Goal: Task Accomplishment & Management: Manage account settings

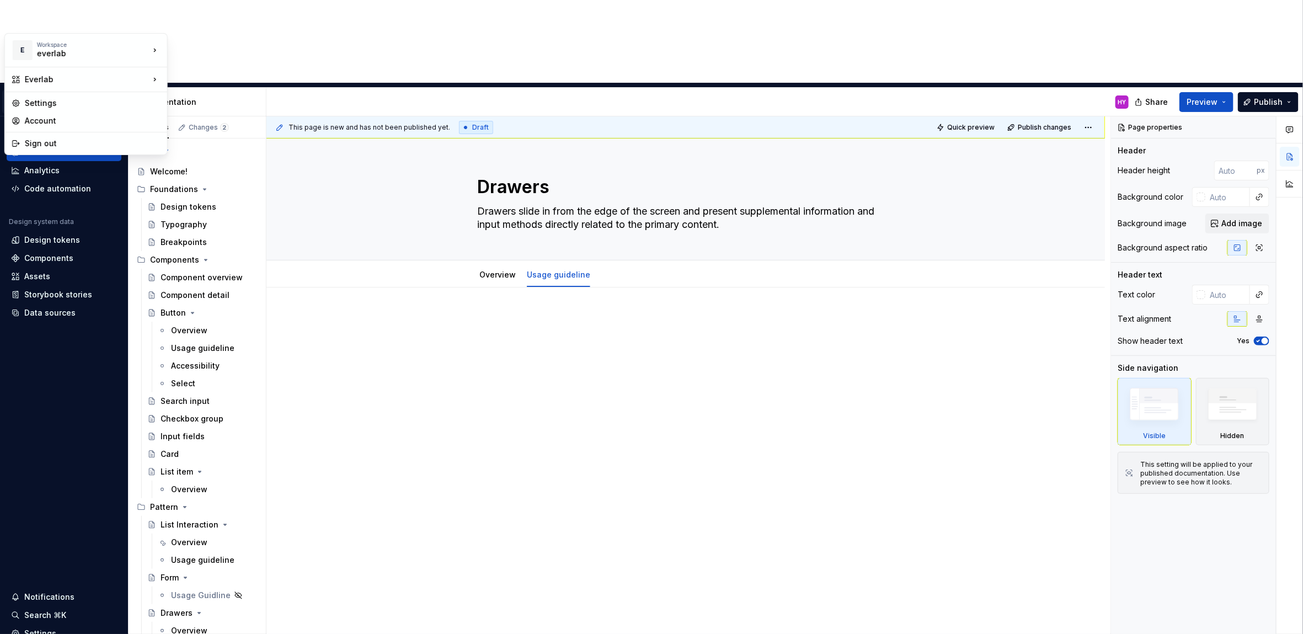
click at [56, 15] on html "E Everlab HY Home Documentation Analytics Code automation Design system data De…" at bounding box center [651, 317] width 1303 height 634
click at [39, 118] on div "Account" at bounding box center [93, 120] width 136 height 11
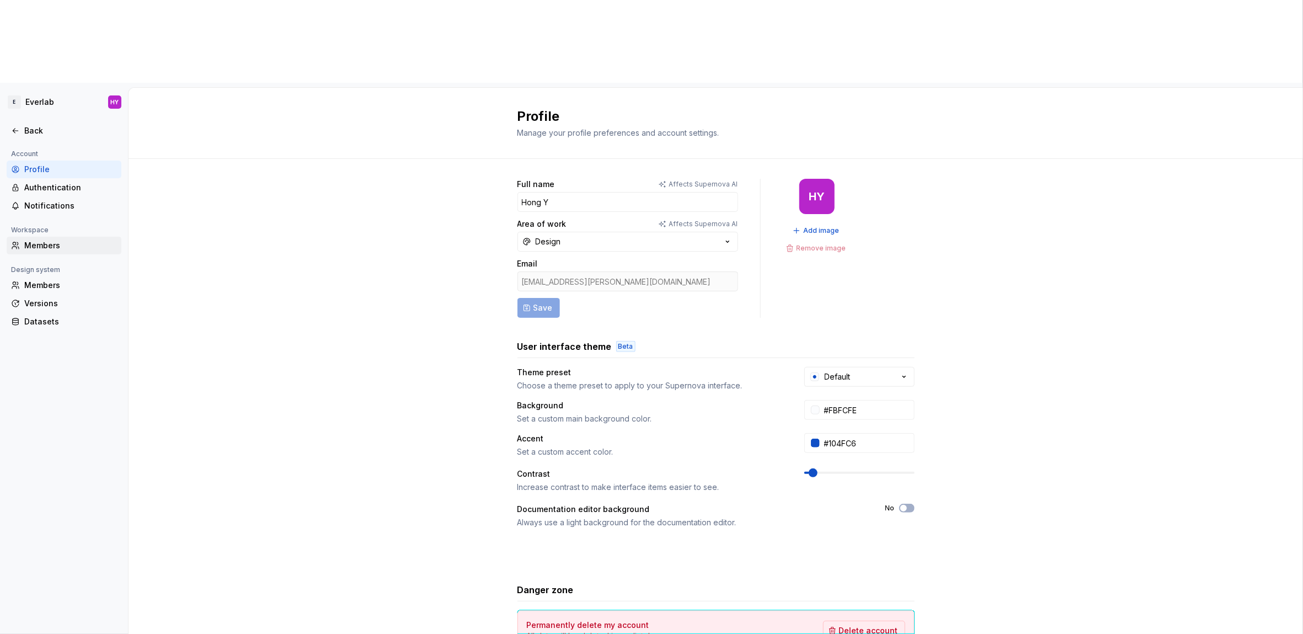
click at [84, 240] on div "Members" at bounding box center [70, 245] width 93 height 11
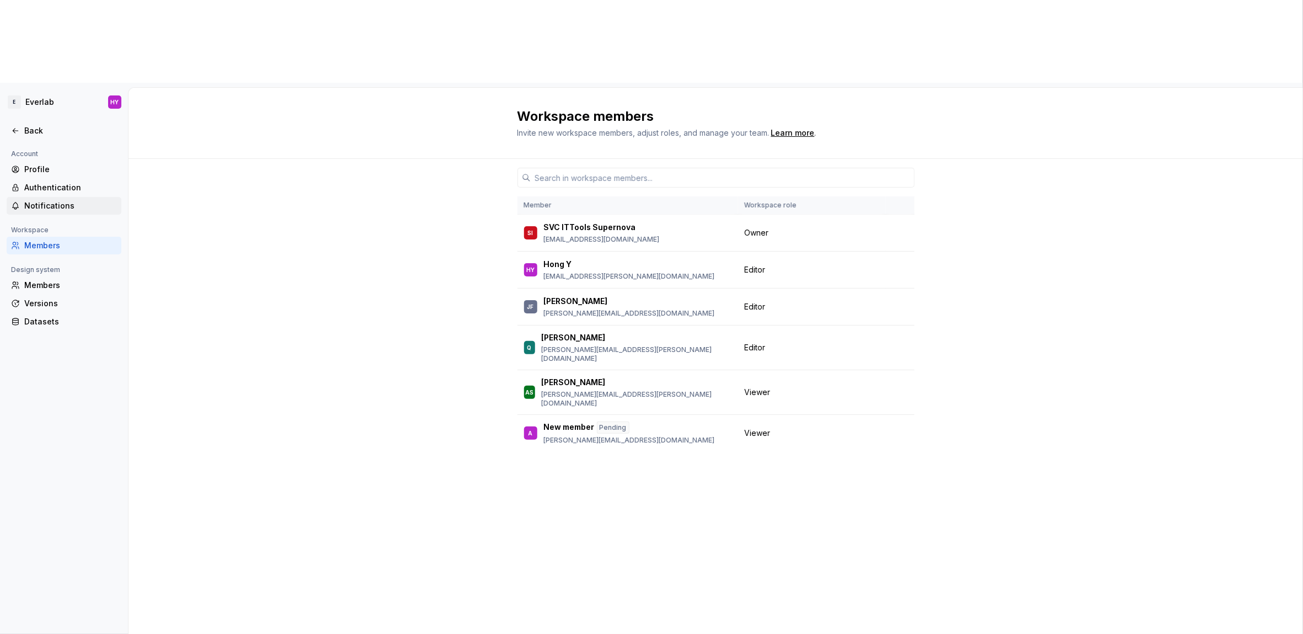
click at [76, 200] on div "Notifications" at bounding box center [70, 205] width 93 height 11
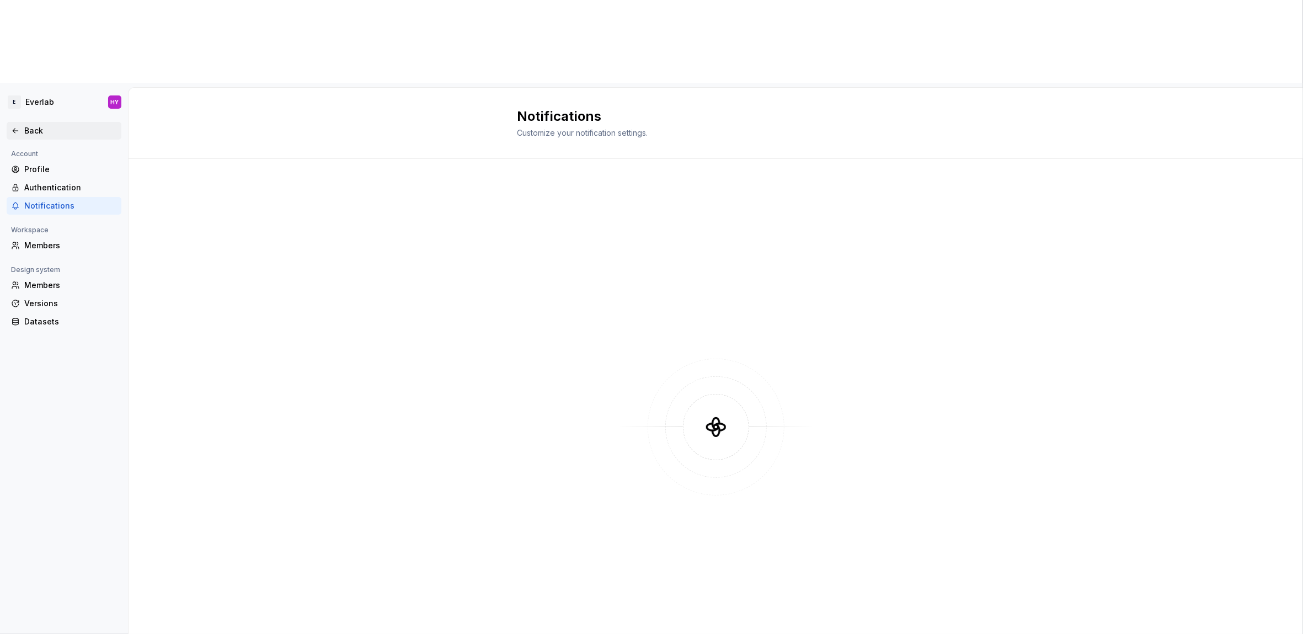
click at [20, 125] on div "Back" at bounding box center [64, 130] width 106 height 11
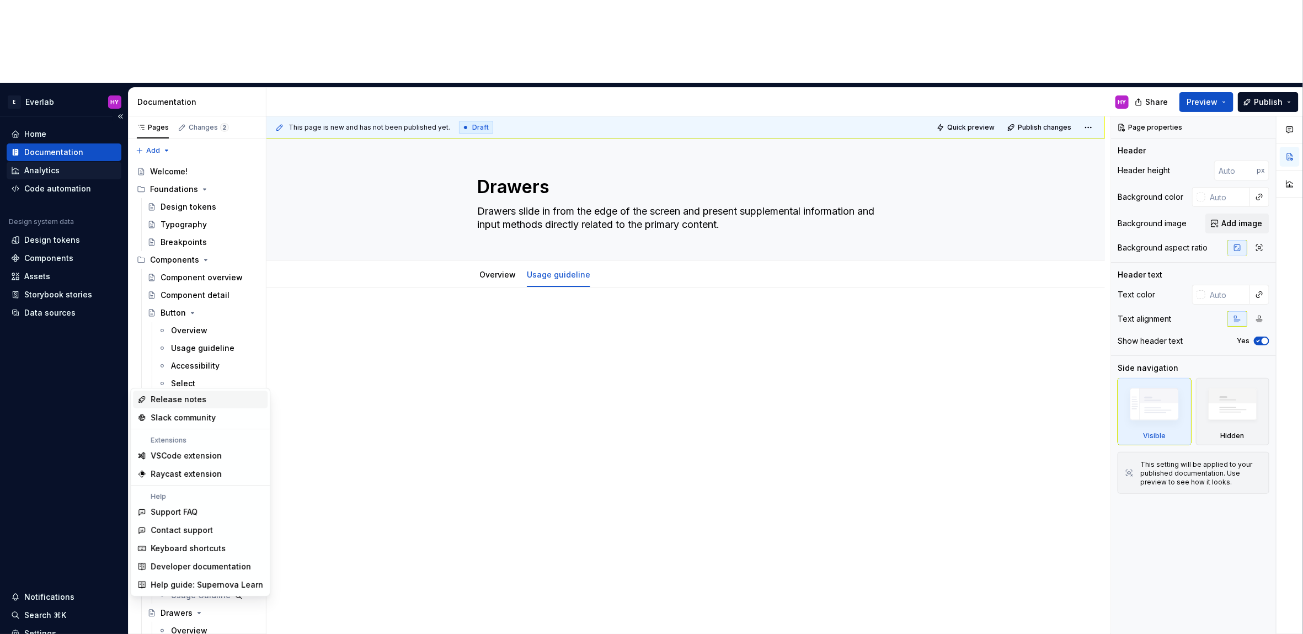
click at [78, 165] on div "Analytics" at bounding box center [64, 170] width 106 height 11
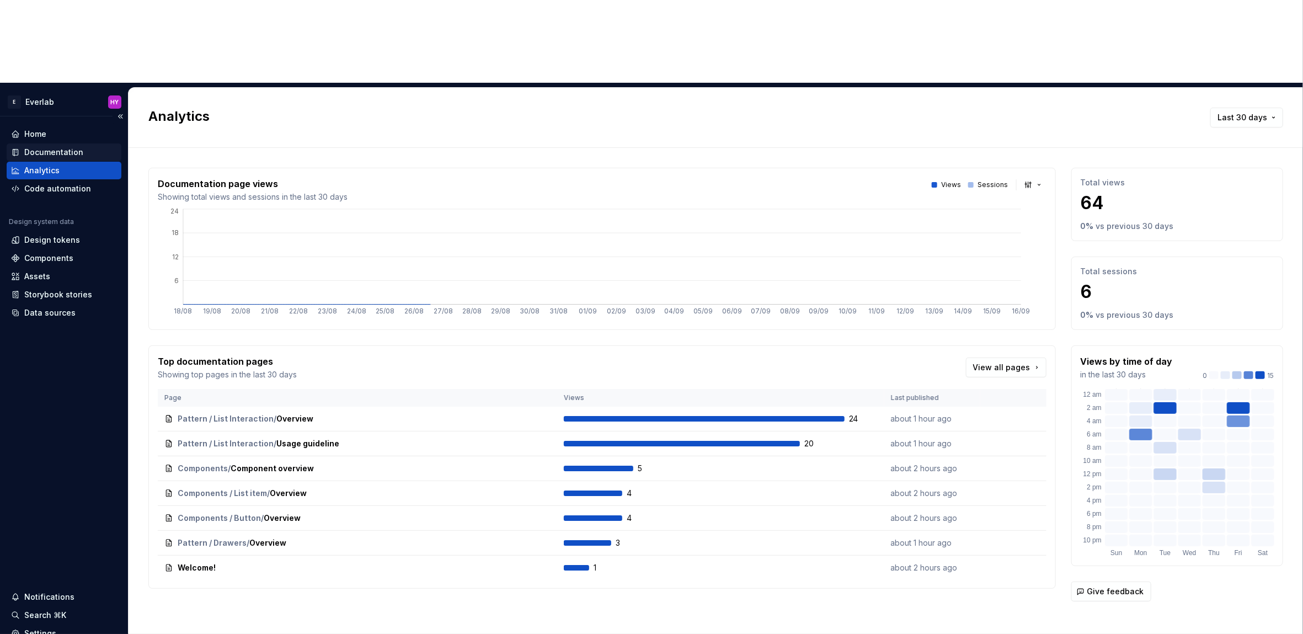
click at [81, 147] on div "Documentation" at bounding box center [64, 152] width 106 height 11
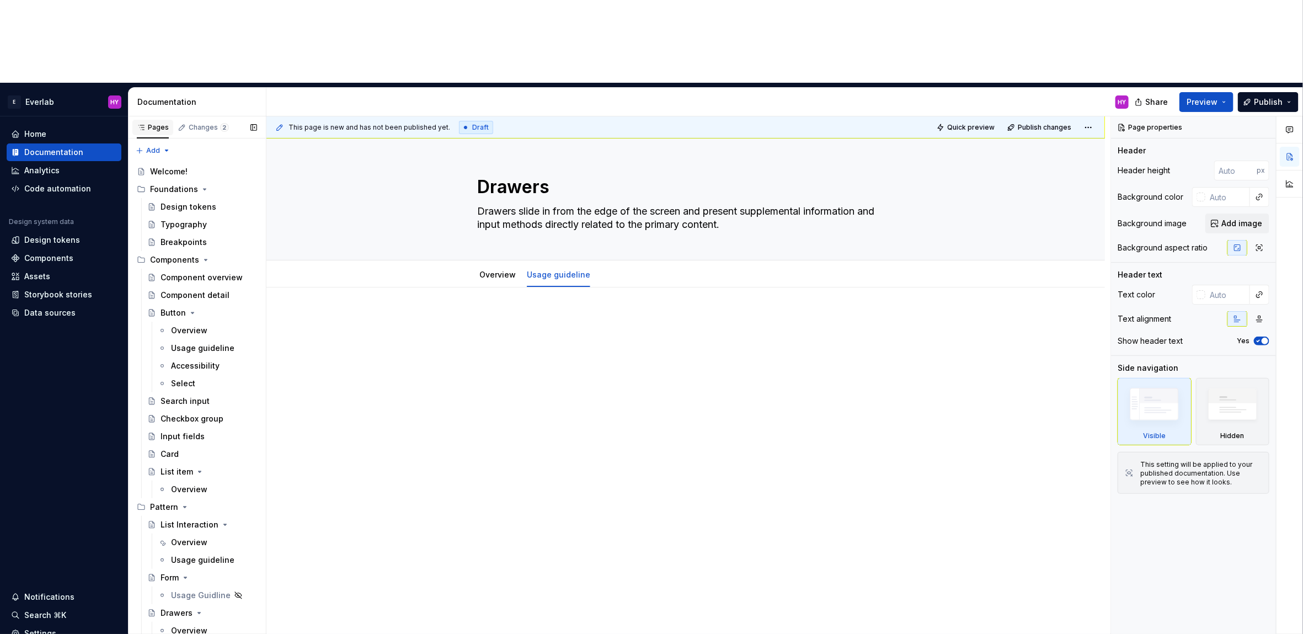
click at [143, 123] on icon "button" at bounding box center [141, 127] width 9 height 9
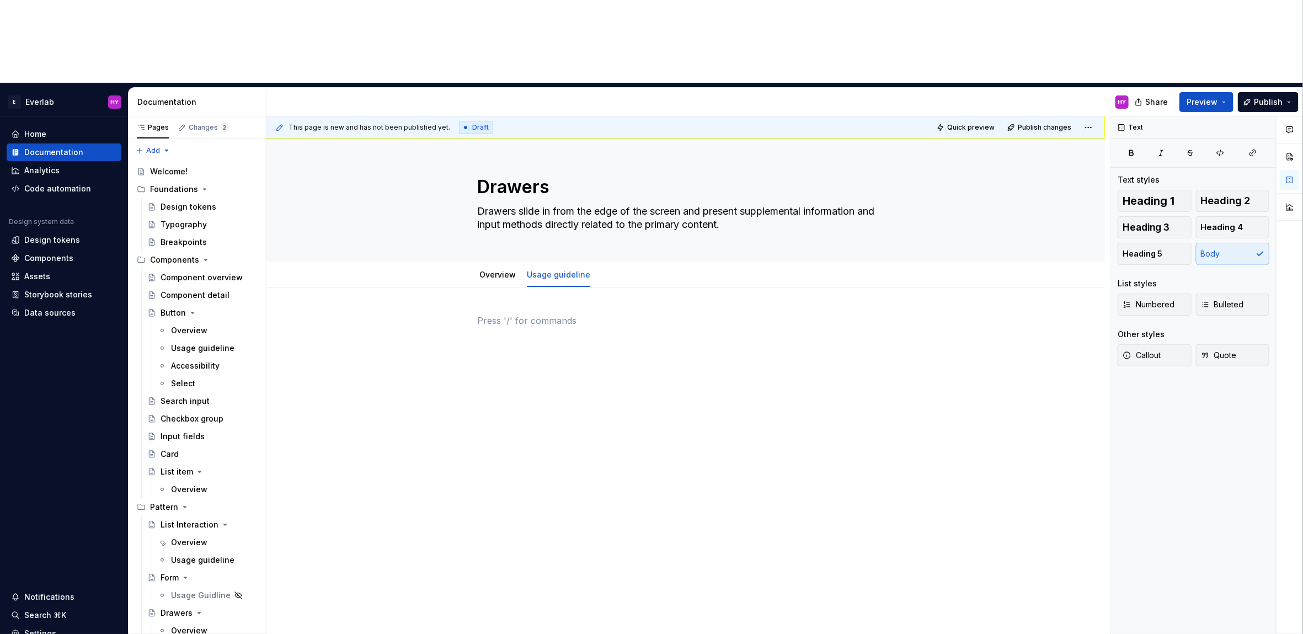
click at [654, 314] on div at bounding box center [685, 341] width 417 height 55
click at [500, 270] on link "Overview" at bounding box center [498, 274] width 36 height 9
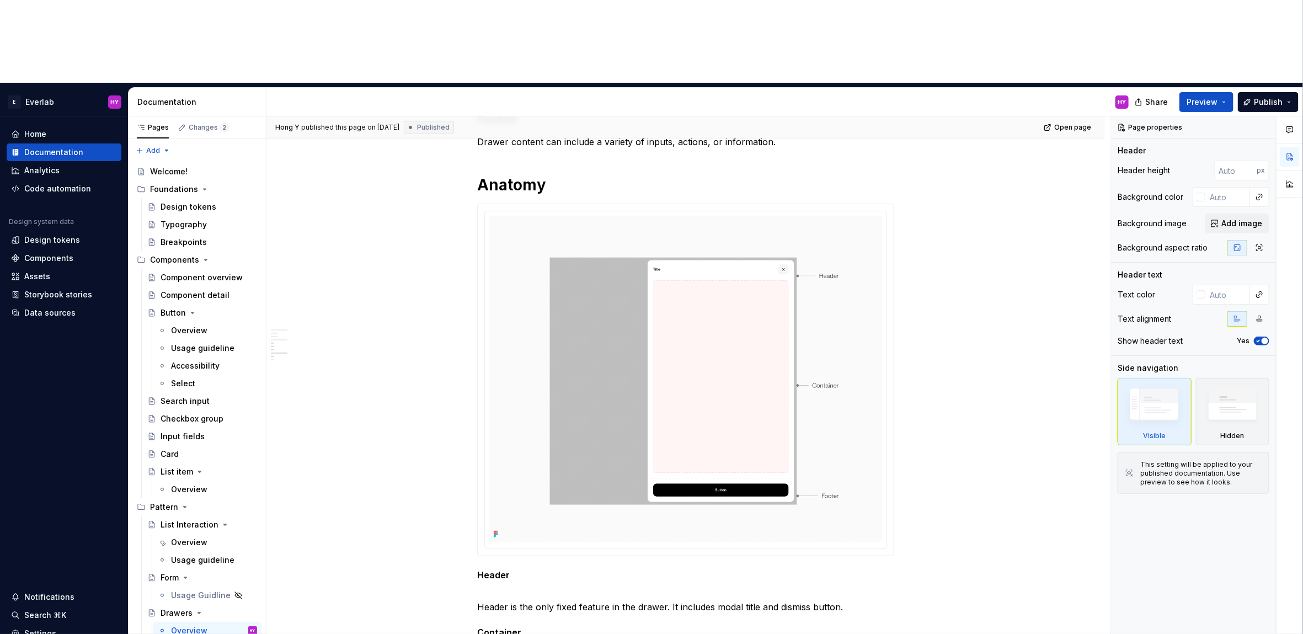
scroll to position [263, 0]
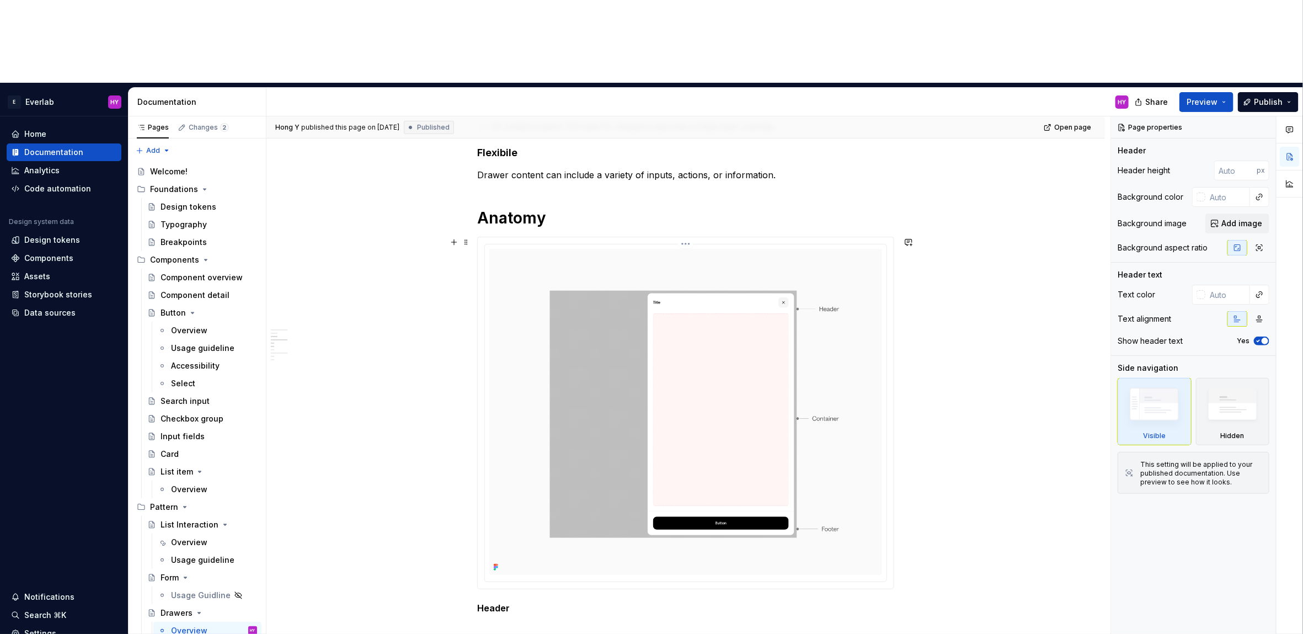
click at [686, 161] on html "E Everlab HY Home Documentation Analytics Code automation Design system data De…" at bounding box center [651, 317] width 1303 height 634
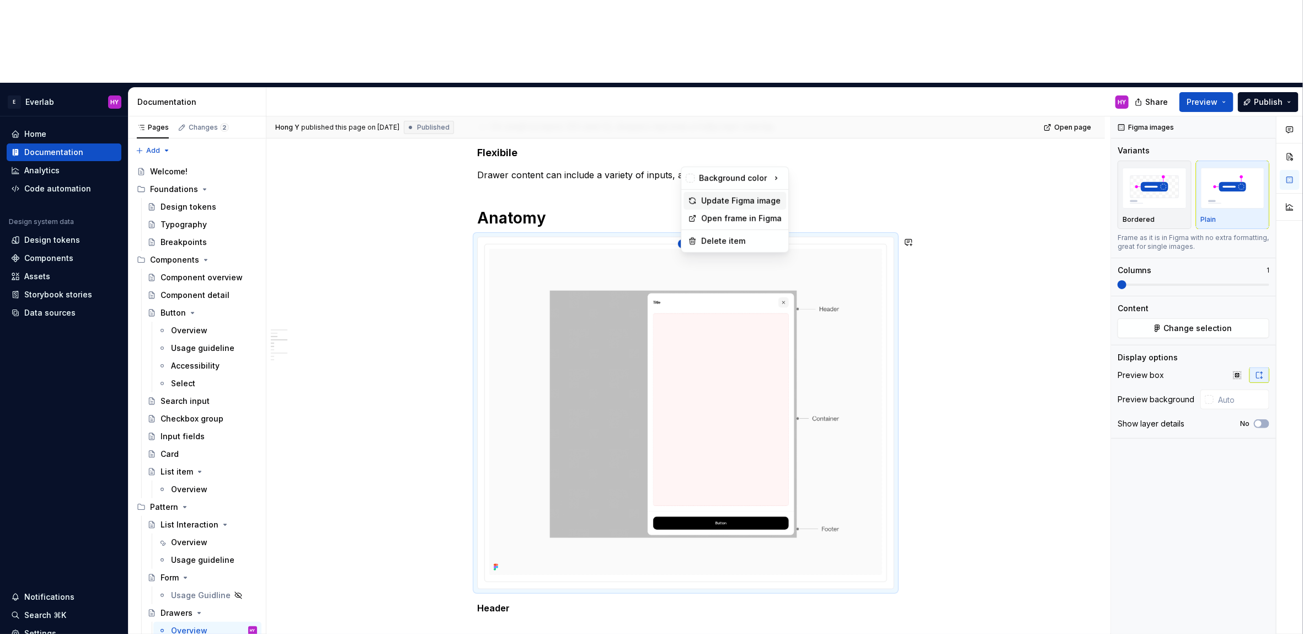
click at [734, 195] on div "Update Figma image" at bounding box center [741, 200] width 81 height 11
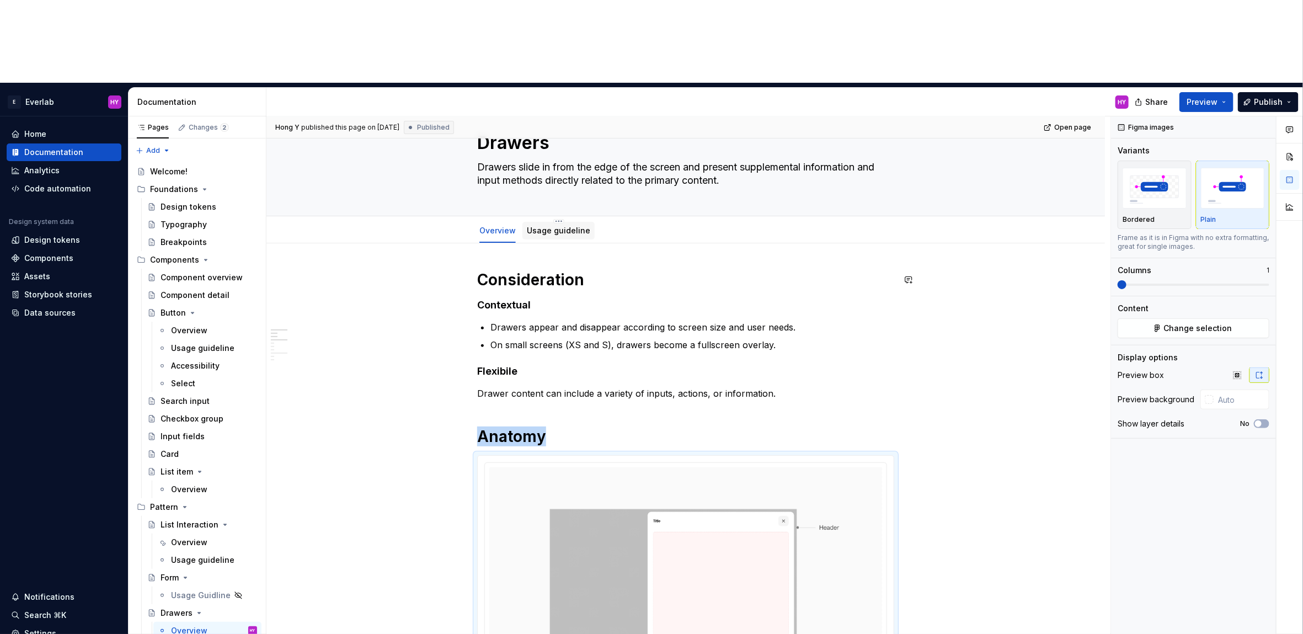
scroll to position [12, 0]
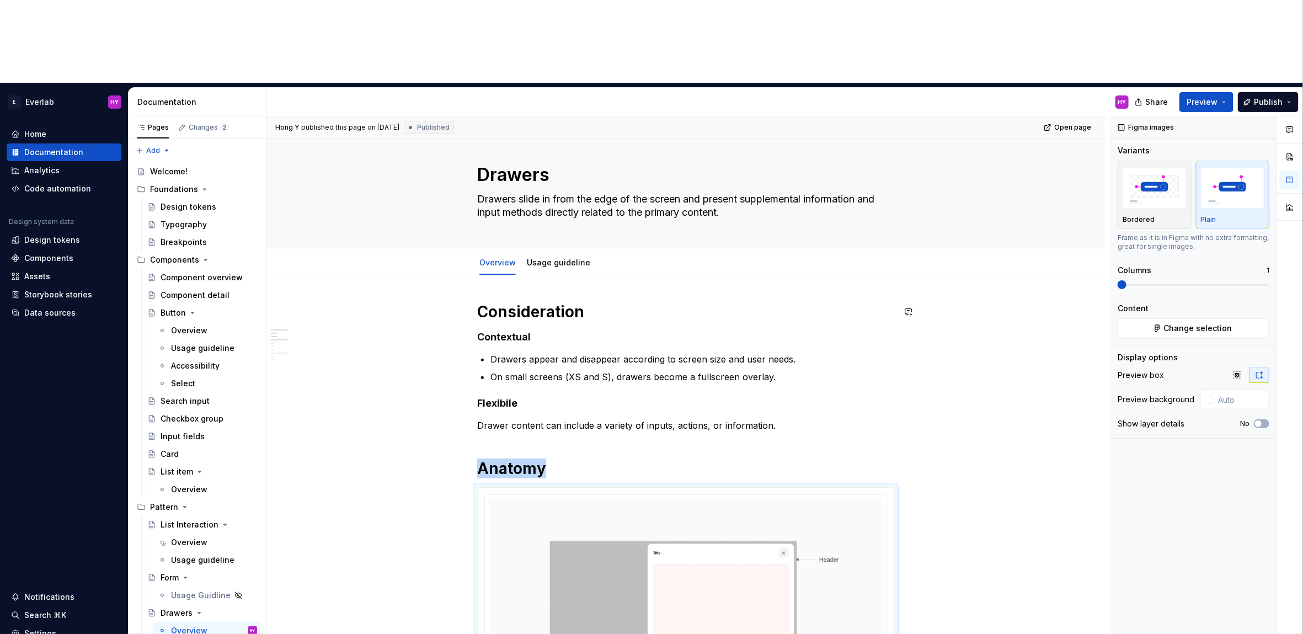
type textarea "*"
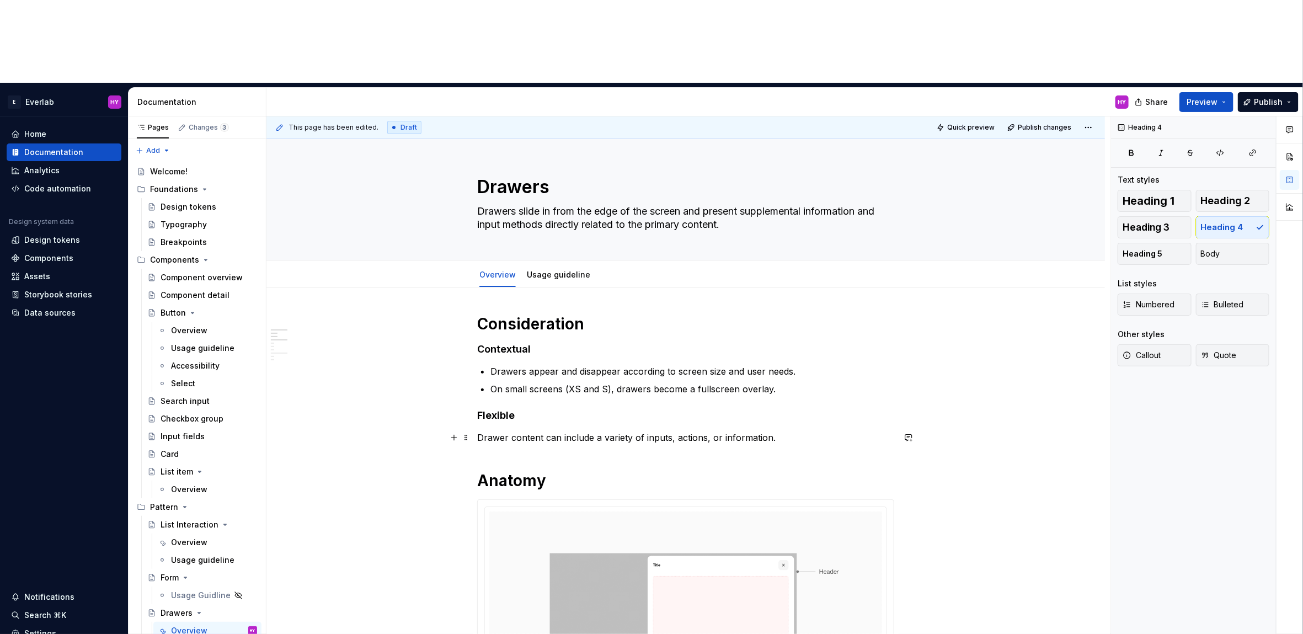
click at [562, 268] on div "Usage guideline" at bounding box center [558, 274] width 63 height 13
click at [560, 270] on link "Usage guideline" at bounding box center [558, 274] width 63 height 9
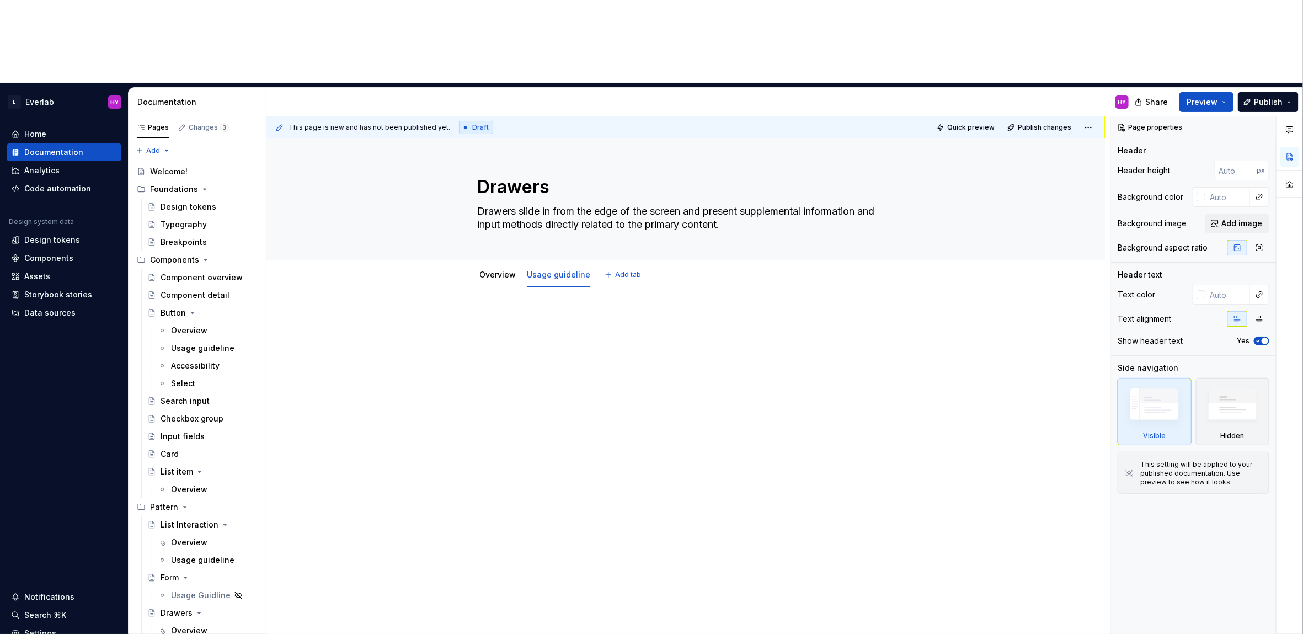
type textarea "*"
click at [582, 315] on div at bounding box center [686, 423] width 839 height 272
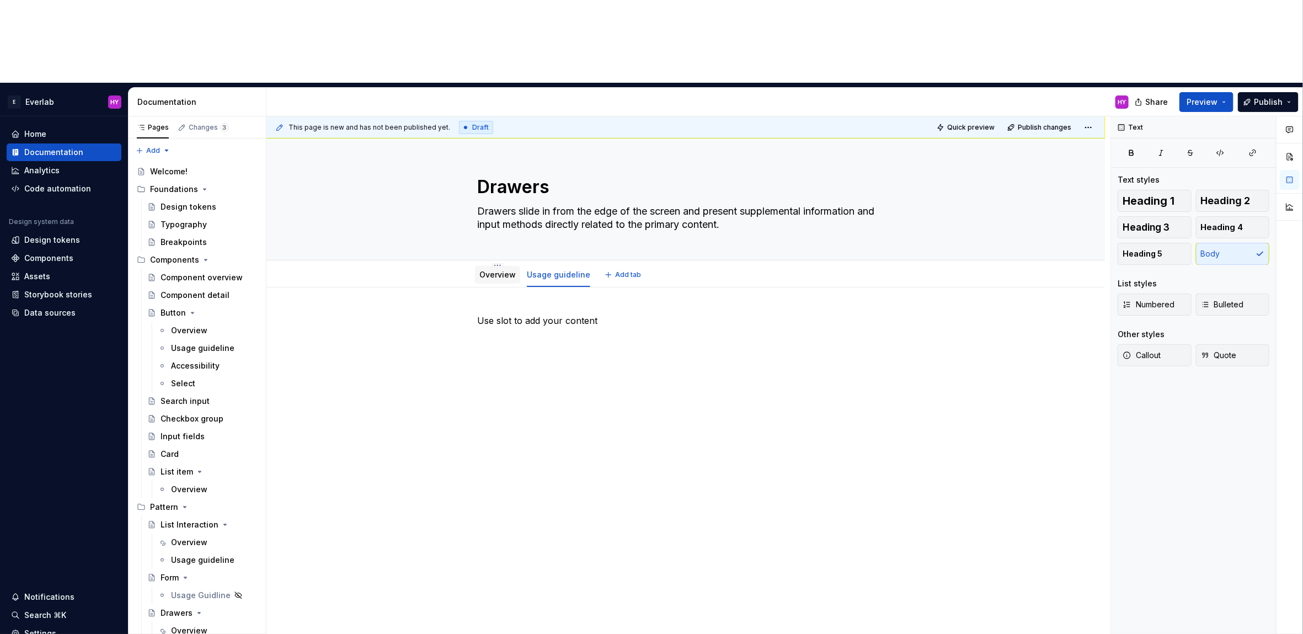
click at [505, 270] on link "Overview" at bounding box center [498, 274] width 36 height 9
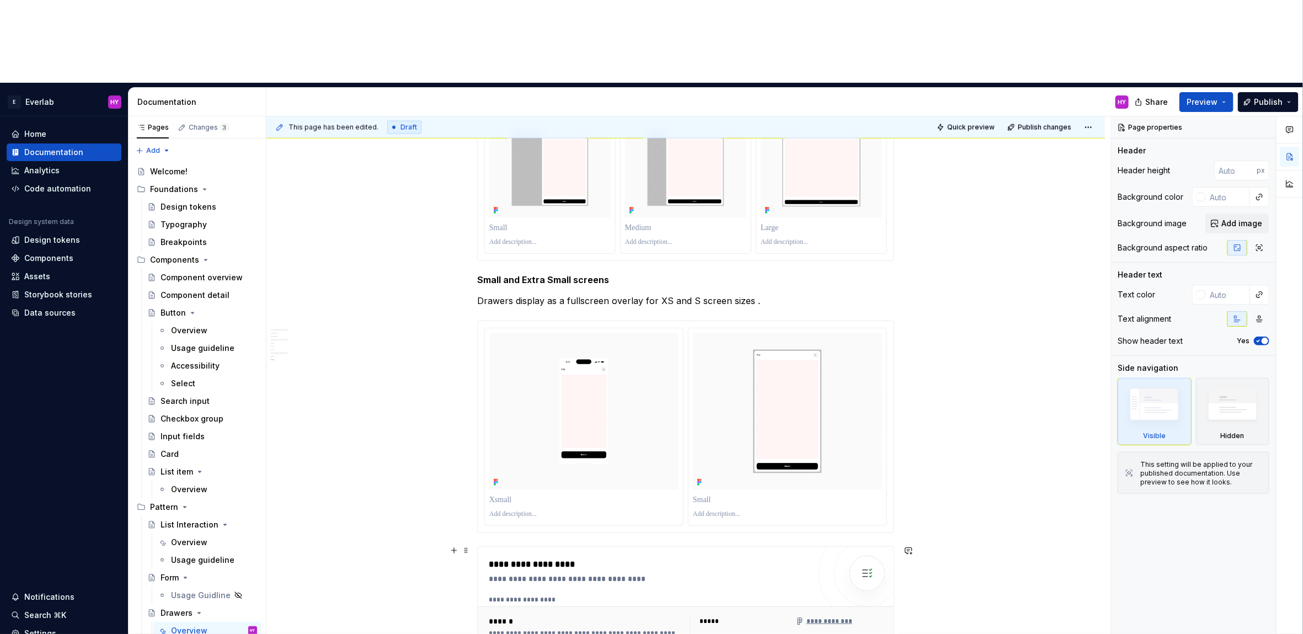
scroll to position [1260, 0]
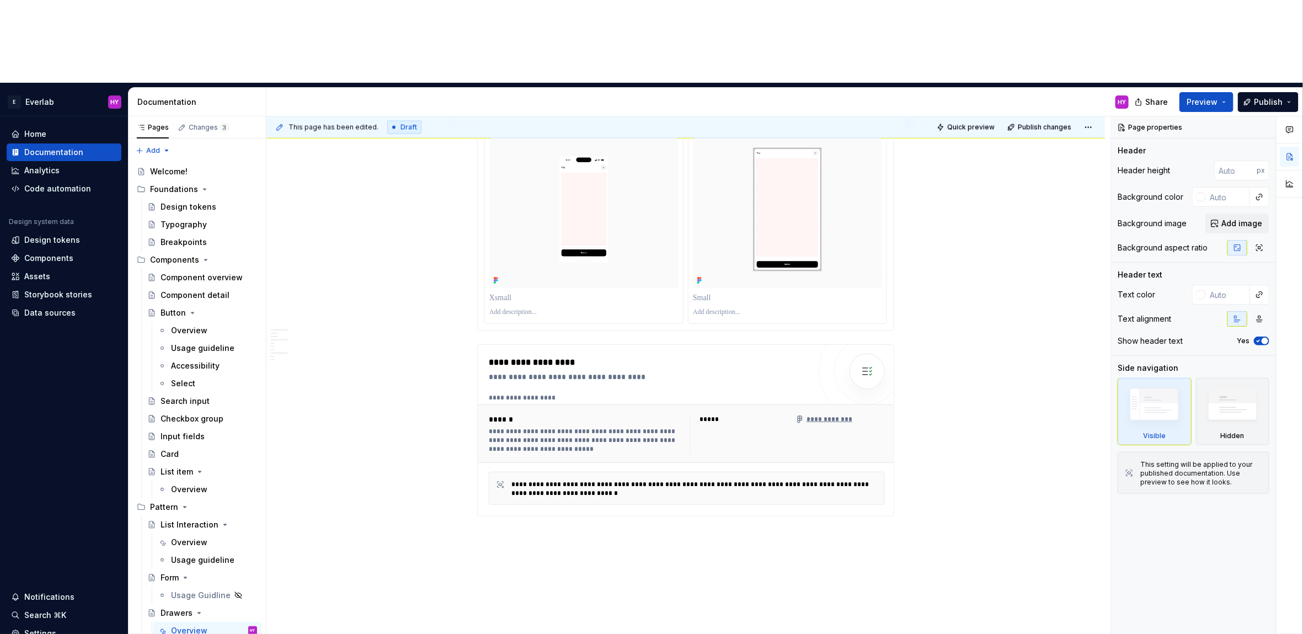
drag, startPoint x: 954, startPoint y: 227, endPoint x: 930, endPoint y: 243, distance: 28.6
click at [953, 230] on div "**********" at bounding box center [689, 416] width 844 height 601
click at [910, 244] on div "**********" at bounding box center [689, 416] width 844 height 601
click at [587, 249] on div at bounding box center [685, 225] width 417 height 212
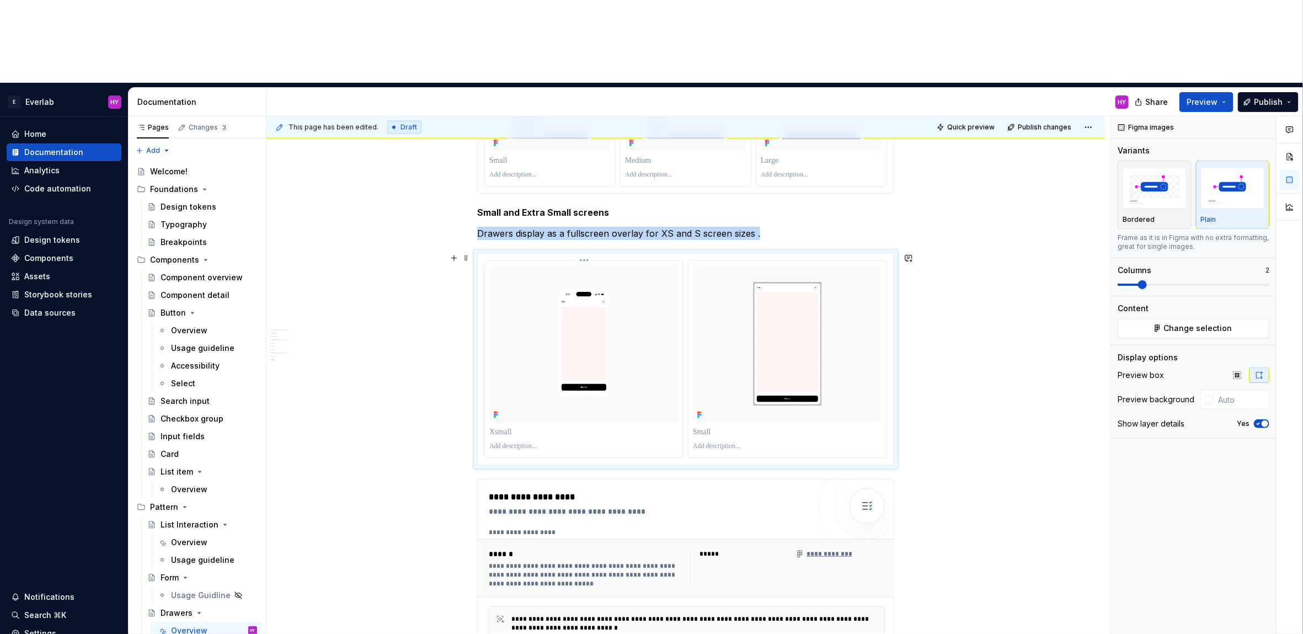
scroll to position [1119, 0]
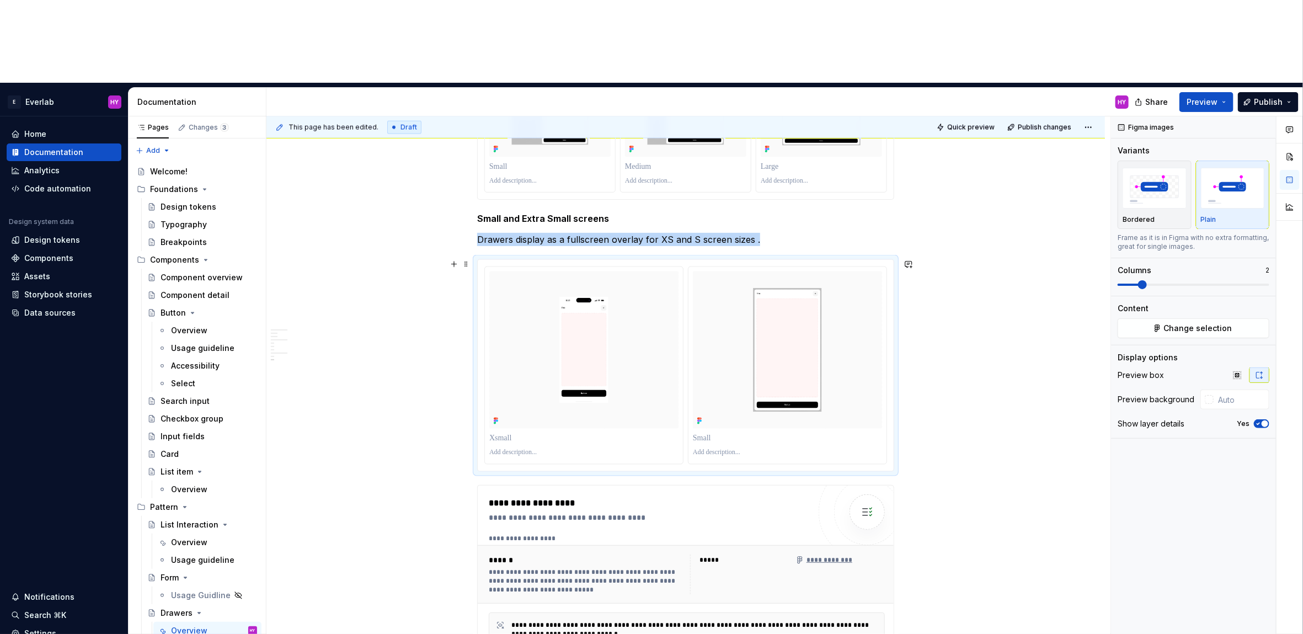
drag, startPoint x: 1052, startPoint y: 246, endPoint x: 1026, endPoint y: 255, distance: 27.4
click at [1052, 246] on div "**********" at bounding box center [689, 416] width 844 height 601
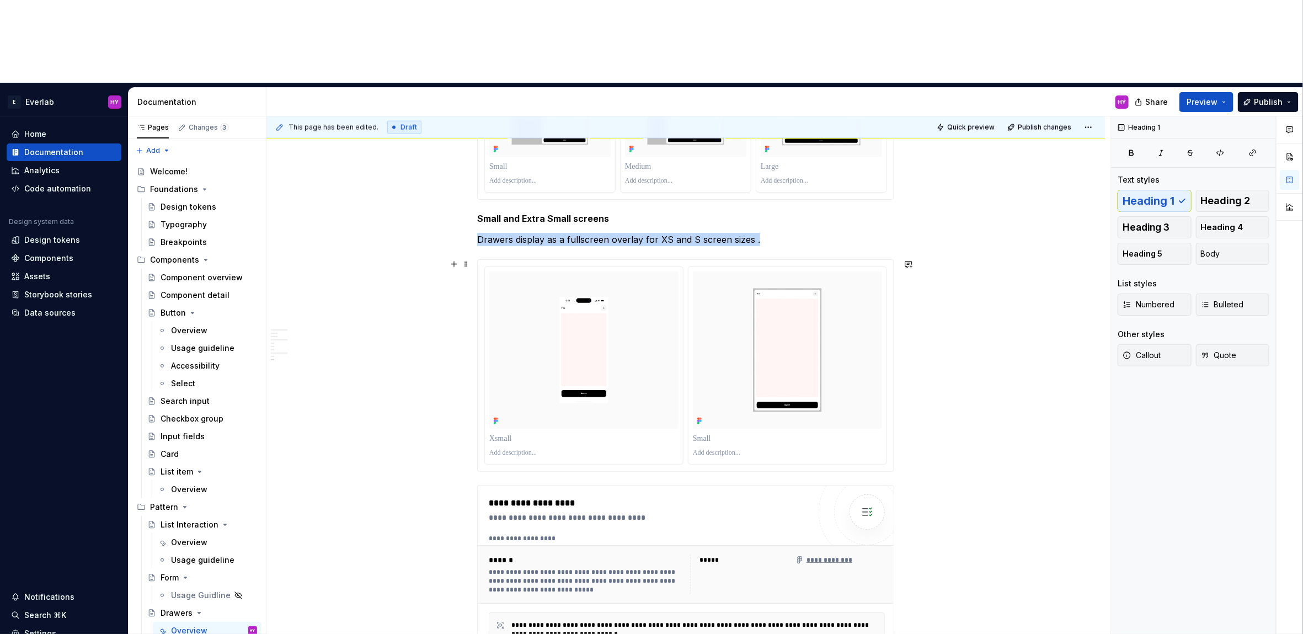
click at [985, 265] on div "**********" at bounding box center [686, 14] width 839 height 1692
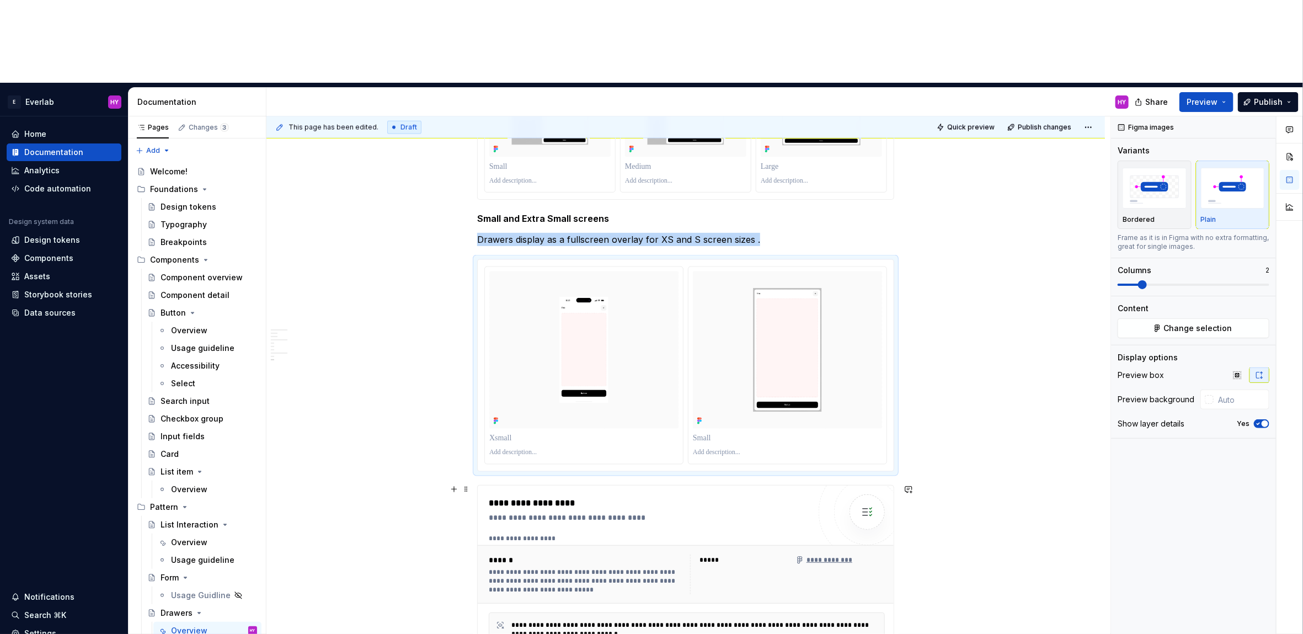
click at [930, 516] on div "**********" at bounding box center [686, 14] width 839 height 1692
type textarea "*"
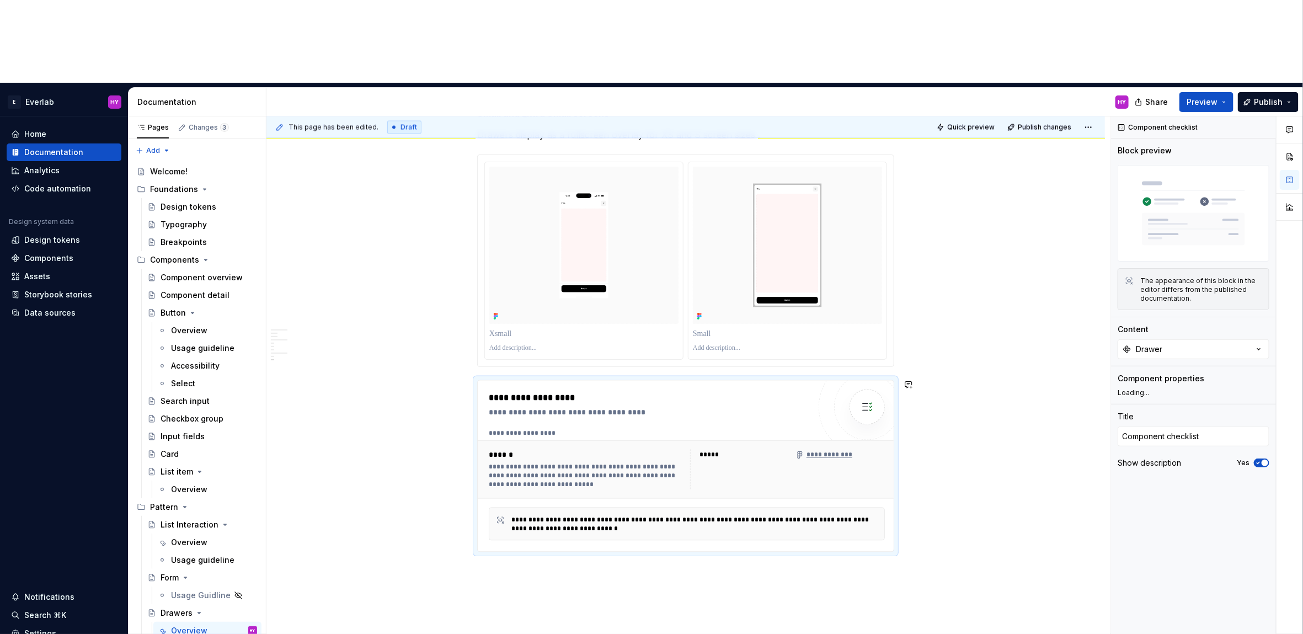
scroll to position [1224, 0]
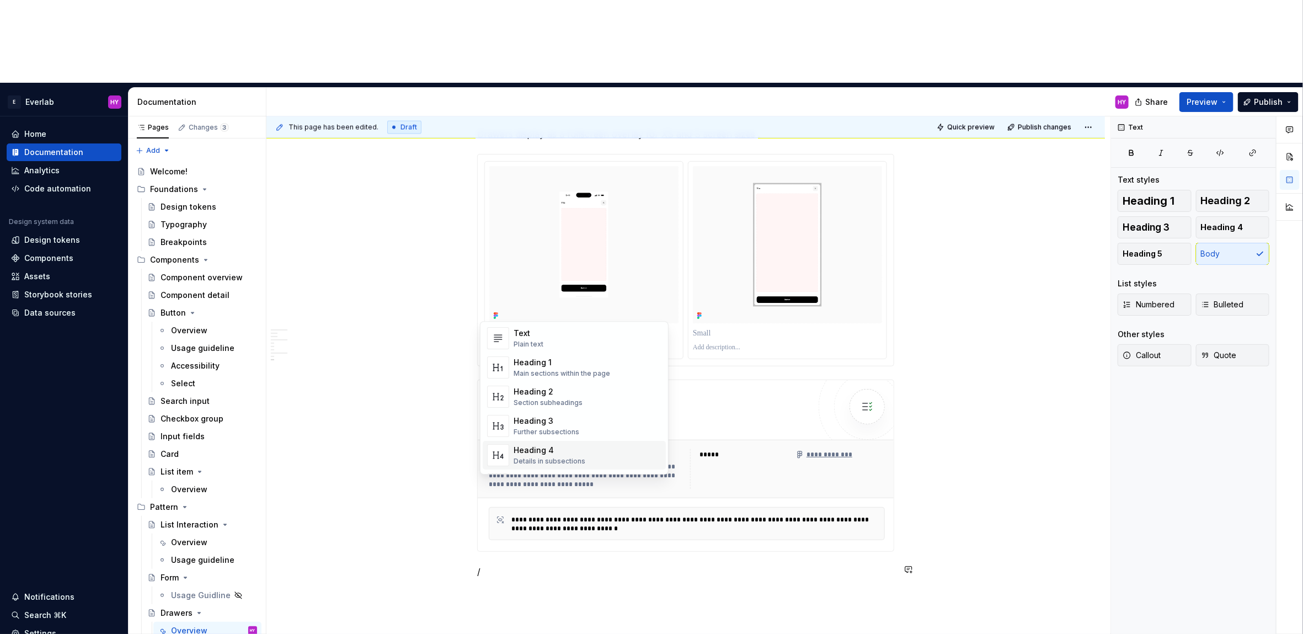
scroll to position [11, 0]
click at [603, 368] on div "Heading 1" at bounding box center [562, 366] width 97 height 11
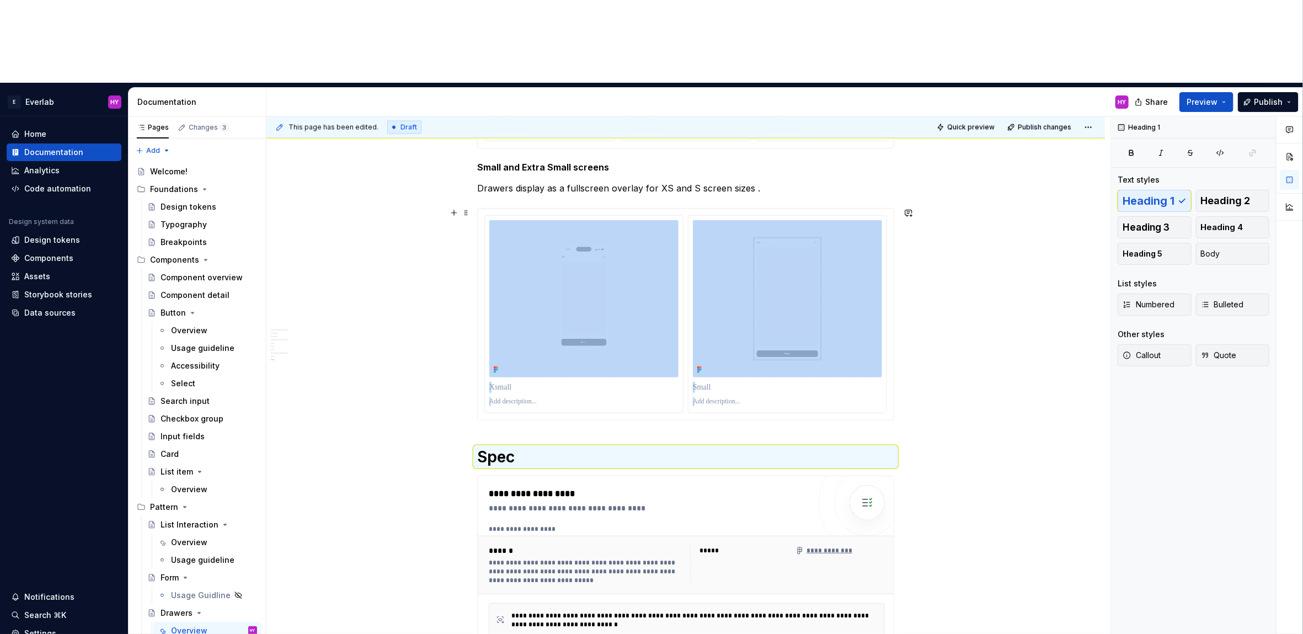
scroll to position [1163, 0]
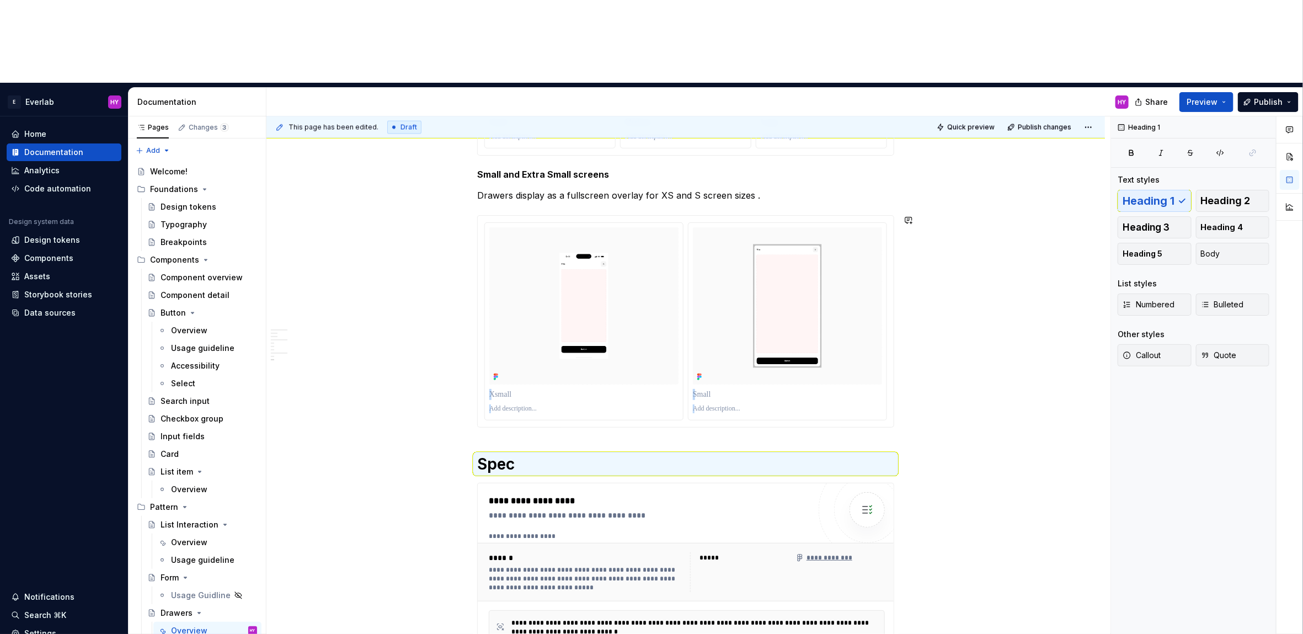
drag, startPoint x: 928, startPoint y: 364, endPoint x: 920, endPoint y: 375, distance: 13.5
click at [926, 367] on div "This page has been edited. Draft Quick preview Publish changes Drawers Drawers …" at bounding box center [689, 416] width 844 height 601
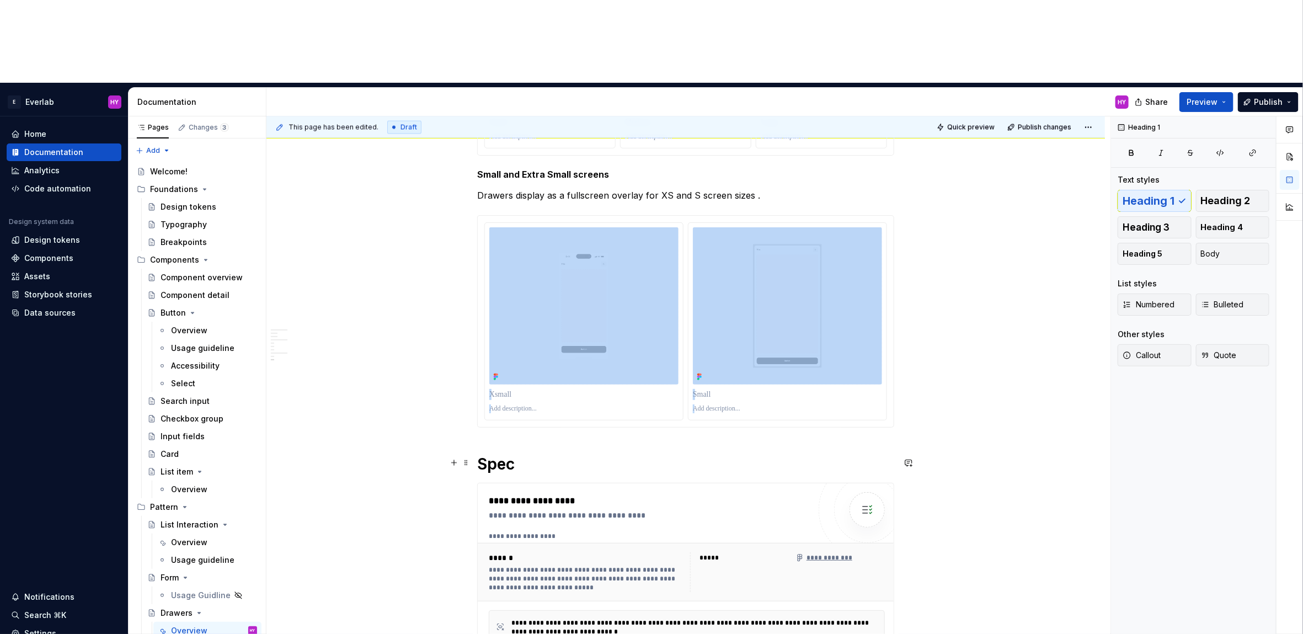
click at [561, 454] on h1 "Spec" at bounding box center [685, 464] width 417 height 20
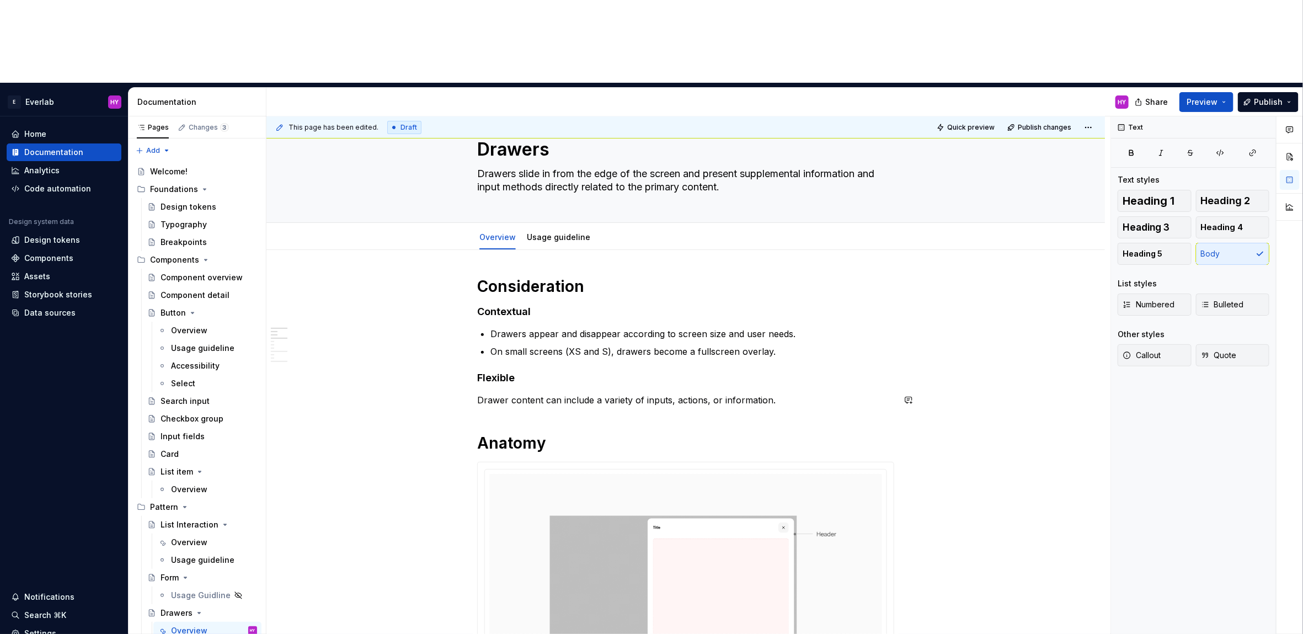
scroll to position [40, 0]
click at [560, 230] on link "Usage guideline" at bounding box center [558, 234] width 63 height 9
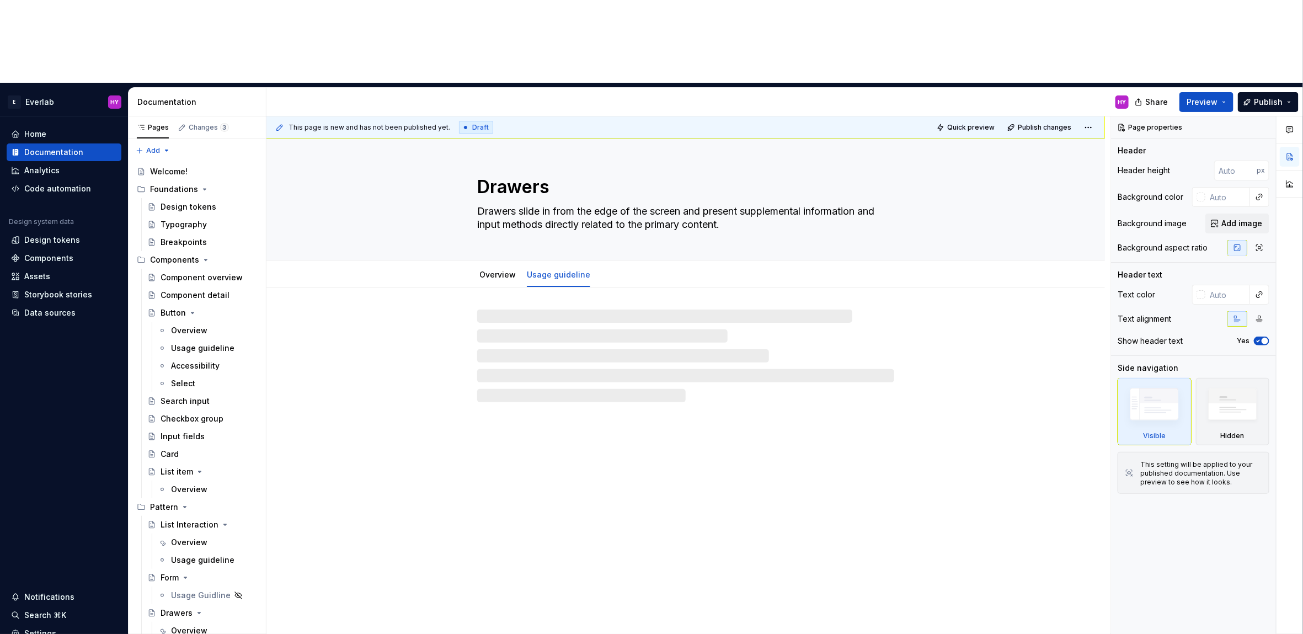
click at [701, 395] on div "Drawers Drawers slide in from the edge of the screen and present supplemental i…" at bounding box center [686, 427] width 839 height 579
type textarea "*"
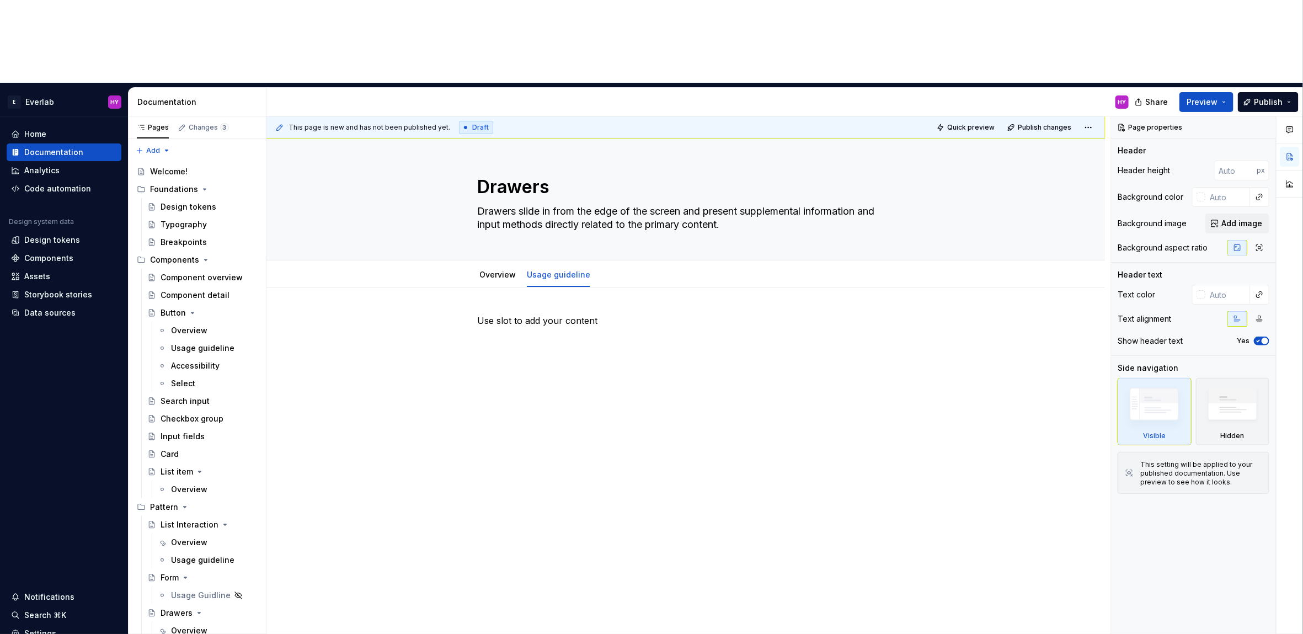
click at [675, 287] on div "Use slot to add your content" at bounding box center [686, 423] width 839 height 272
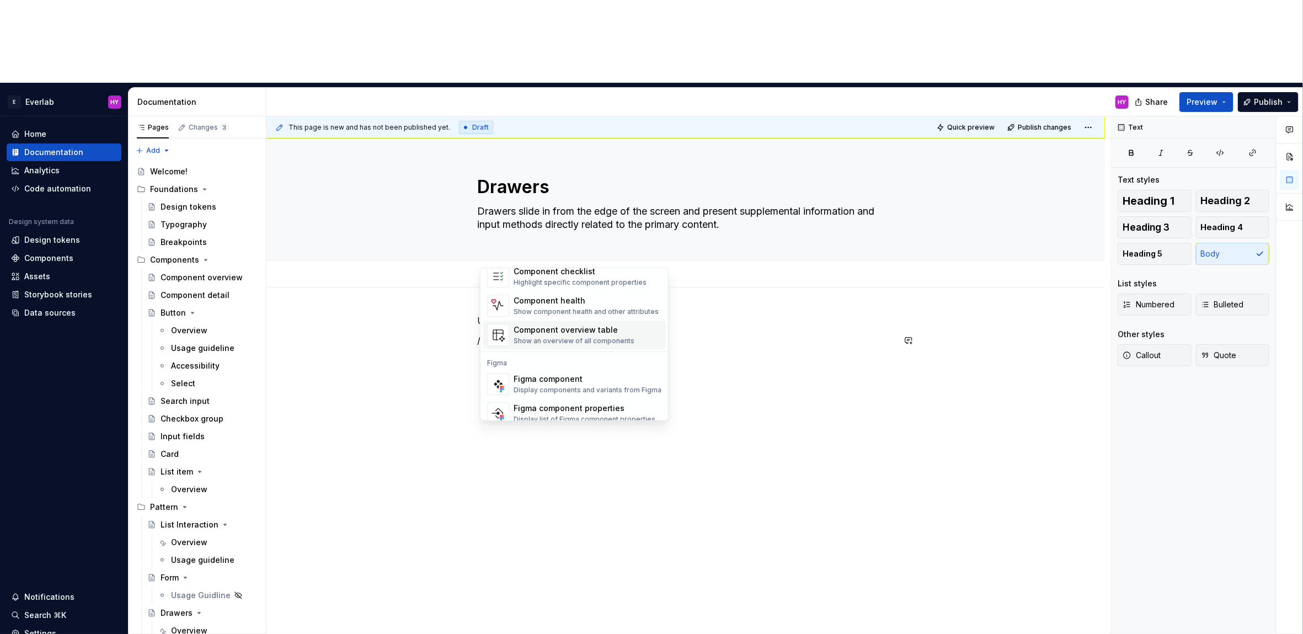
scroll to position [33, 0]
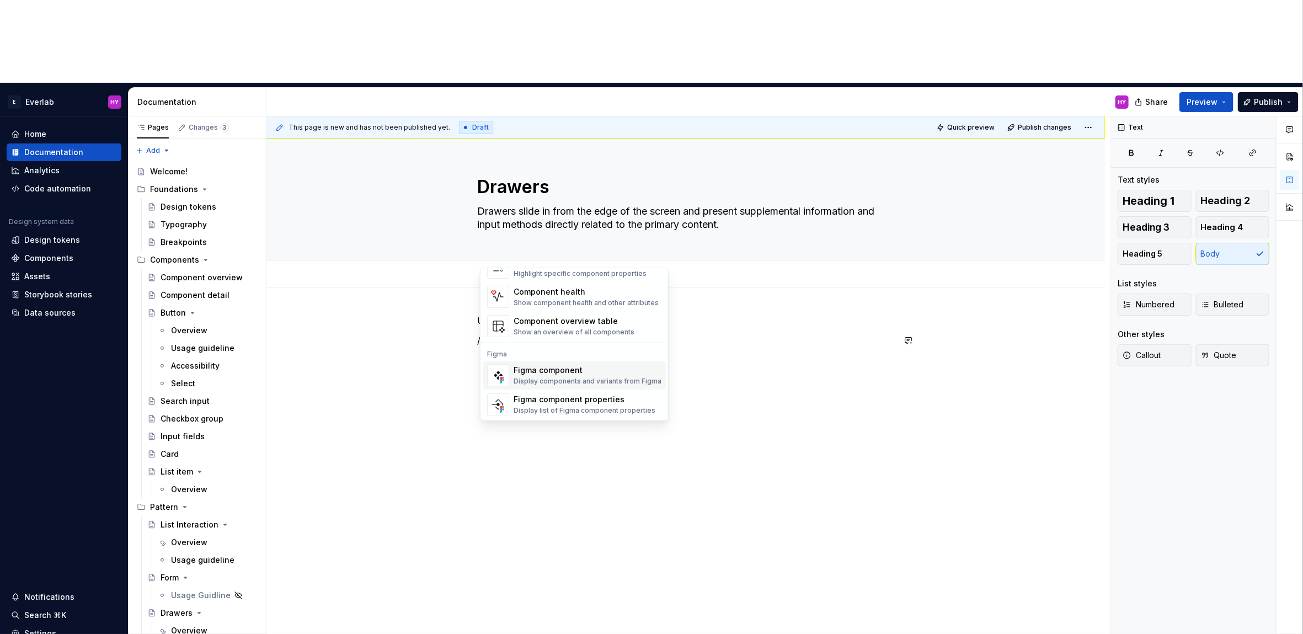
click at [581, 377] on div "Display components and variants from Figma" at bounding box center [588, 381] width 148 height 9
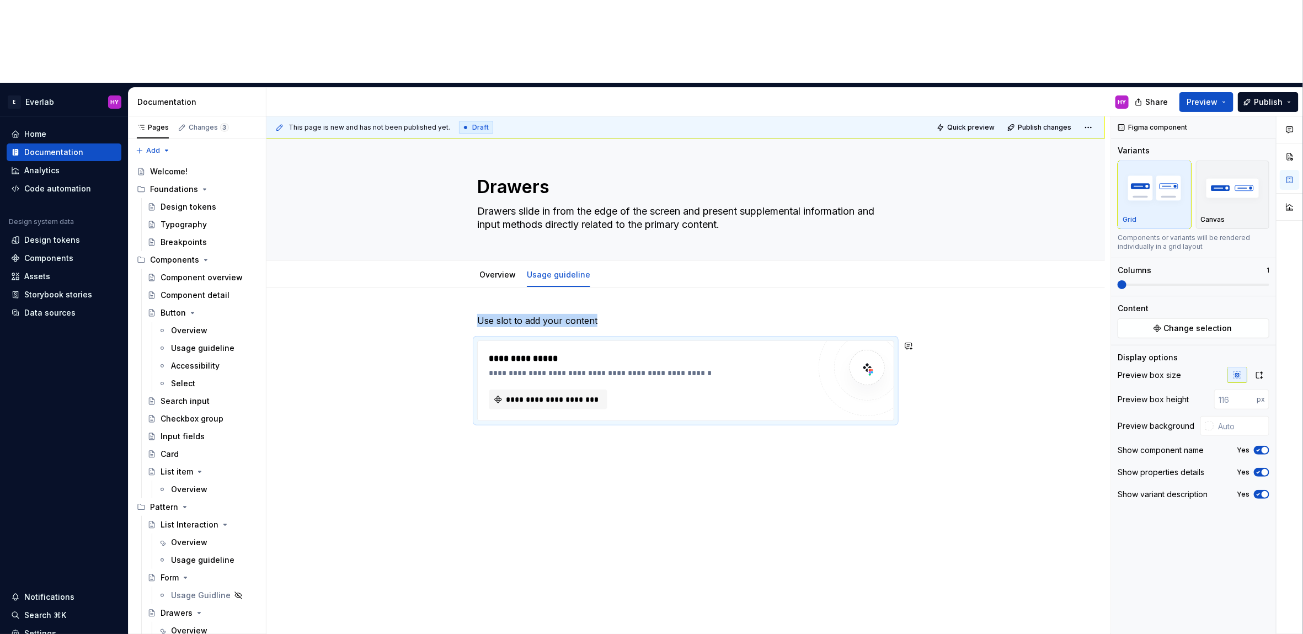
click at [509, 429] on div "**********" at bounding box center [686, 455] width 839 height 337
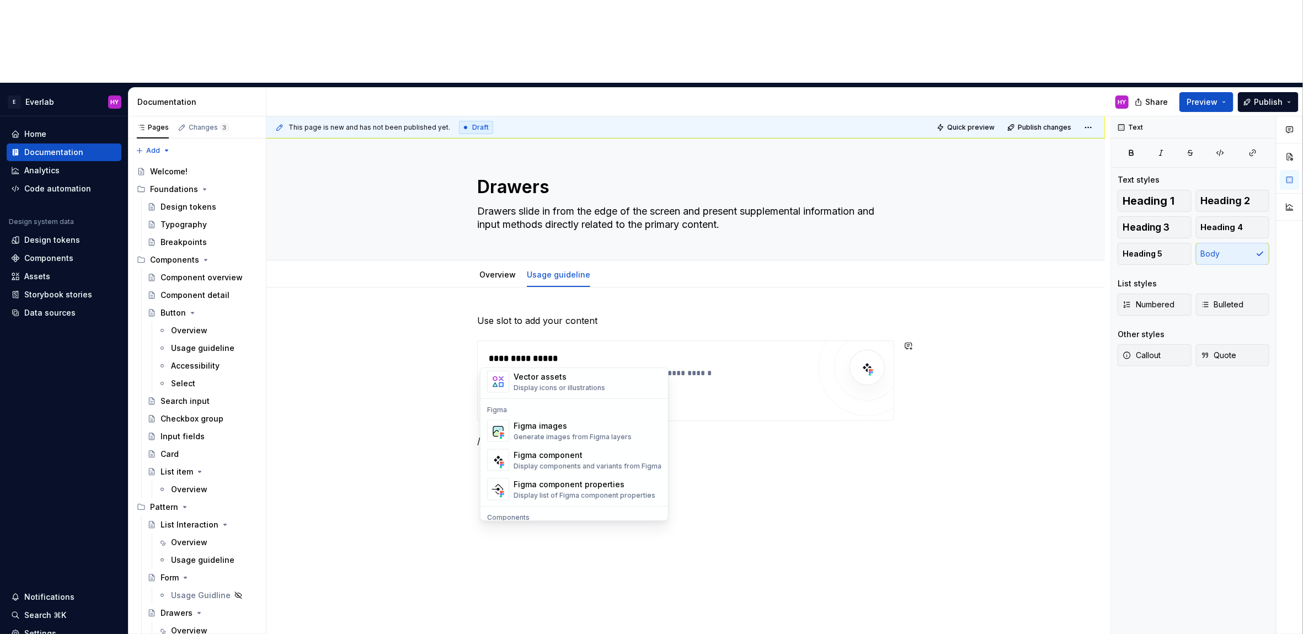
scroll to position [1007, 0]
click at [621, 439] on span "Figma images Generate images from Figma layers" at bounding box center [574, 429] width 183 height 29
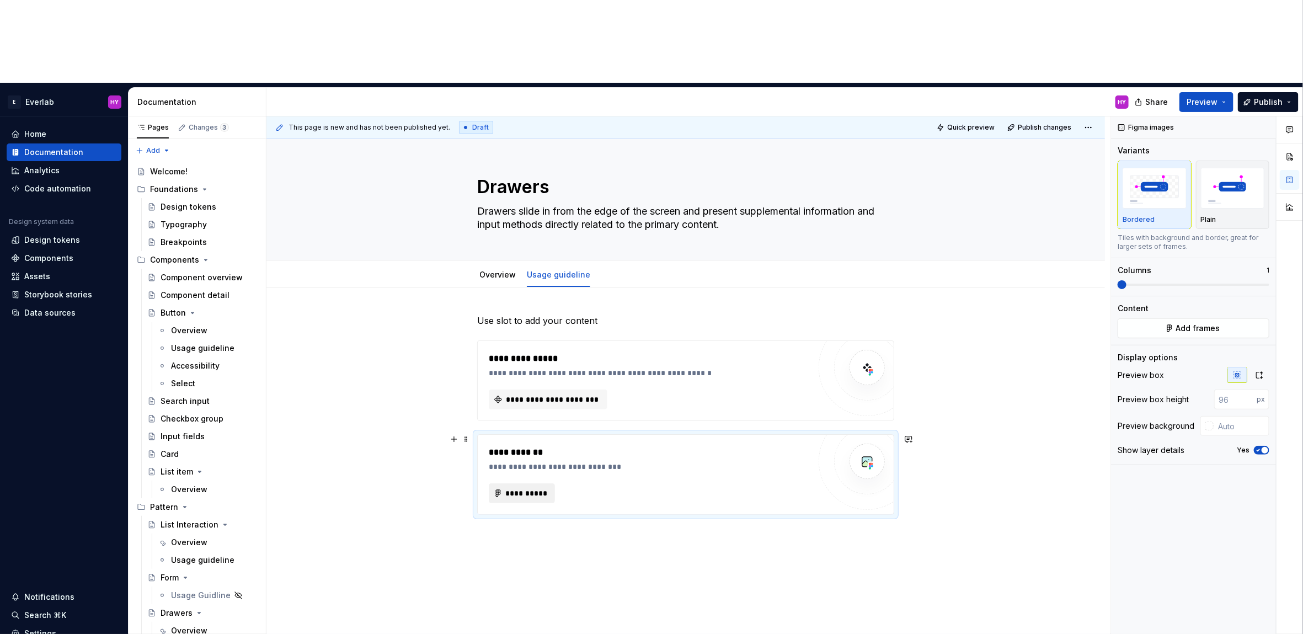
click at [510, 488] on span "**********" at bounding box center [526, 493] width 43 height 11
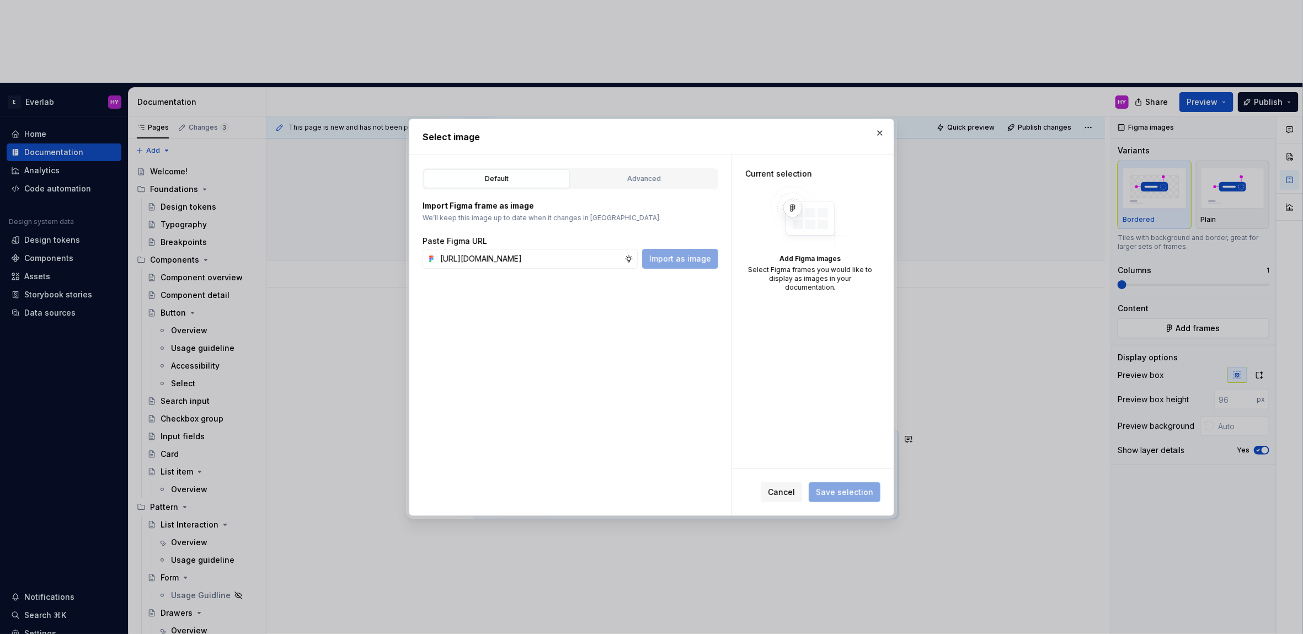
scroll to position [0, 272]
type input "[URL][DOMAIN_NAME]"
click at [684, 261] on span "Import as image" at bounding box center [680, 258] width 62 height 11
click at [855, 496] on span "Save selection" at bounding box center [844, 492] width 57 height 11
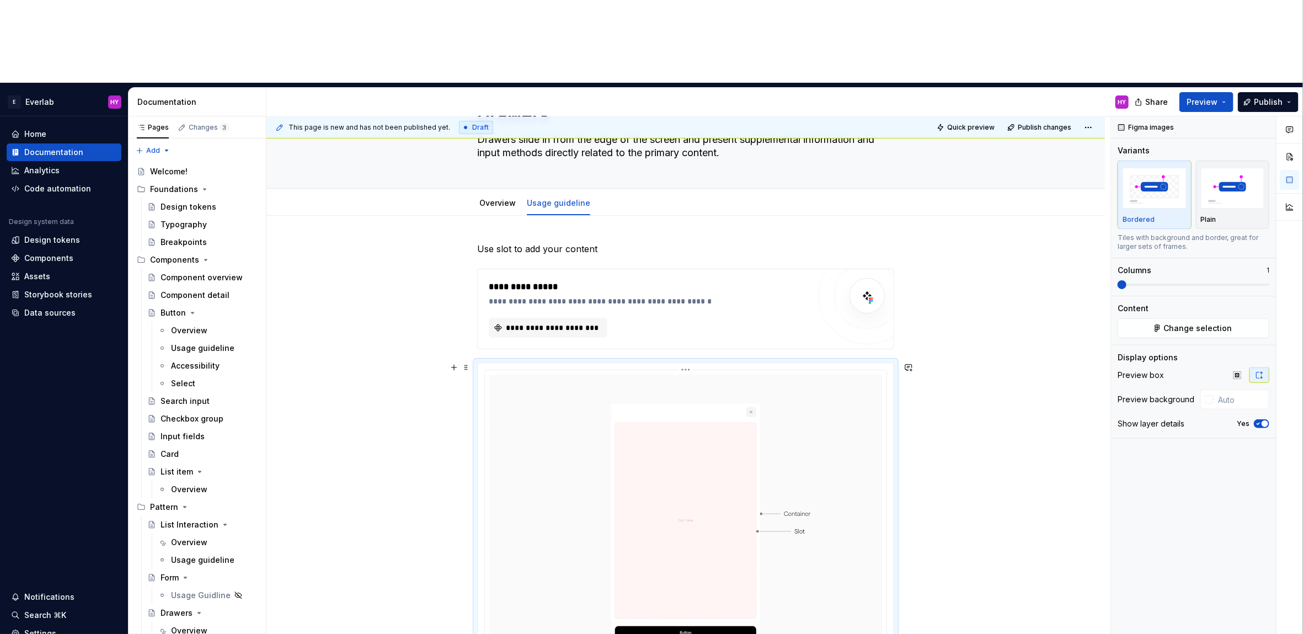
scroll to position [70, 0]
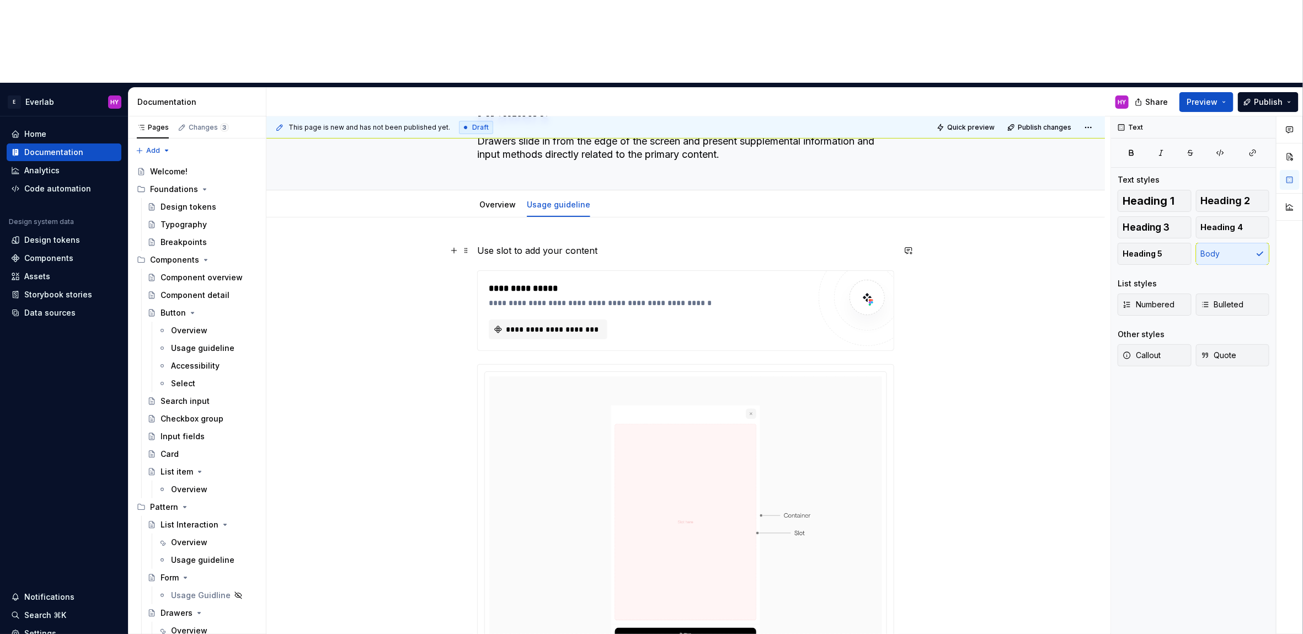
drag, startPoint x: 601, startPoint y: 162, endPoint x: 596, endPoint y: 164, distance: 5.8
click at [601, 244] on p "Use slot to add your content" at bounding box center [685, 250] width 417 height 13
drag, startPoint x: 604, startPoint y: 168, endPoint x: 526, endPoint y: 168, distance: 77.8
click at [526, 244] on p "Use slot to add your content" at bounding box center [685, 250] width 417 height 13
click at [467, 268] on span at bounding box center [466, 275] width 9 height 15
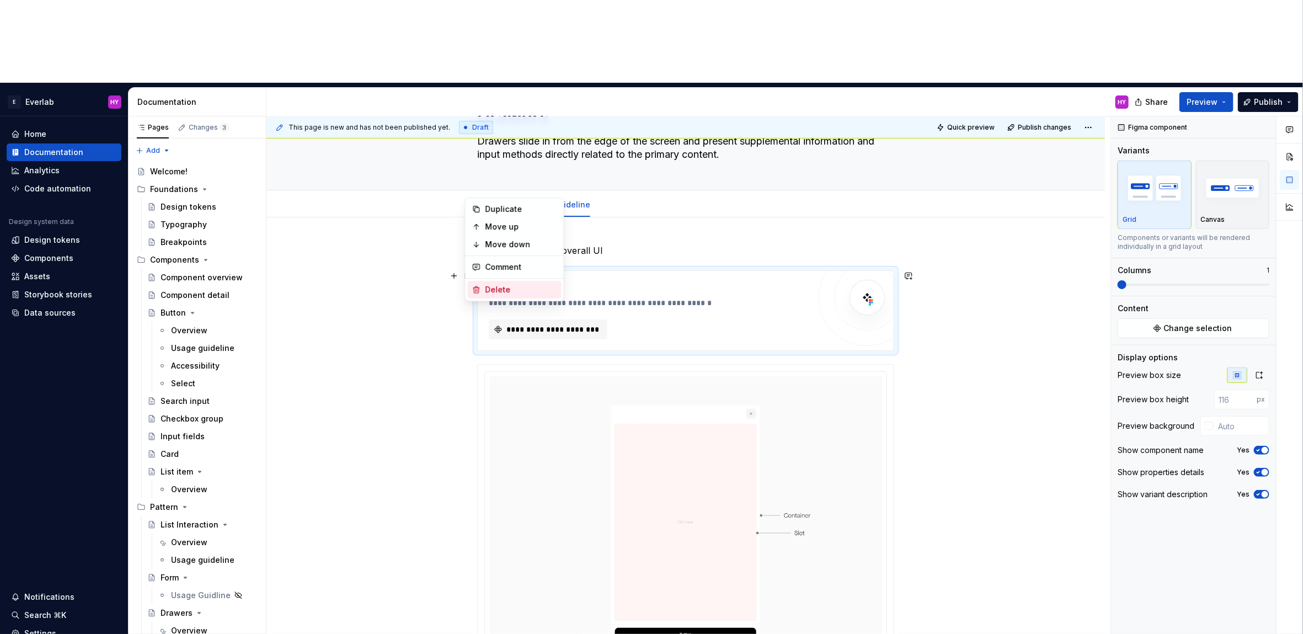
click at [505, 287] on div "Delete" at bounding box center [522, 289] width 72 height 11
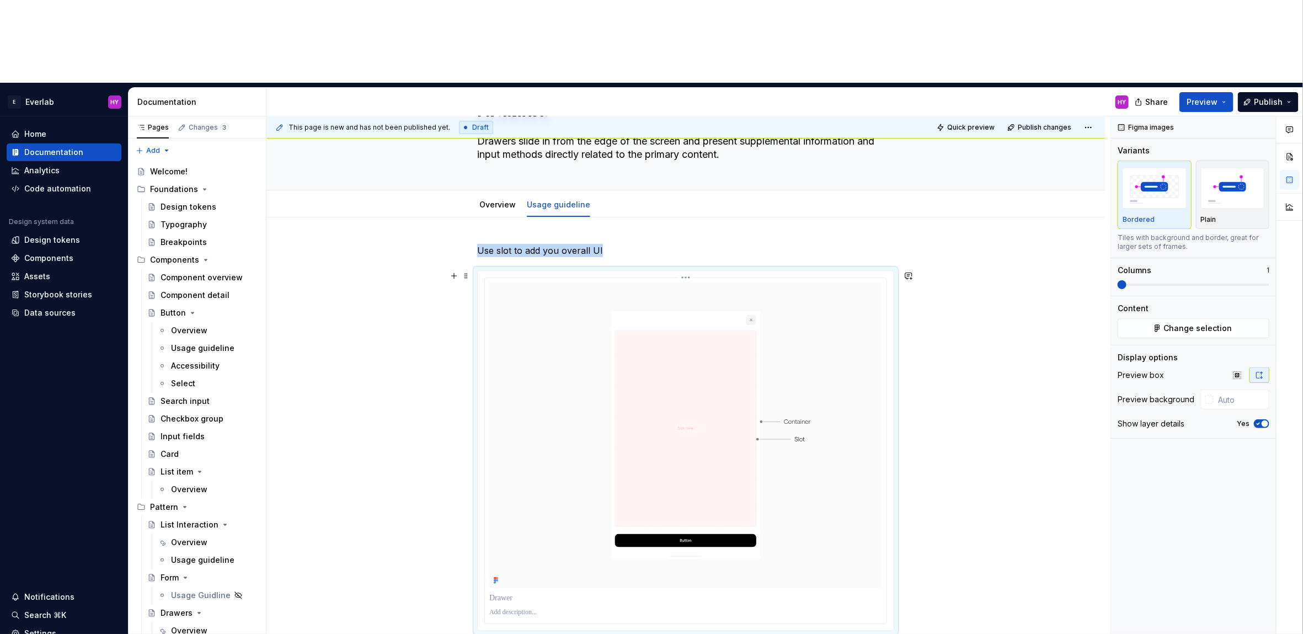
scroll to position [0, 0]
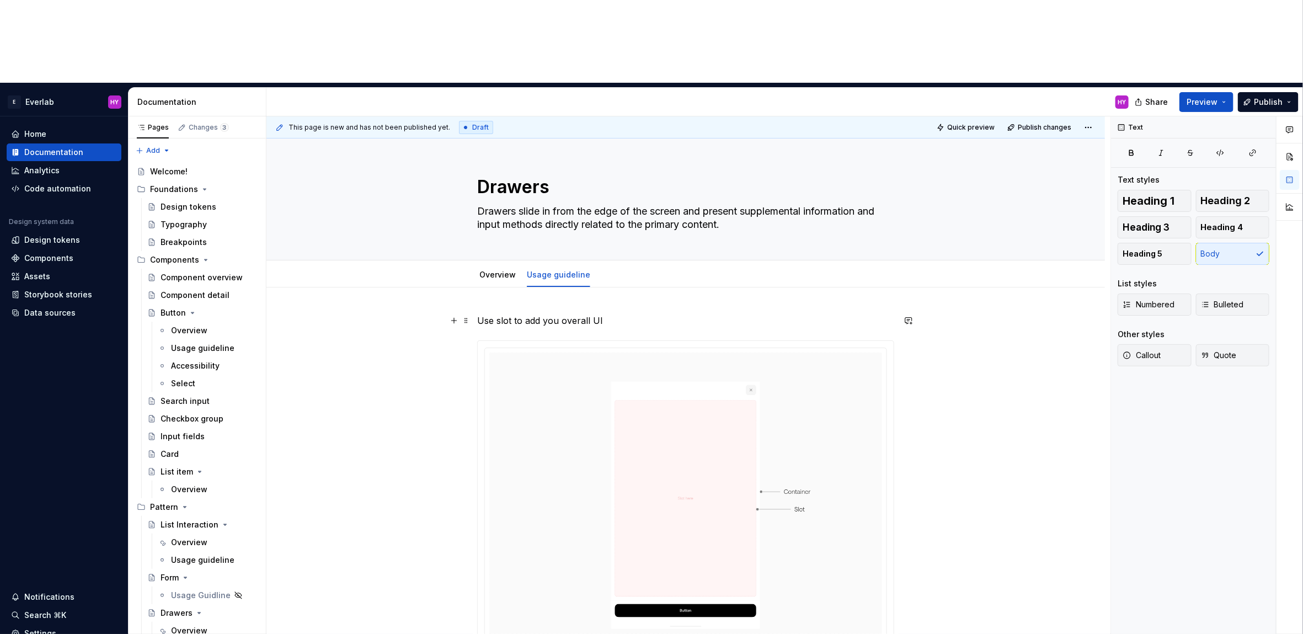
click at [516, 314] on p "Use slot to add you overall UI" at bounding box center [685, 320] width 417 height 13
click at [620, 314] on p "Use slot to add you overall UI" at bounding box center [685, 320] width 417 height 13
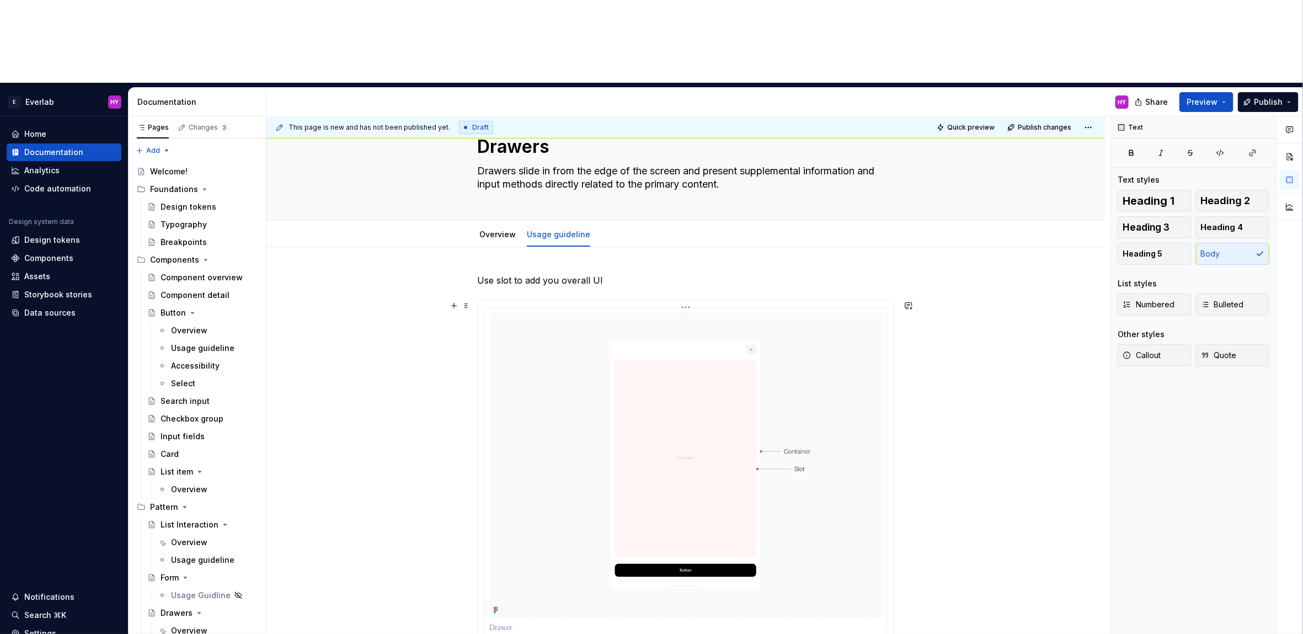
scroll to position [58, 0]
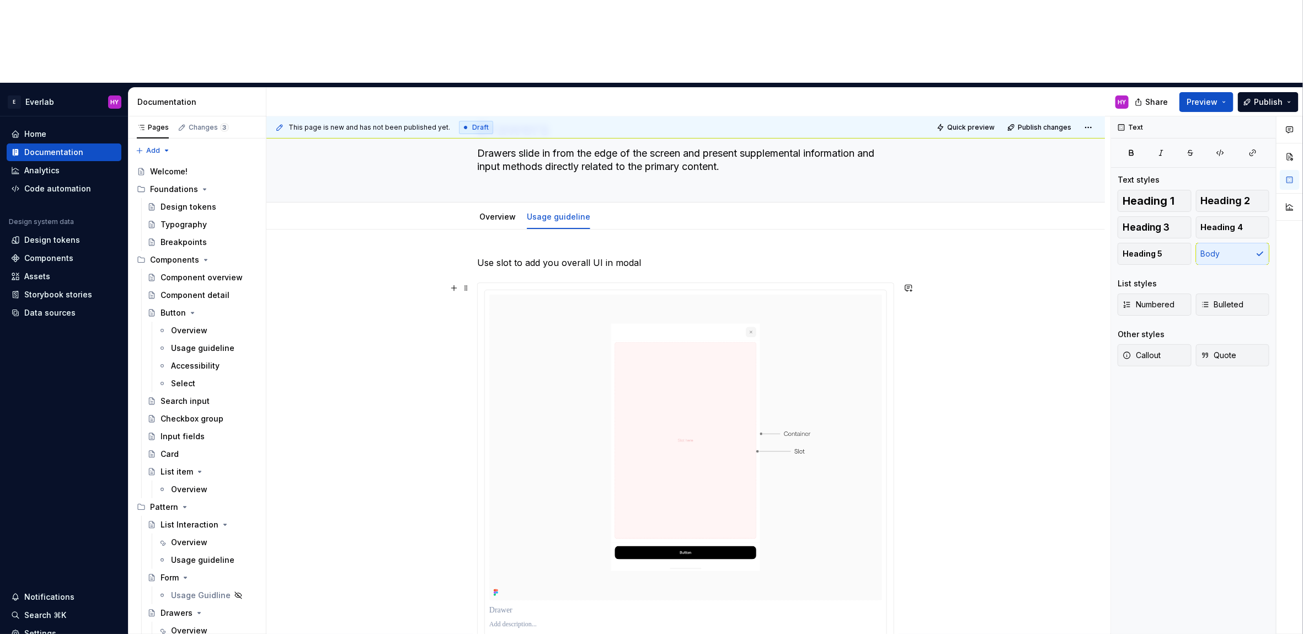
click at [989, 458] on div "Use slot to add you overall UI in modal" at bounding box center [686, 538] width 839 height 617
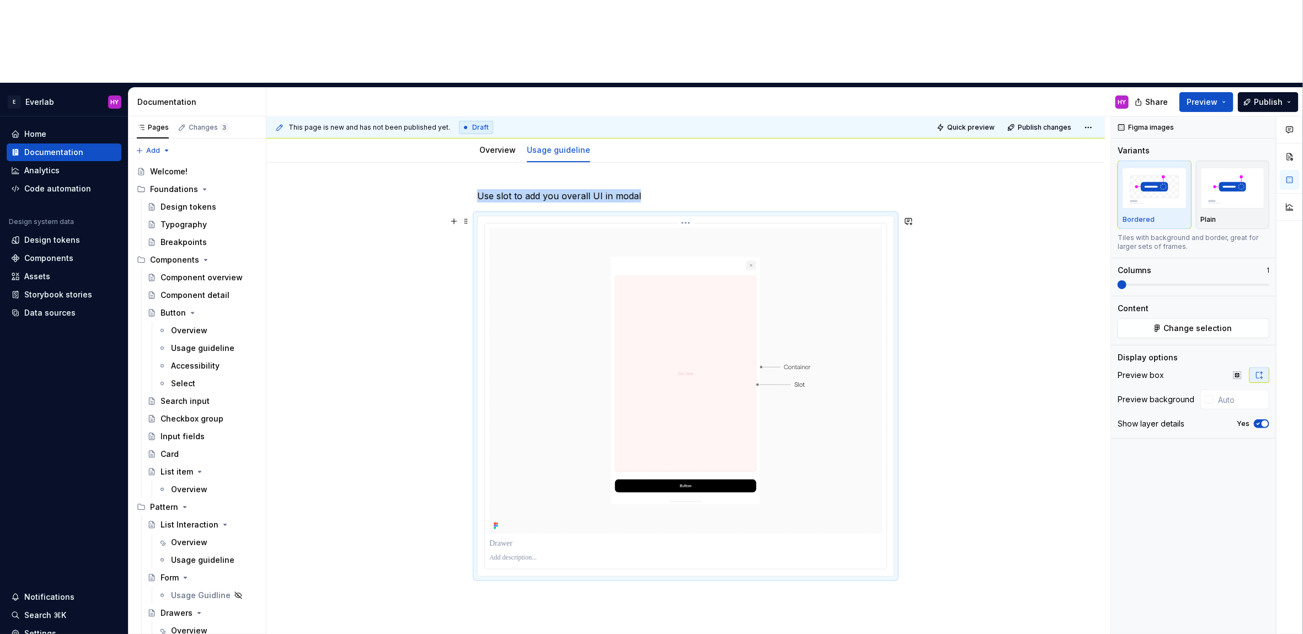
scroll to position [134, 0]
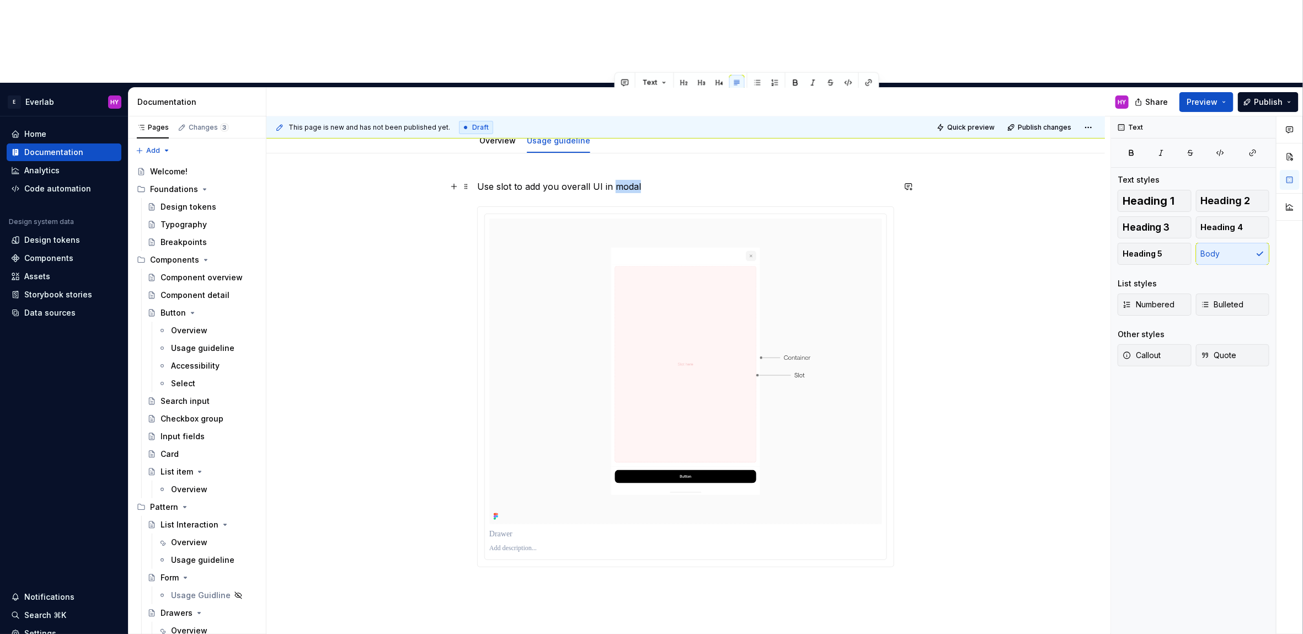
drag, startPoint x: 643, startPoint y: 103, endPoint x: 615, endPoint y: 104, distance: 28.2
click at [615, 180] on p "Use slot to add you overall UI in modal" at bounding box center [685, 186] width 417 height 13
click at [1174, 367] on div "Text Text styles Heading 1 Heading 2 Heading 3 Heading 4 Heading 5 Body List st…" at bounding box center [1193, 416] width 165 height 601
click at [964, 398] on div "Use slot to add you overall UI in drawer" at bounding box center [686, 461] width 839 height 617
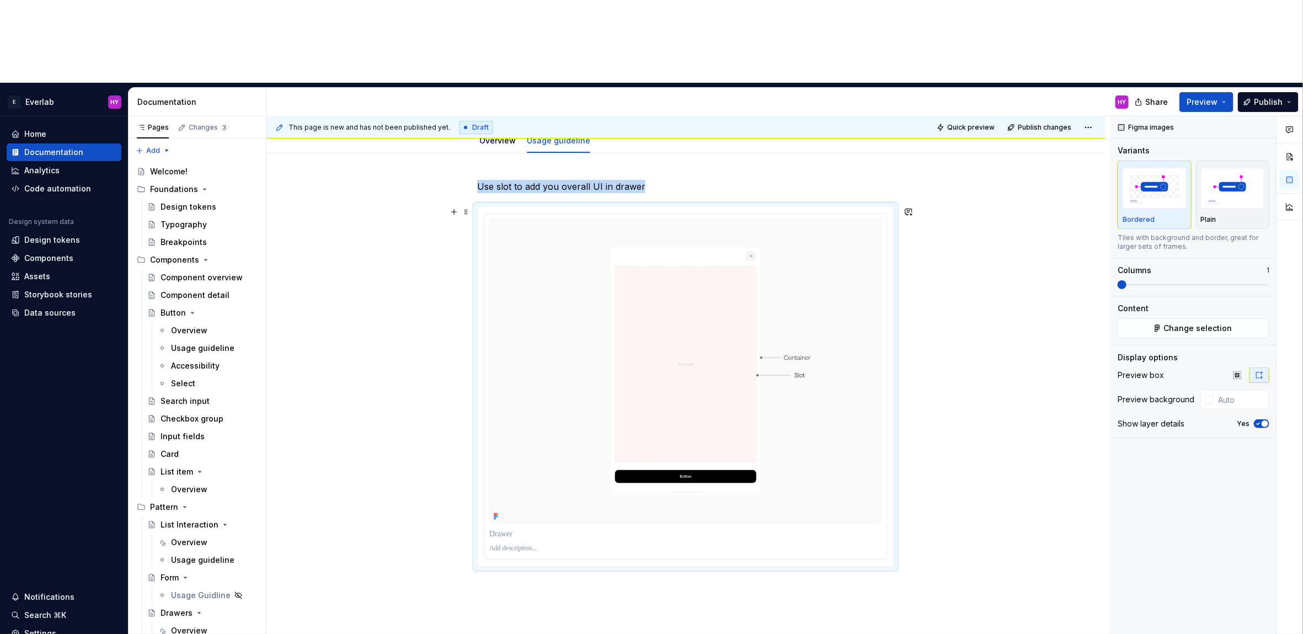
click at [930, 301] on div "Use slot to add you overall UI in drawer" at bounding box center [686, 461] width 839 height 617
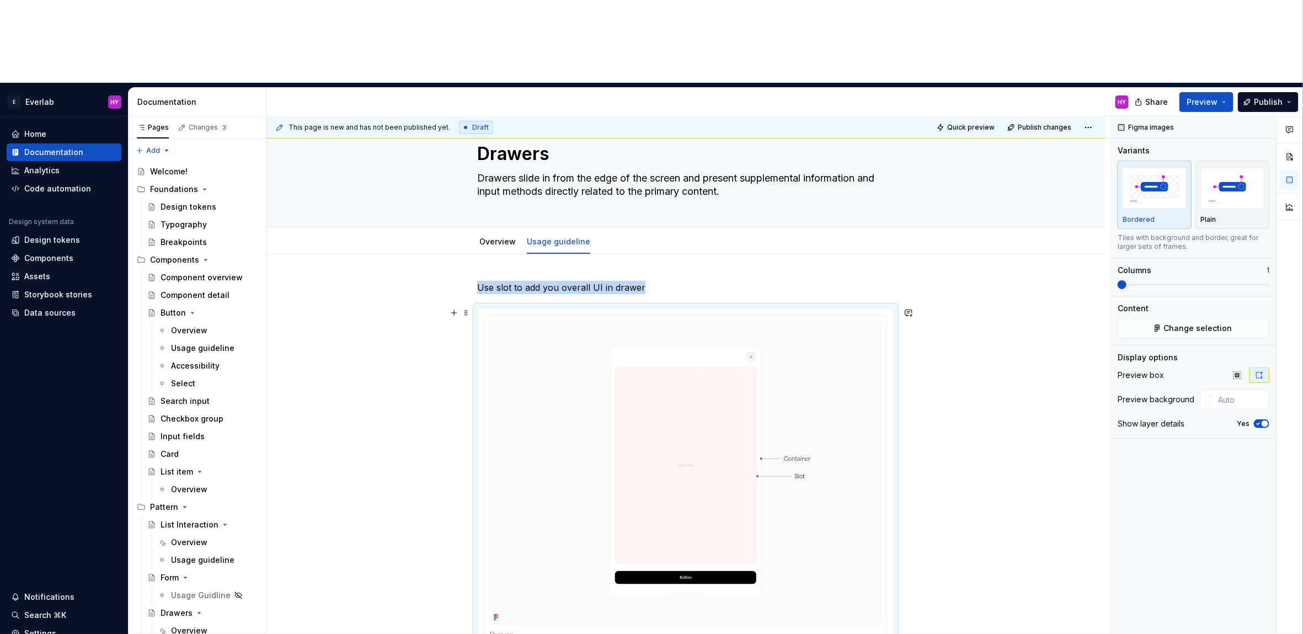
scroll to position [30, 0]
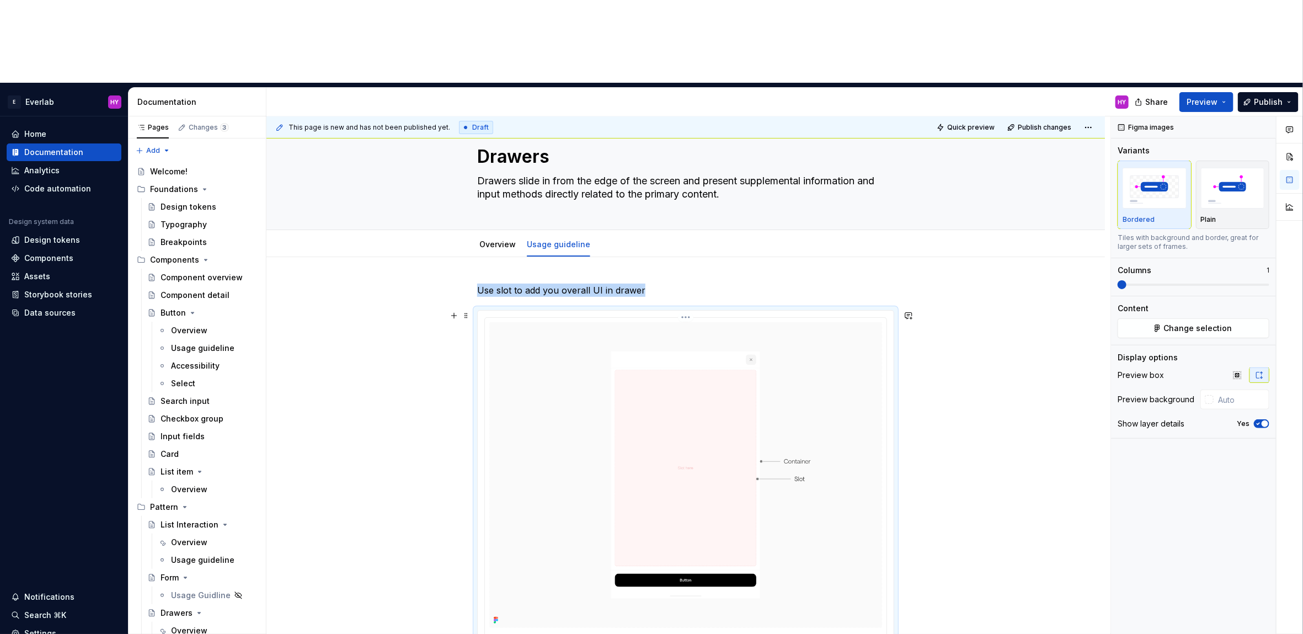
click at [626, 322] on img at bounding box center [685, 475] width 393 height 306
click at [701, 284] on p "Use slot to add you overall UI in drawer" at bounding box center [685, 290] width 417 height 13
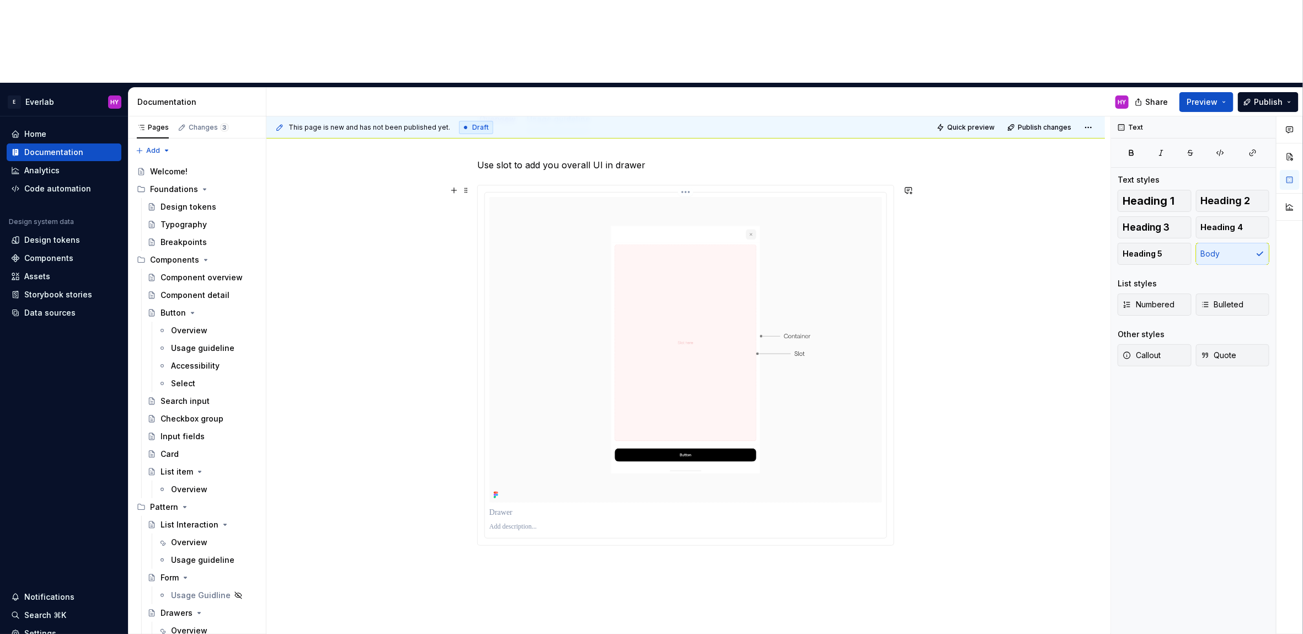
scroll to position [187, 0]
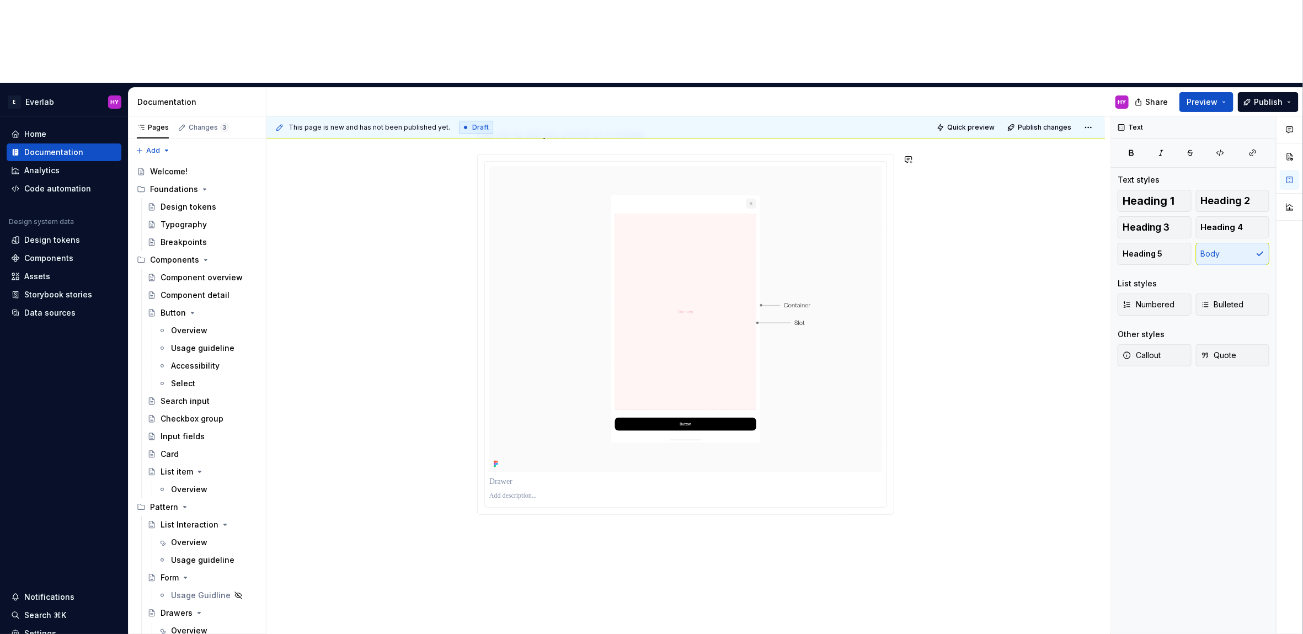
drag, startPoint x: 614, startPoint y: 506, endPoint x: 616, endPoint y: 482, distance: 24.4
click at [614, 503] on div "This page is new and has not been published yet. Draft Quick preview Publish ch…" at bounding box center [689, 416] width 844 height 601
click at [621, 451] on div "This page is new and has not been published yet. Draft Quick preview Publish ch…" at bounding box center [689, 416] width 844 height 601
drag, startPoint x: 919, startPoint y: 422, endPoint x: 891, endPoint y: 443, distance: 35.1
click at [919, 422] on div "This page is new and has not been published yet. Draft Quick preview Publish ch…" at bounding box center [689, 416] width 844 height 601
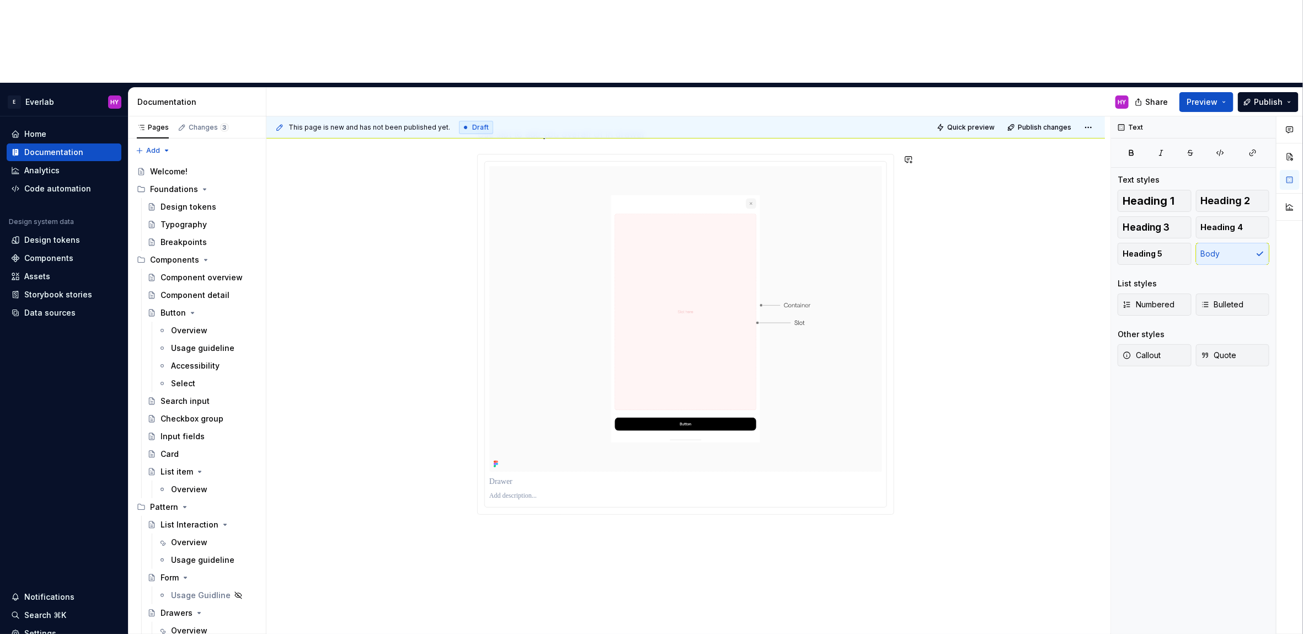
click at [562, 492] on div "Use slot to add you overall UI in drawer" at bounding box center [686, 409] width 839 height 617
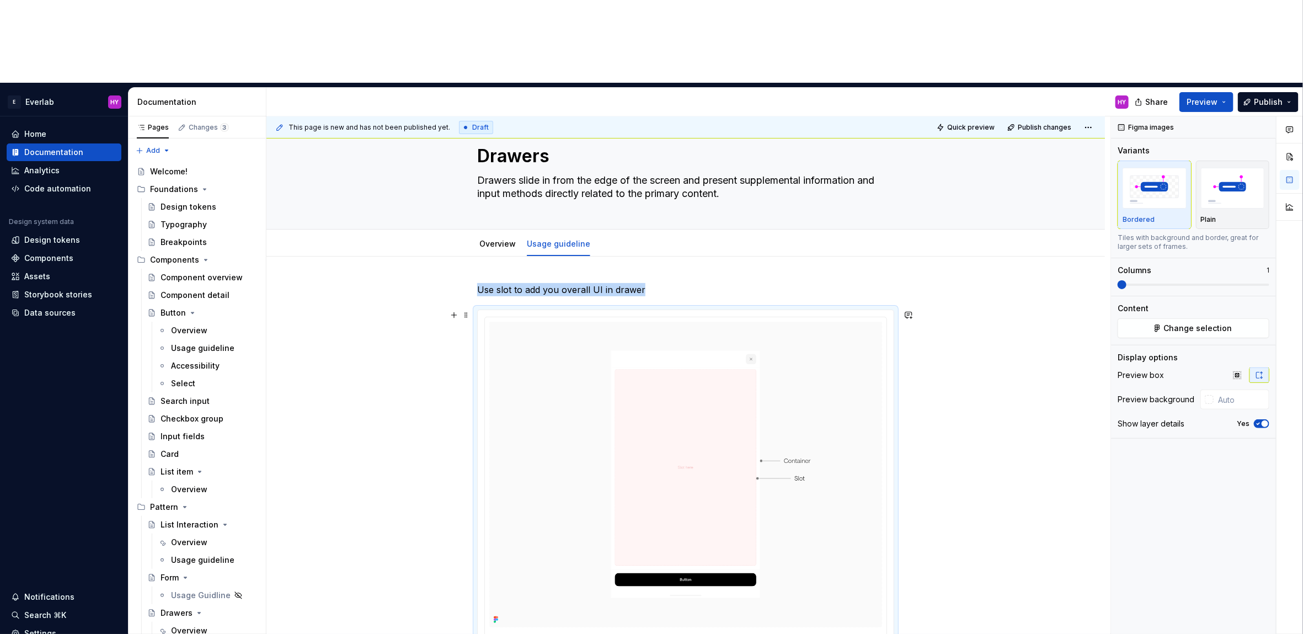
scroll to position [0, 0]
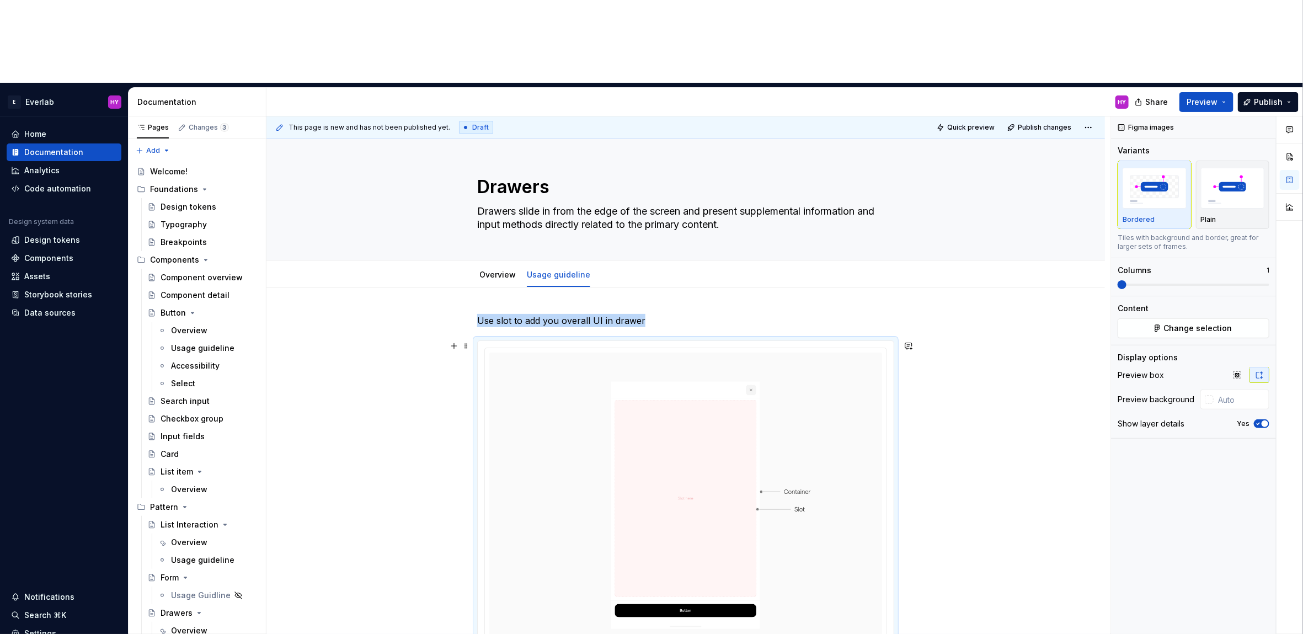
click at [998, 292] on div "Use slot to add you overall UI in drawer" at bounding box center [686, 595] width 839 height 617
click at [971, 326] on div "This page is new and has not been published yet. Draft Quick preview Publish ch…" at bounding box center [689, 416] width 844 height 601
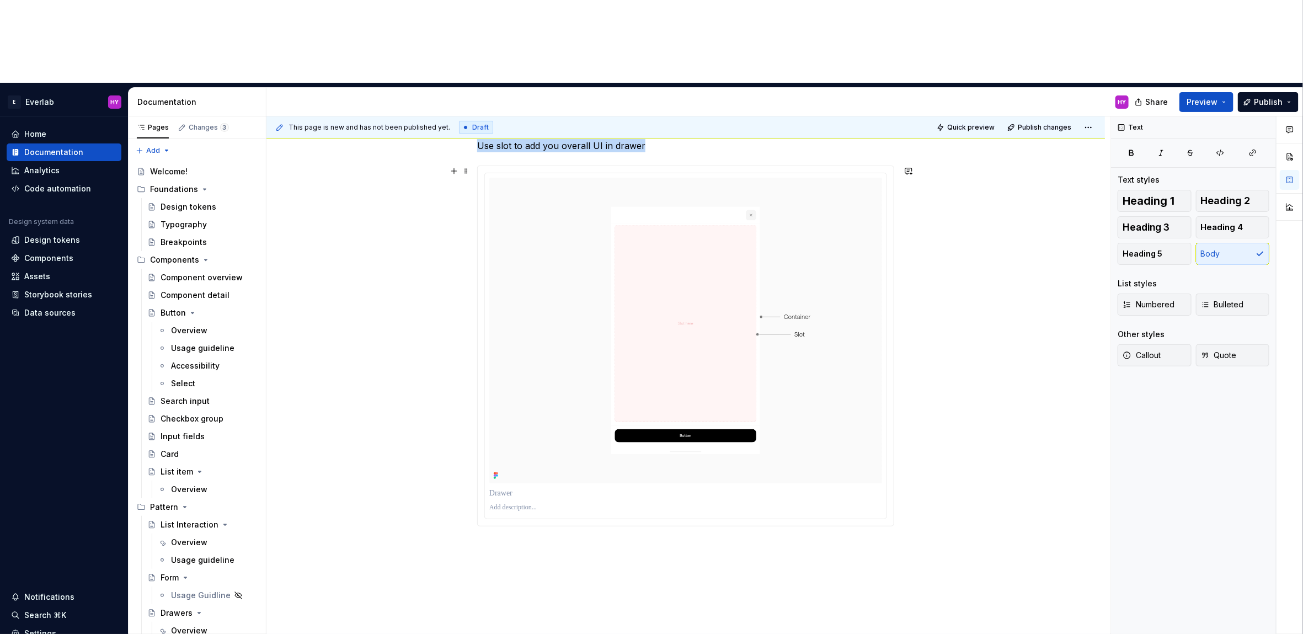
scroll to position [187, 0]
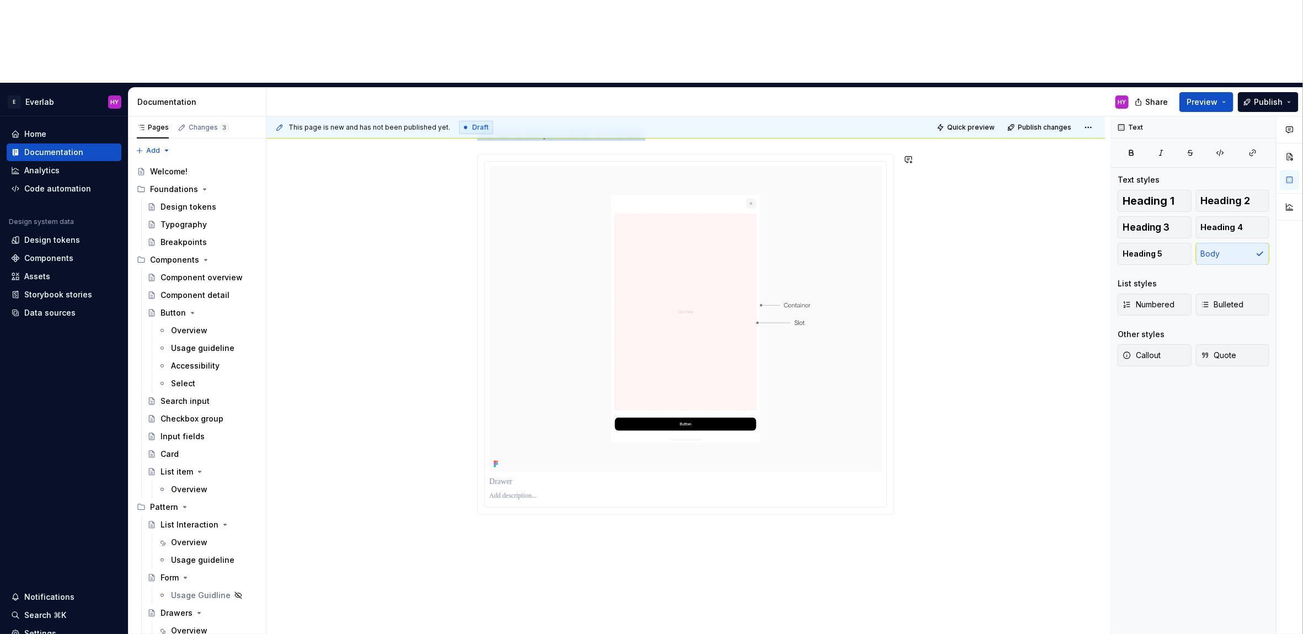
drag, startPoint x: 573, startPoint y: 448, endPoint x: 587, endPoint y: 451, distance: 14.3
click at [573, 448] on div "This page is new and has not been published yet. Draft Quick preview Publish ch…" at bounding box center [689, 416] width 844 height 601
click at [530, 462] on div "Use slot to add you overall UI in drawer" at bounding box center [686, 409] width 839 height 617
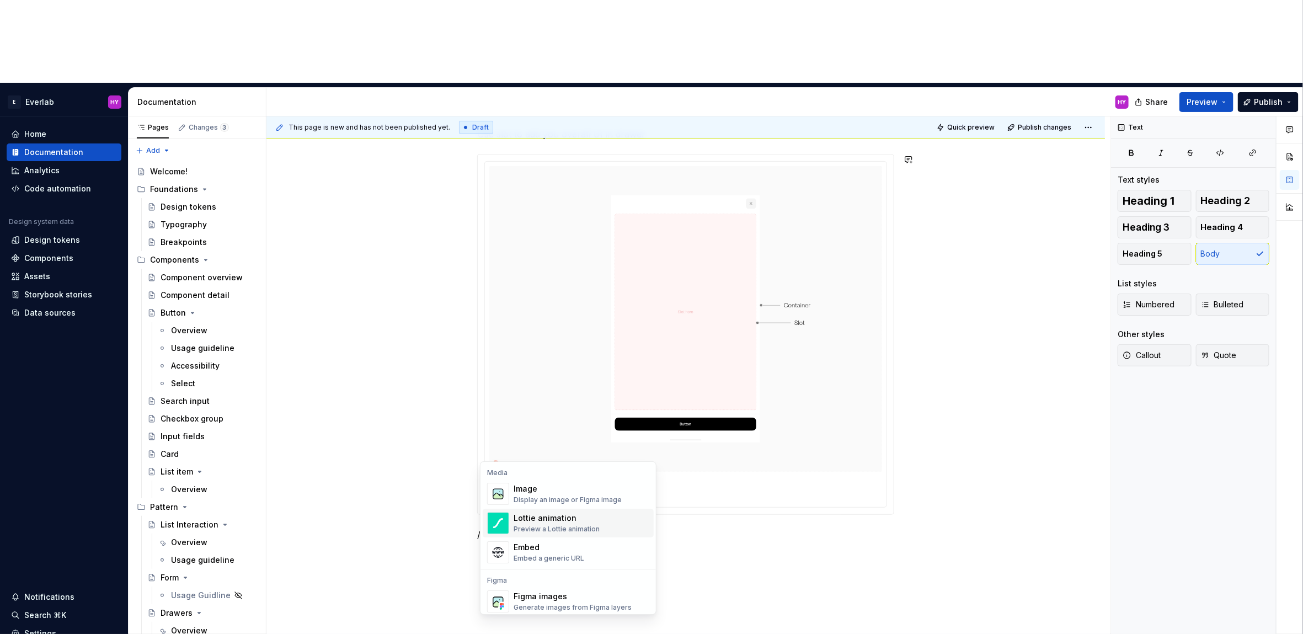
scroll to position [3, 0]
click at [551, 600] on div "Generate images from Figma layers" at bounding box center [573, 604] width 118 height 9
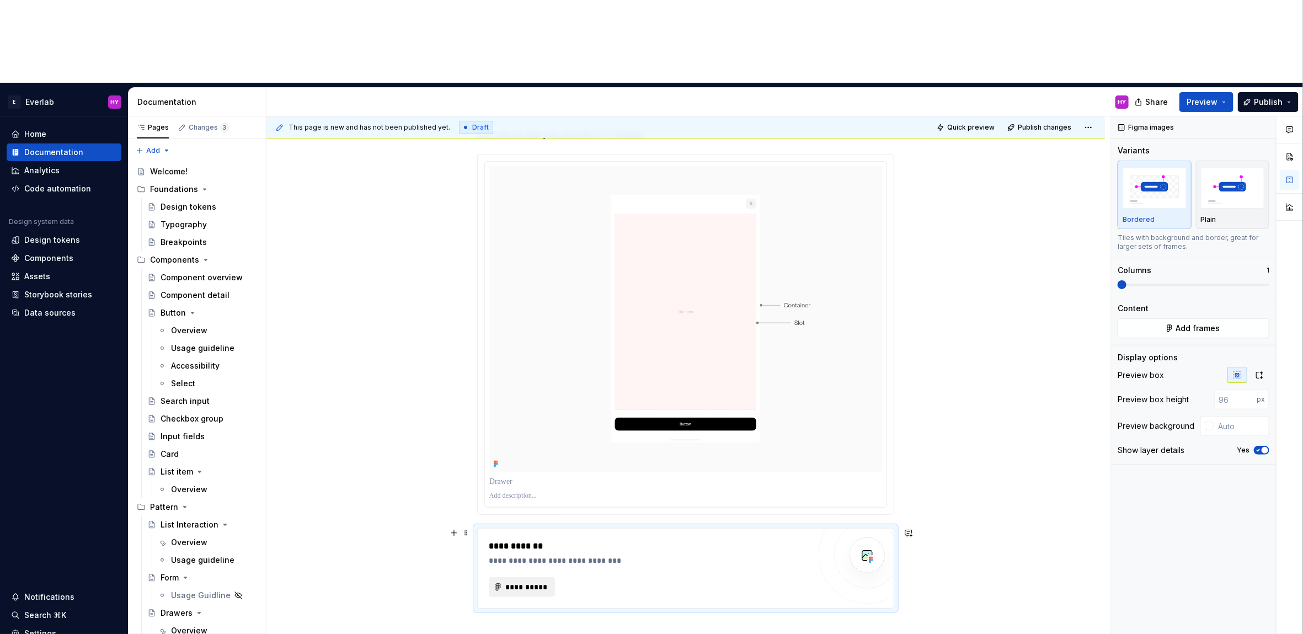
click at [537, 582] on span "**********" at bounding box center [526, 587] width 43 height 11
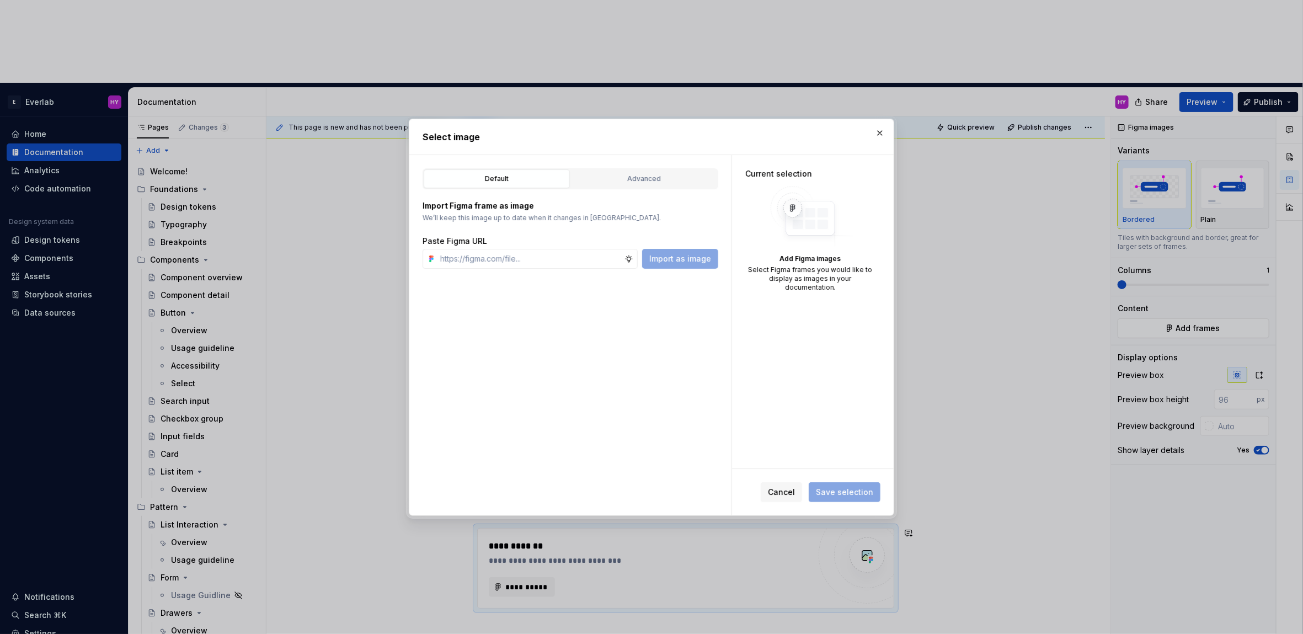
type textarea "*"
type input "[URL][DOMAIN_NAME]"
click at [690, 262] on span "Import as image" at bounding box center [680, 258] width 62 height 11
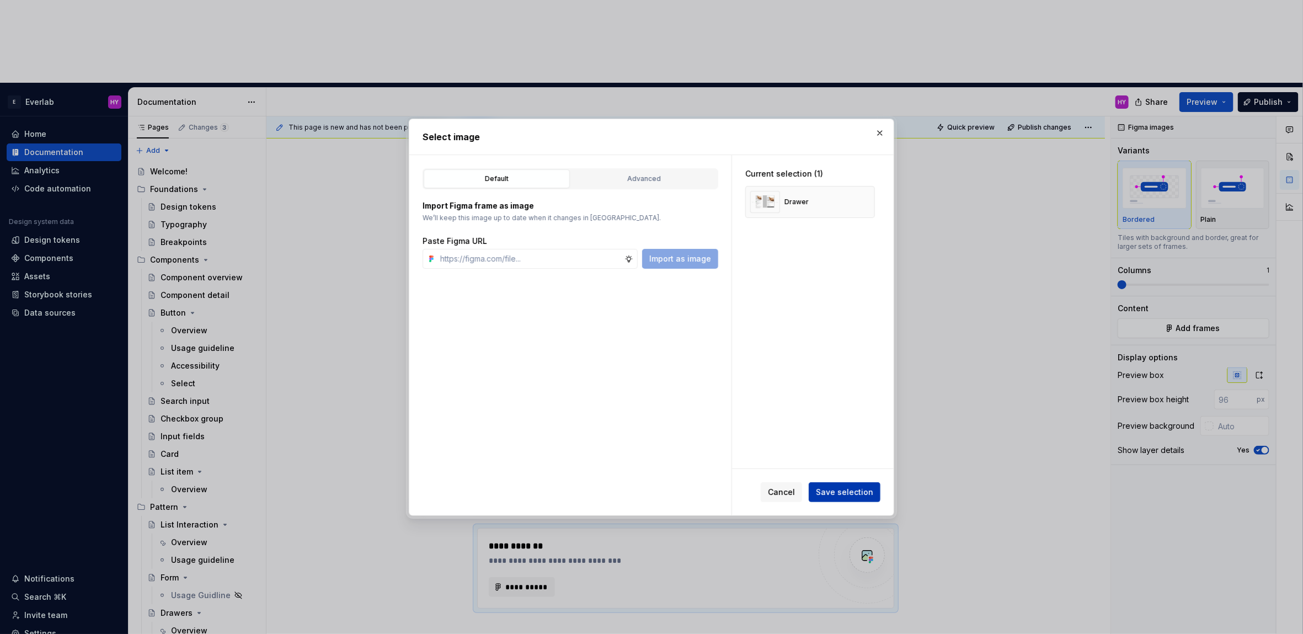
click at [855, 494] on span "Save selection" at bounding box center [844, 492] width 57 height 11
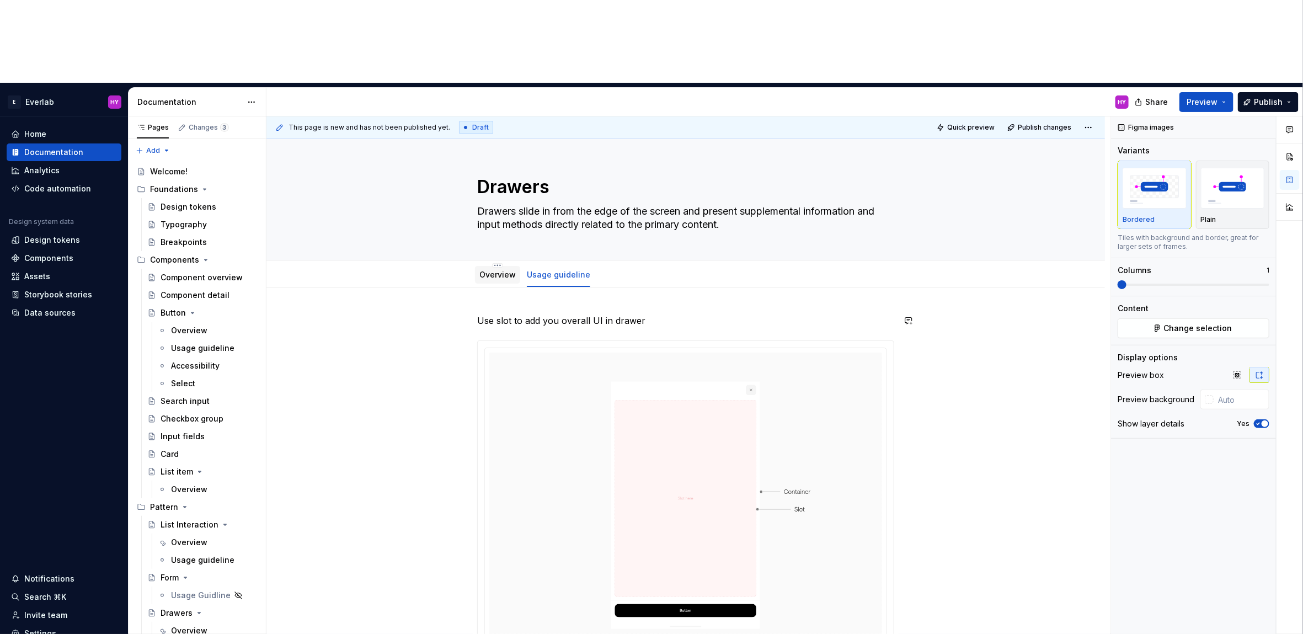
scroll to position [4, 0]
click at [501, 265] on link "Overview" at bounding box center [498, 269] width 36 height 9
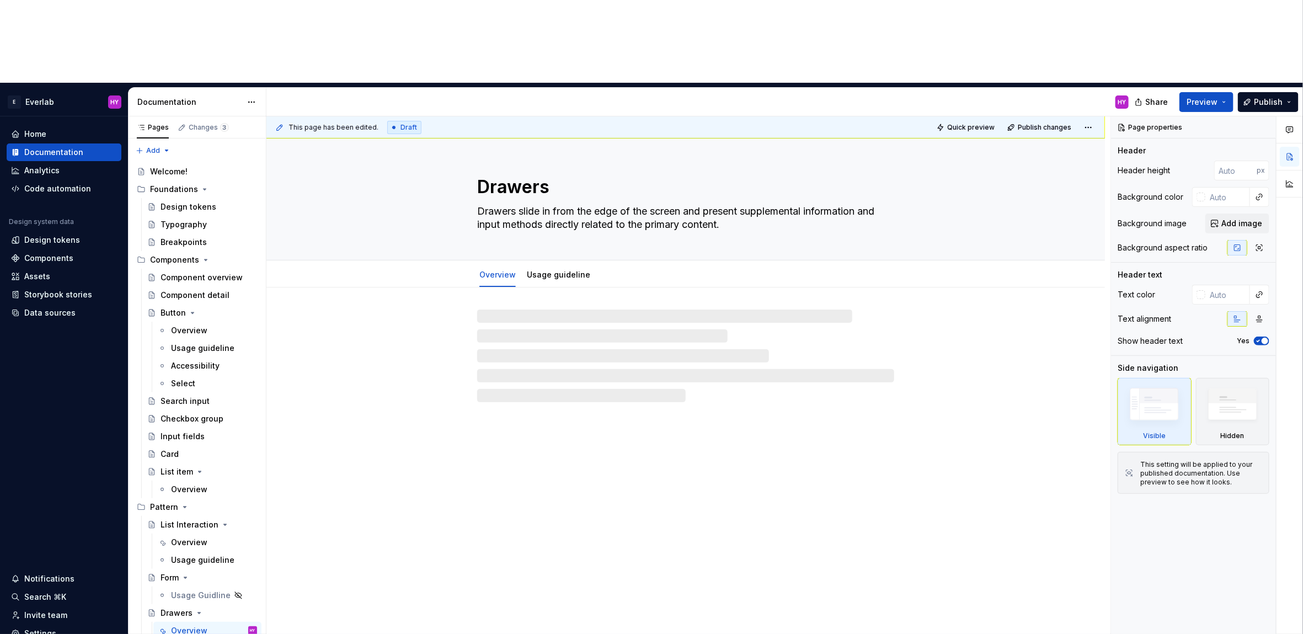
type textarea "*"
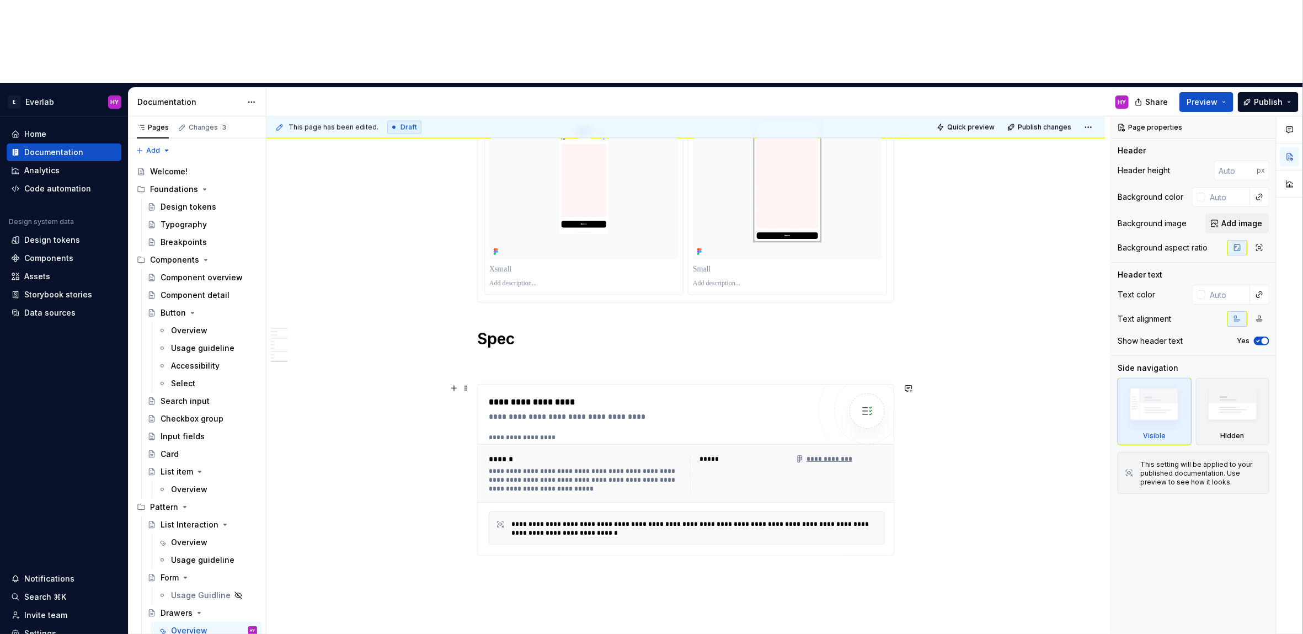
scroll to position [1328, 0]
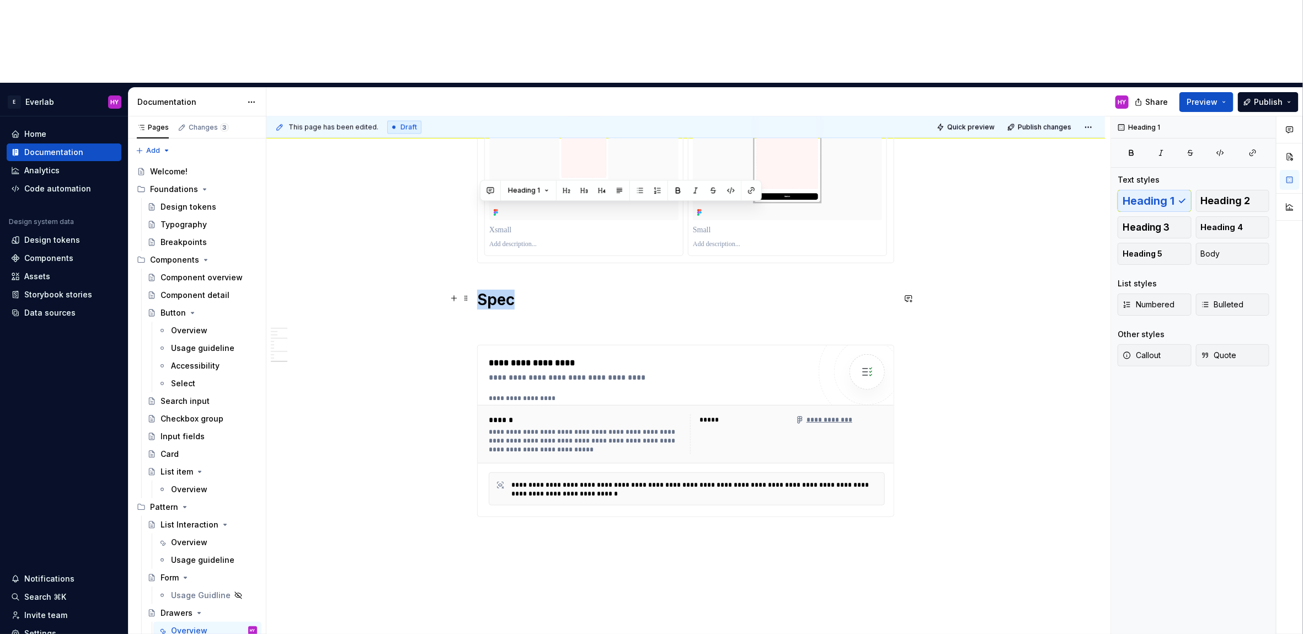
drag, startPoint x: 541, startPoint y: 217, endPoint x: 480, endPoint y: 210, distance: 61.6
click at [480, 290] on h1 "Spec" at bounding box center [685, 300] width 417 height 20
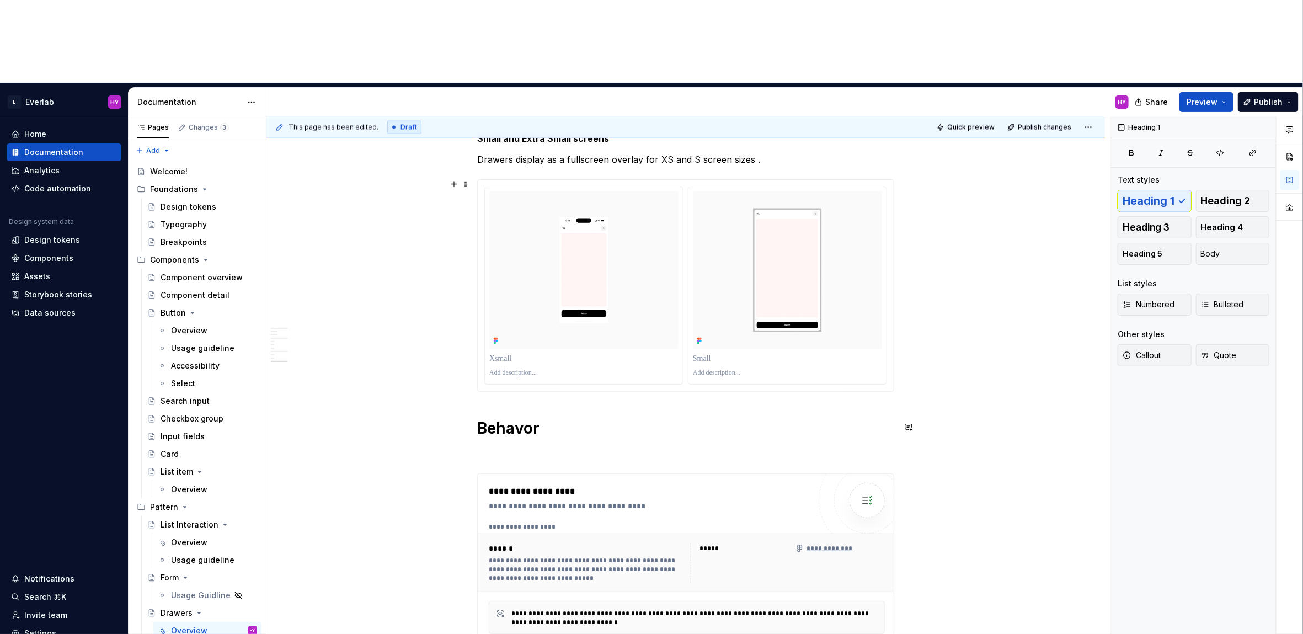
scroll to position [1191, 0]
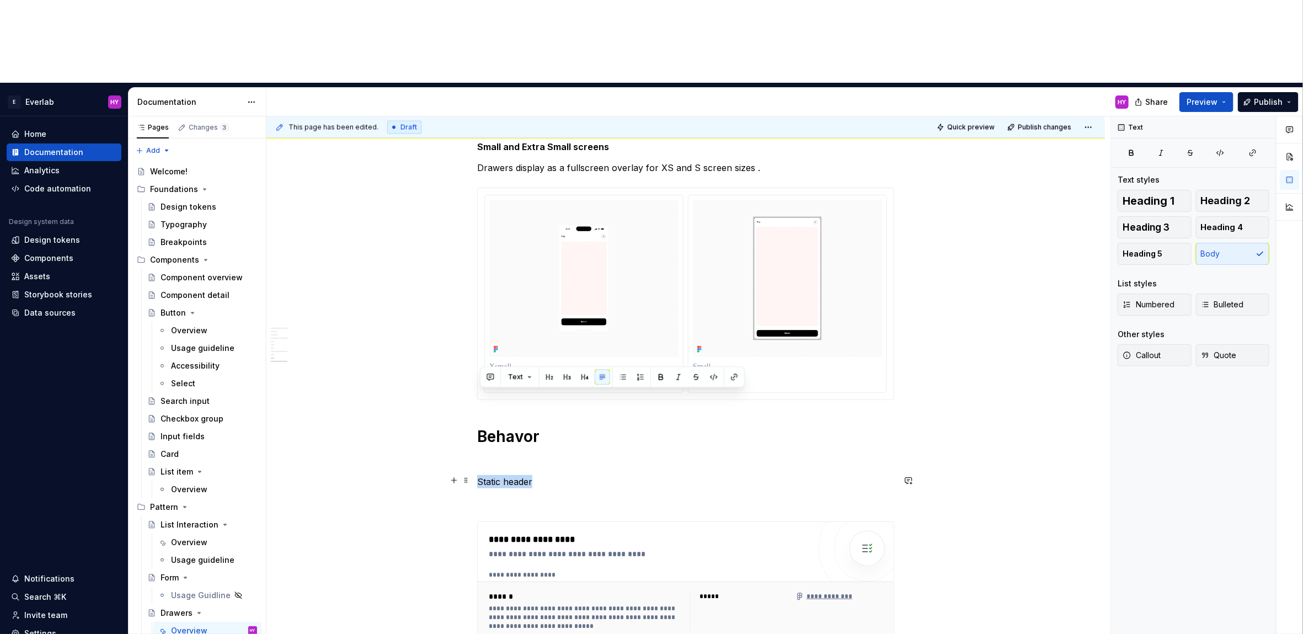
drag, startPoint x: 555, startPoint y: 396, endPoint x: 482, endPoint y: 391, distance: 73.0
click at [482, 475] on p "Static header" at bounding box center [685, 481] width 417 height 13
click at [585, 376] on button "button" at bounding box center [584, 376] width 15 height 15
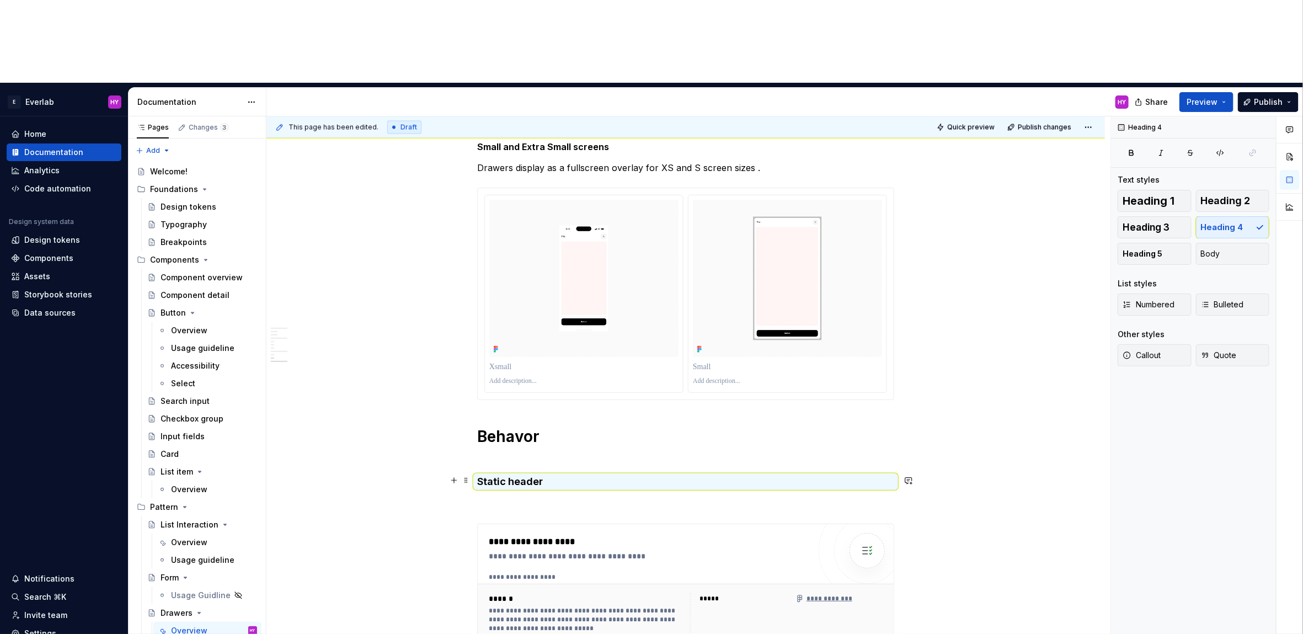
click at [557, 475] on h4 "Static header" at bounding box center [685, 481] width 417 height 13
click at [546, 475] on h4 "Static header" at bounding box center [685, 481] width 417 height 13
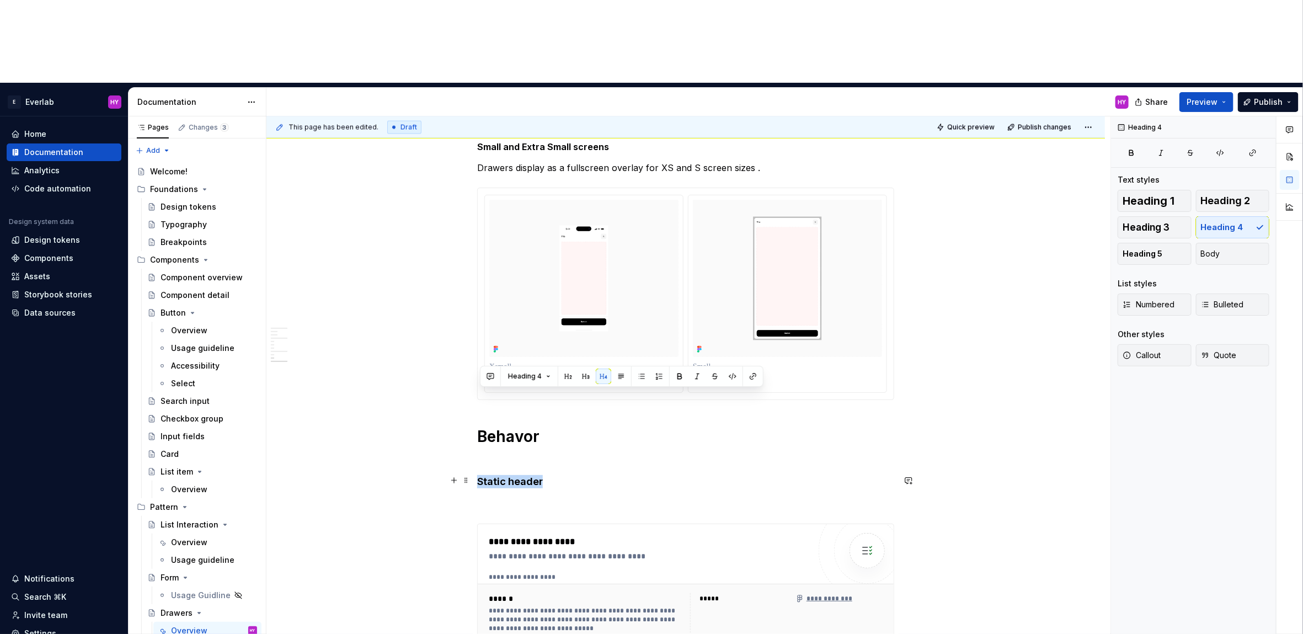
click at [546, 475] on h4 "Static header" at bounding box center [685, 481] width 417 height 13
click at [546, 377] on button "Heading 4" at bounding box center [529, 376] width 52 height 15
click at [556, 504] on div "Heading 5" at bounding box center [554, 506] width 39 height 11
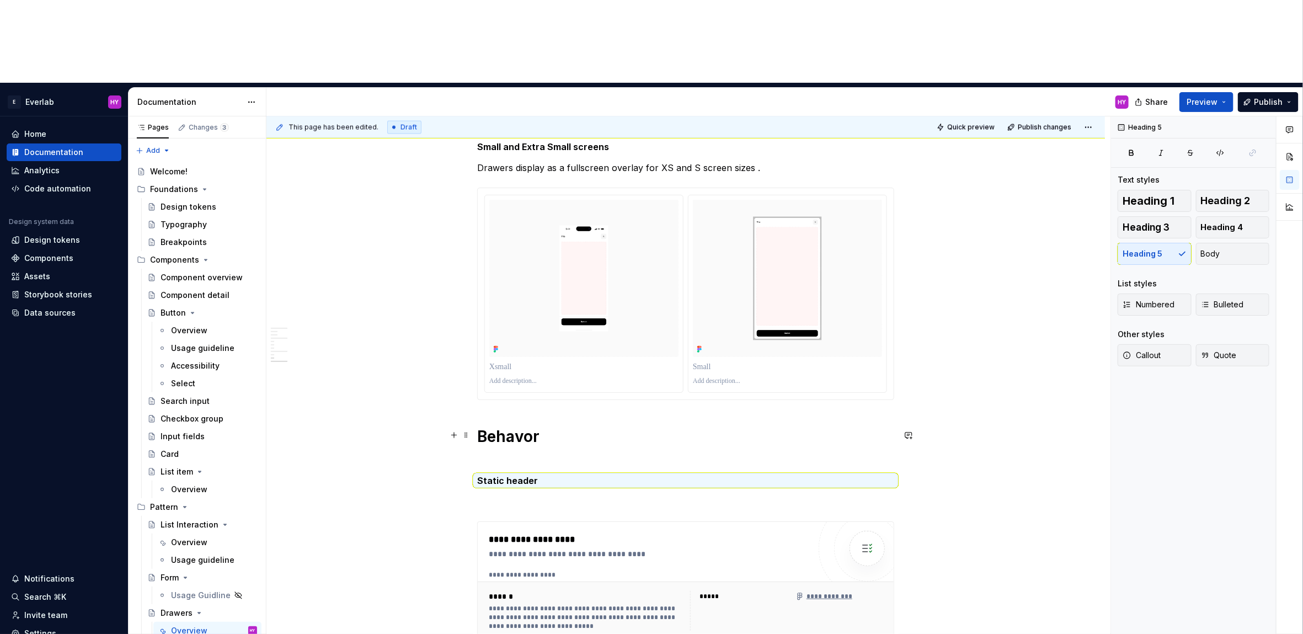
click at [523, 427] on h1 "Behavor" at bounding box center [685, 447] width 417 height 40
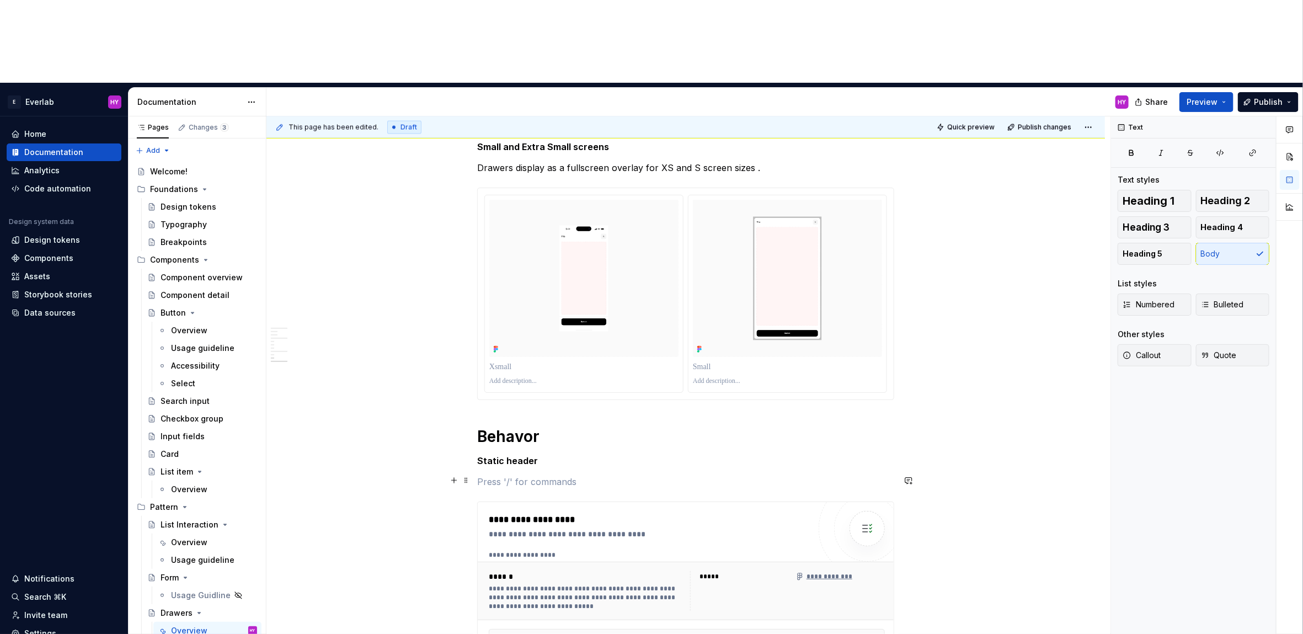
click at [584, 475] on p at bounding box center [685, 481] width 417 height 13
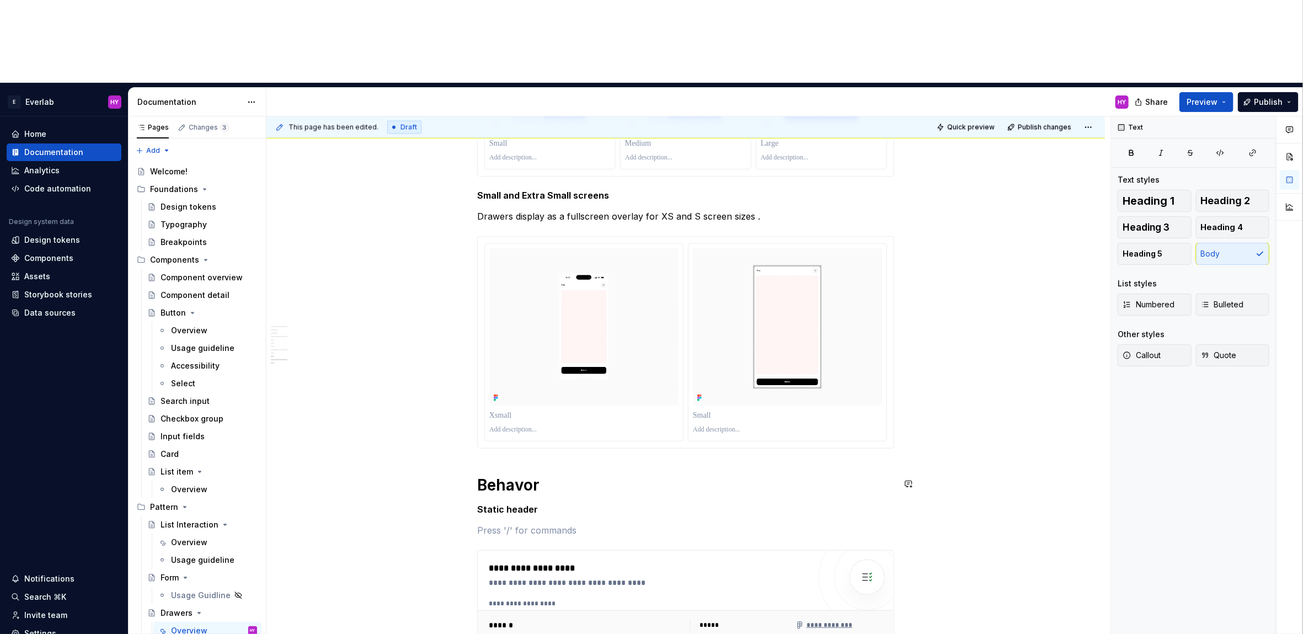
scroll to position [1143, 0]
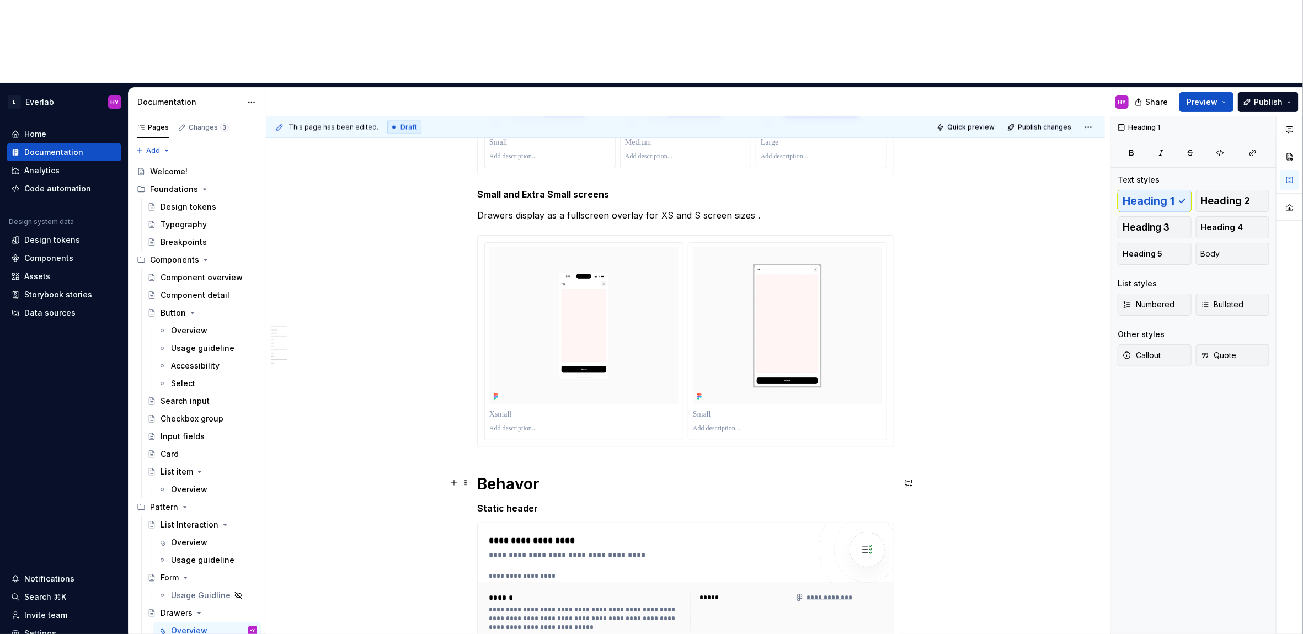
click at [579, 474] on h1 "Behavor" at bounding box center [685, 484] width 417 height 20
click at [573, 474] on h1 "Behavor" at bounding box center [685, 484] width 417 height 20
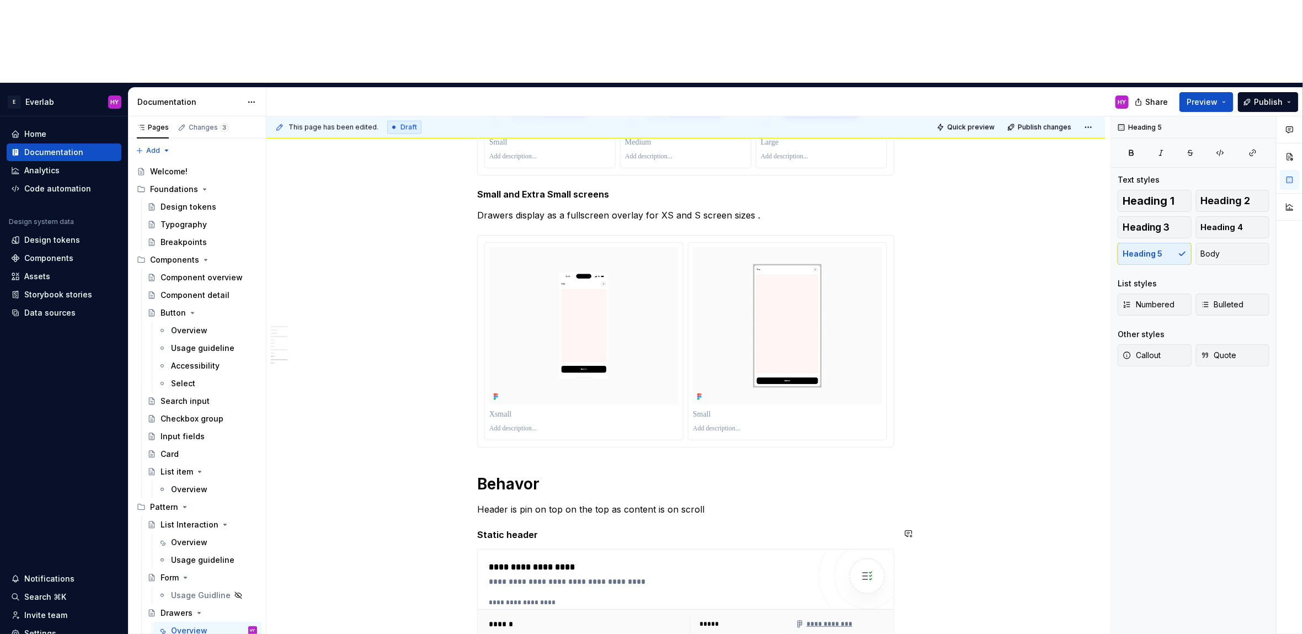
click at [615, 529] on h5 "Static header" at bounding box center [685, 534] width 417 height 11
click at [580, 529] on h5 "Static header" at bounding box center [685, 534] width 417 height 11
click at [555, 529] on h5 "Static header" at bounding box center [685, 534] width 417 height 11
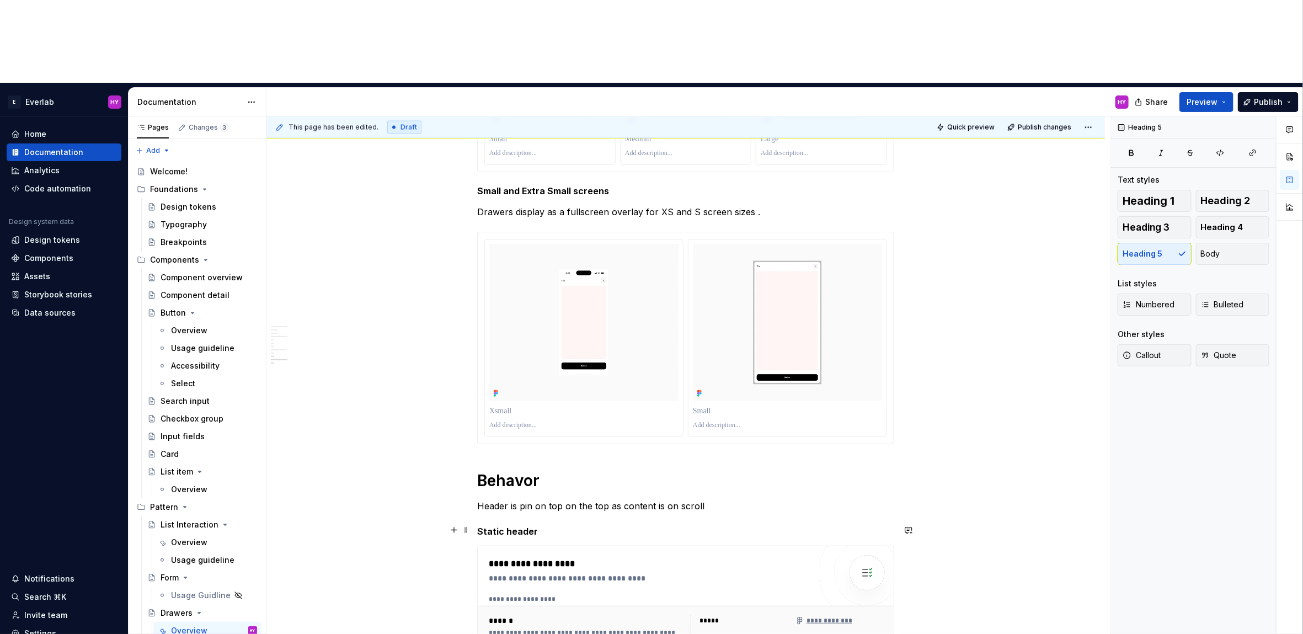
scroll to position [1146, 0]
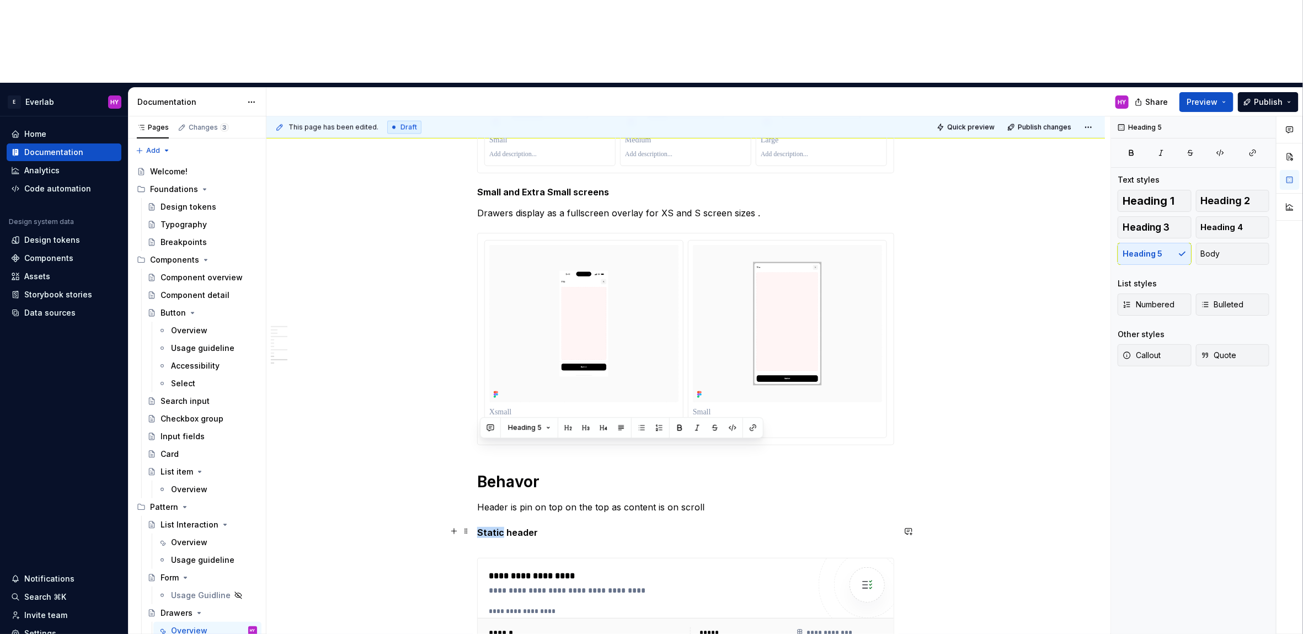
drag, startPoint x: 504, startPoint y: 450, endPoint x: 479, endPoint y: 448, distance: 24.9
click at [479, 448] on div "**********" at bounding box center [686, 37] width 839 height 1791
click at [509, 527] on h5 "Static header" at bounding box center [685, 538] width 417 height 22
click at [583, 527] on h5 "Static title header" at bounding box center [685, 538] width 417 height 22
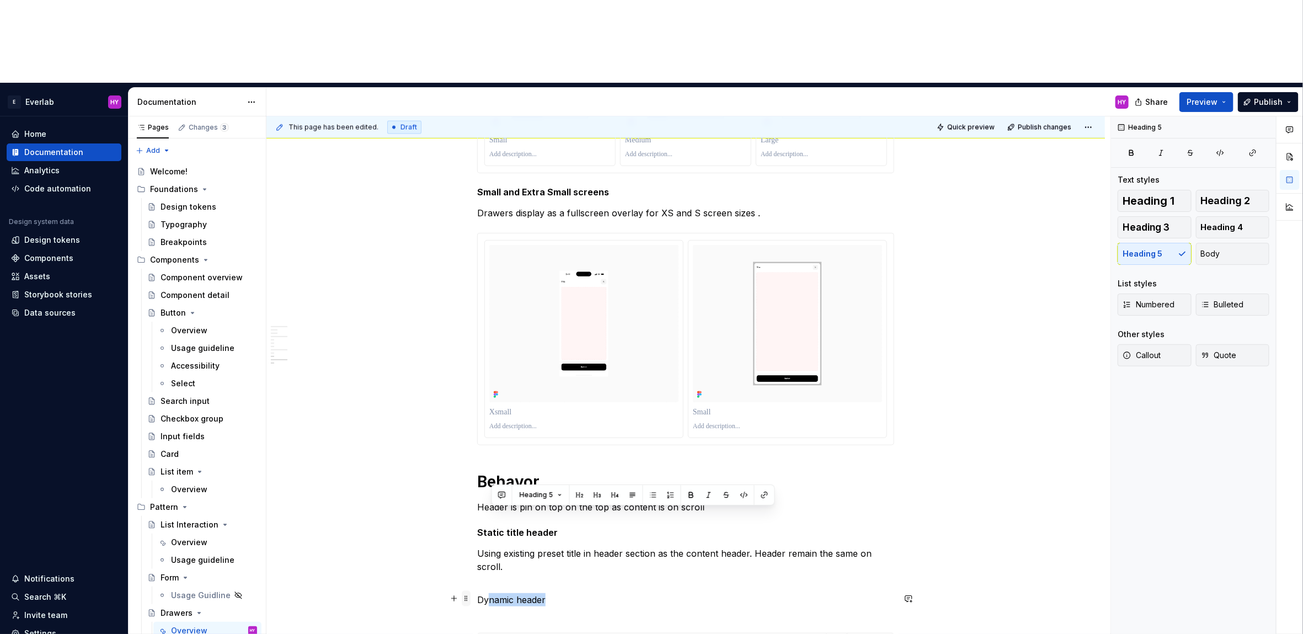
drag, startPoint x: 560, startPoint y: 517, endPoint x: 466, endPoint y: 518, distance: 93.8
click at [559, 495] on button "Heading 5" at bounding box center [541, 494] width 52 height 15
click at [541, 593] on p "Dynamic header" at bounding box center [685, 606] width 417 height 26
drag, startPoint x: 552, startPoint y: 515, endPoint x: 446, endPoint y: 508, distance: 106.2
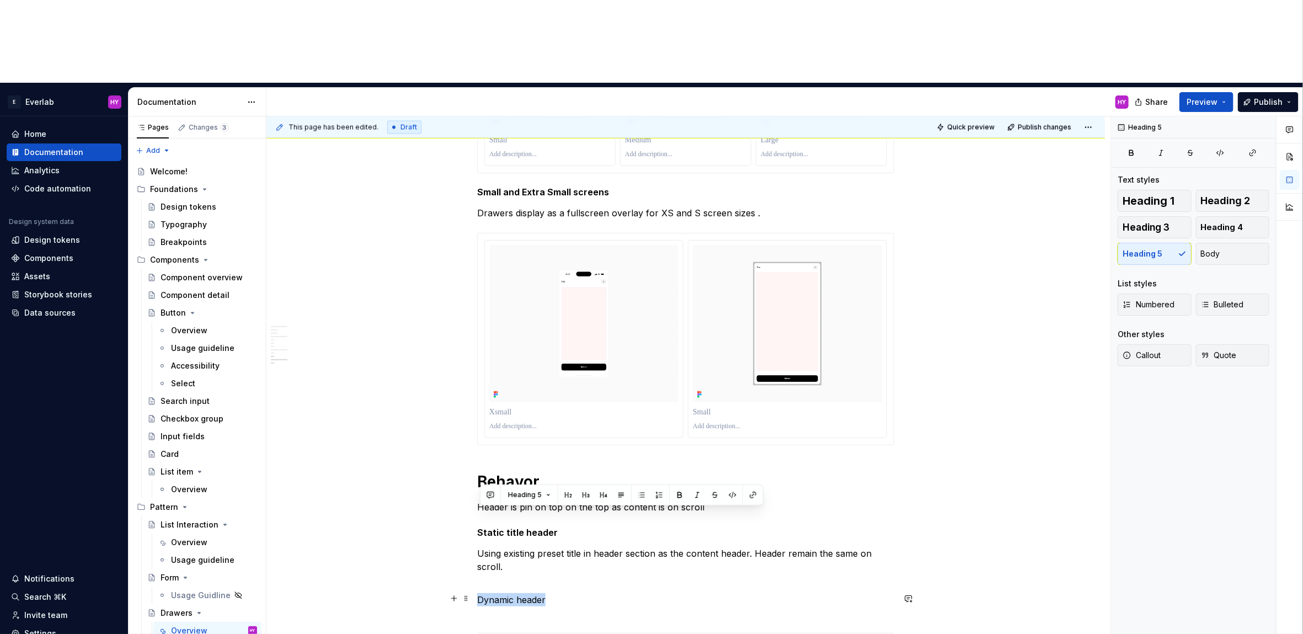
click at [435, 510] on div "**********" at bounding box center [686, 75] width 839 height 1866
click at [545, 494] on button "Heading 5" at bounding box center [529, 494] width 52 height 15
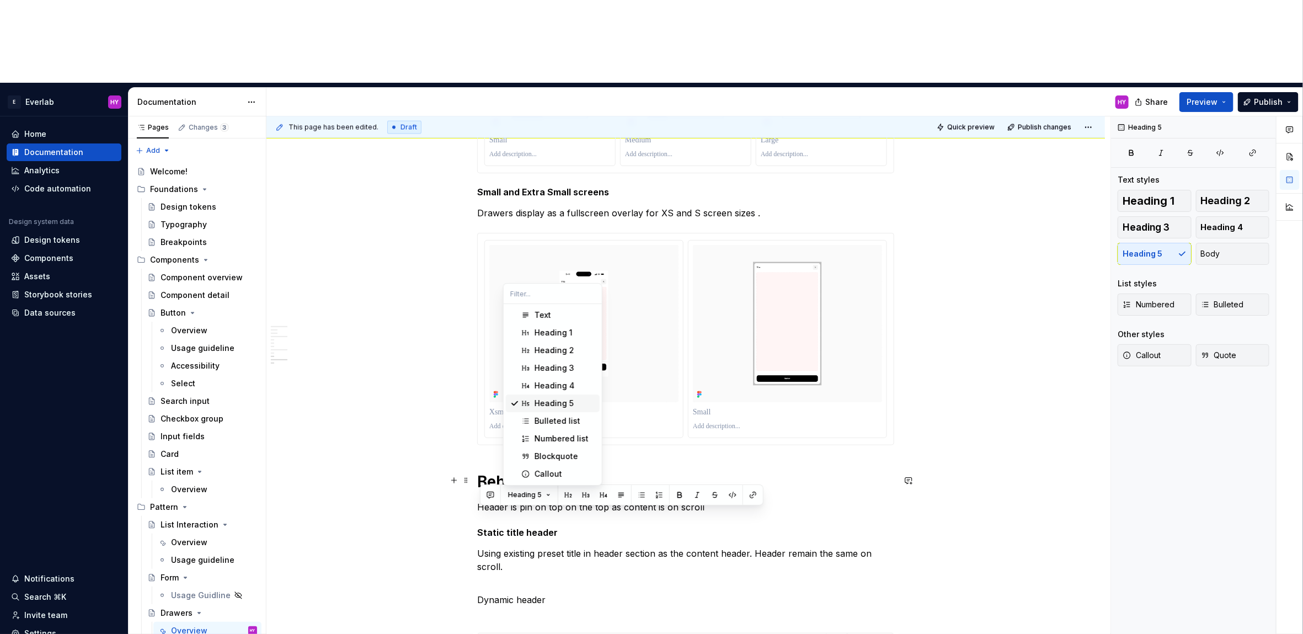
click at [561, 401] on div "Heading 5" at bounding box center [554, 403] width 39 height 11
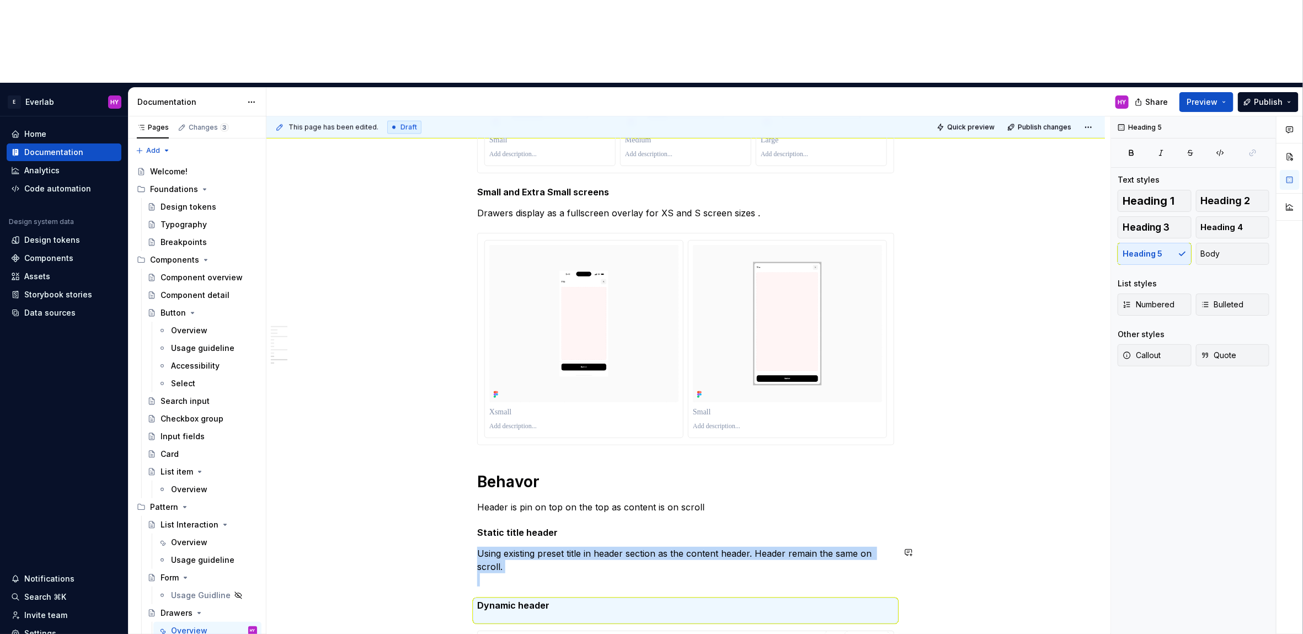
click at [557, 600] on h5 "Dynamic header" at bounding box center [685, 611] width 417 height 22
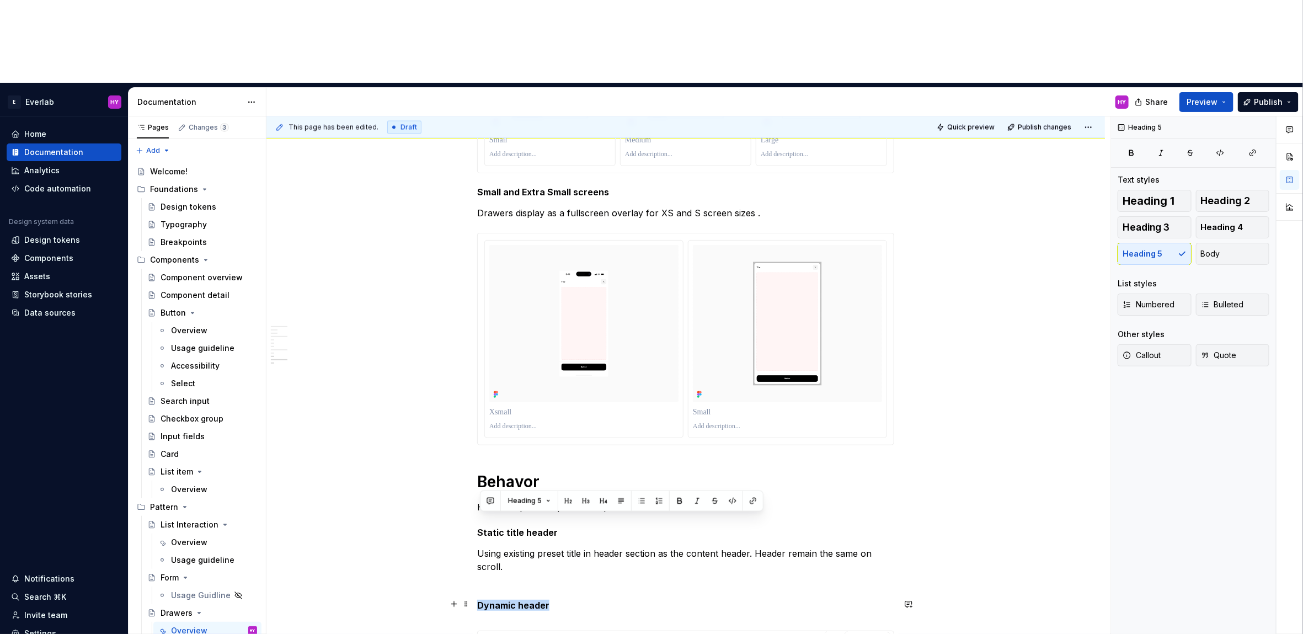
click at [561, 600] on h5 "Dynamic header" at bounding box center [685, 611] width 417 height 22
click at [485, 547] on p "Using existing preset title in header section as the content header. Header rem…" at bounding box center [685, 567] width 417 height 40
click at [526, 631] on p "Header" at bounding box center [685, 644] width 417 height 26
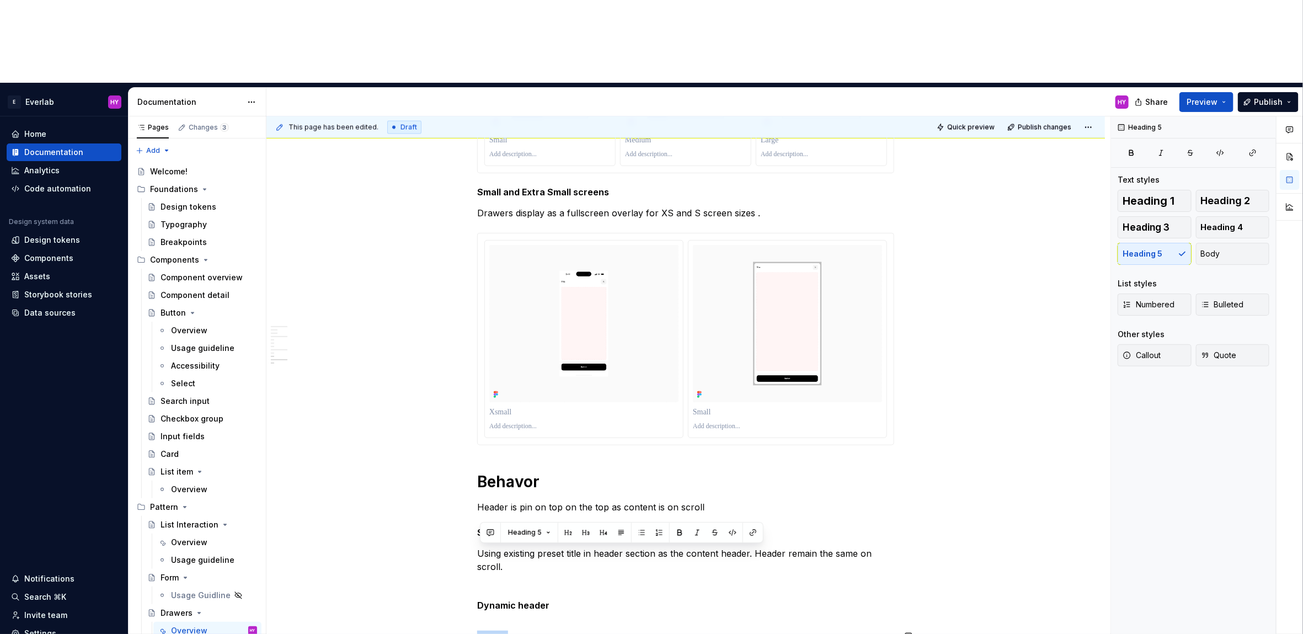
drag, startPoint x: 526, startPoint y: 548, endPoint x: 478, endPoint y: 546, distance: 48.1
click at [478, 546] on div "**********" at bounding box center [686, 94] width 839 height 1904
click at [509, 631] on p "Header" at bounding box center [685, 644] width 417 height 26
drag, startPoint x: 521, startPoint y: 551, endPoint x: 456, endPoint y: 545, distance: 64.8
click at [456, 545] on div "**********" at bounding box center [686, 94] width 839 height 1904
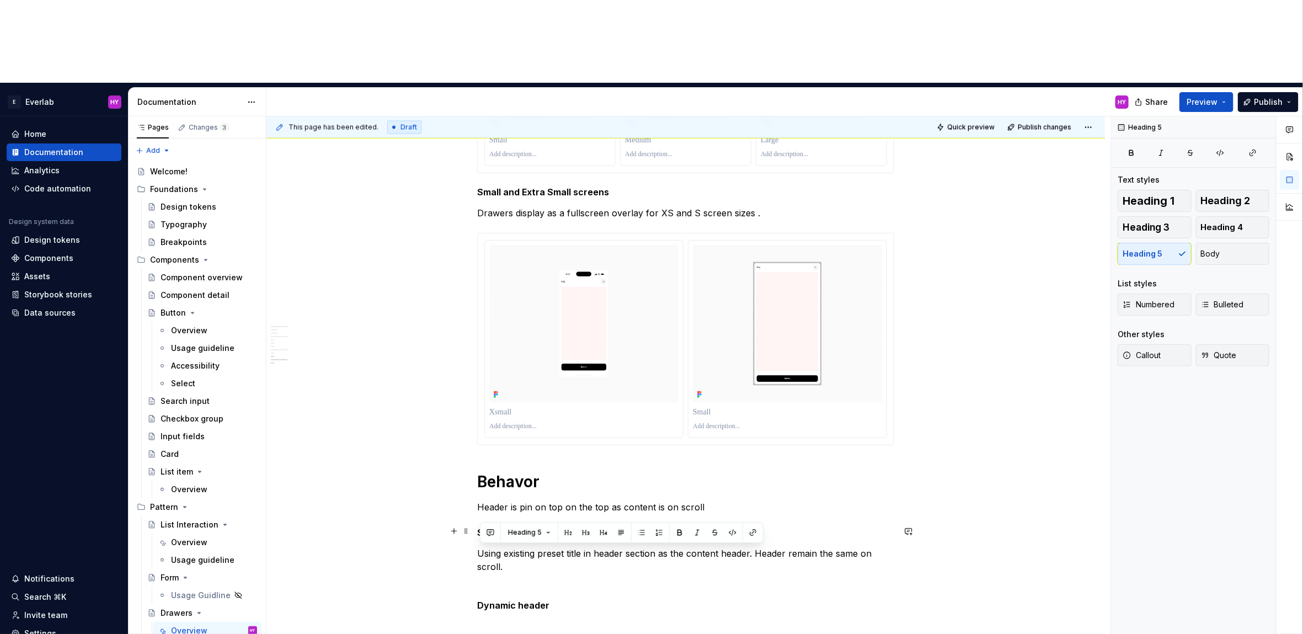
click at [532, 527] on h5 "Static title header" at bounding box center [685, 532] width 417 height 11
click at [519, 600] on h5 "Dynamic header" at bounding box center [685, 611] width 417 height 22
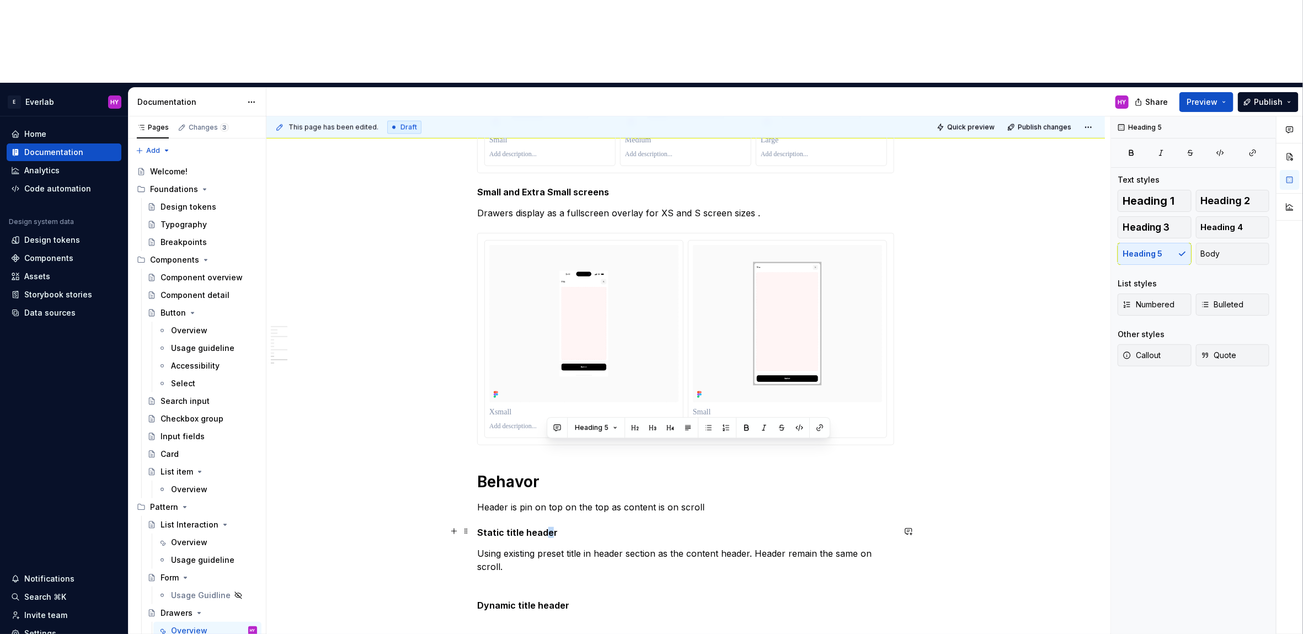
click at [548, 527] on h5 "Static title header" at bounding box center [685, 532] width 417 height 11
click at [557, 527] on h5 "Static title header" at bounding box center [685, 532] width 417 height 11
drag, startPoint x: 558, startPoint y: 449, endPoint x: 524, endPoint y: 451, distance: 33.7
click at [524, 527] on h5 "Static title header" at bounding box center [685, 532] width 417 height 11
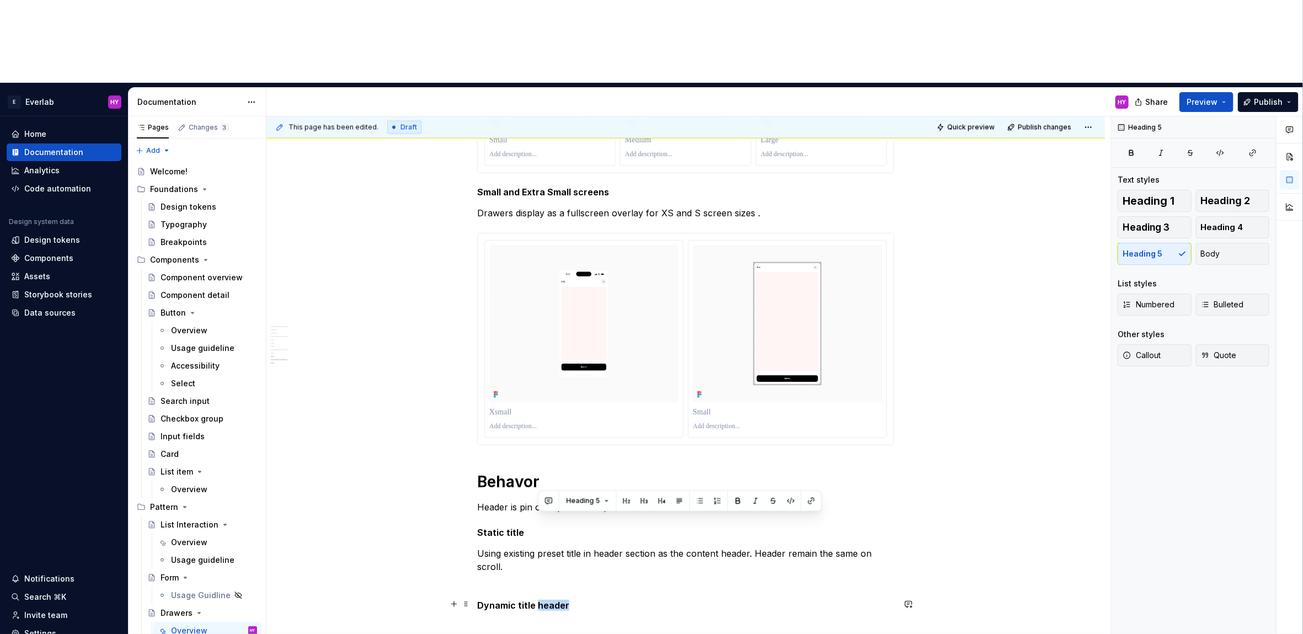
drag, startPoint x: 553, startPoint y: 521, endPoint x: 539, endPoint y: 521, distance: 14.9
click at [539, 600] on h5 "Dynamic title header" at bounding box center [685, 611] width 417 height 22
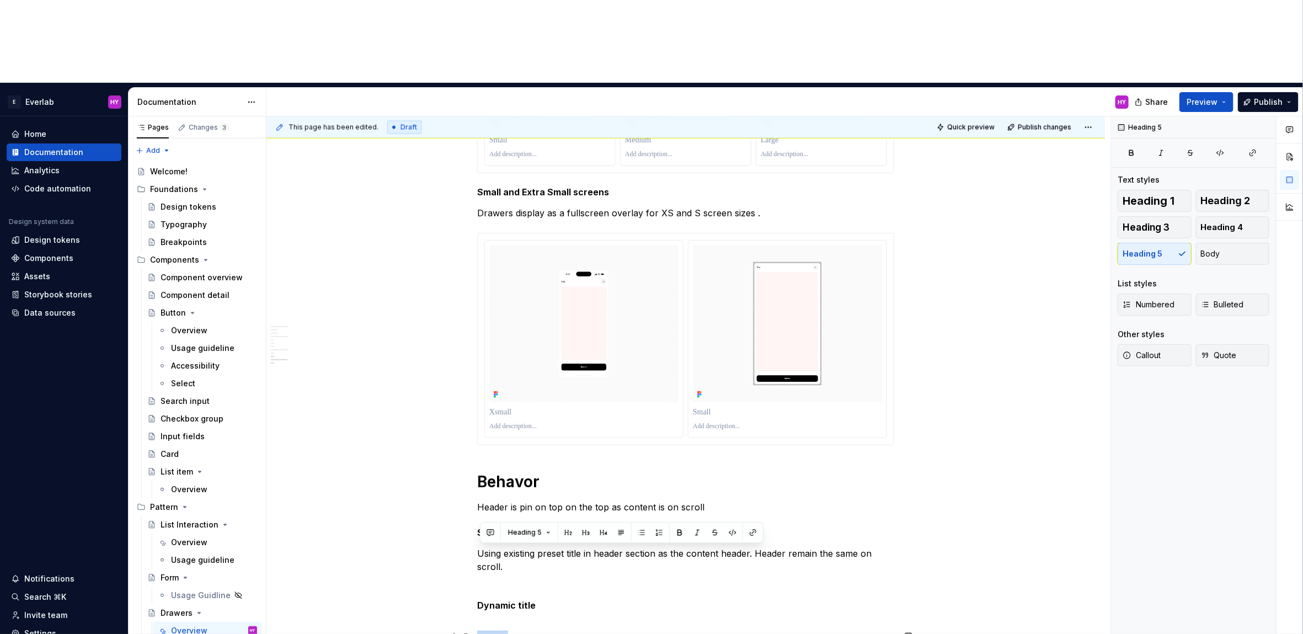
drag, startPoint x: 528, startPoint y: 556, endPoint x: 522, endPoint y: 553, distance: 6.2
click at [479, 552] on div "**********" at bounding box center [686, 94] width 839 height 1904
click at [539, 631] on p "Header" at bounding box center [685, 644] width 417 height 26
click at [561, 631] on p "Header title sit with container section which apart of the content." at bounding box center [685, 644] width 417 height 26
click at [763, 631] on p "Header title sit in container section which apart of the content." at bounding box center [685, 644] width 417 height 26
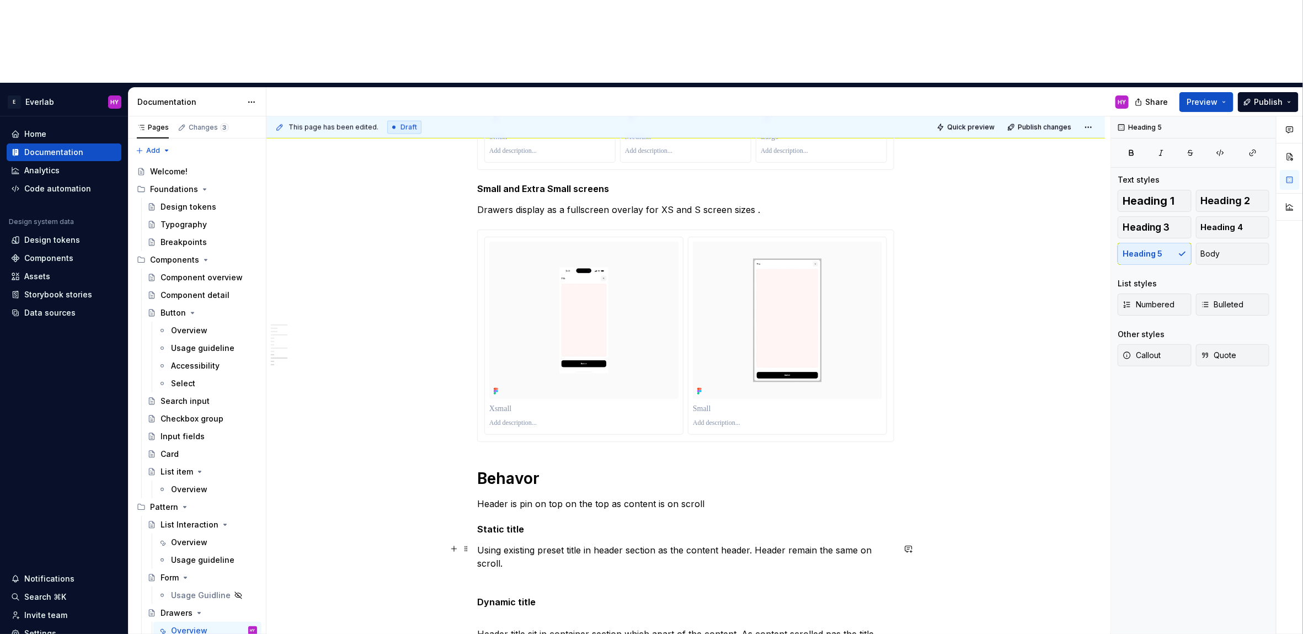
scroll to position [1150, 0]
click at [590, 499] on div "**********" at bounding box center [685, 6] width 417 height 1687
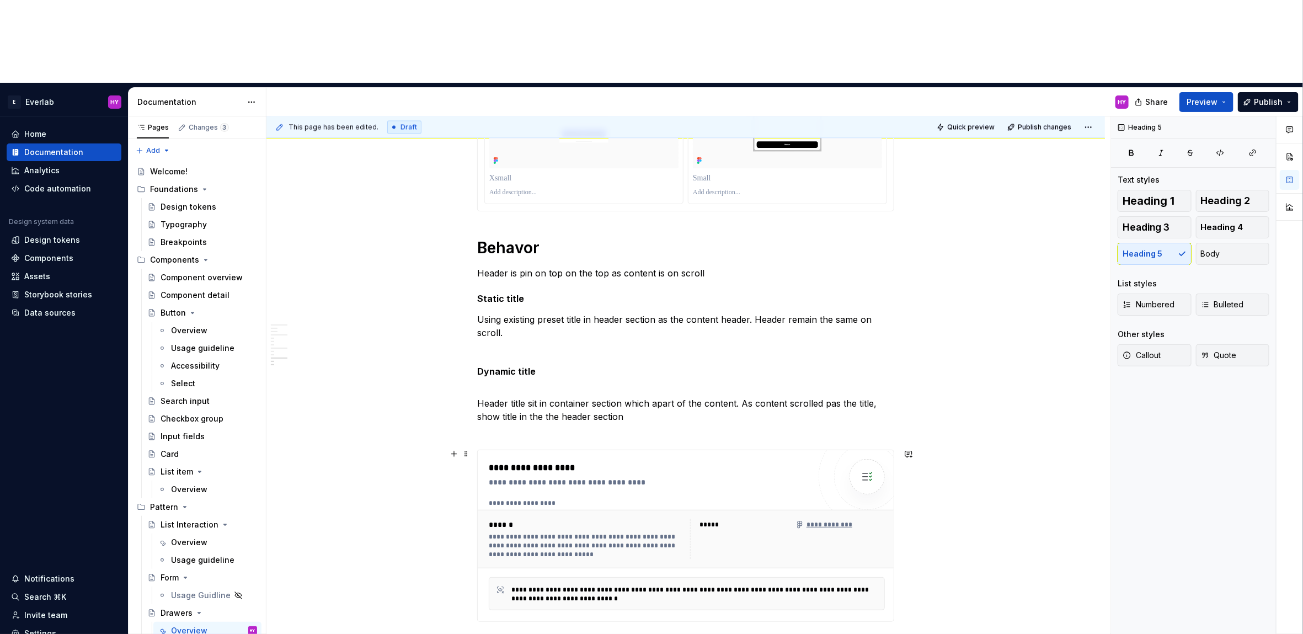
scroll to position [1311, 0]
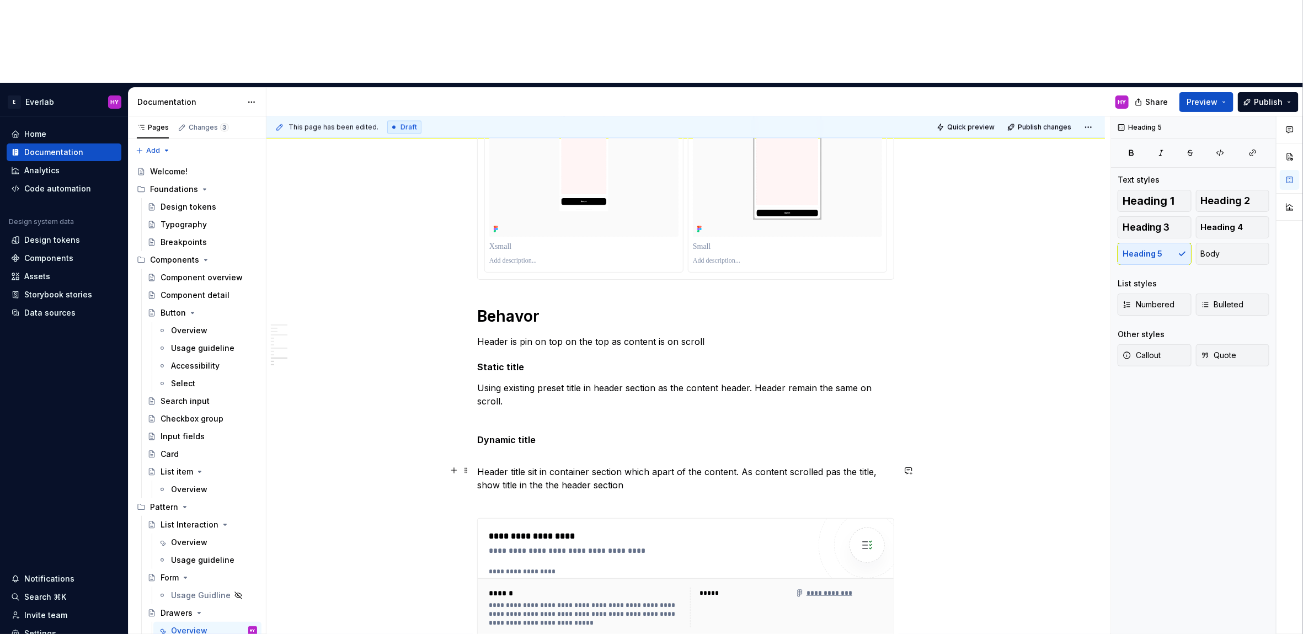
click at [663, 465] on p "Header title sit in container section which apart of the content. As content sc…" at bounding box center [685, 485] width 417 height 40
click at [566, 381] on p "Using existing preset title in header section as the content header. Header rem…" at bounding box center [685, 401] width 417 height 40
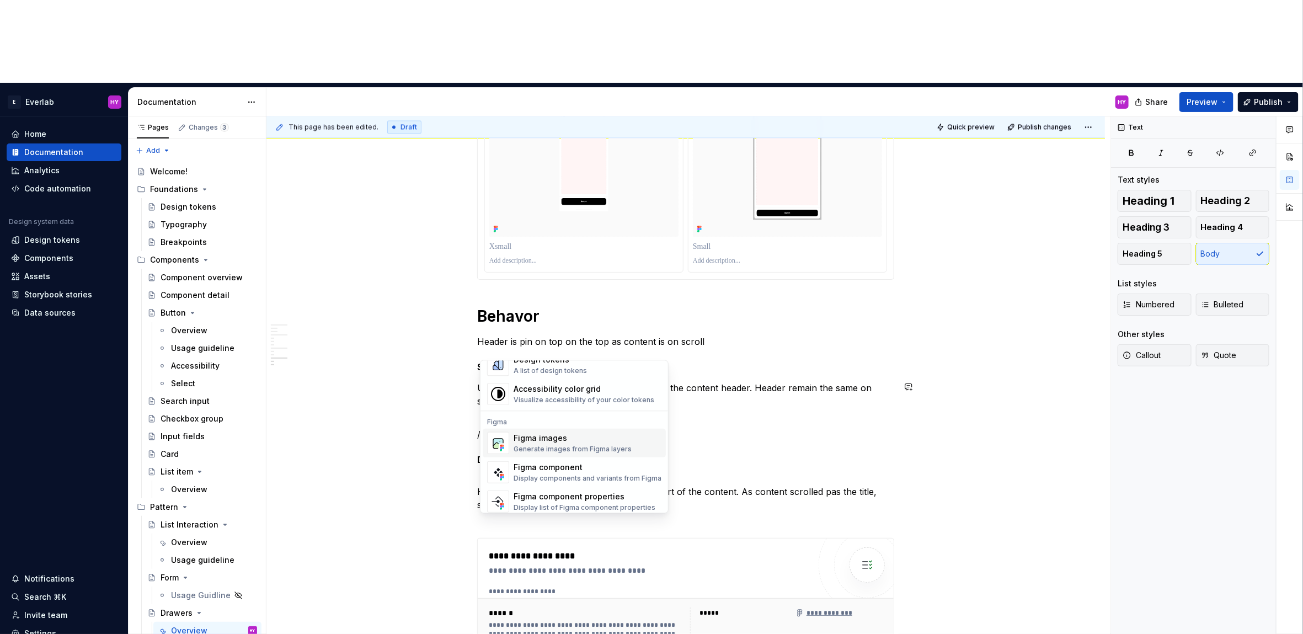
scroll to position [271, 0]
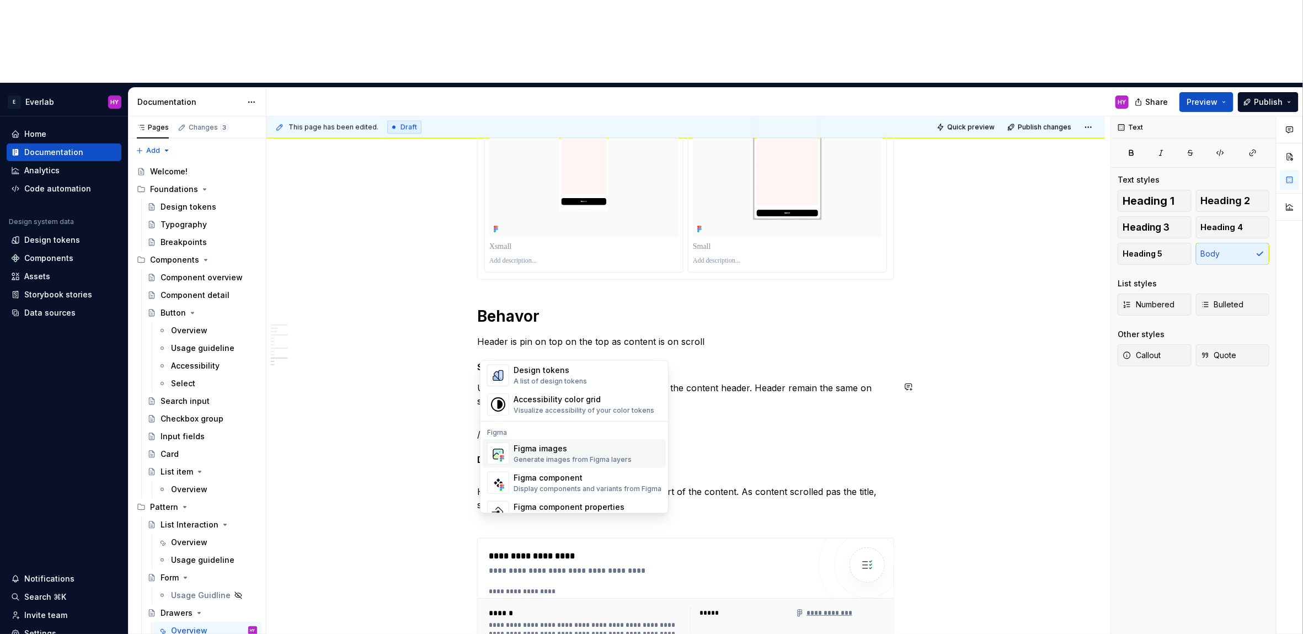
click at [587, 462] on div "Generate images from Figma layers" at bounding box center [573, 460] width 118 height 9
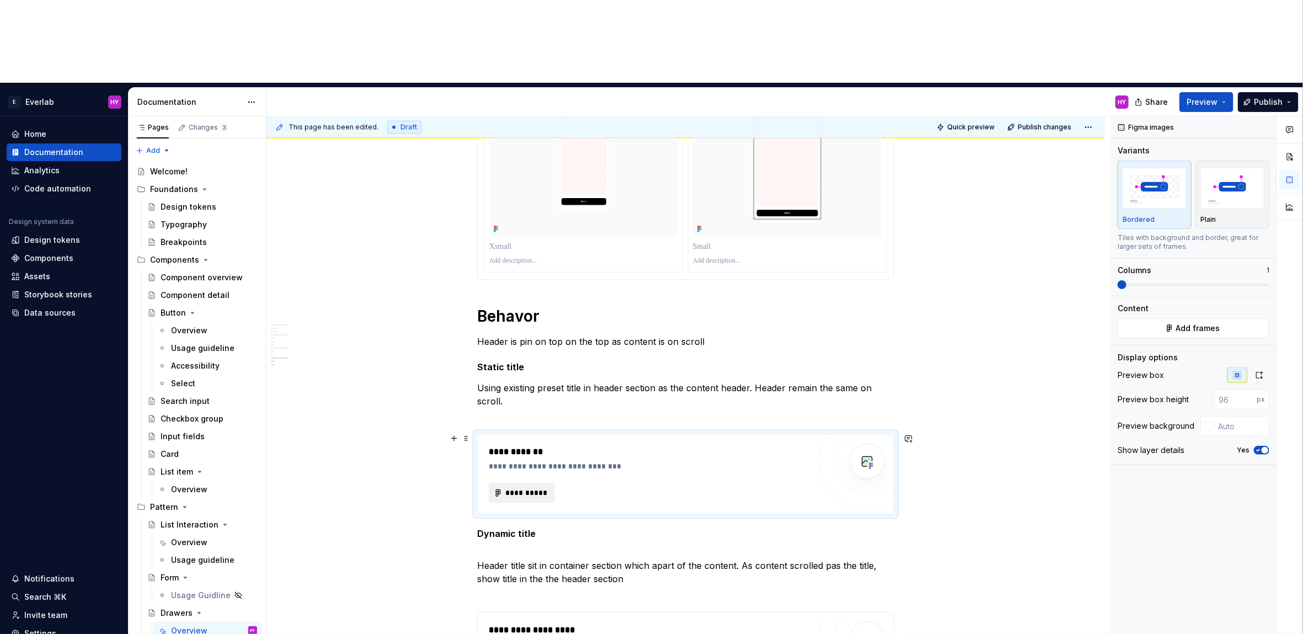
click at [514, 488] on span "**********" at bounding box center [526, 493] width 43 height 11
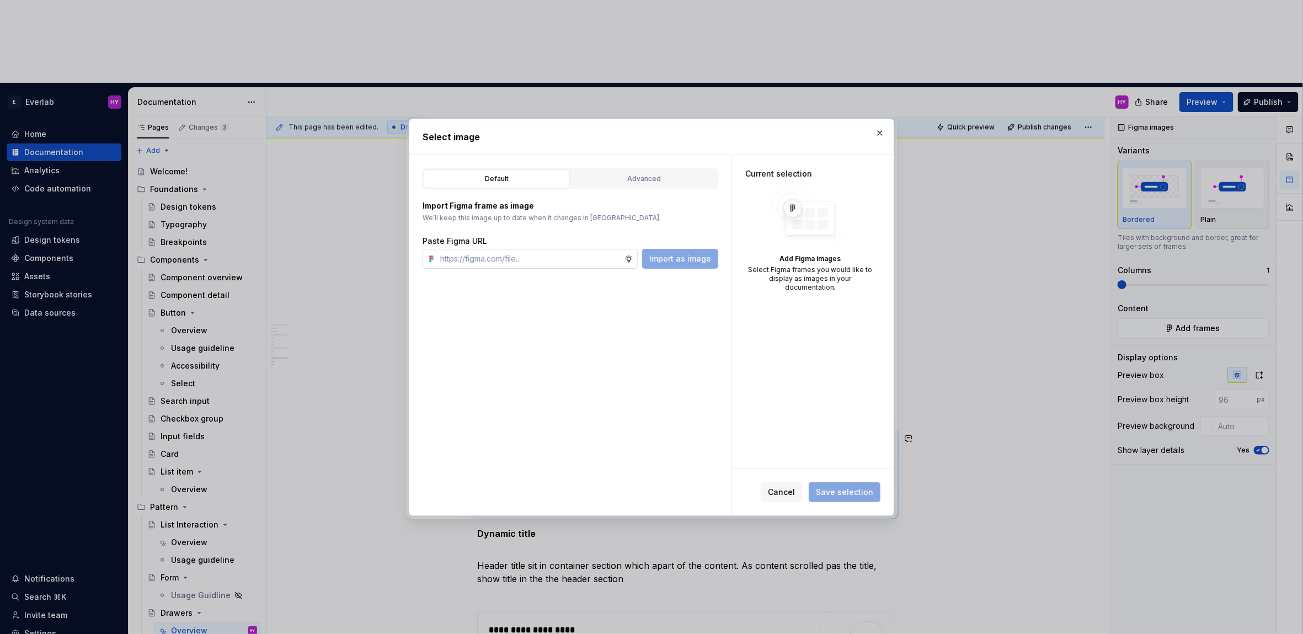
type textarea "*"
type input "[URL][DOMAIN_NAME]"
click at [709, 259] on span "Import as image" at bounding box center [680, 258] width 62 height 11
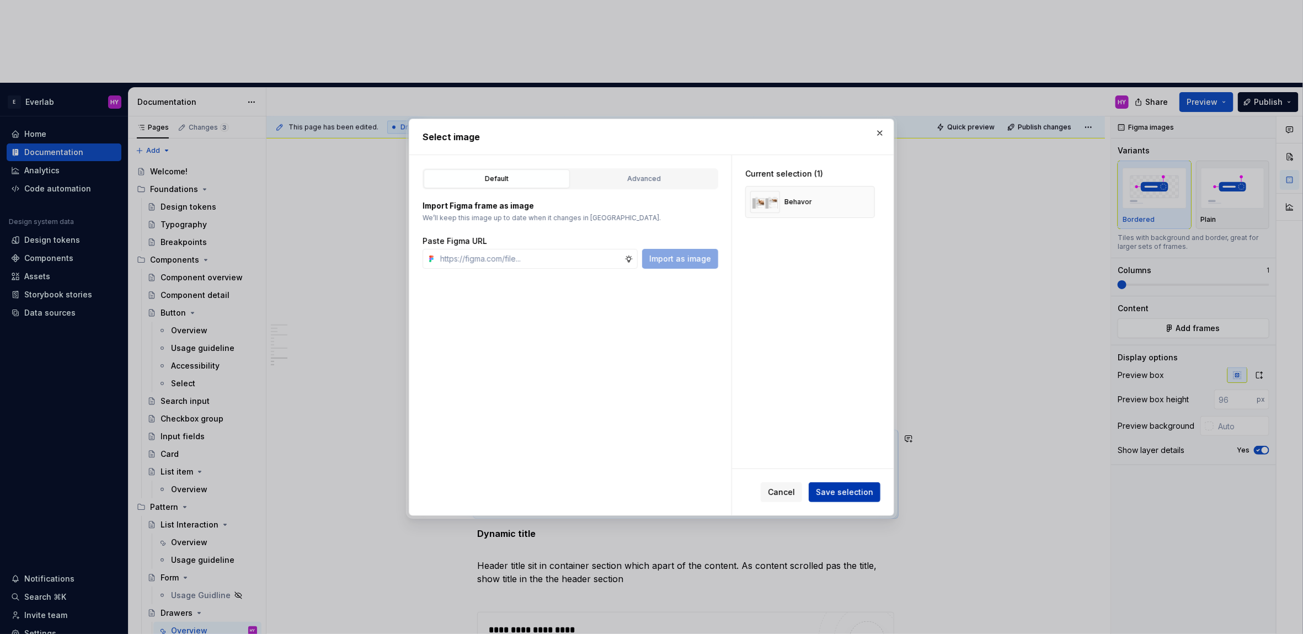
click at [856, 488] on span "Save selection" at bounding box center [844, 492] width 57 height 11
click at [856, 488] on div "Cancel Save selection" at bounding box center [821, 492] width 120 height 20
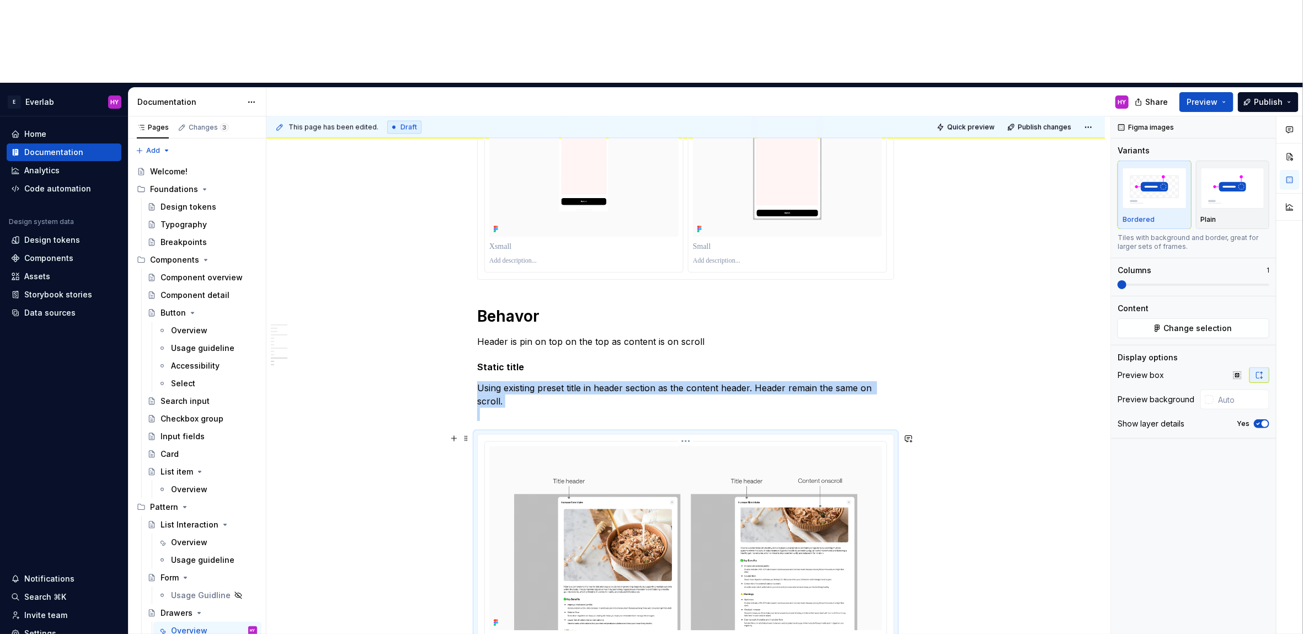
click at [688, 353] on html "E Everlab HY Home Documentation Analytics Code automation Design system data De…" at bounding box center [651, 317] width 1303 height 634
click at [721, 401] on div "Update Figma image" at bounding box center [741, 397] width 81 height 11
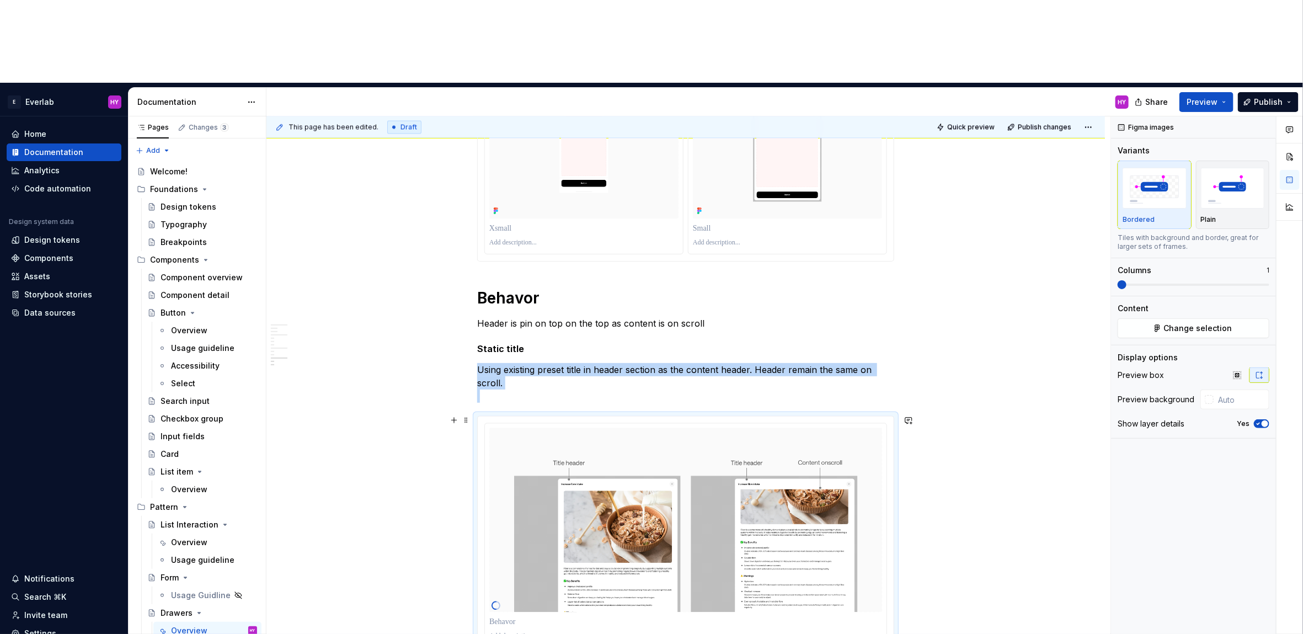
scroll to position [1330, 0]
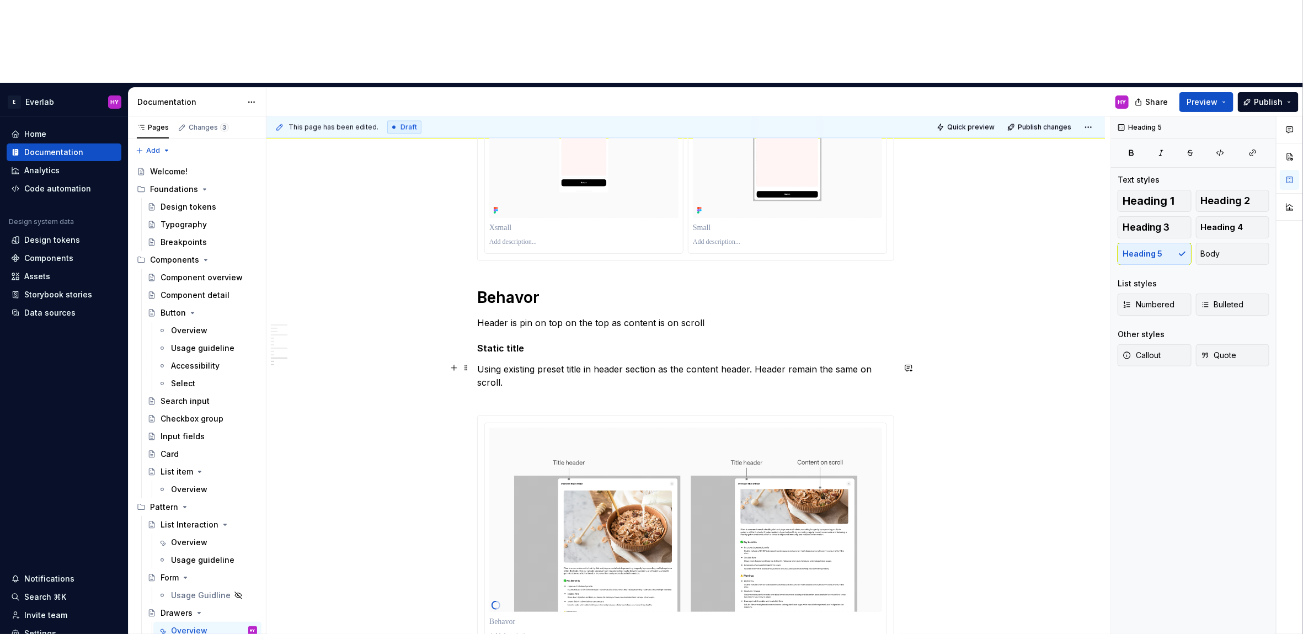
click at [712, 363] on p "Using existing preset title in header section as the content header. Header rem…" at bounding box center [685, 383] width 417 height 40
drag, startPoint x: 725, startPoint y: 284, endPoint x: 753, endPoint y: 279, distance: 27.9
click at [753, 363] on p "Using existing preset title in header section as the content header. Header rem…" at bounding box center [685, 383] width 417 height 40
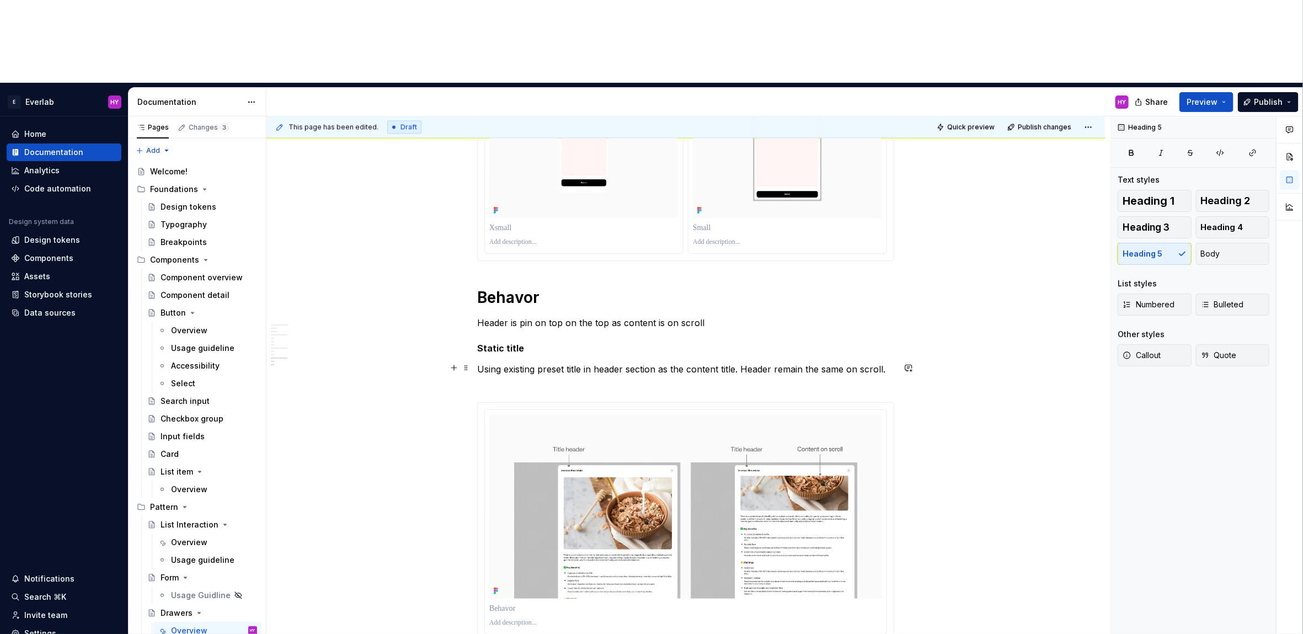
click at [773, 363] on p "Using existing preset title in header section as the content title. Header rema…" at bounding box center [685, 376] width 417 height 26
click at [805, 363] on p "Using existing preset title in header section as the content title. Header rema…" at bounding box center [685, 376] width 417 height 26
click at [845, 363] on p "Using existing preset title in header section as the content title. Header rema…" at bounding box center [685, 376] width 417 height 26
click at [850, 363] on p "Using existing preset title in header section as the content title. Header rema…" at bounding box center [685, 376] width 417 height 26
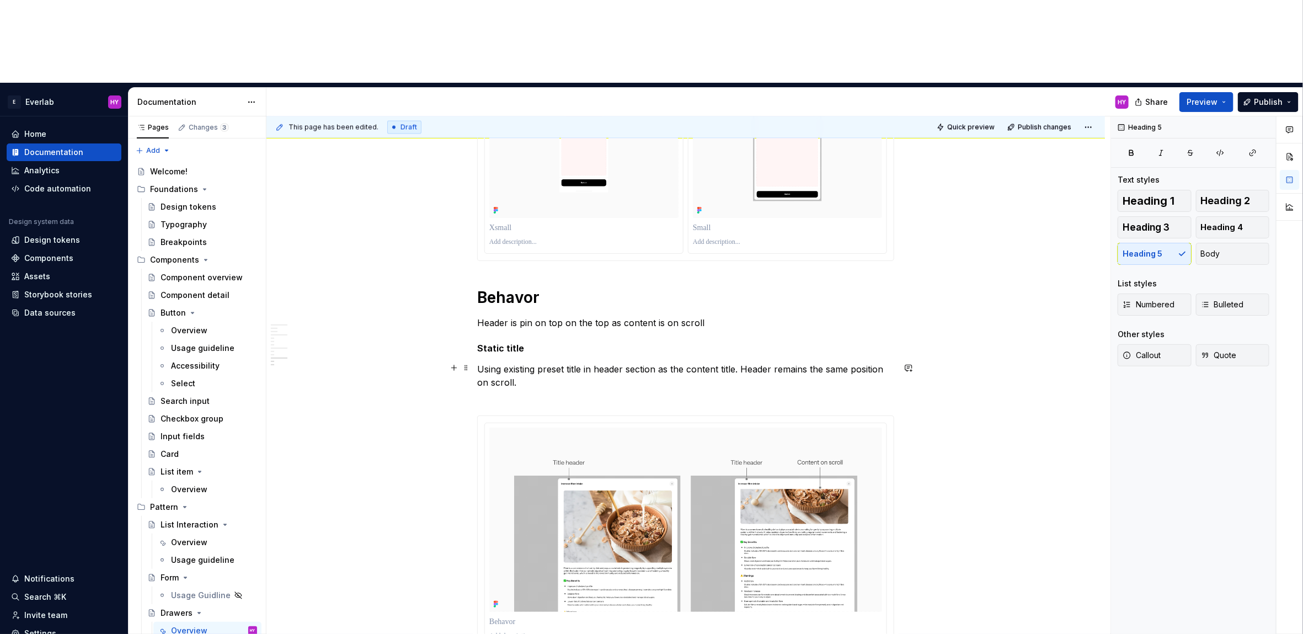
click at [776, 363] on p "Using existing preset title in header section as the content title. Header rema…" at bounding box center [685, 383] width 417 height 40
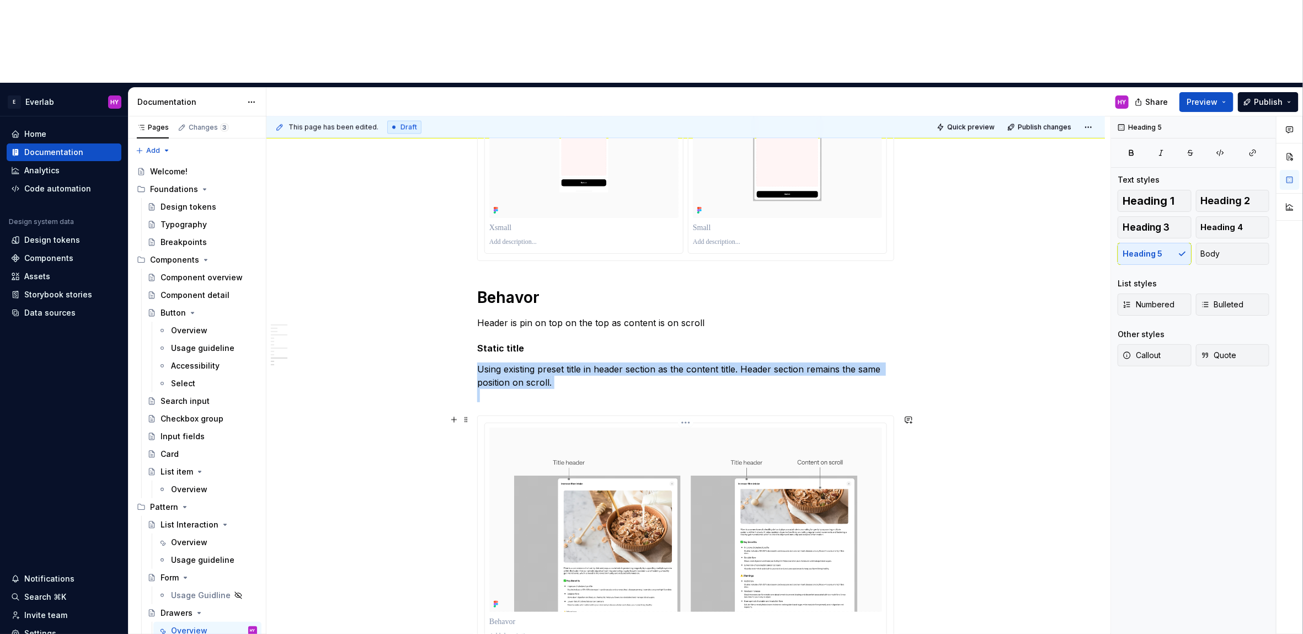
click at [877, 428] on img at bounding box center [685, 520] width 393 height 184
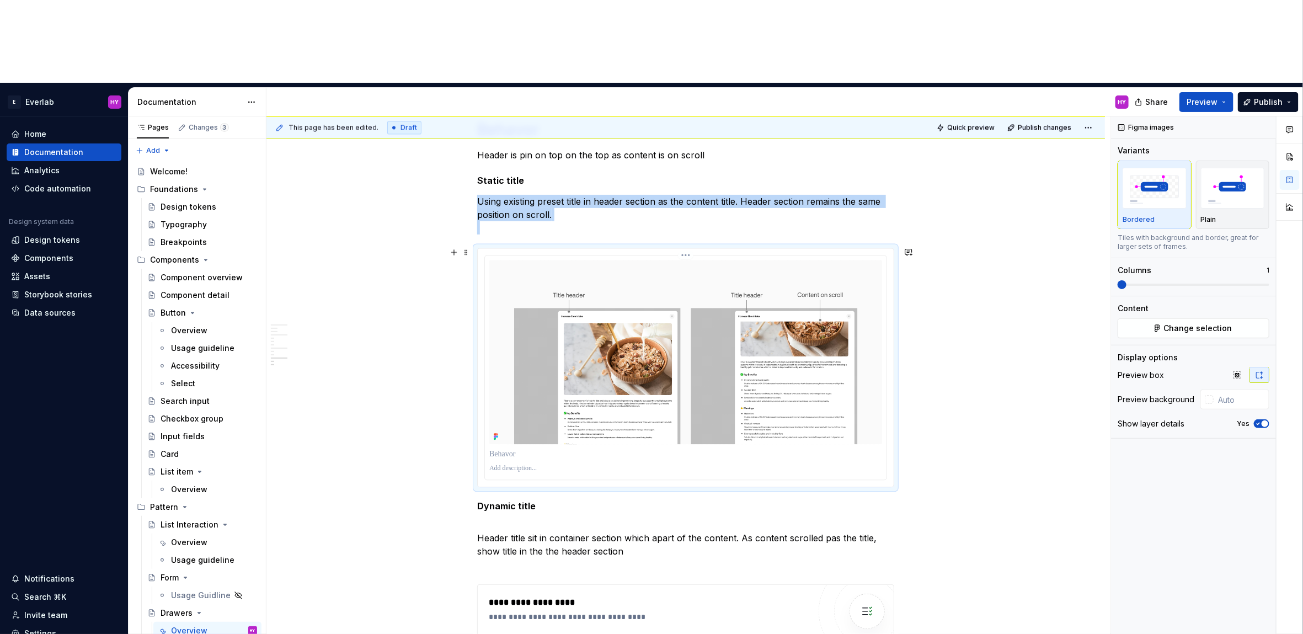
scroll to position [1498, 0]
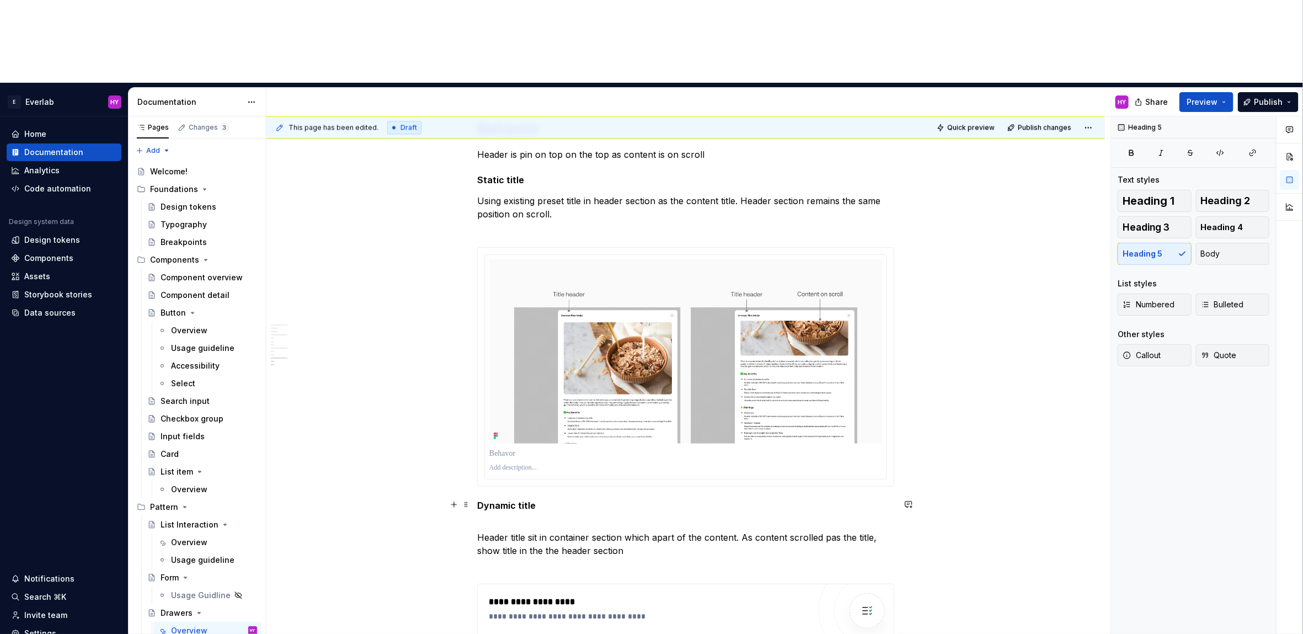
click at [539, 500] on h5 "Dynamic title" at bounding box center [685, 511] width 417 height 22
drag, startPoint x: 937, startPoint y: 394, endPoint x: 925, endPoint y: 397, distance: 12.6
click at [930, 395] on div "This page has been edited. Draft Quick preview Publish changes Drawers Drawers …" at bounding box center [689, 416] width 844 height 601
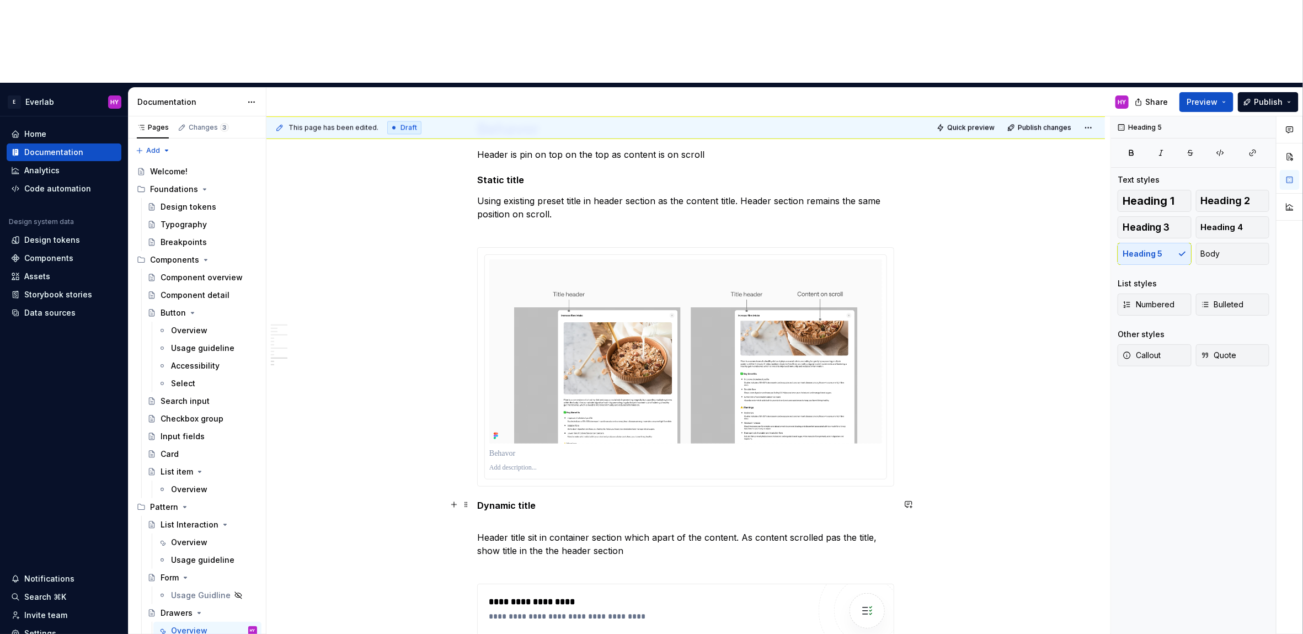
click at [482, 500] on h5 "Dynamic title" at bounding box center [685, 511] width 417 height 22
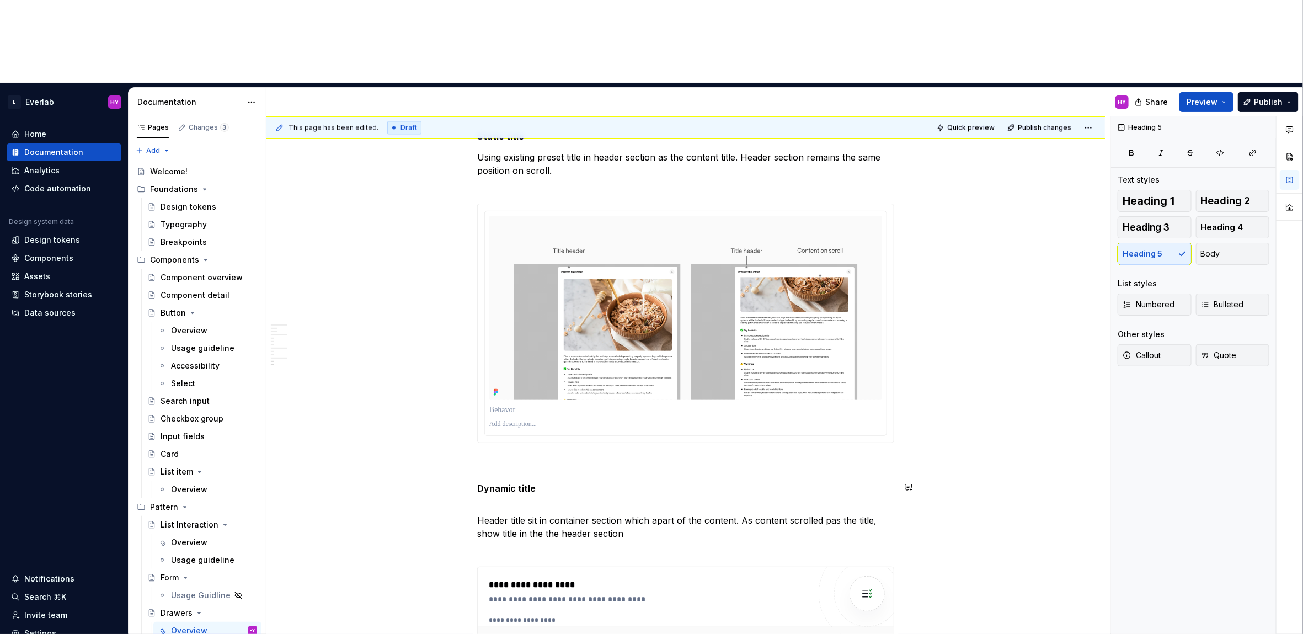
scroll to position [1545, 0]
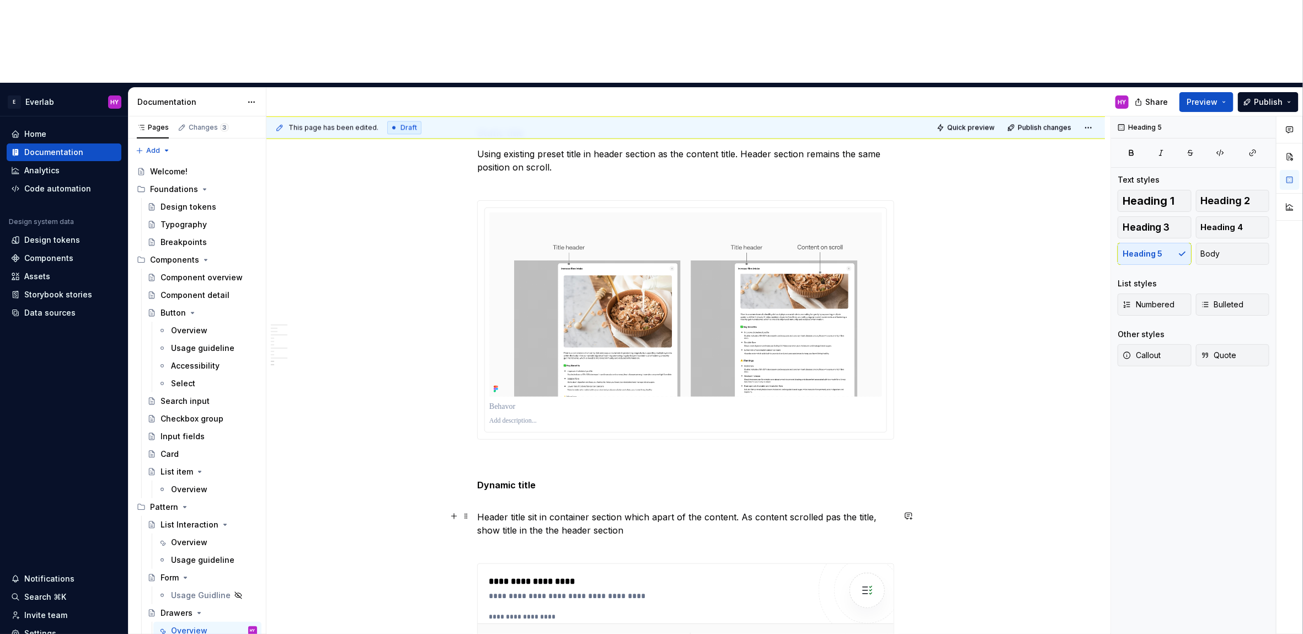
drag, startPoint x: 655, startPoint y: 431, endPoint x: 669, endPoint y: 434, distance: 14.7
click at [655, 510] on p "Header title sit in container section which apart of the content. As content sc…" at bounding box center [685, 530] width 417 height 40
click at [849, 510] on p "Header title sit in container section which is apart of the content. As content…" at bounding box center [685, 530] width 417 height 40
drag, startPoint x: 887, startPoint y: 431, endPoint x: 869, endPoint y: 433, distance: 17.7
click at [869, 510] on p "Header title sit in container section which is apart of the content. As content…" at bounding box center [685, 530] width 417 height 40
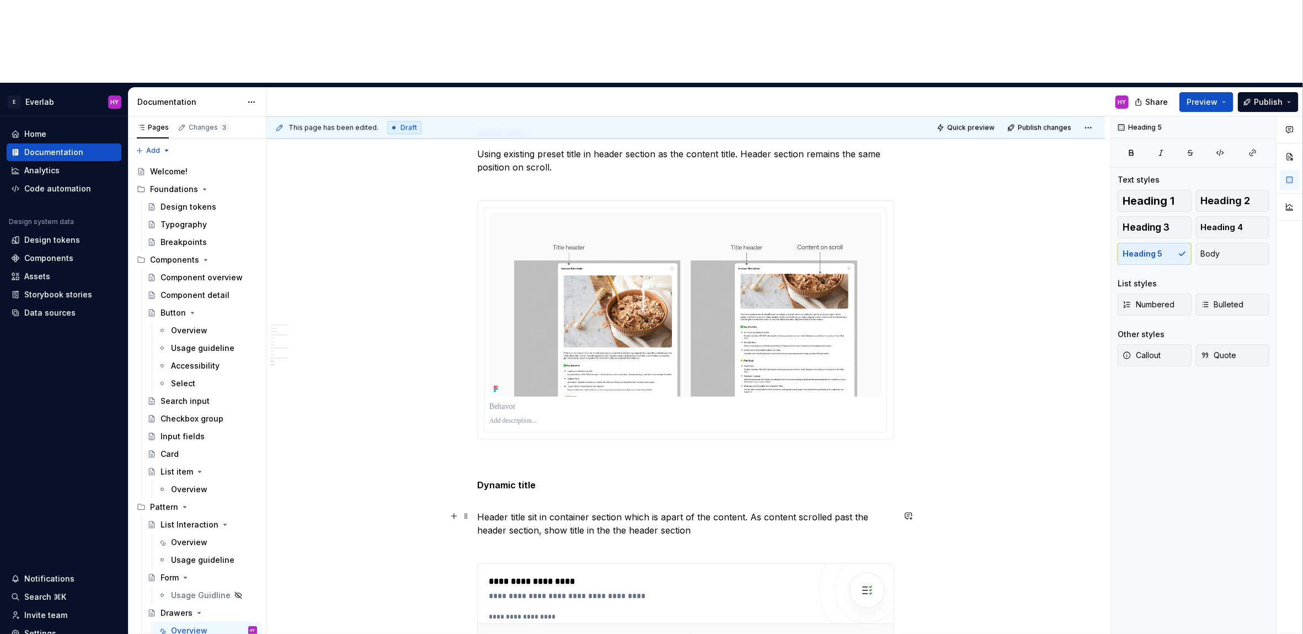
click at [726, 510] on p "Header title sit in container section which is apart of the content. As content…" at bounding box center [685, 530] width 417 height 40
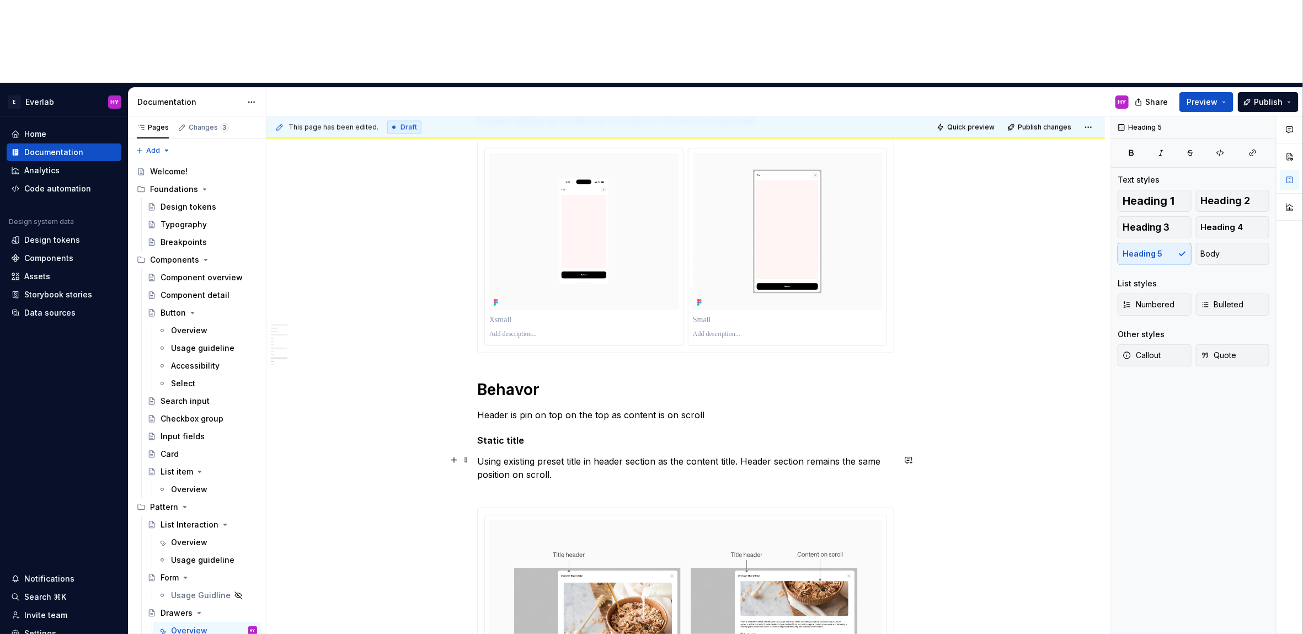
scroll to position [1240, 0]
click at [514, 406] on p "Header is pin on top on the top as content is on scroll" at bounding box center [685, 412] width 417 height 13
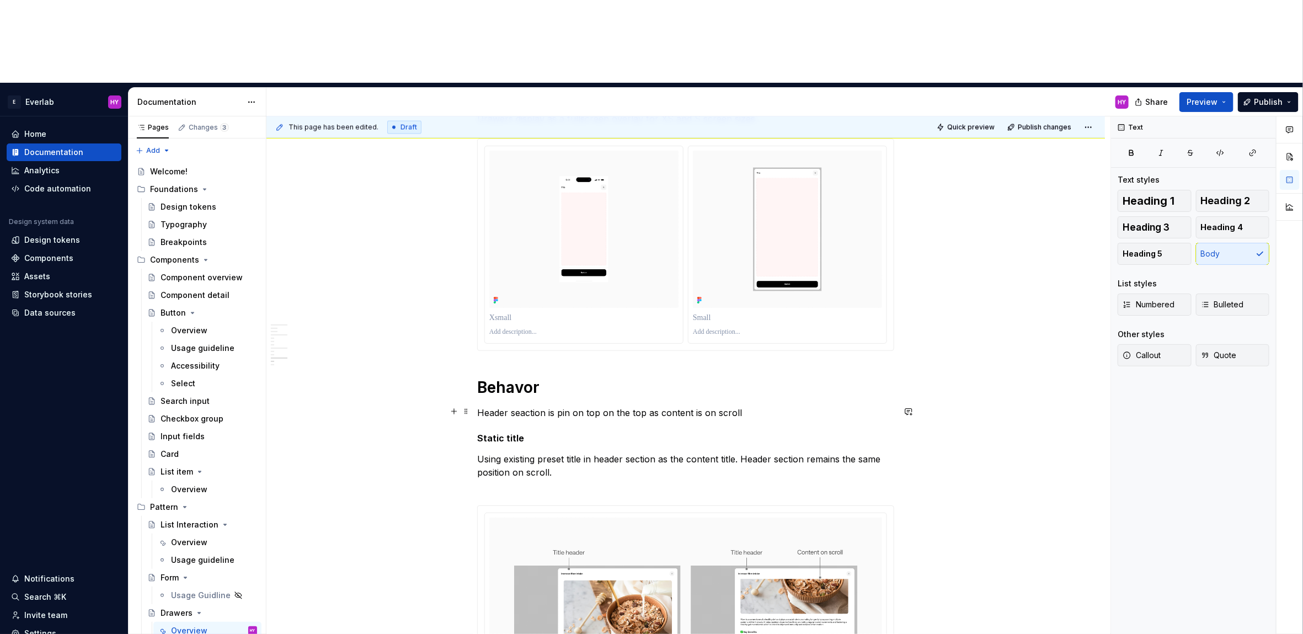
click at [527, 406] on p "Header seaction is pin on top on the top as content is on scroll" at bounding box center [685, 412] width 417 height 13
click at [749, 339] on div "**********" at bounding box center [685, 57] width 417 height 1967
click at [743, 406] on p "Header section is pin on top on the top as content is on scroll" at bounding box center [685, 412] width 417 height 13
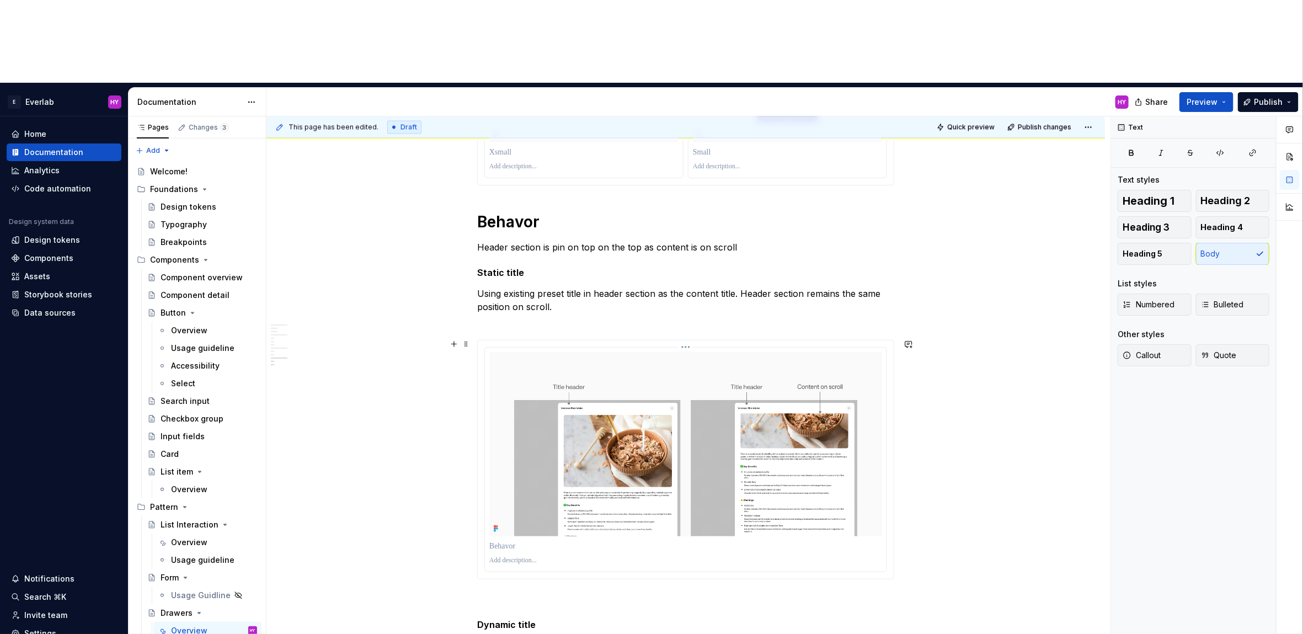
scroll to position [1452, 0]
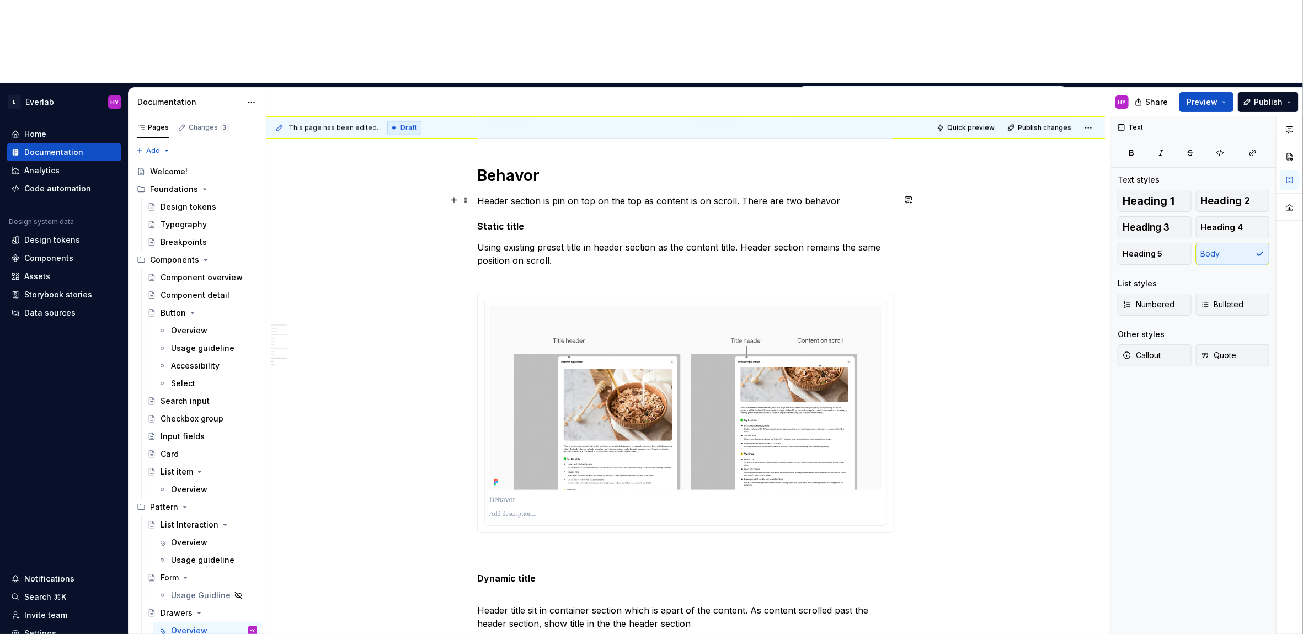
drag, startPoint x: 842, startPoint y: 114, endPoint x: 801, endPoint y: 118, distance: 41.0
click at [801, 194] on p "Header section is pin on top on the top as content is on scroll. There are two …" at bounding box center [685, 200] width 417 height 13
click at [802, 194] on p "Header section is pin on top on the top as content is on scroll. There are two …" at bounding box center [685, 200] width 417 height 13
click at [845, 194] on p "Header section is pin on top on the top as content is on scroll. There are two …" at bounding box center [685, 200] width 417 height 13
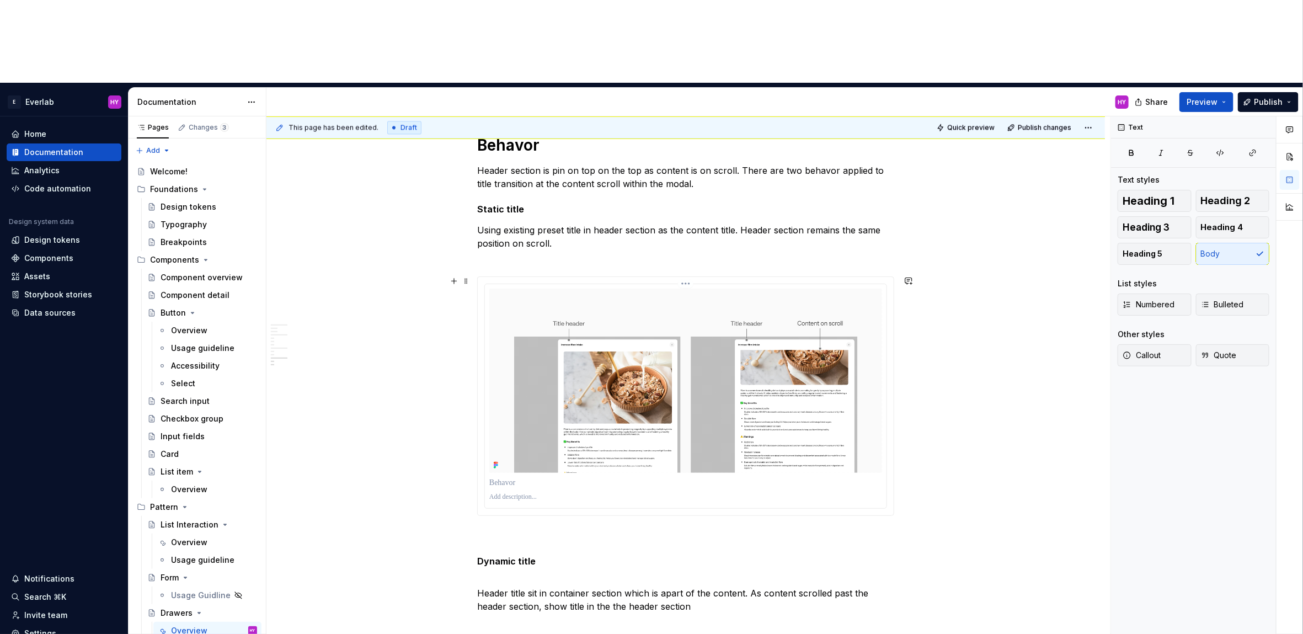
scroll to position [1488, 0]
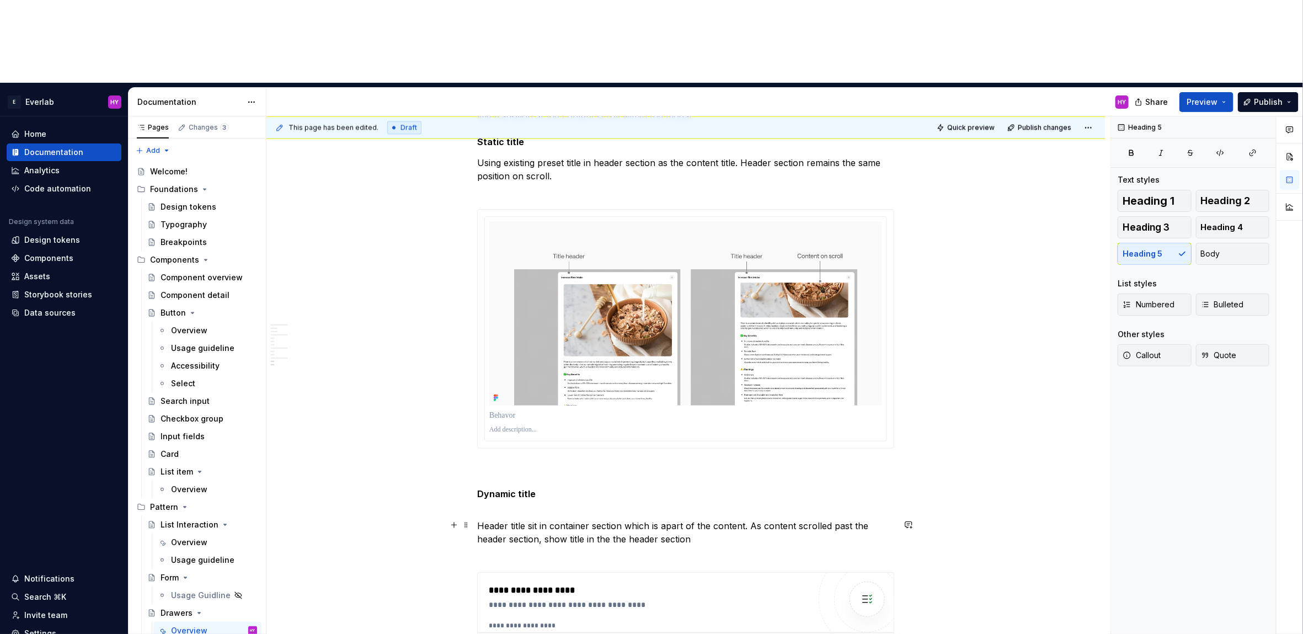
click at [748, 519] on p "Header title sit in container section which is apart of the content. As content…" at bounding box center [685, 539] width 417 height 40
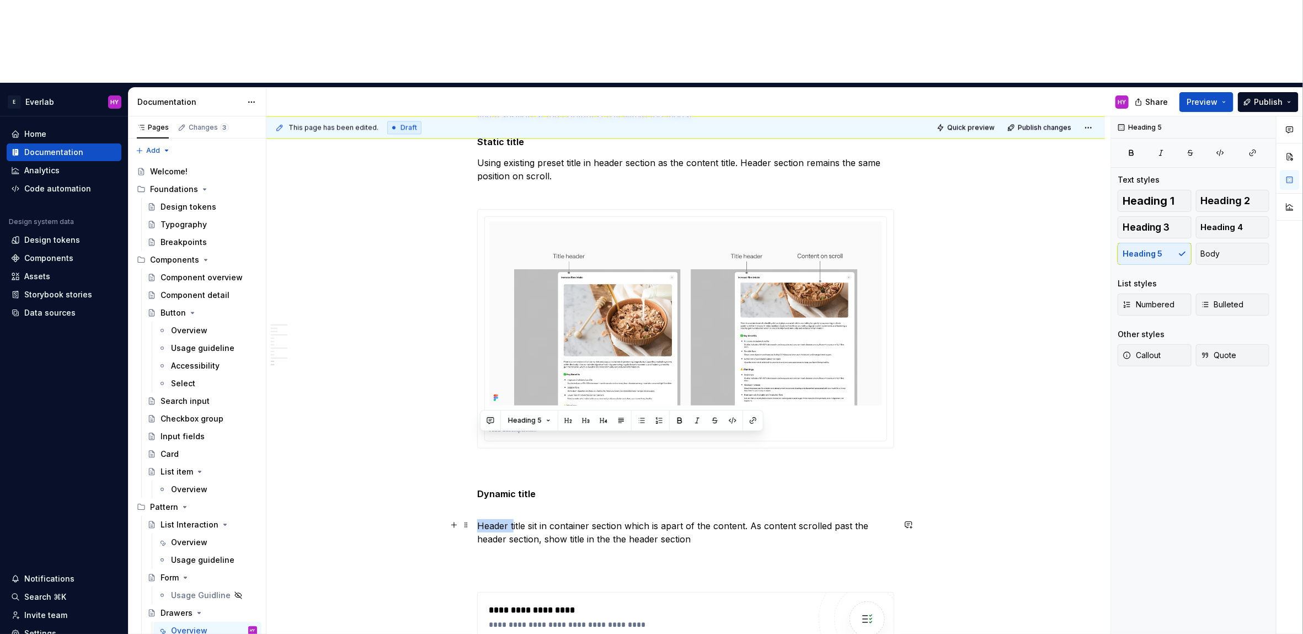
drag, startPoint x: 516, startPoint y: 441, endPoint x: 475, endPoint y: 438, distance: 41.6
click at [511, 519] on p "Title sit in container section which is apart of the content. As content scroll…" at bounding box center [685, 532] width 417 height 26
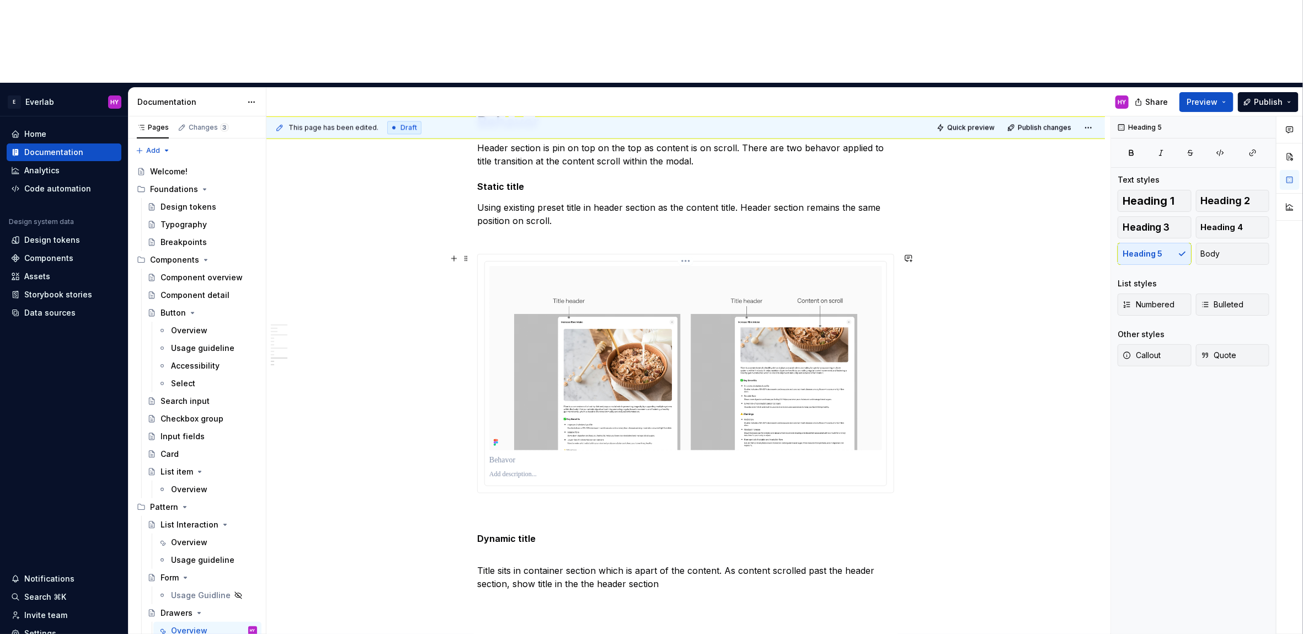
scroll to position [1491, 0]
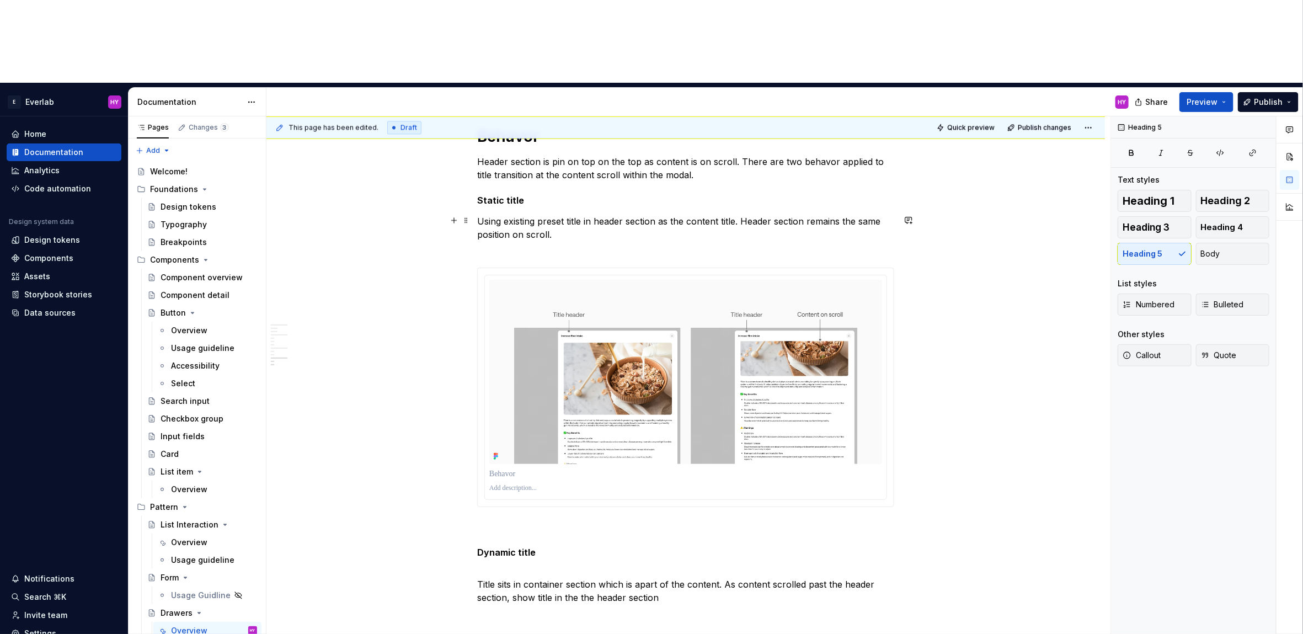
click at [482, 215] on p "Using existing preset title in header section as the content title. Header sect…" at bounding box center [685, 235] width 417 height 40
drag, startPoint x: 772, startPoint y: 137, endPoint x: 800, endPoint y: 137, distance: 28.1
click at [800, 215] on p "Title sit in header section. Using existing preset title in header section as t…" at bounding box center [685, 235] width 417 height 40
drag, startPoint x: 860, startPoint y: 136, endPoint x: 870, endPoint y: 148, distance: 16.1
click at [870, 215] on p "Title sit in header section. Using existing preset title in header section for …" at bounding box center [685, 235] width 417 height 40
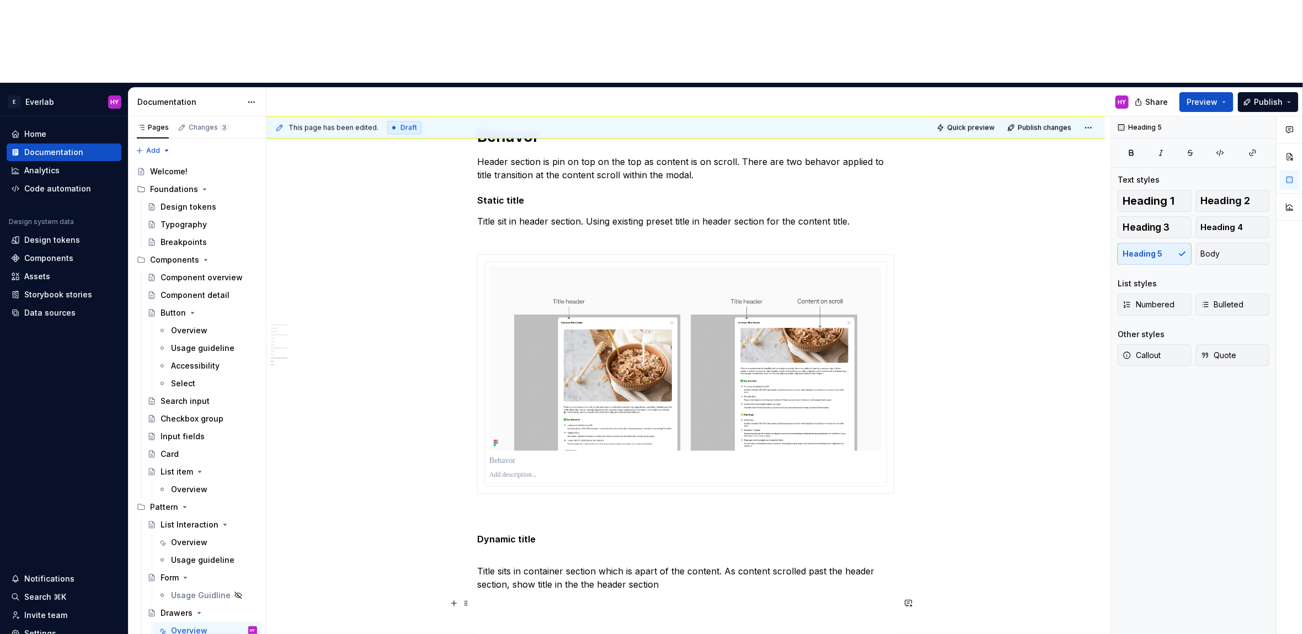
click at [691, 598] on p at bounding box center [685, 611] width 417 height 26
click at [688, 564] on p "Title sits in container section which is apart of the content. As content scrol…" at bounding box center [685, 577] width 417 height 26
drag, startPoint x: 515, startPoint y: 498, endPoint x: 536, endPoint y: 497, distance: 21.0
click at [536, 564] on p "Title sits in container section which is apart of the content. As content scrol…" at bounding box center [685, 577] width 417 height 26
click at [533, 564] on p "Title sits in container section which is apart of the content. As content scrol…" at bounding box center [685, 577] width 417 height 26
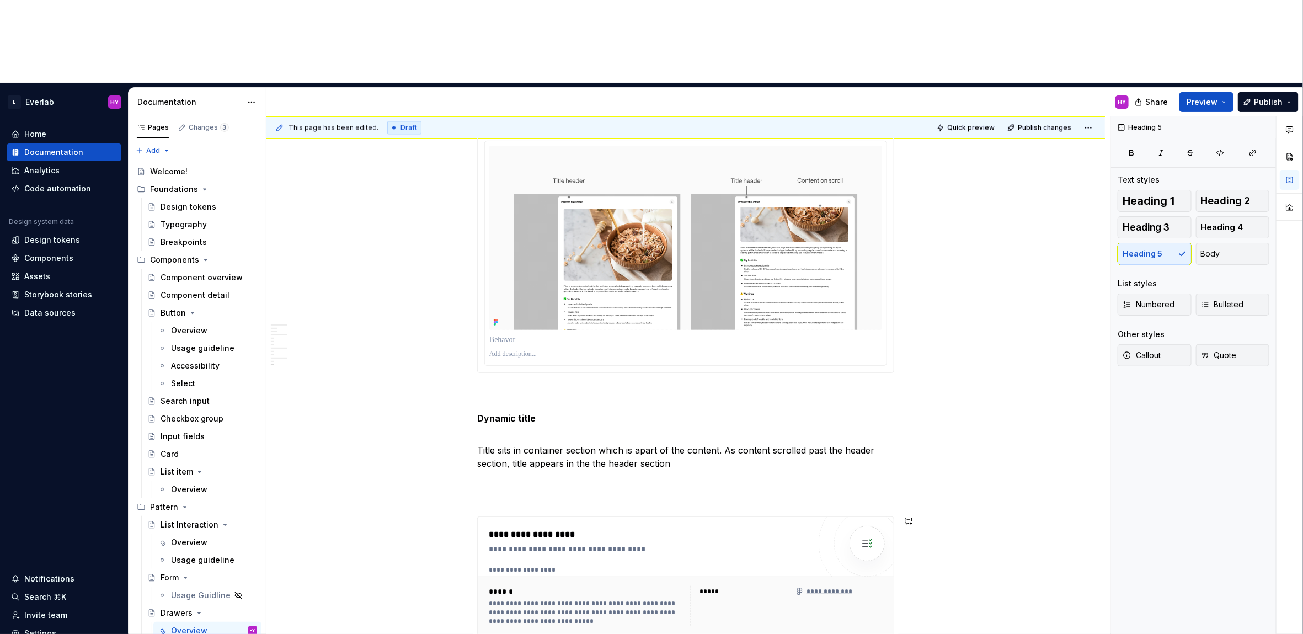
scroll to position [1532, 0]
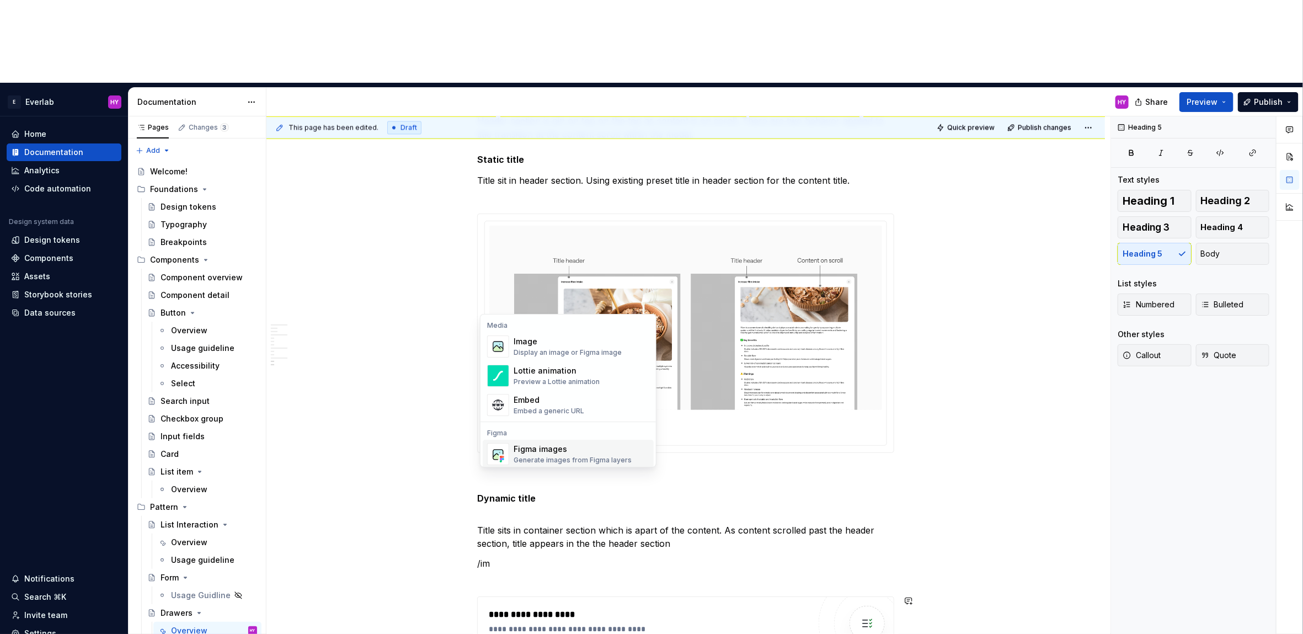
click at [558, 449] on div "Figma images" at bounding box center [573, 449] width 118 height 11
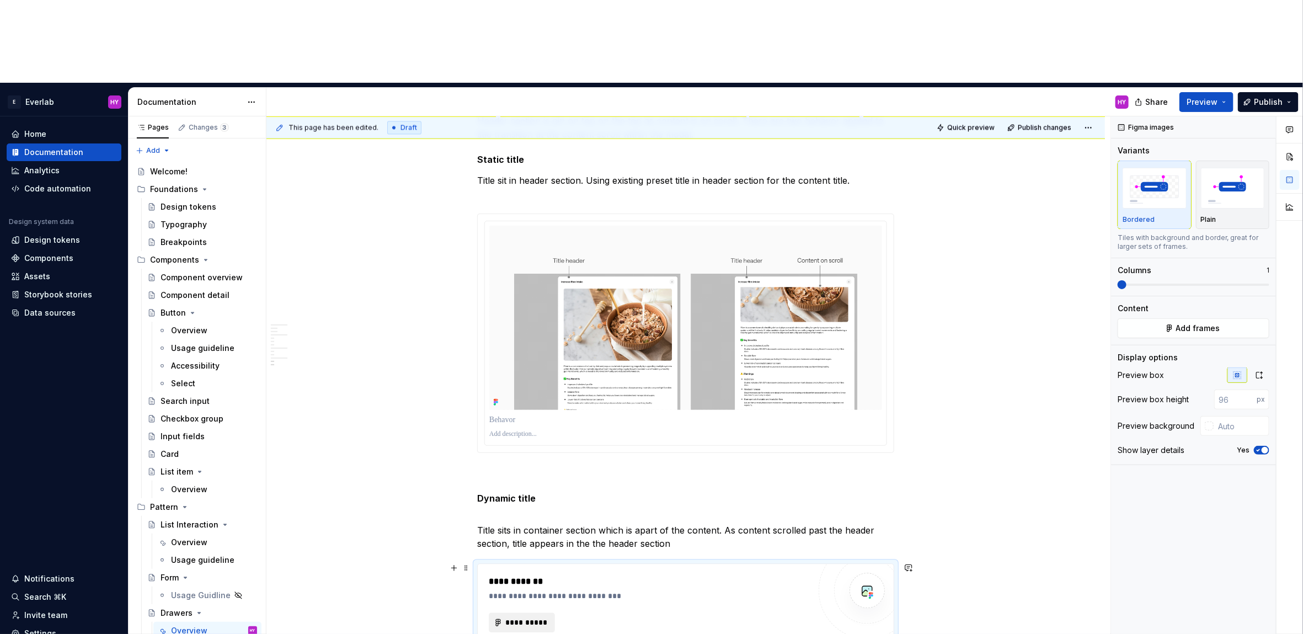
click at [537, 617] on span "**********" at bounding box center [526, 622] width 43 height 11
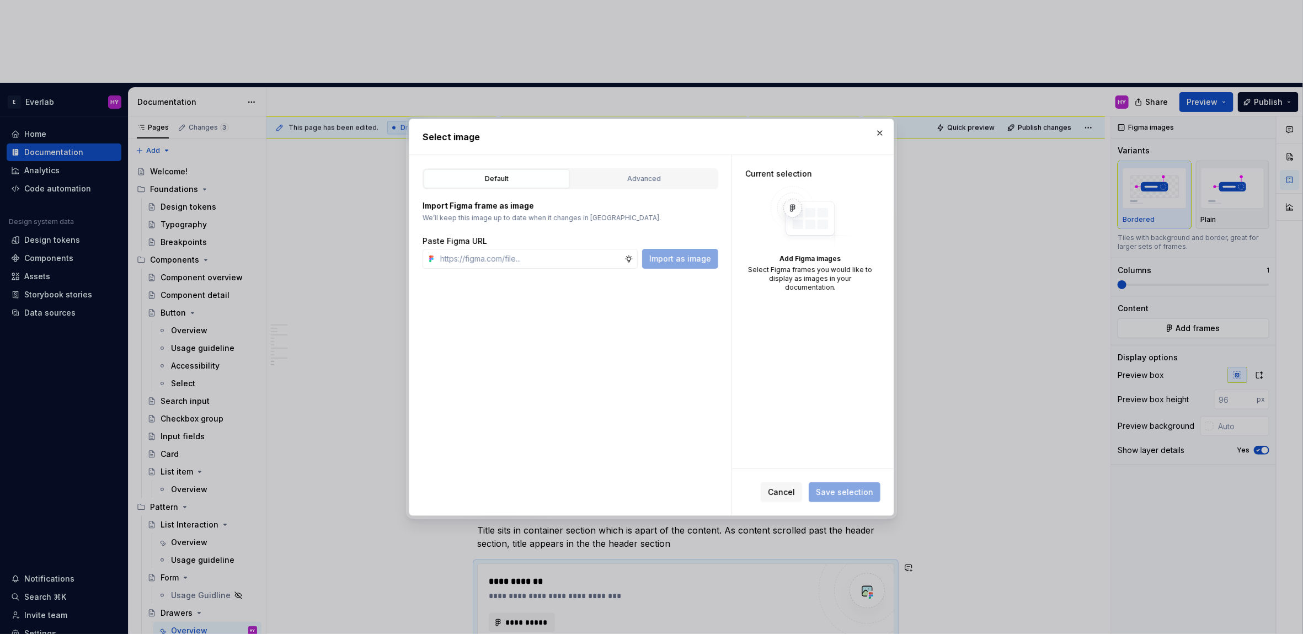
type textarea "*"
type input "[URL][DOMAIN_NAME]"
type textarea "*"
type input "[URL][DOMAIN_NAME]"
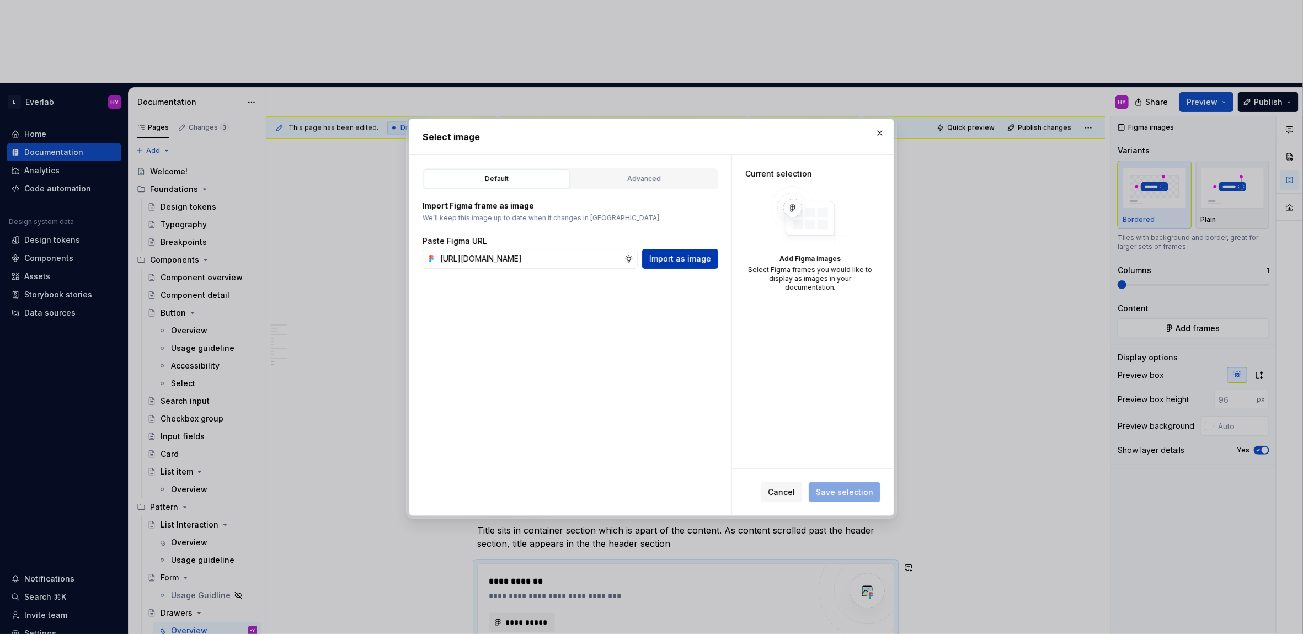
scroll to position [0, 0]
click at [700, 255] on span "Import as image" at bounding box center [680, 258] width 62 height 11
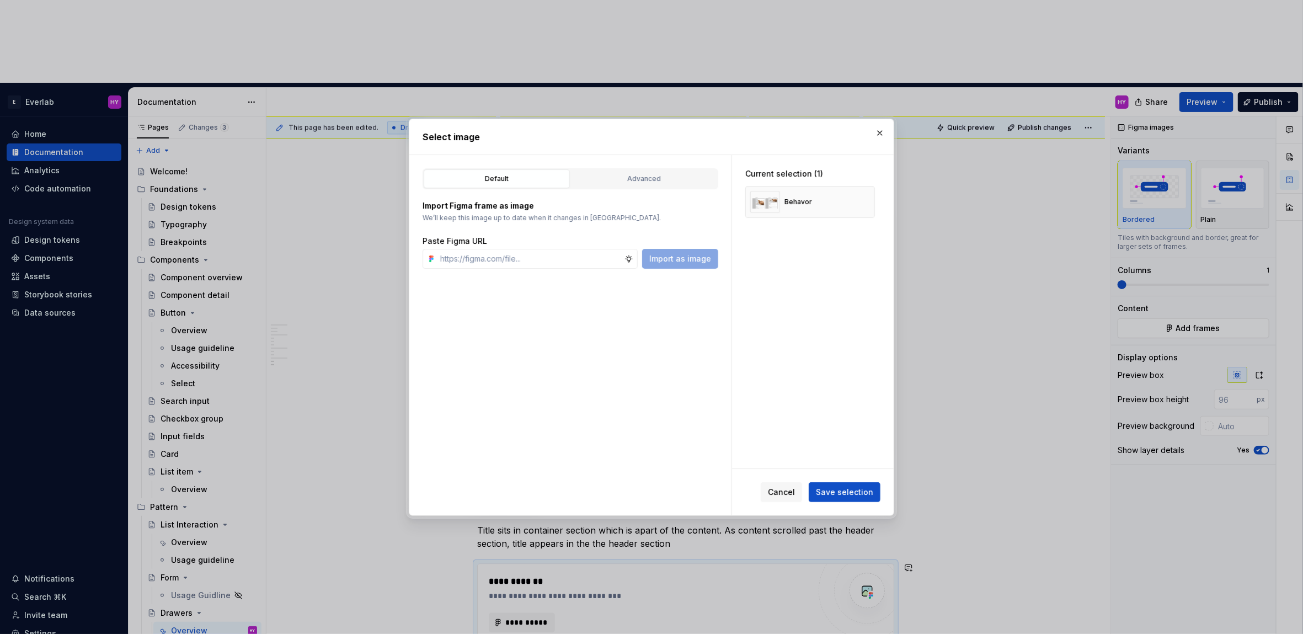
click at [859, 505] on div "Cancel Save selection" at bounding box center [813, 492] width 162 height 46
click at [860, 496] on span "Save selection" at bounding box center [844, 492] width 57 height 11
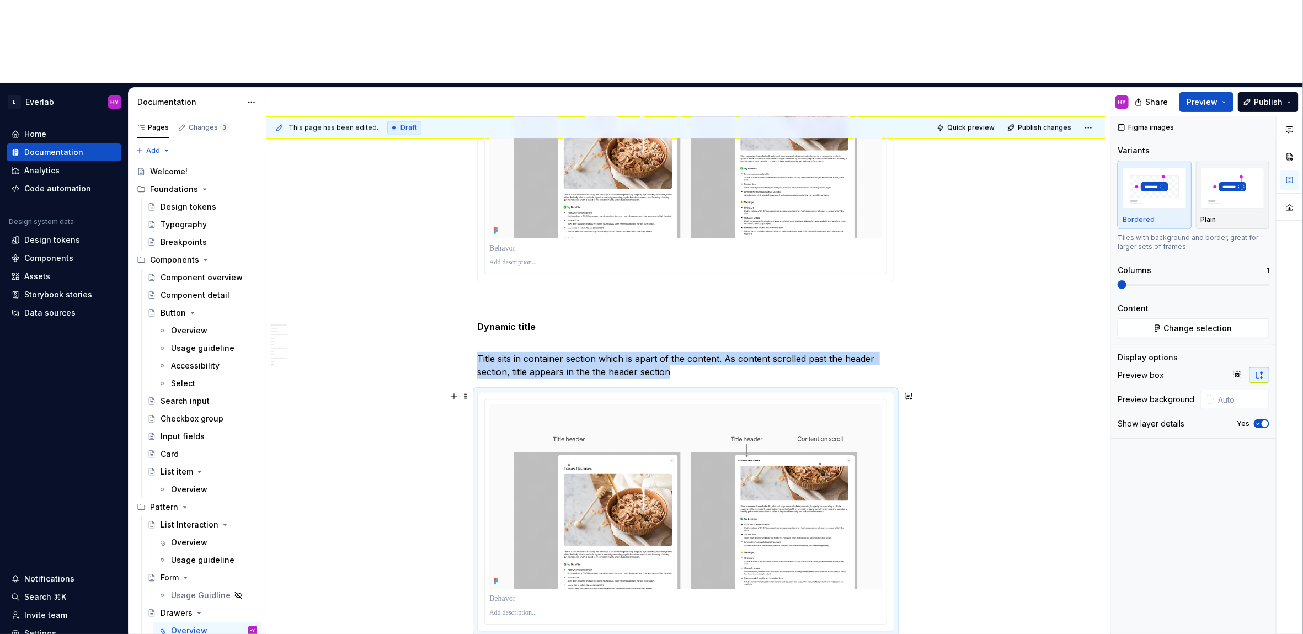
scroll to position [1705, 0]
click at [688, 315] on html "E Everlab HY Home Documentation Analytics Code automation Design system data De…" at bounding box center [651, 317] width 1303 height 634
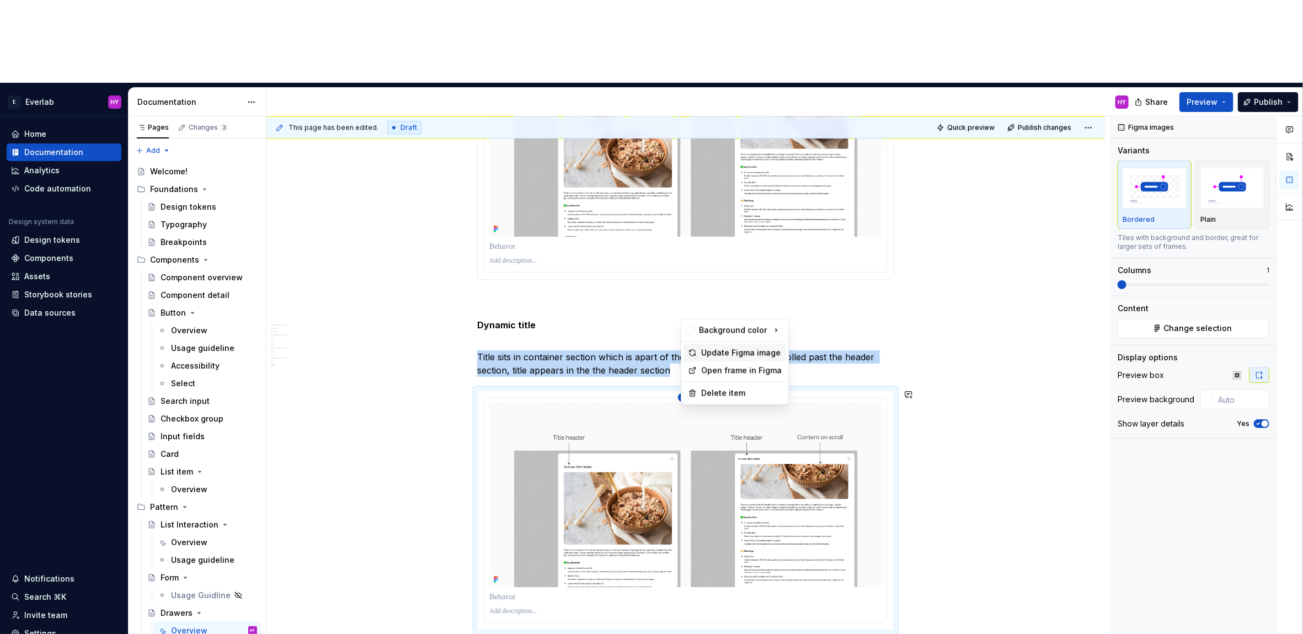
click at [727, 353] on div "Update Figma image" at bounding box center [741, 353] width 81 height 11
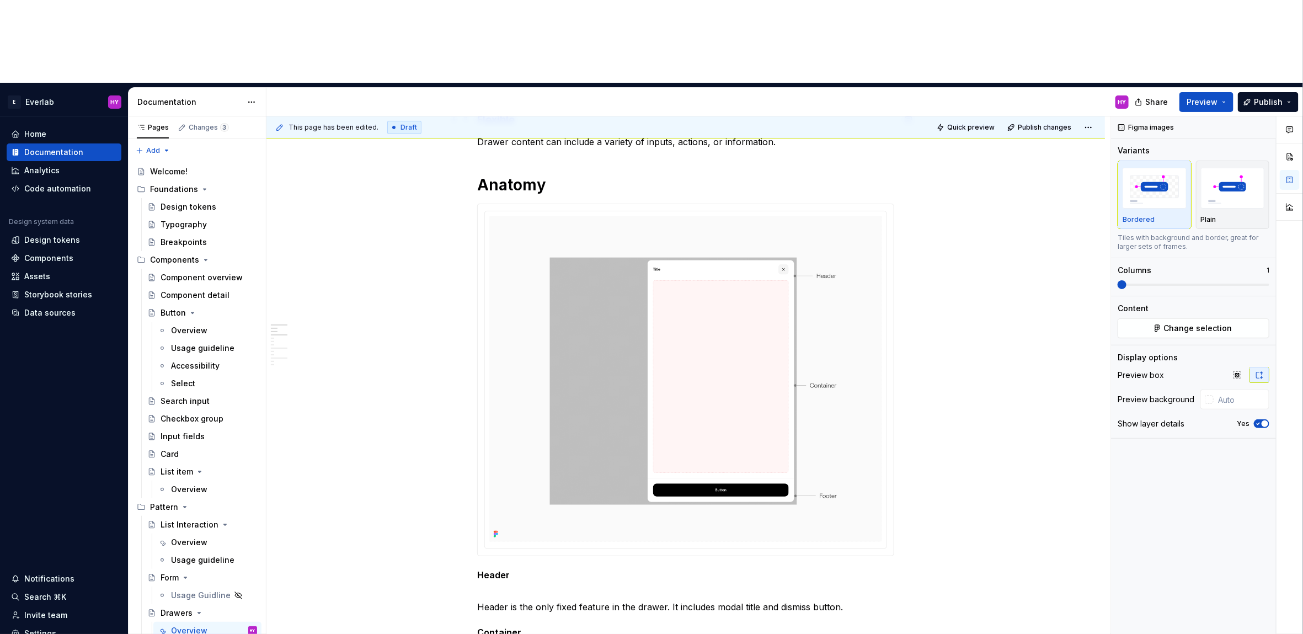
scroll to position [0, 0]
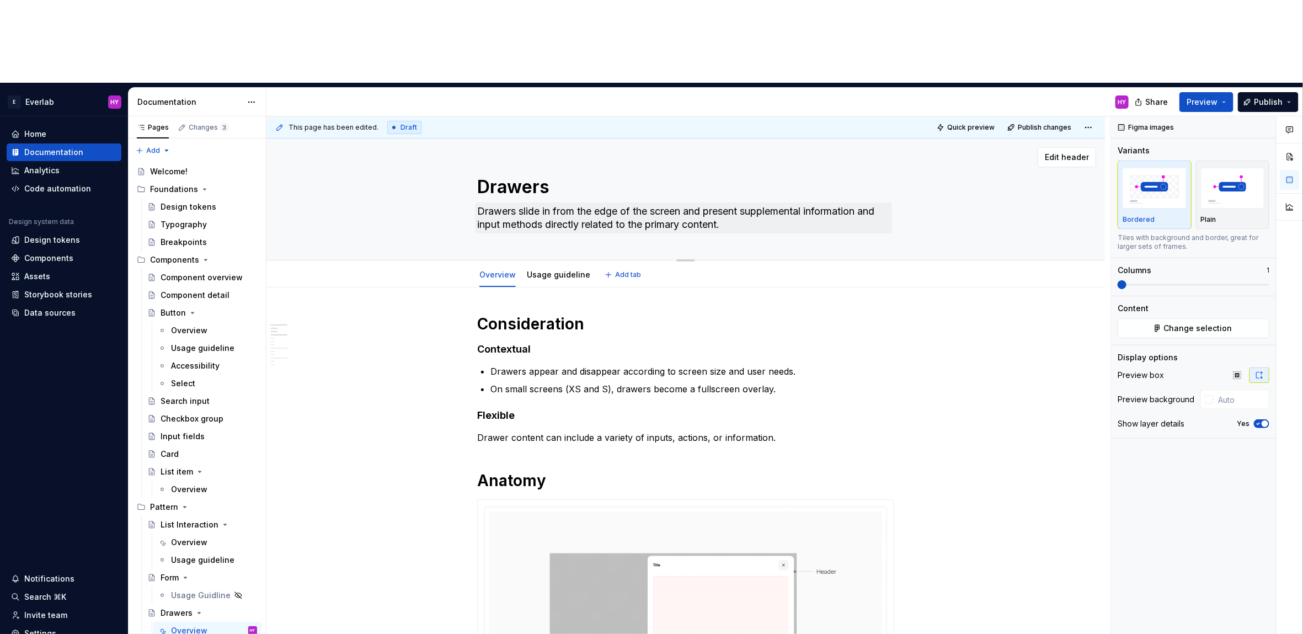
drag, startPoint x: 484, startPoint y: 99, endPoint x: 787, endPoint y: 140, distance: 305.7
click at [787, 140] on div "Drawers Drawers slide in from the edge of the screen and present supplemental i…" at bounding box center [685, 198] width 417 height 121
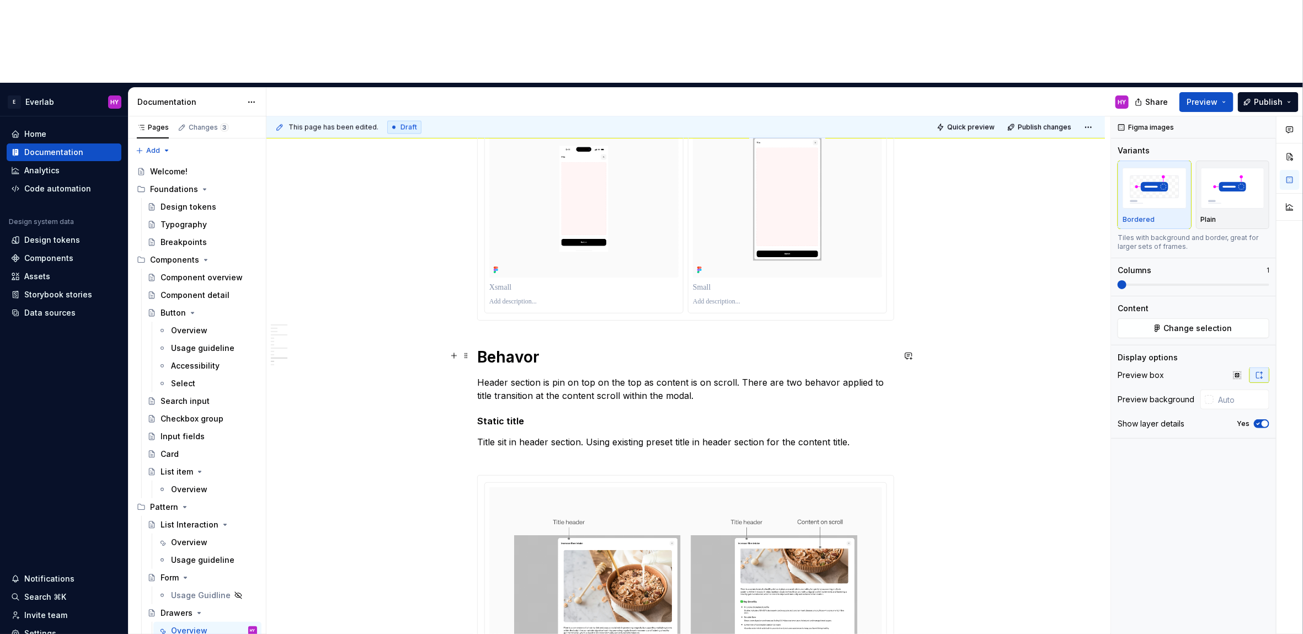
scroll to position [1272, 0]
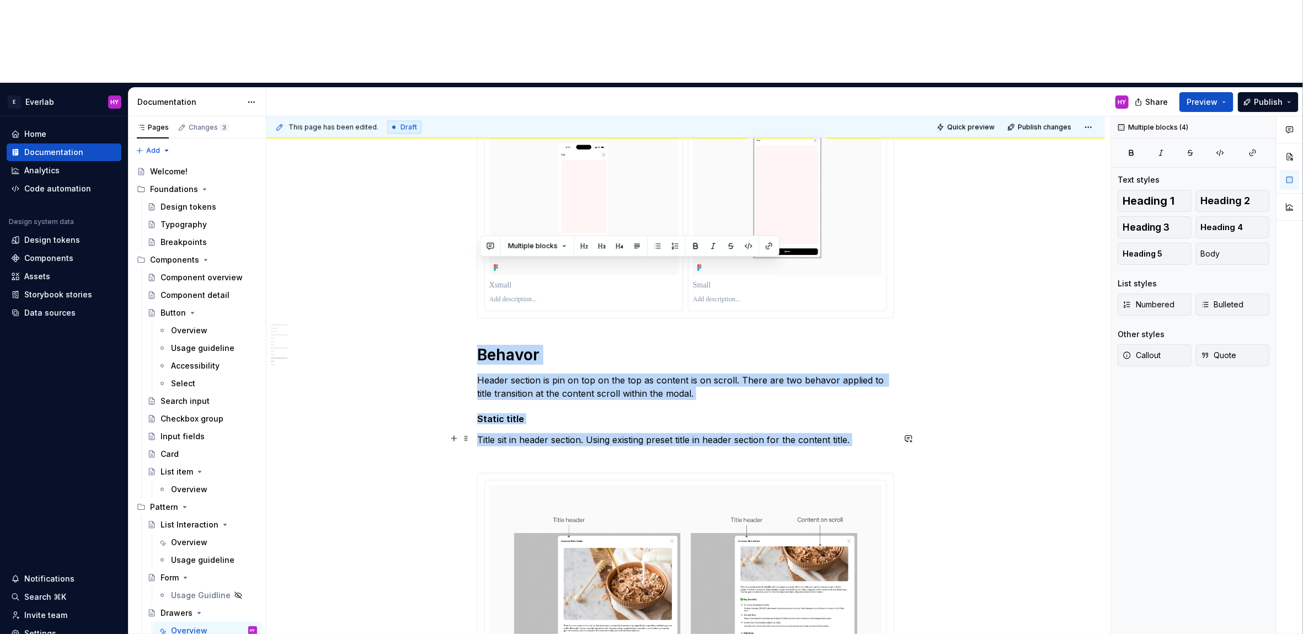
drag, startPoint x: 483, startPoint y: 266, endPoint x: 873, endPoint y: 364, distance: 402.3
click at [873, 364] on div "Consideration Contextual Drawers appear and disappear according to screen size …" at bounding box center [685, 145] width 417 height 2206
copy div "Behavor Header section is pin on top on the top as content is on scroll. There …"
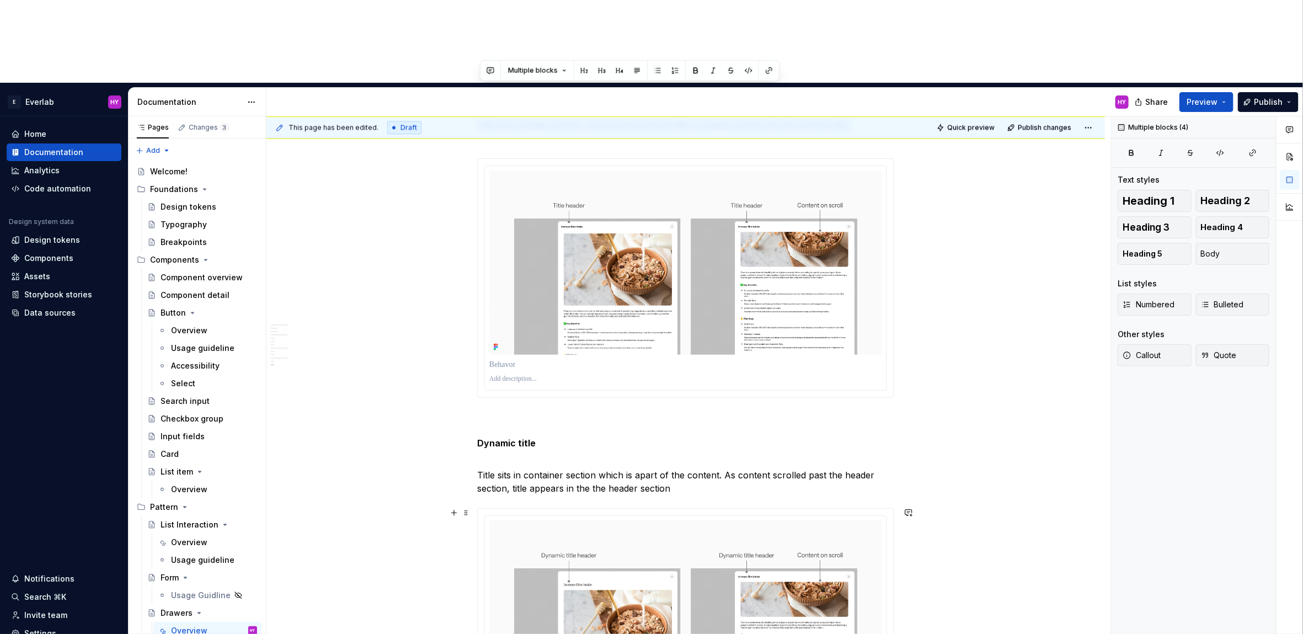
scroll to position [1590, 0]
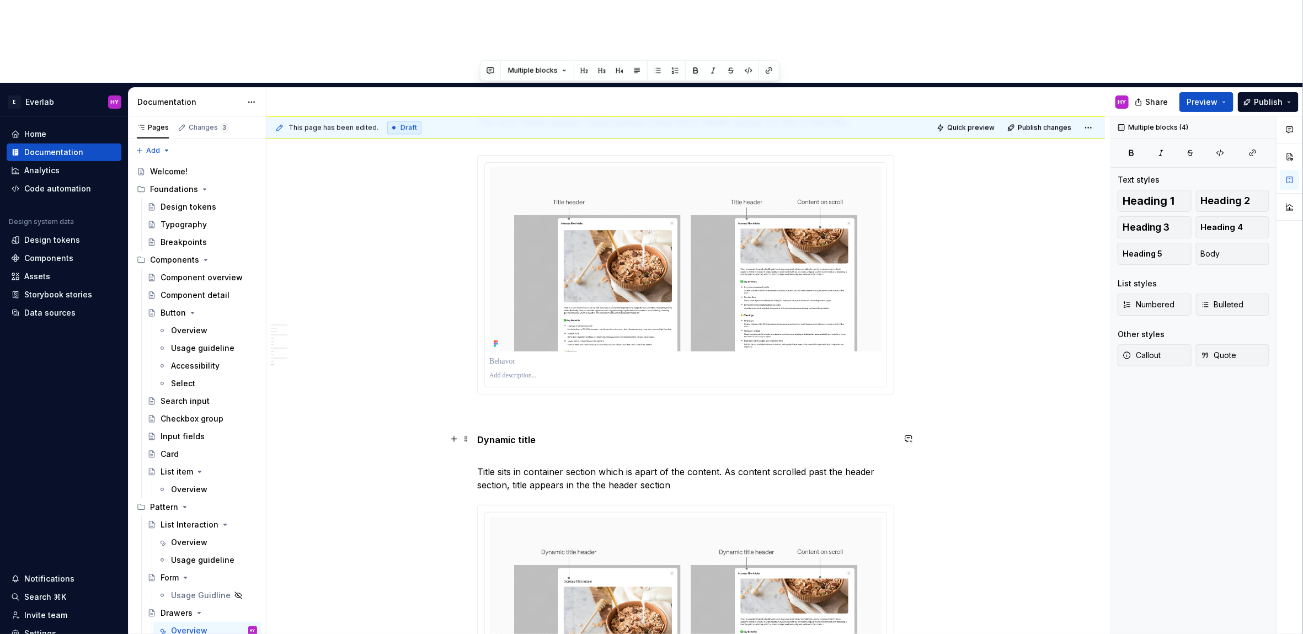
drag, startPoint x: 691, startPoint y: 406, endPoint x: 475, endPoint y: 349, distance: 223.6
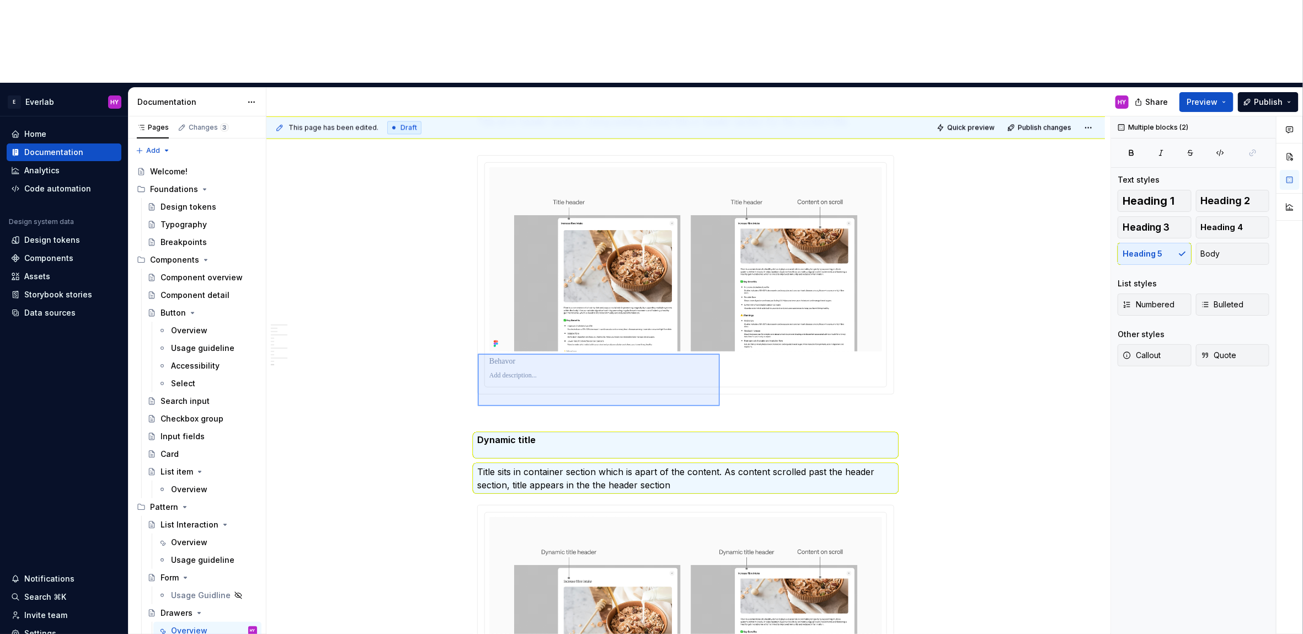
drag, startPoint x: 544, startPoint y: 359, endPoint x: 720, endPoint y: 406, distance: 182.3
click at [720, 406] on div "This page has been edited. Draft Quick preview Publish changes Drawers Drawers …" at bounding box center [689, 416] width 844 height 601
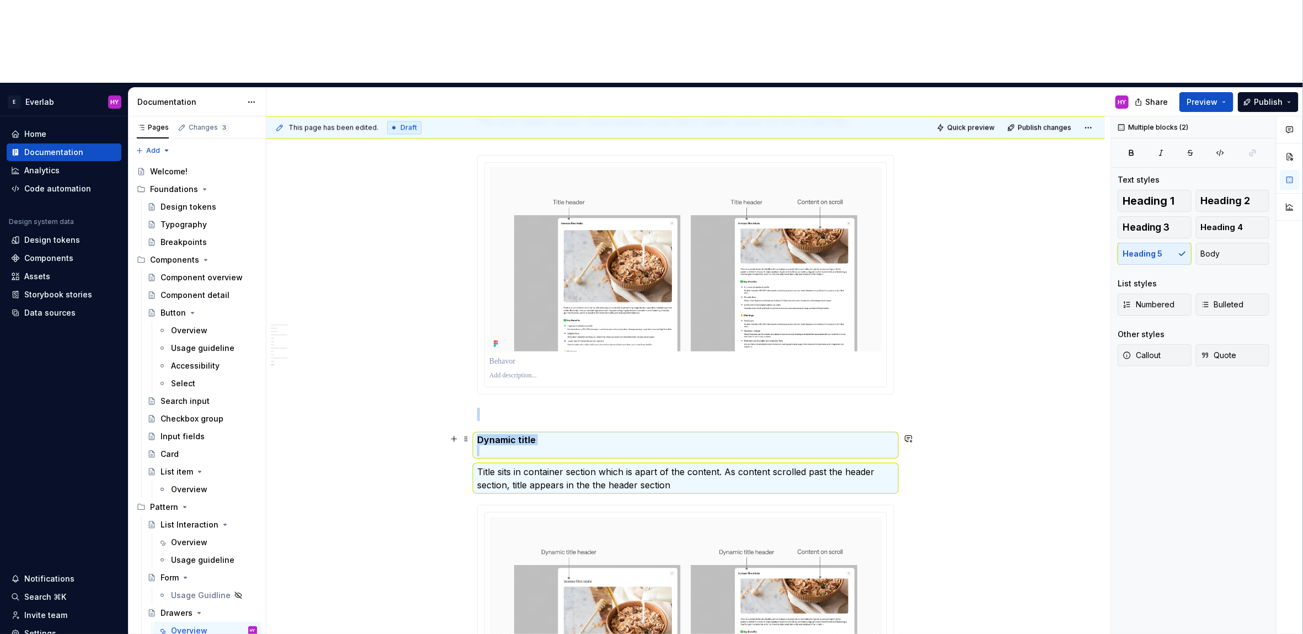
click at [583, 434] on h5 "Dynamic title" at bounding box center [685, 445] width 417 height 22
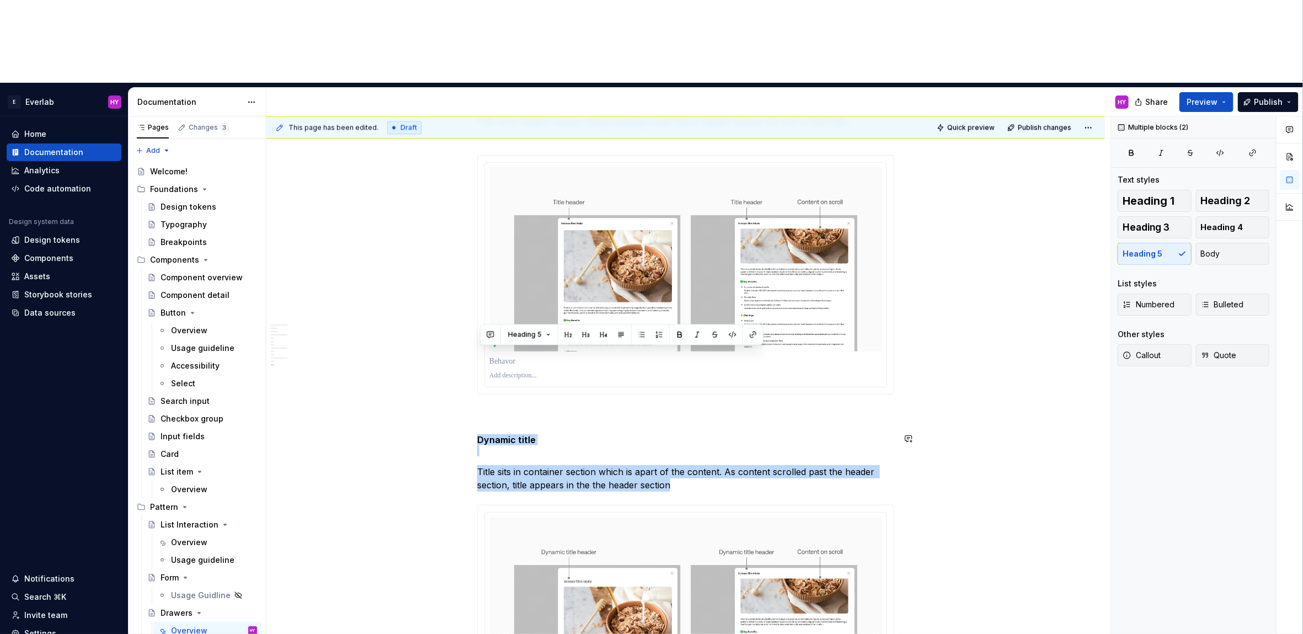
drag, startPoint x: 674, startPoint y: 401, endPoint x: 451, endPoint y: 347, distance: 229.8
copy div "Dynamic title Title sits in container section which is apart of the content. As…"
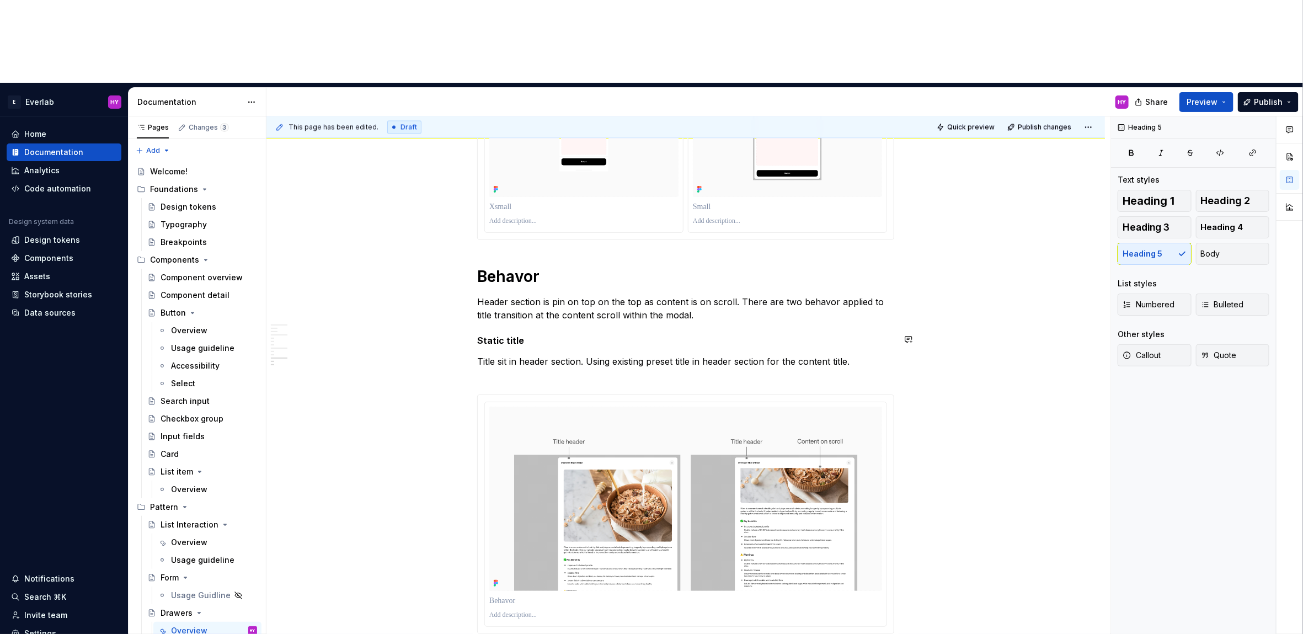
drag, startPoint x: 589, startPoint y: 246, endPoint x: 599, endPoint y: 234, distance: 16.0
click at [589, 246] on div "Consideration Contextual Drawers appear and disappear according to screen size …" at bounding box center [685, 66] width 417 height 2206
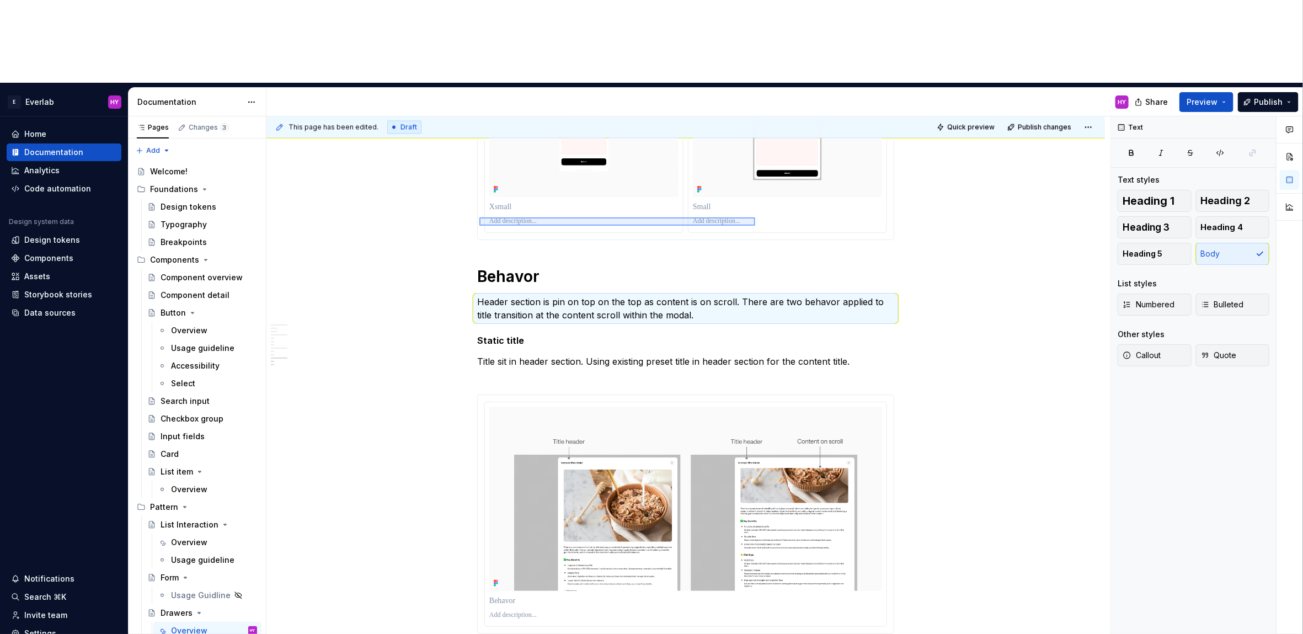
drag, startPoint x: 522, startPoint y: 213, endPoint x: 700, endPoint y: 223, distance: 178.5
click at [701, 223] on div "This page has been edited. Draft Quick preview Publish changes Drawers Drawers …" at bounding box center [689, 416] width 844 height 601
drag, startPoint x: 692, startPoint y: 226, endPoint x: 681, endPoint y: 231, distance: 12.3
click at [692, 295] on p "Header section is pin on top on the top as content is on scroll. There are two …" at bounding box center [685, 308] width 417 height 26
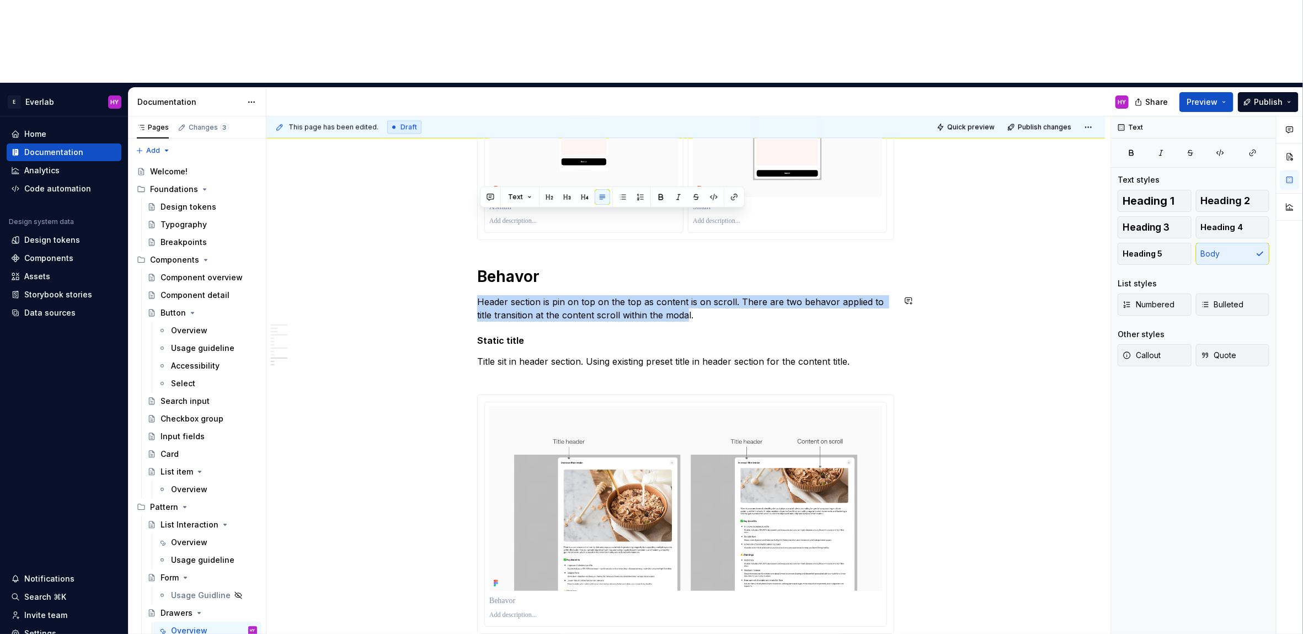
drag, startPoint x: 691, startPoint y: 231, endPoint x: 487, endPoint y: 207, distance: 204.9
click at [487, 207] on div "Consideration Contextual Drawers appear and disappear according to screen size …" at bounding box center [685, 66] width 417 height 2206
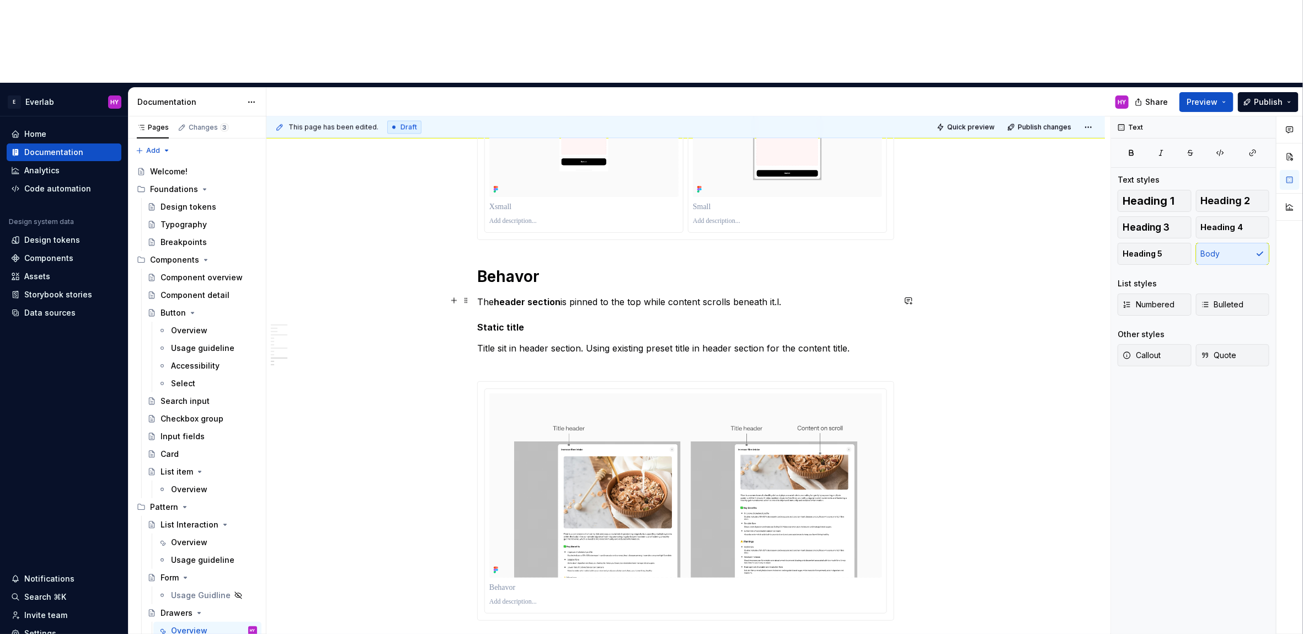
drag, startPoint x: 821, startPoint y: 220, endPoint x: 785, endPoint y: 220, distance: 36.4
click at [785, 295] on p "The header section is pinned to the top while content scrolls beneath it.l." at bounding box center [685, 301] width 417 height 13
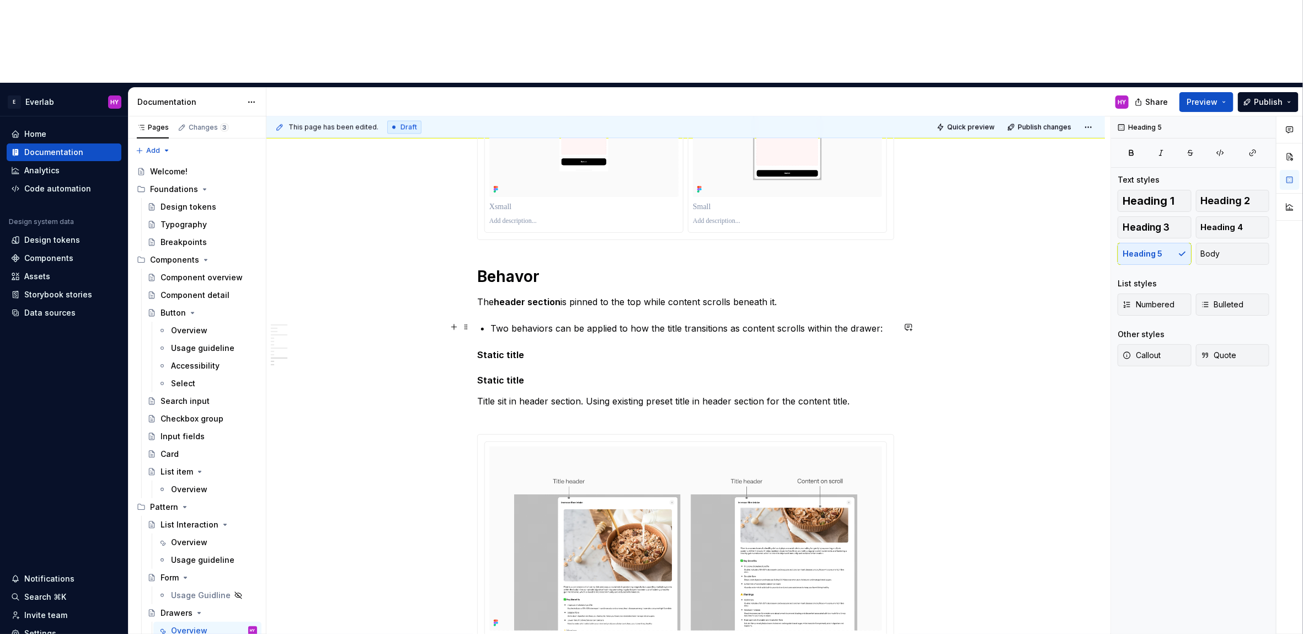
click at [493, 322] on p "Two behaviors can be applied to how the title transitions as content scrolls wi…" at bounding box center [693, 328] width 404 height 13
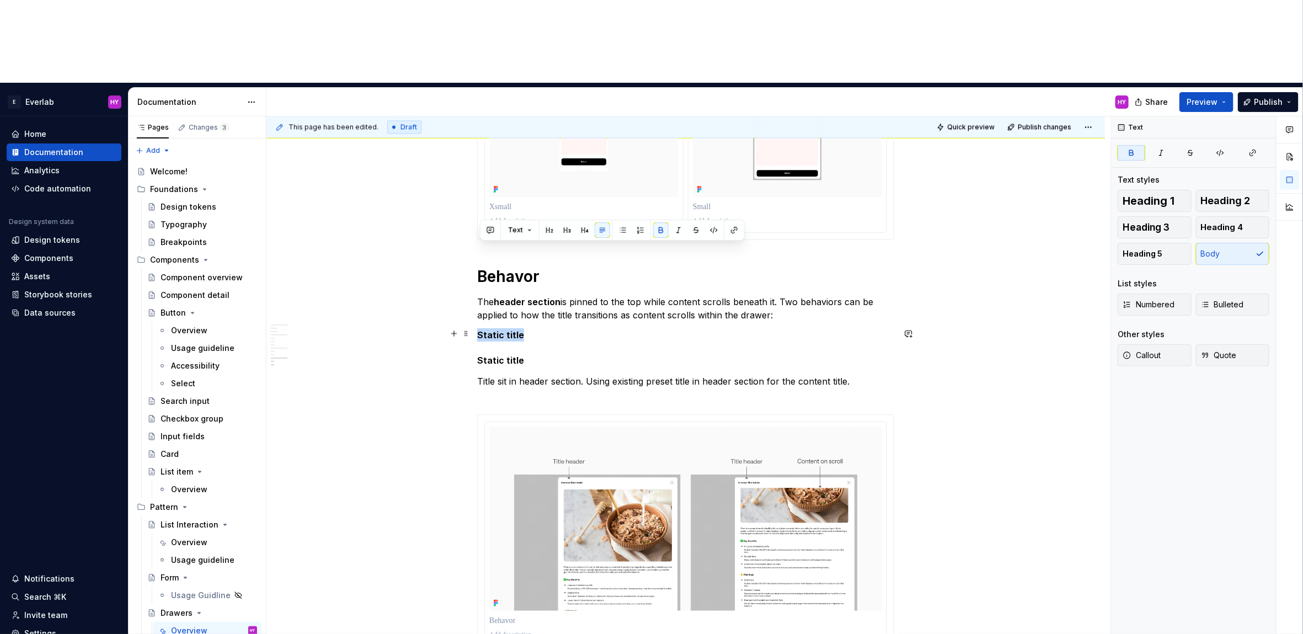
drag, startPoint x: 537, startPoint y: 249, endPoint x: 478, endPoint y: 245, distance: 58.7
click at [478, 245] on div "Consideration Contextual Drawers appear and disappear according to screen size …" at bounding box center [686, 165] width 839 height 2456
click at [496, 258] on div "Consideration Contextual Drawers appear and disappear according to screen size …" at bounding box center [685, 76] width 417 height 2226
click at [502, 328] on p at bounding box center [685, 334] width 417 height 13
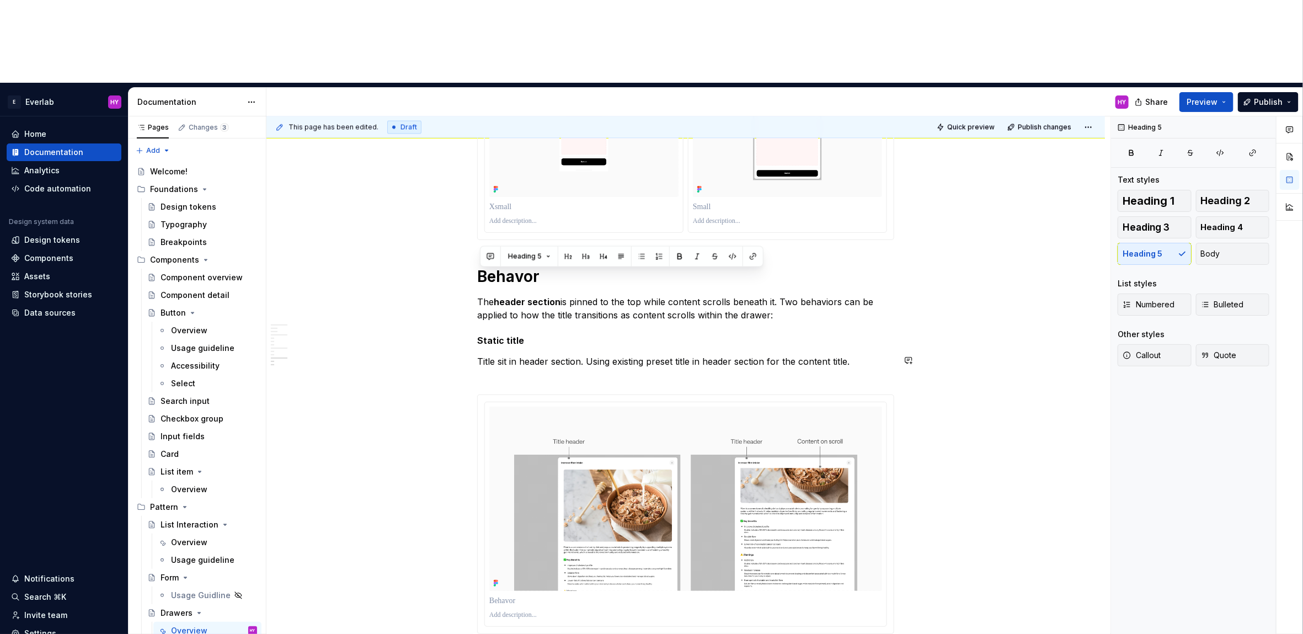
drag, startPoint x: 852, startPoint y: 275, endPoint x: 500, endPoint y: 268, distance: 351.6
click at [500, 268] on div "Consideration Contextual Drawers appear and disappear according to screen size …" at bounding box center [685, 66] width 417 height 2206
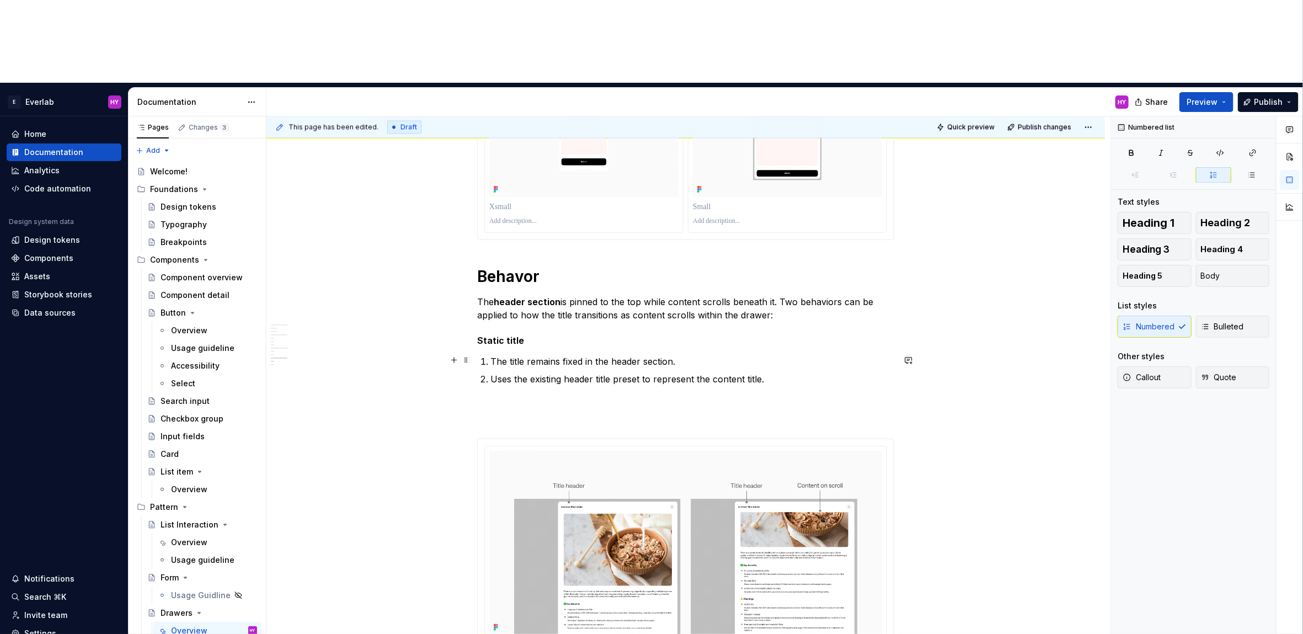
click at [491, 355] on li "The title remains fixed in the header section." at bounding box center [693, 361] width 404 height 13
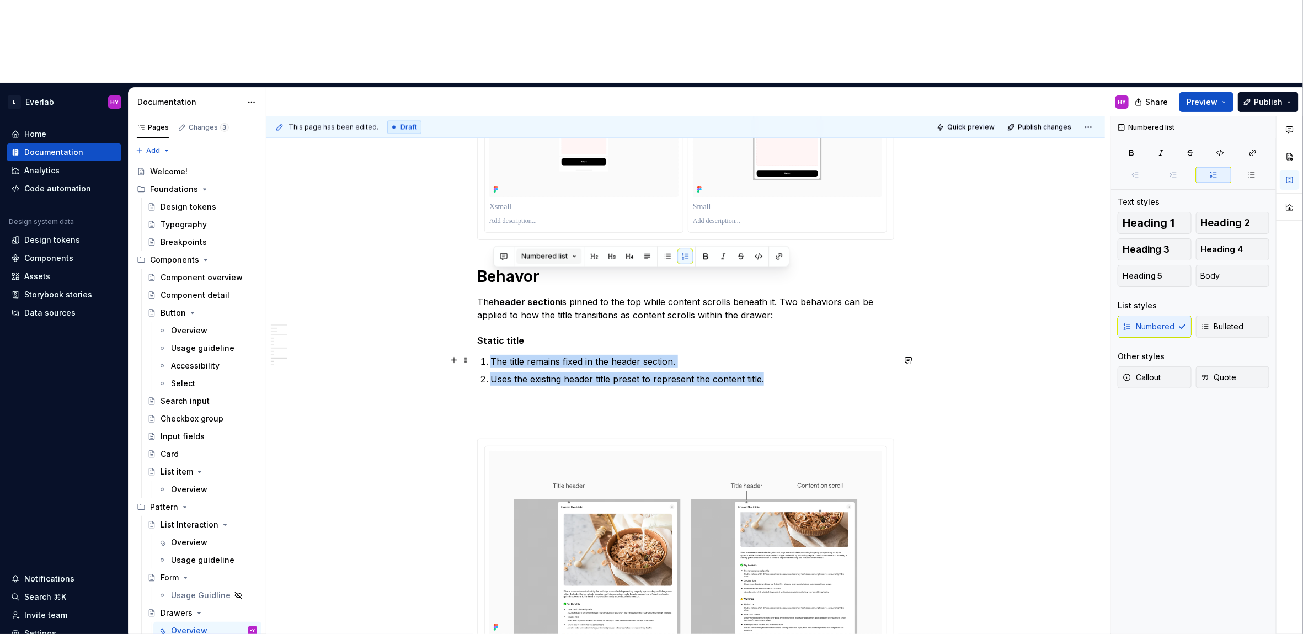
drag, startPoint x: 772, startPoint y: 294, endPoint x: 571, endPoint y: 261, distance: 203.6
click at [477, 271] on div "Consideration Contextual Drawers appear and disappear according to screen size …" at bounding box center [685, 94] width 417 height 2263
click at [575, 256] on button "Numbered list" at bounding box center [548, 256] width 65 height 15
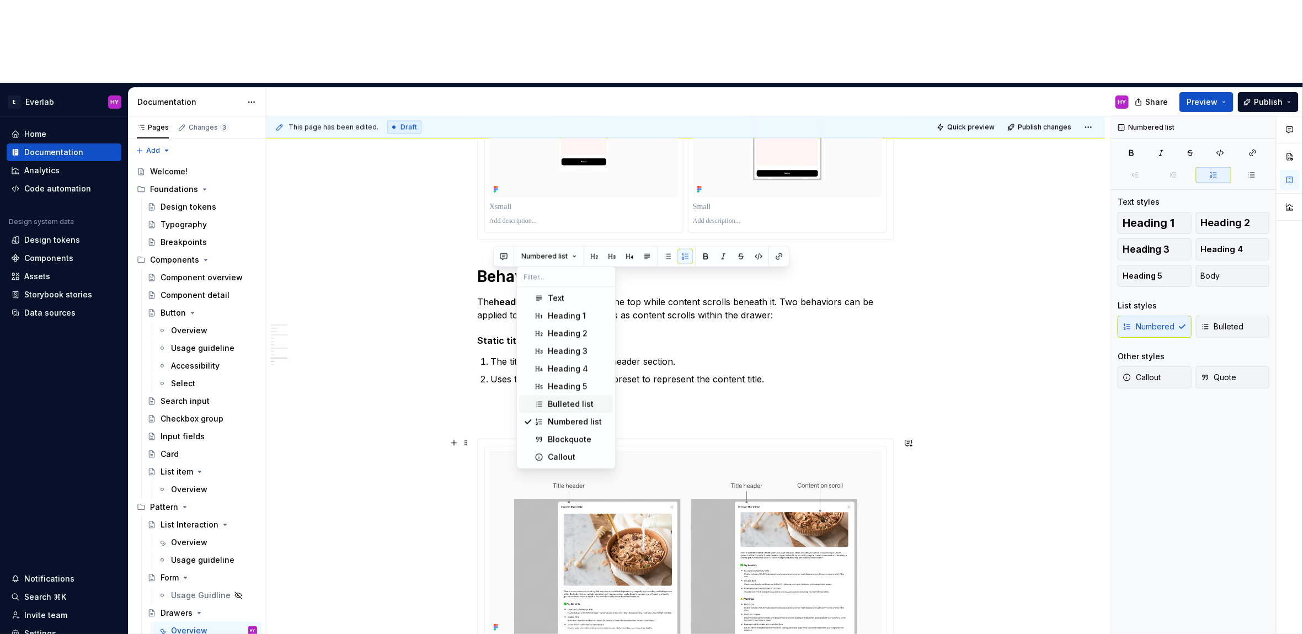
click at [559, 401] on div "Bulleted list" at bounding box center [571, 404] width 46 height 11
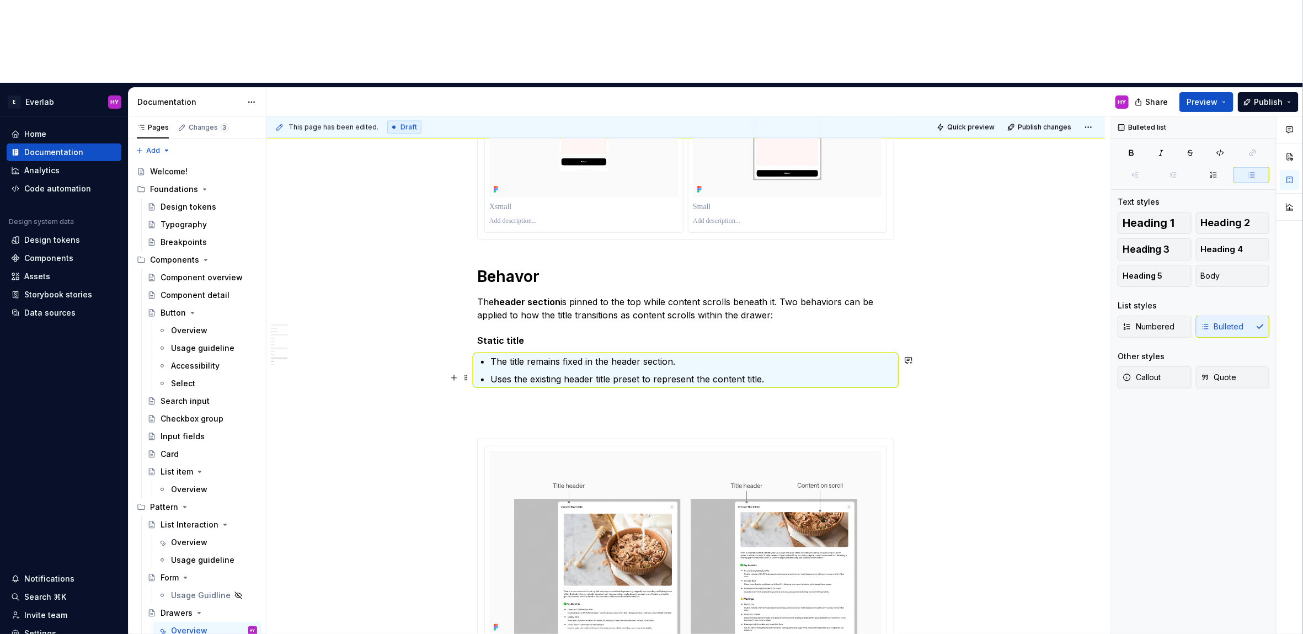
click at [736, 355] on ul "The title remains fixed in the header section. Uses the existing header title p…" at bounding box center [693, 370] width 404 height 31
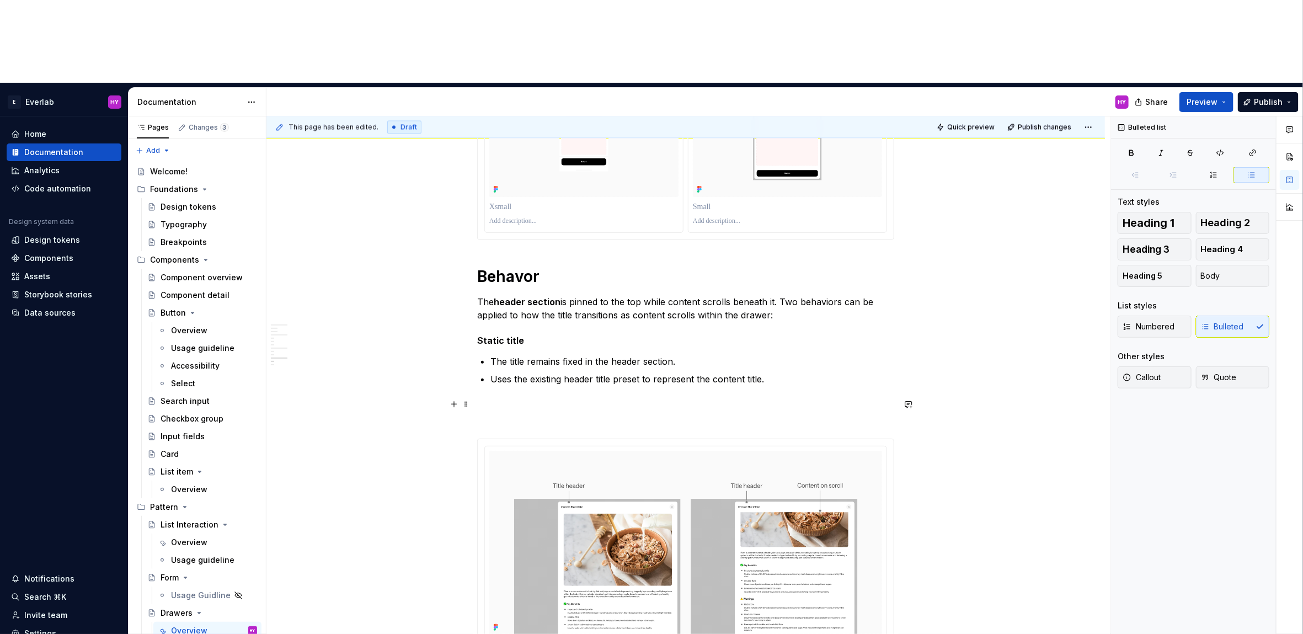
click at [674, 399] on p at bounding box center [685, 412] width 417 height 26
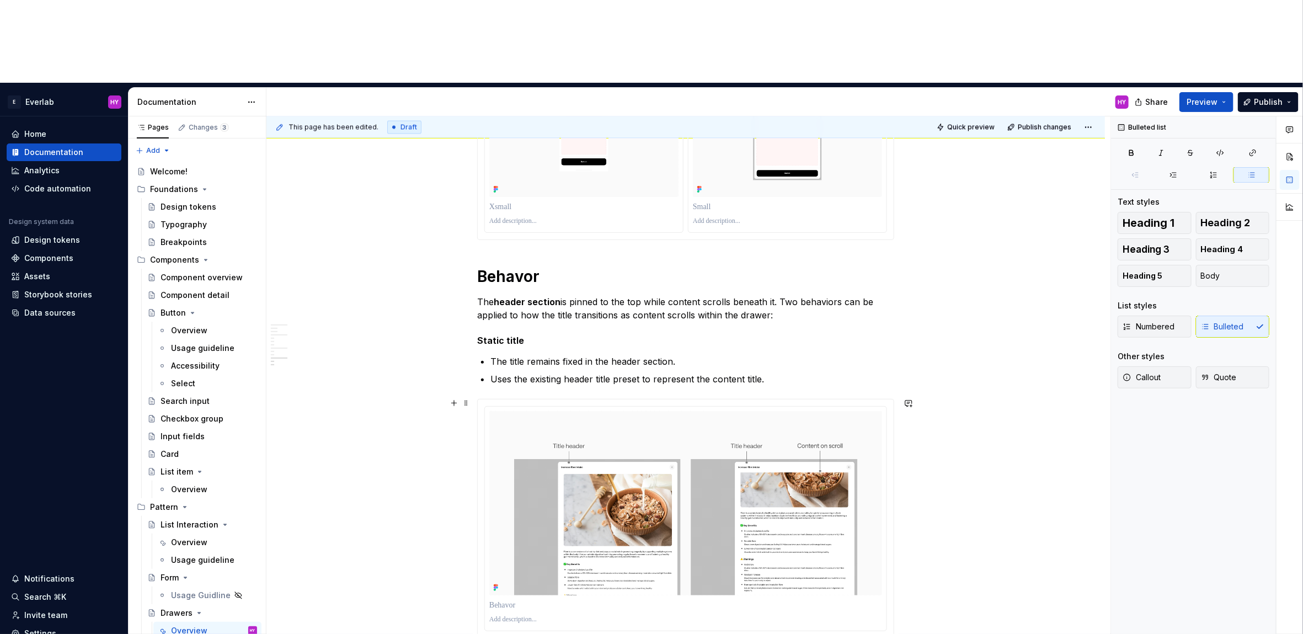
drag, startPoint x: 1027, startPoint y: 454, endPoint x: 989, endPoint y: 457, distance: 38.2
click at [1006, 456] on div "This page has been edited. Draft Quick preview Publish changes Drawers Drawers …" at bounding box center [689, 416] width 844 height 601
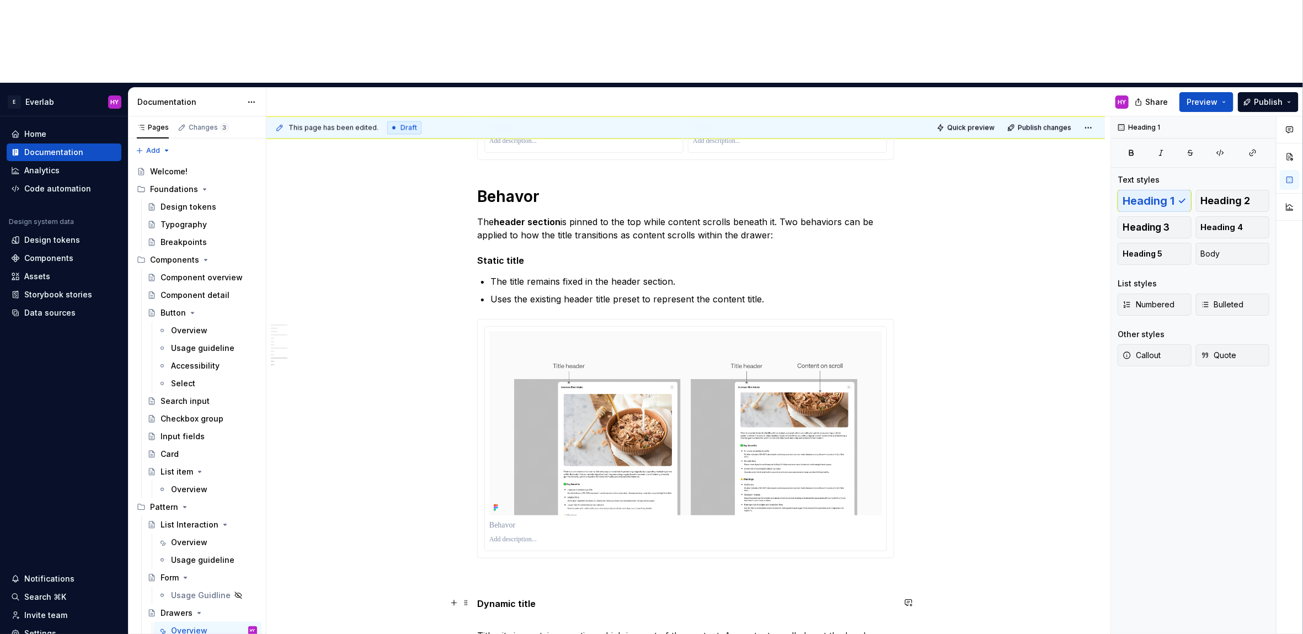
scroll to position [1557, 0]
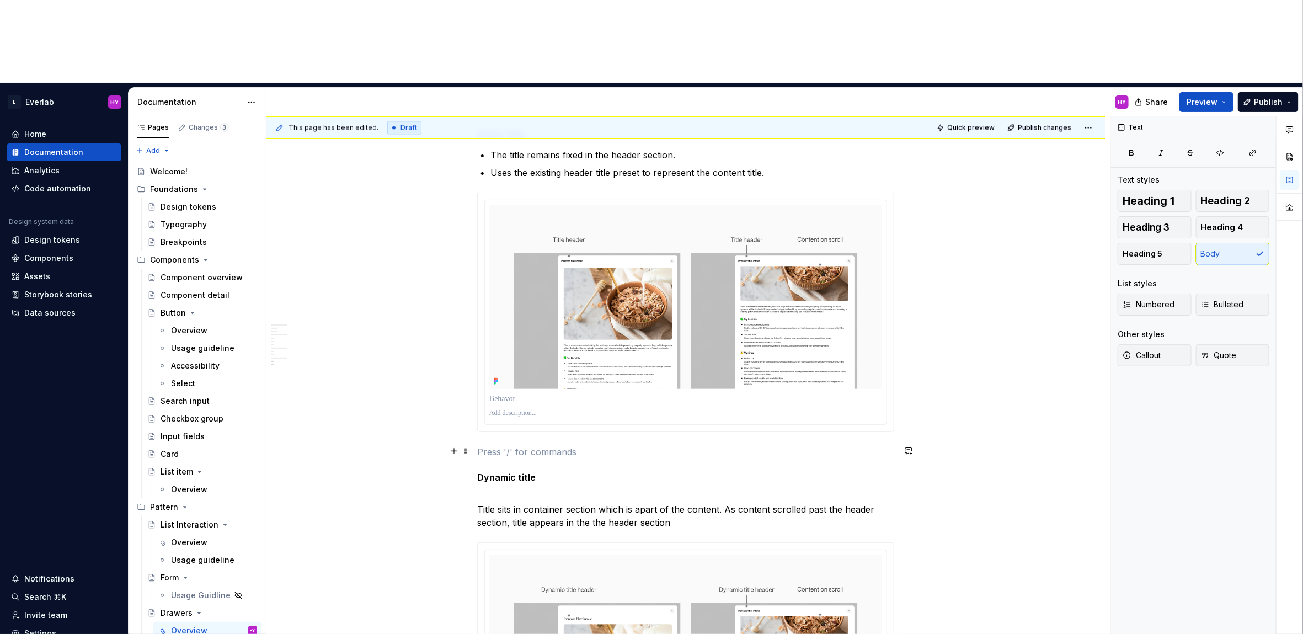
click at [578, 445] on p at bounding box center [685, 451] width 417 height 13
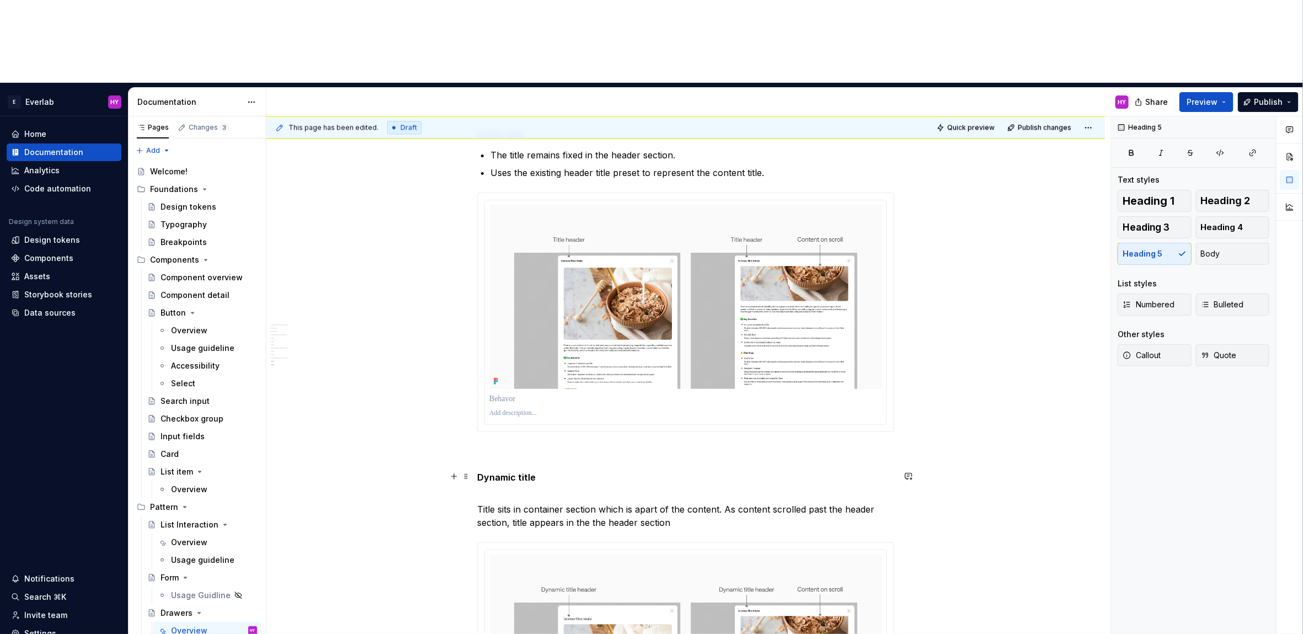
click at [562, 472] on h5 "Dynamic title" at bounding box center [685, 483] width 417 height 22
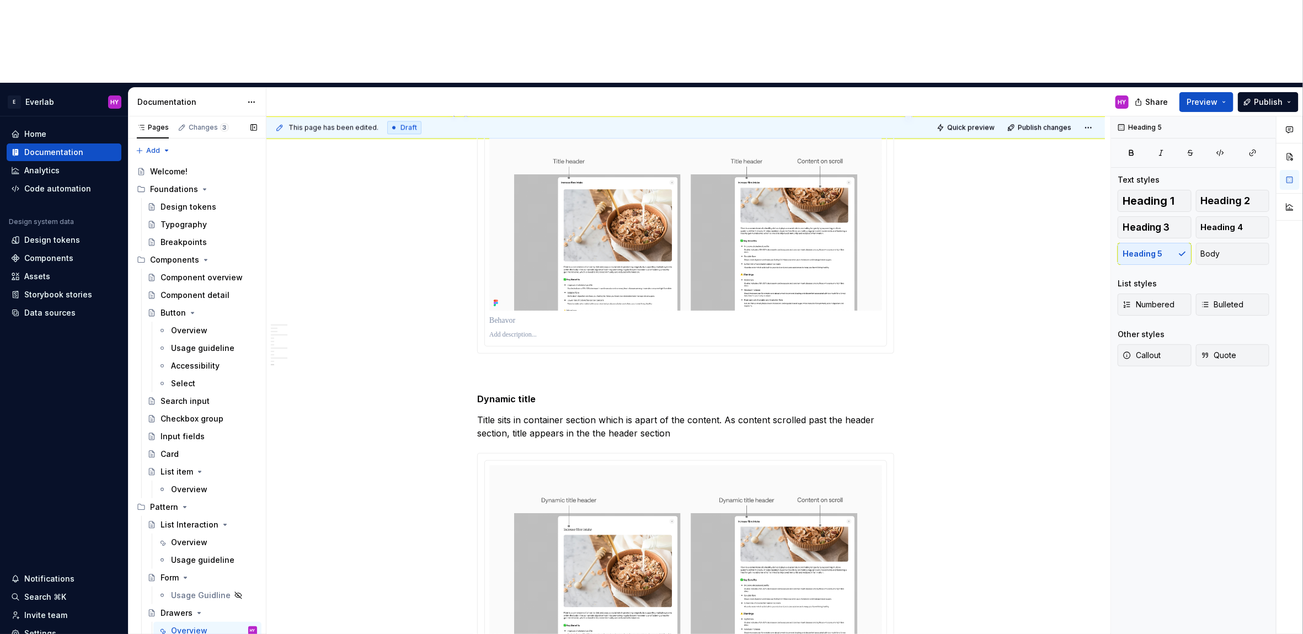
scroll to position [1636, 0]
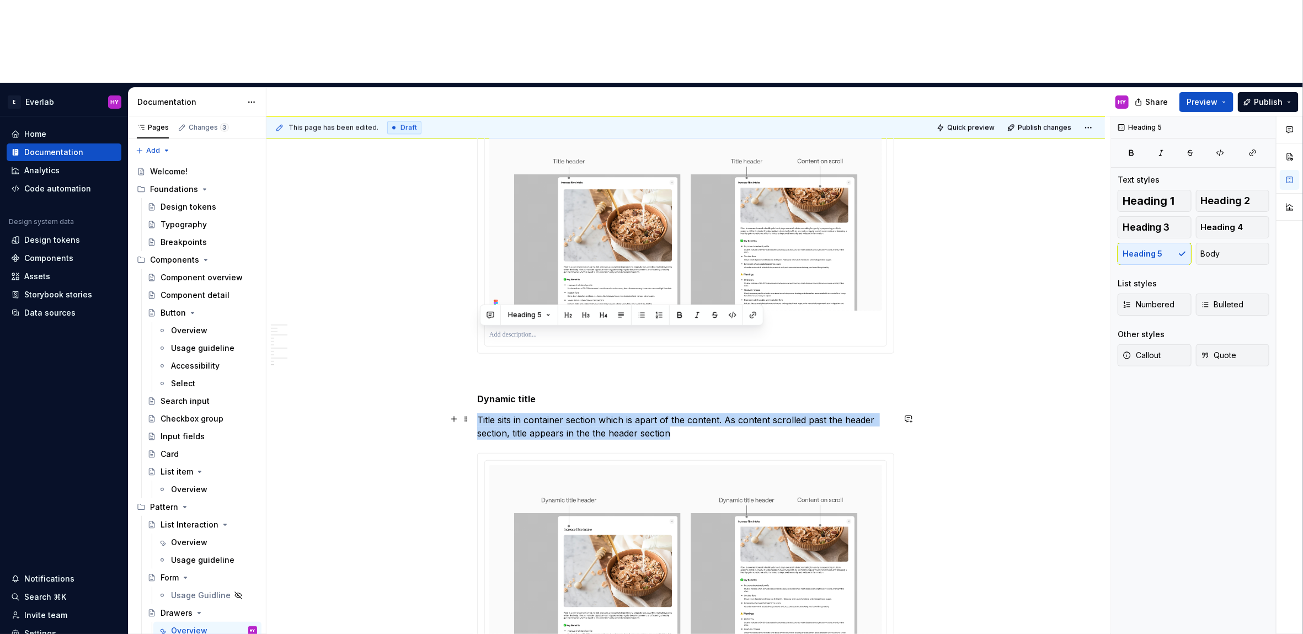
drag, startPoint x: 596, startPoint y: 340, endPoint x: 482, endPoint y: 332, distance: 114.0
click at [482, 413] on p "Title sits in container section which is apart of the content. As content scrol…" at bounding box center [685, 426] width 417 height 26
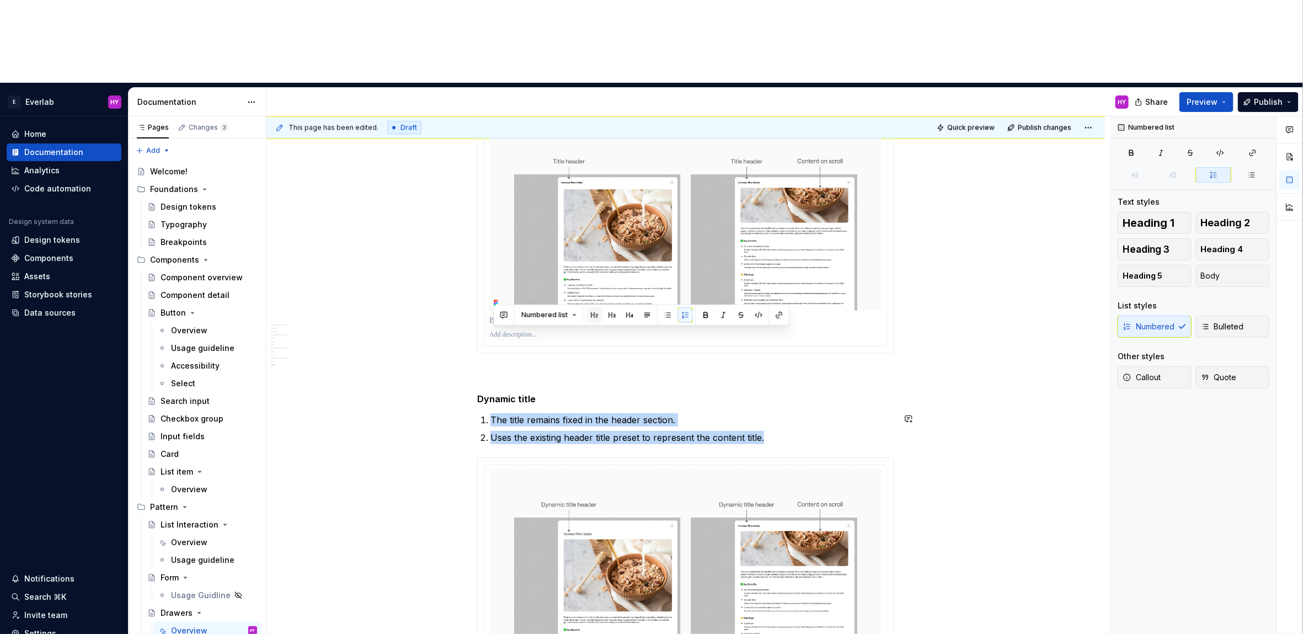
drag, startPoint x: 772, startPoint y: 355, endPoint x: 584, endPoint y: 317, distance: 192.0
click at [575, 315] on button "Numbered list" at bounding box center [548, 314] width 65 height 15
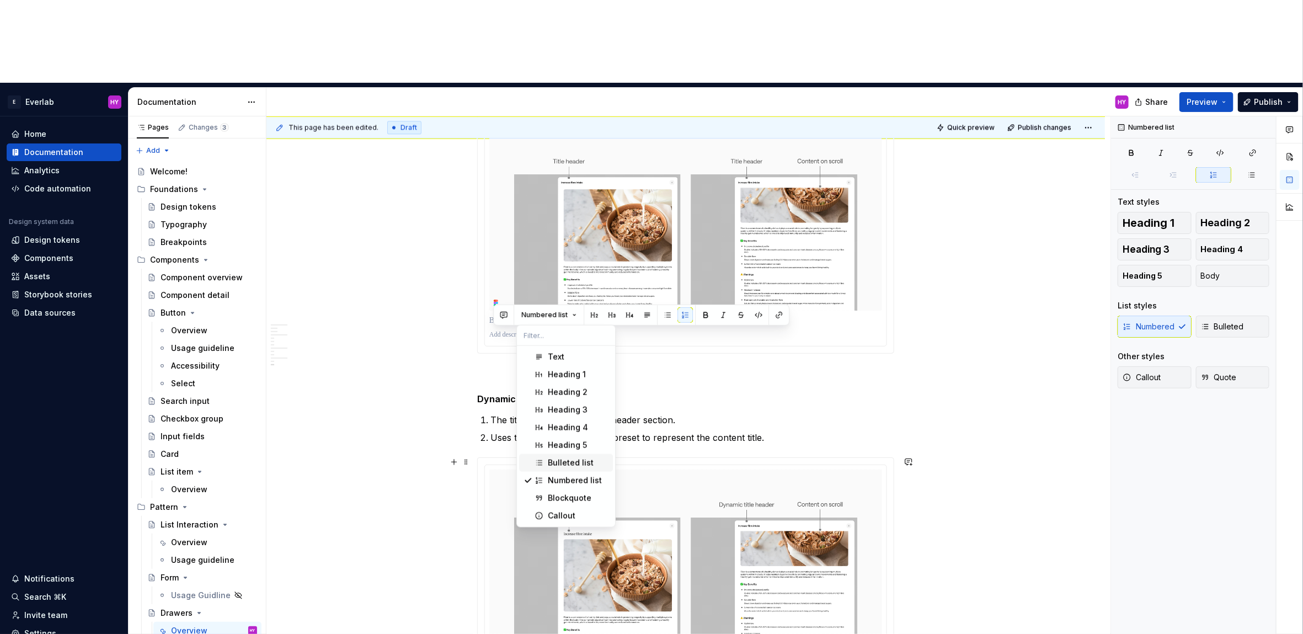
click at [577, 461] on div "Bulleted list" at bounding box center [571, 462] width 46 height 11
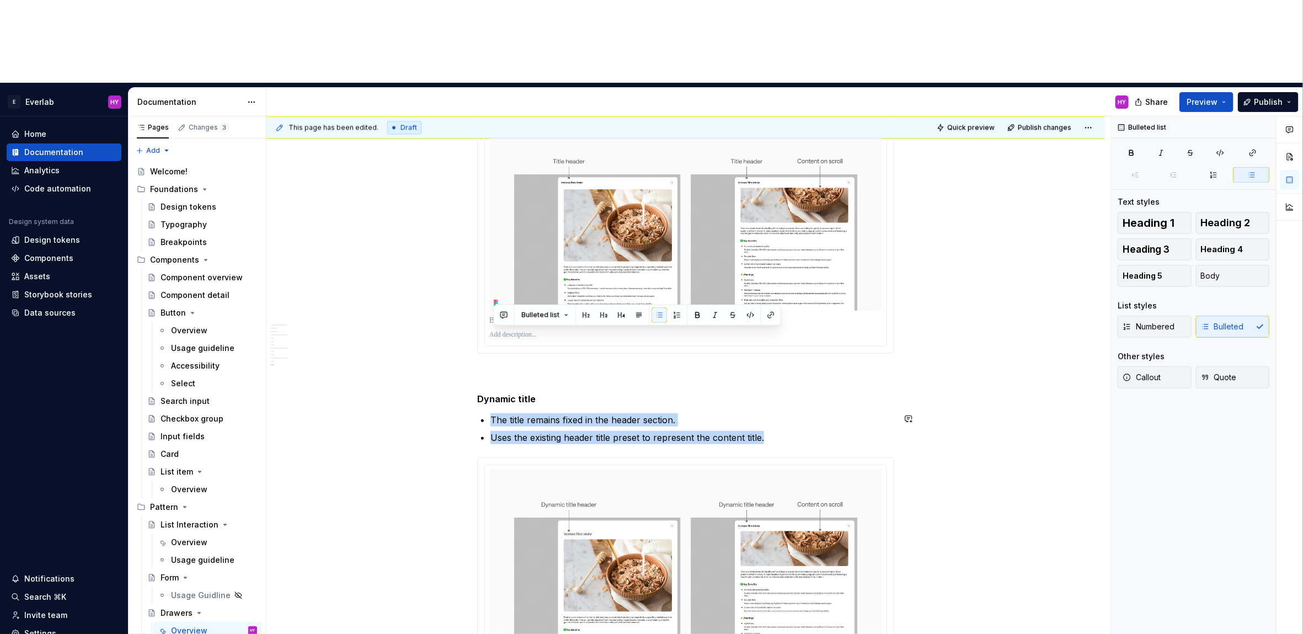
drag, startPoint x: 775, startPoint y: 351, endPoint x: 489, endPoint y: 319, distance: 288.2
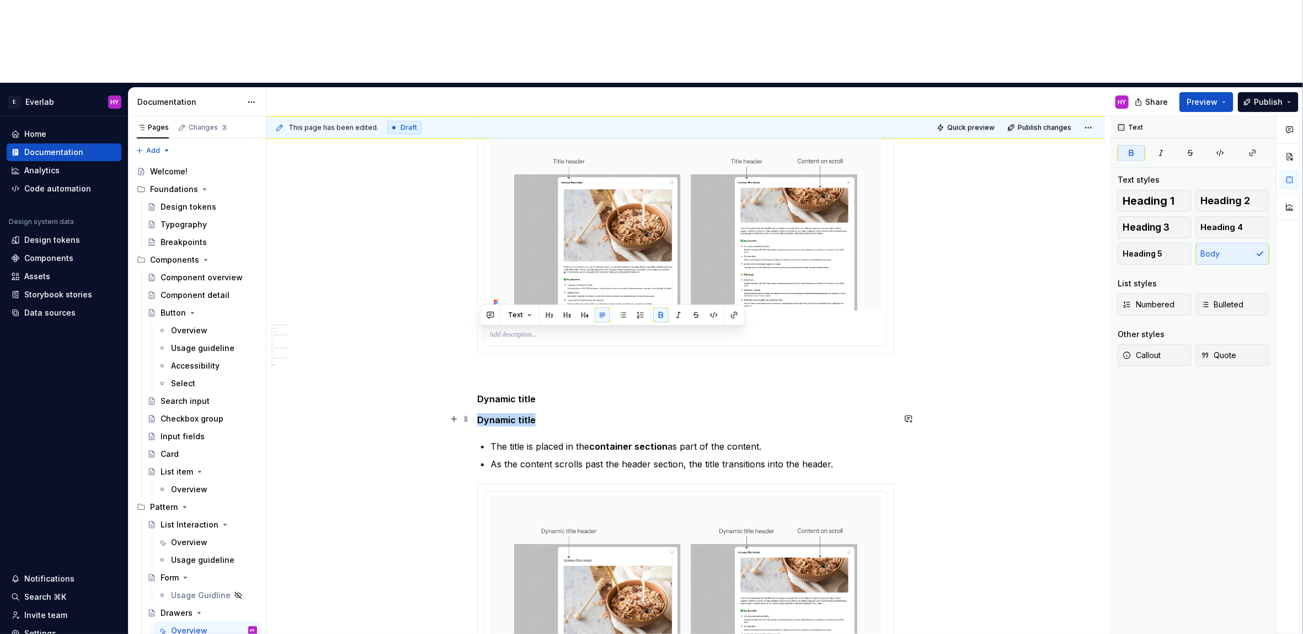
drag, startPoint x: 518, startPoint y: 334, endPoint x: 481, endPoint y: 329, distance: 36.7
click at [481, 413] on p "Dynamic title" at bounding box center [685, 419] width 417 height 13
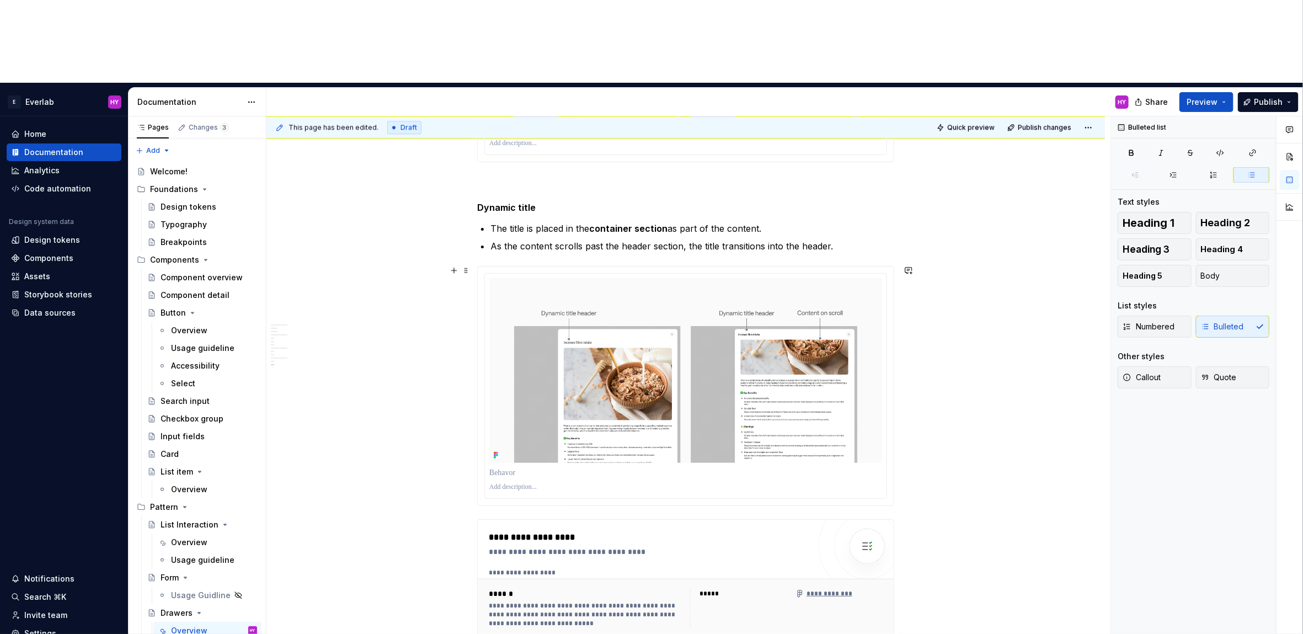
scroll to position [1826, 0]
click at [1214, 97] on span "Preview" at bounding box center [1202, 102] width 31 height 11
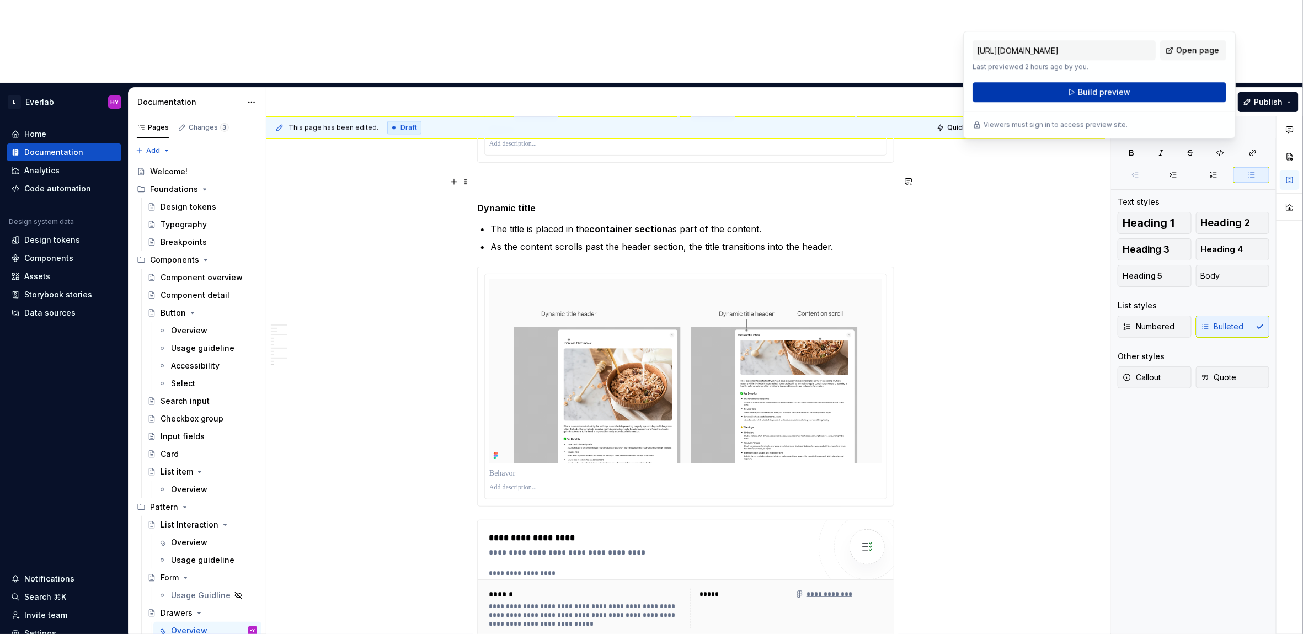
click at [1042, 97] on button "Build preview" at bounding box center [1100, 92] width 254 height 20
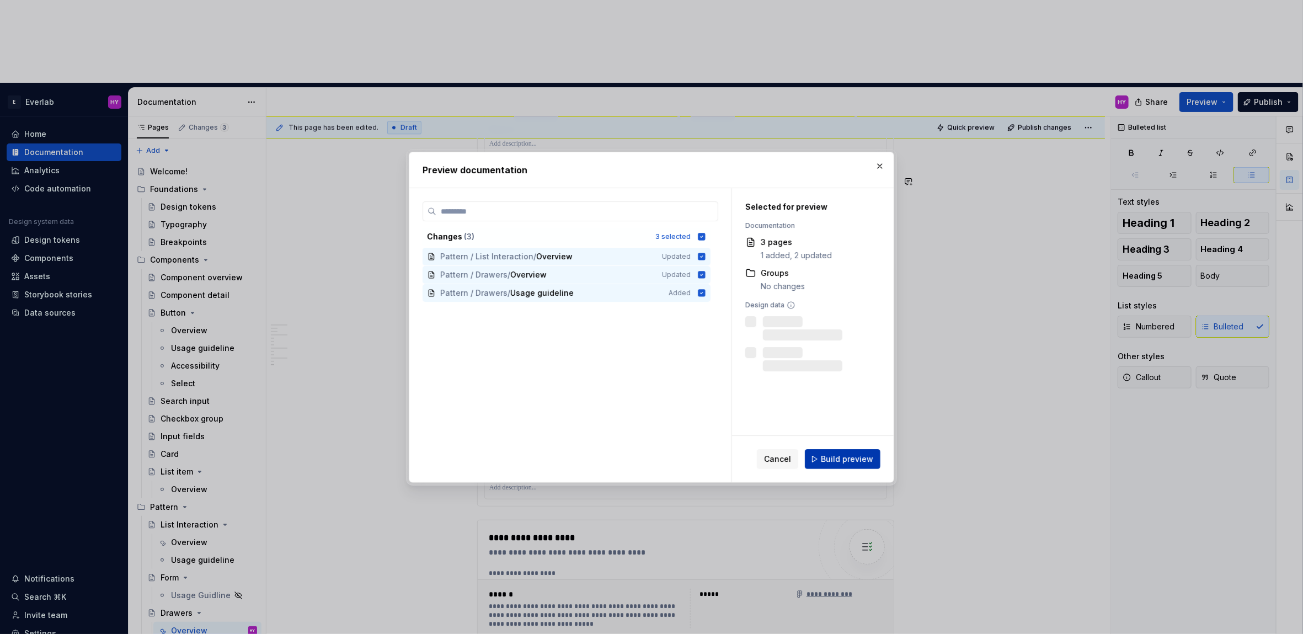
click at [835, 469] on div "Cancel Build preview" at bounding box center [813, 459] width 162 height 46
click at [840, 461] on span "Build preview" at bounding box center [847, 459] width 52 height 11
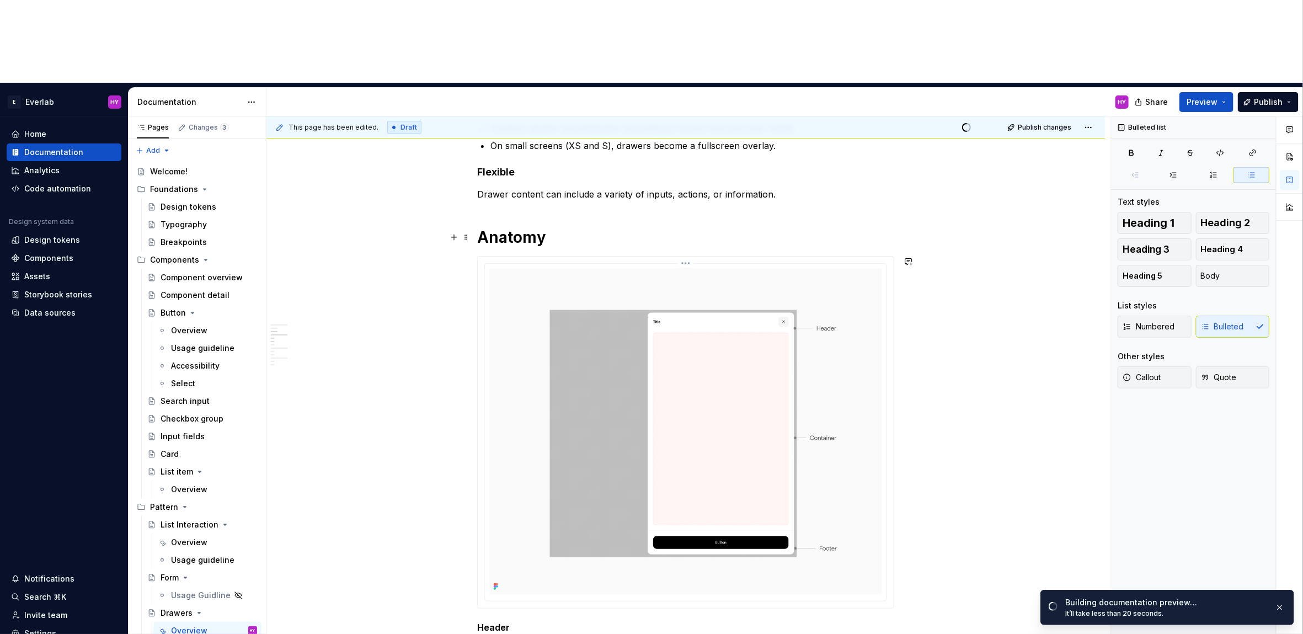
scroll to position [0, 0]
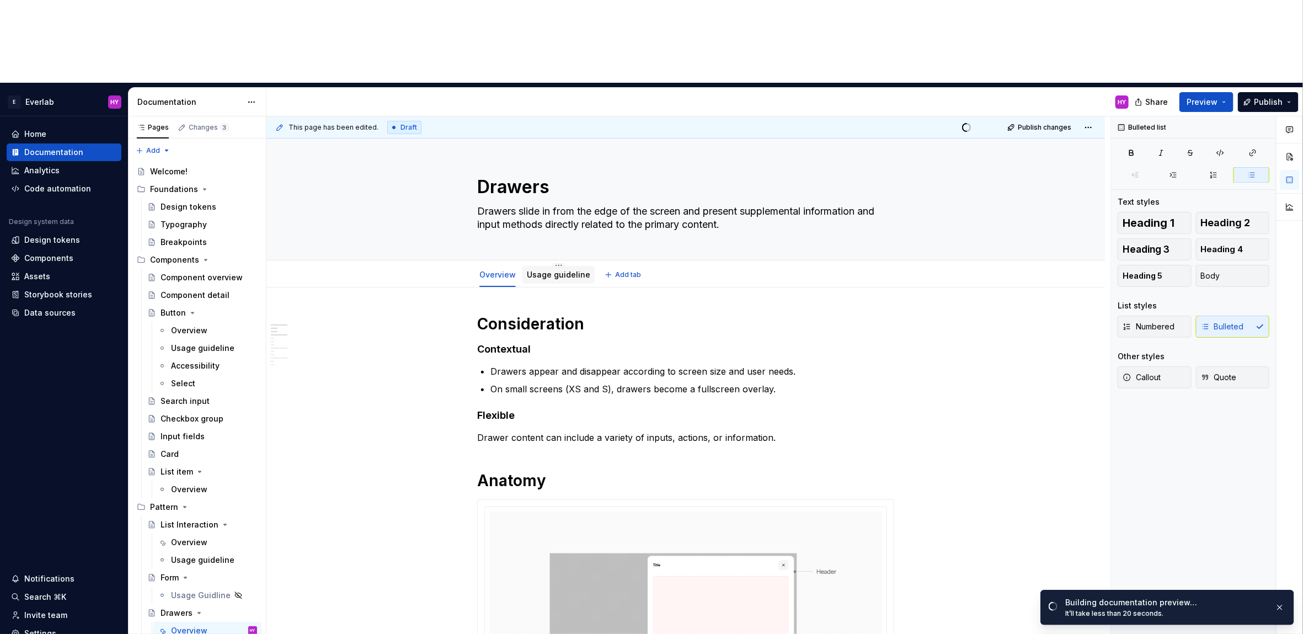
click at [553, 270] on link "Usage guideline" at bounding box center [558, 274] width 63 height 9
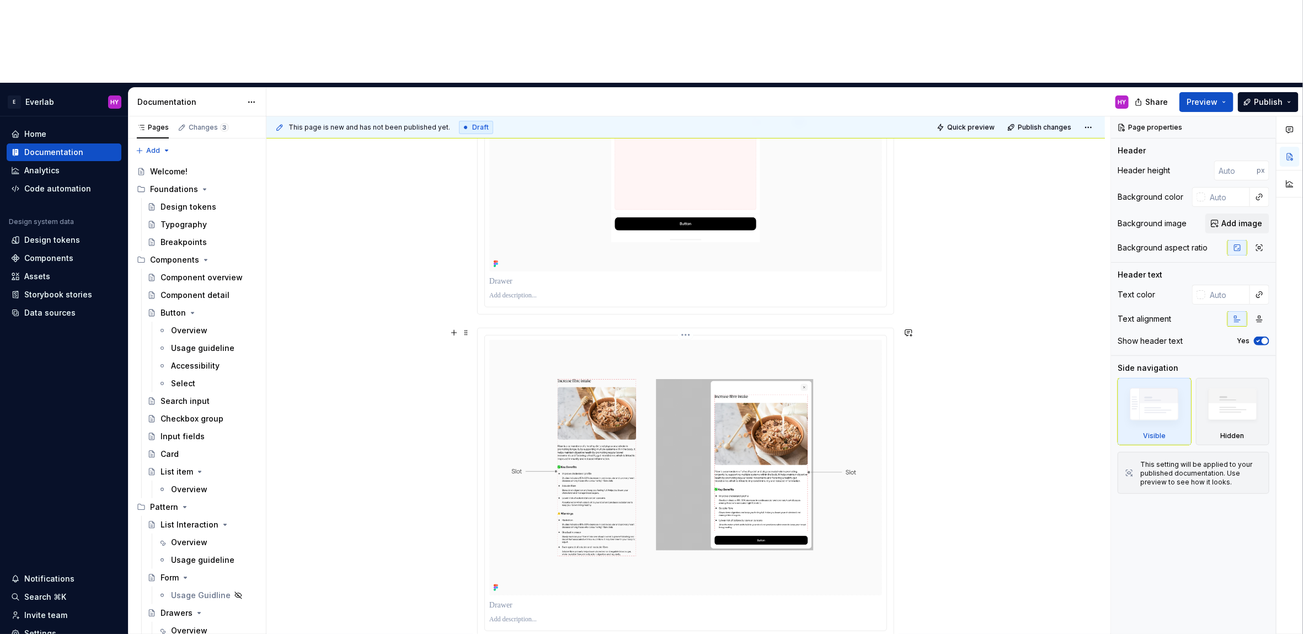
scroll to position [375, 0]
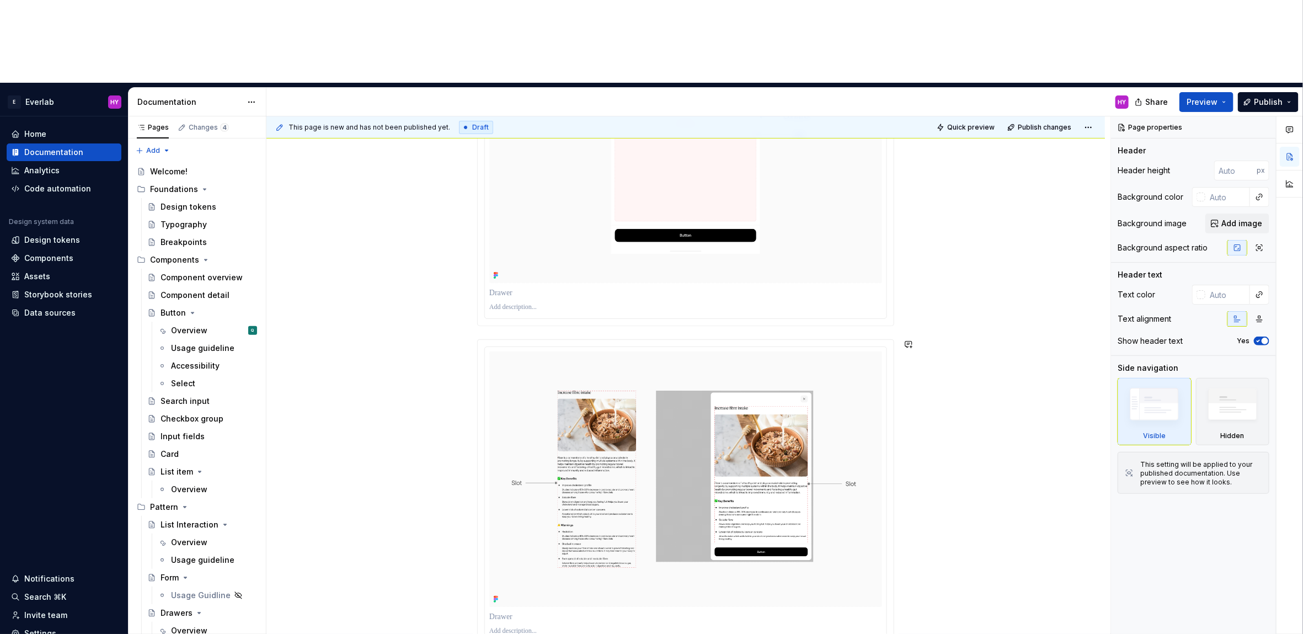
type textarea "*"
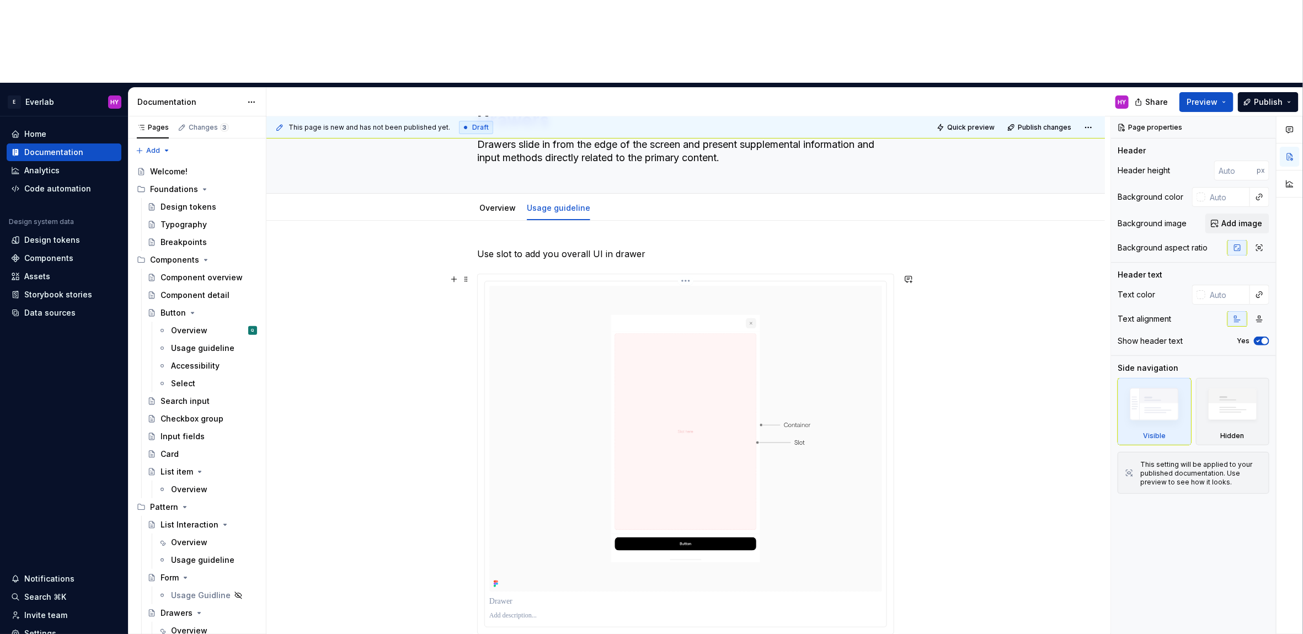
scroll to position [38, 0]
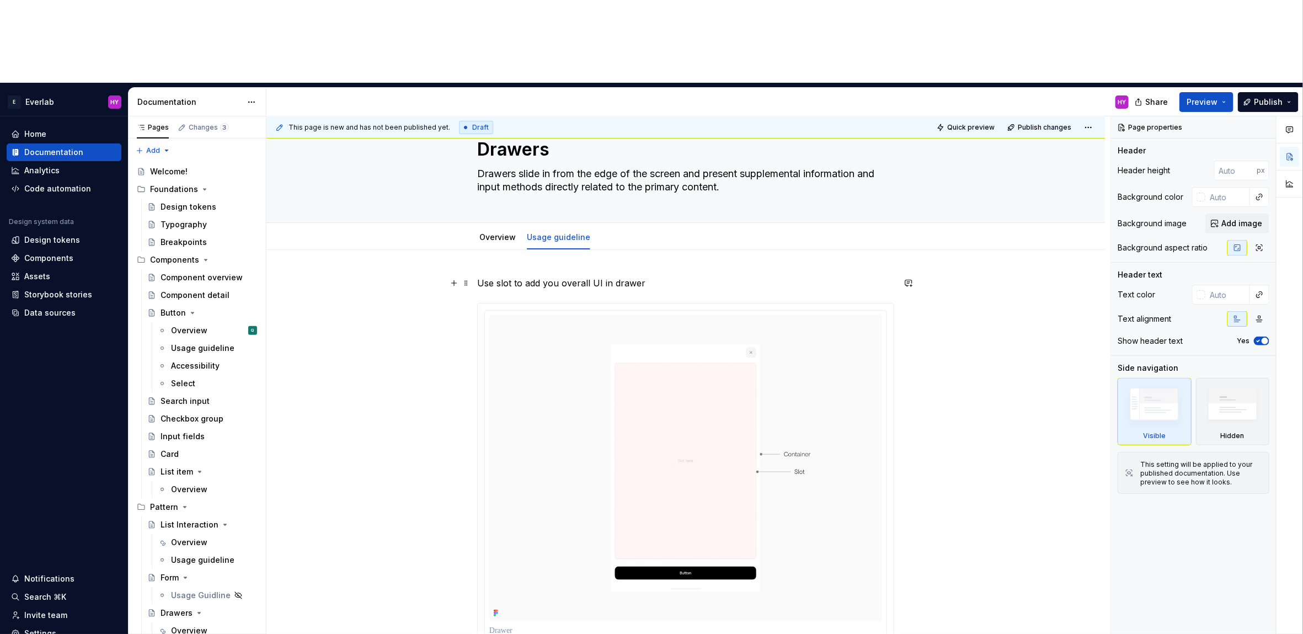
click at [606, 276] on p "Use slot to add you overall UI in drawer" at bounding box center [685, 282] width 417 height 13
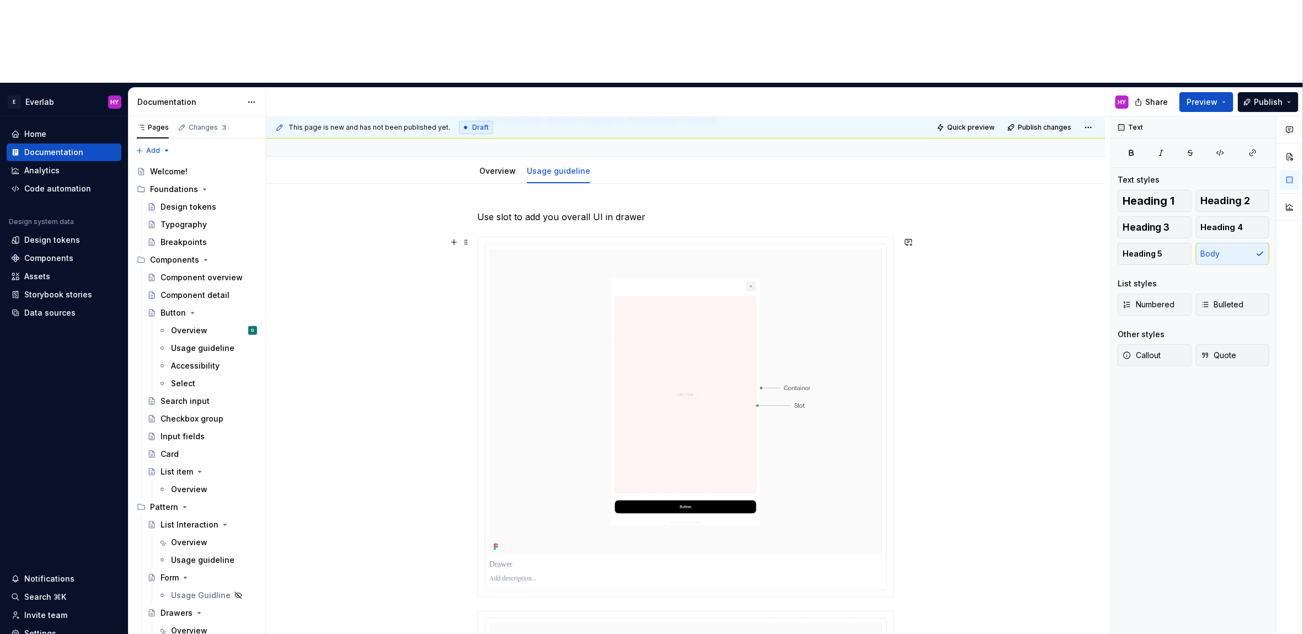
scroll to position [108, 0]
click at [467, 231] on span at bounding box center [466, 238] width 9 height 15
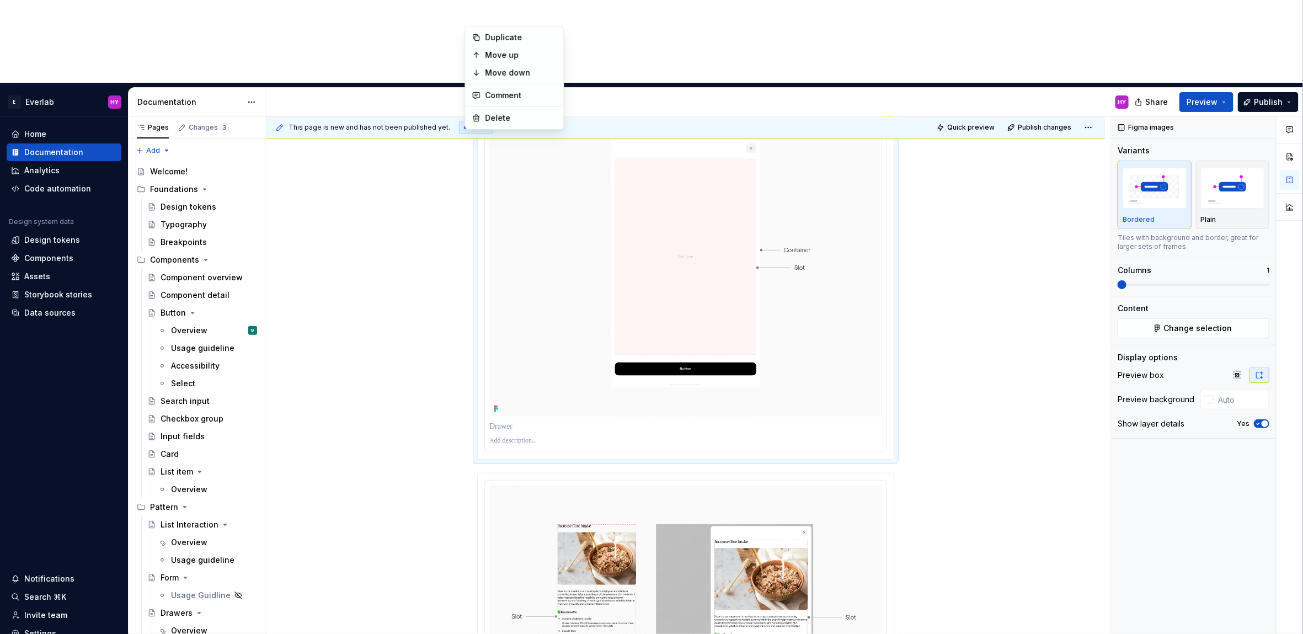
scroll to position [243, 0]
click at [518, 119] on div "Delete" at bounding box center [522, 116] width 72 height 11
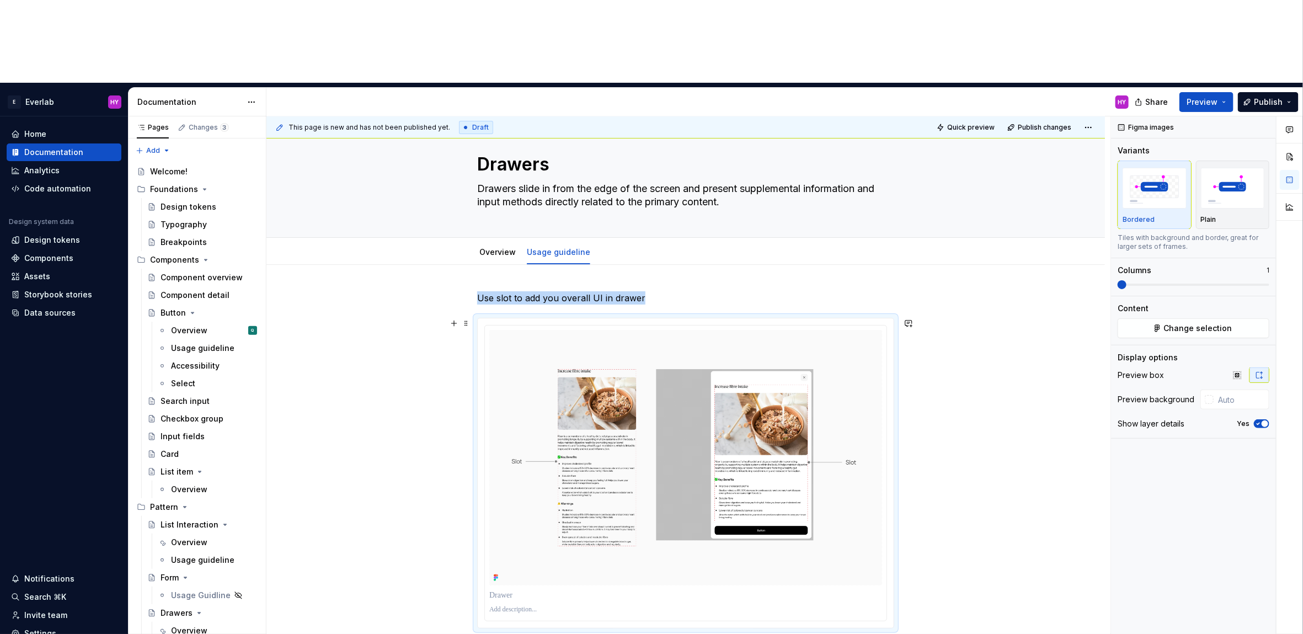
scroll to position [19, 0]
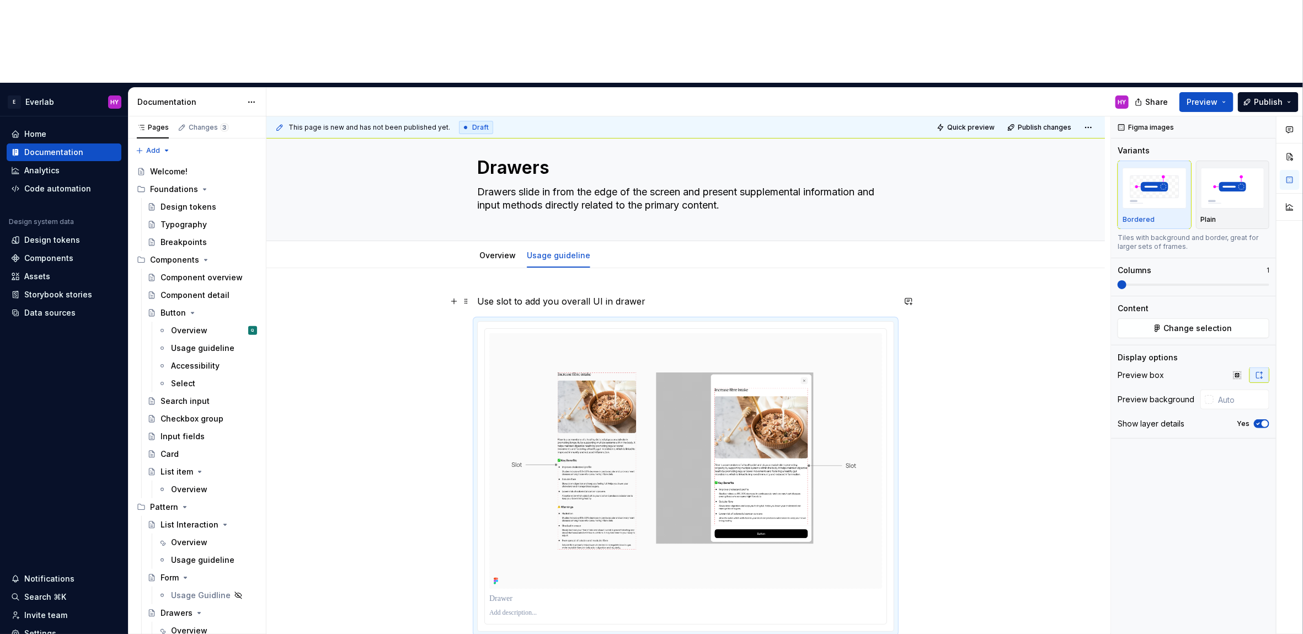
click at [615, 295] on p "Use slot to add you overall UI in drawer" at bounding box center [685, 301] width 417 height 13
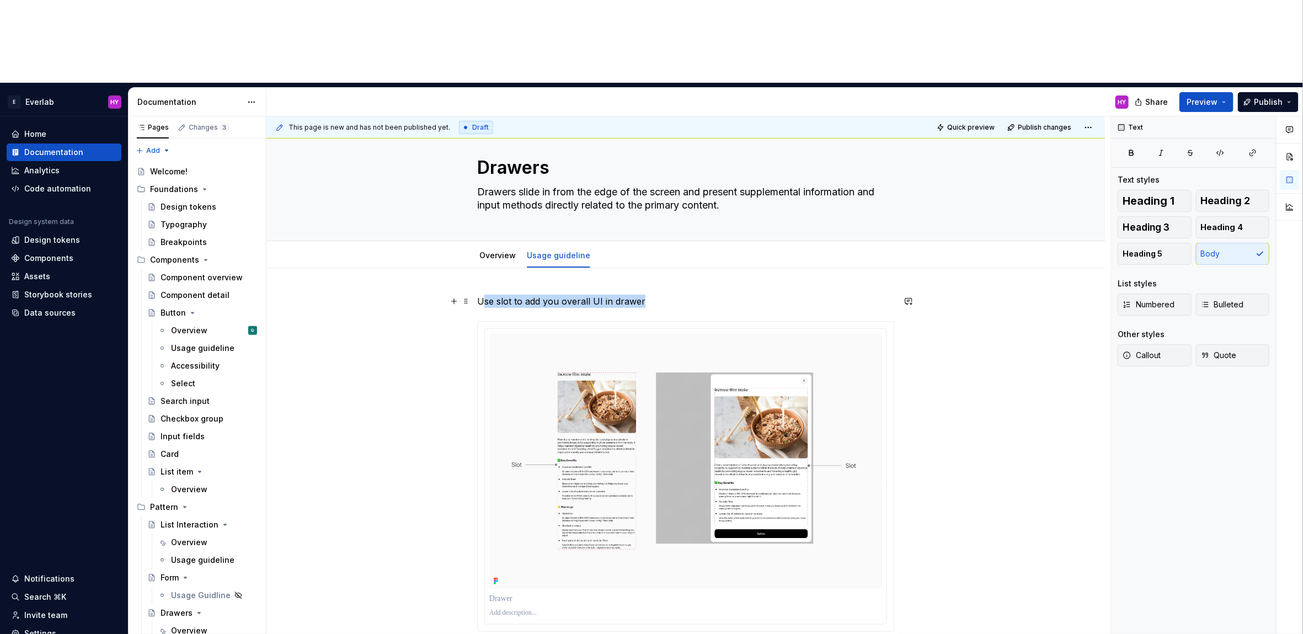
drag, startPoint x: 662, startPoint y: 220, endPoint x: 485, endPoint y: 215, distance: 176.6
click at [485, 295] on p "Use slot to add you overall UI in drawer" at bounding box center [685, 301] width 417 height 13
click at [594, 295] on div "Use slot to add you overall UI in drawer" at bounding box center [685, 463] width 417 height 337
drag, startPoint x: 544, startPoint y: 210, endPoint x: 487, endPoint y: 209, distance: 57.4
click at [487, 268] on div "Use slot to add you overall UI in drawer" at bounding box center [686, 551] width 839 height 567
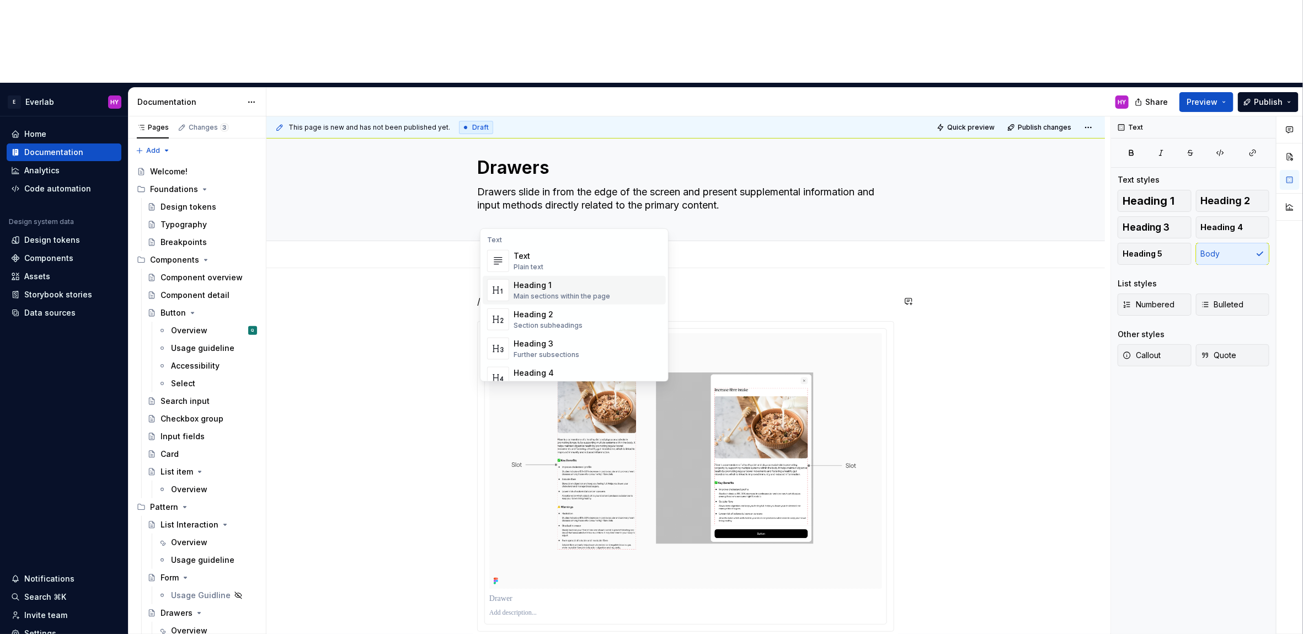
click at [530, 287] on div "Heading 1" at bounding box center [562, 285] width 97 height 11
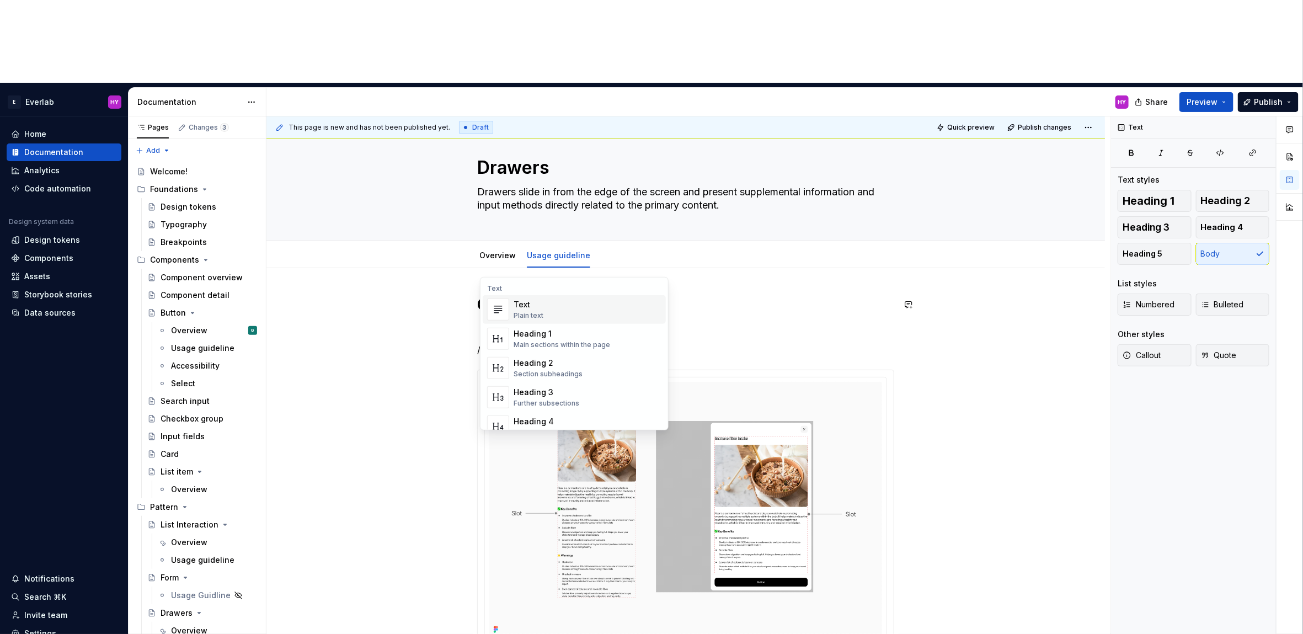
click at [553, 309] on div "Text Plain text" at bounding box center [588, 310] width 148 height 22
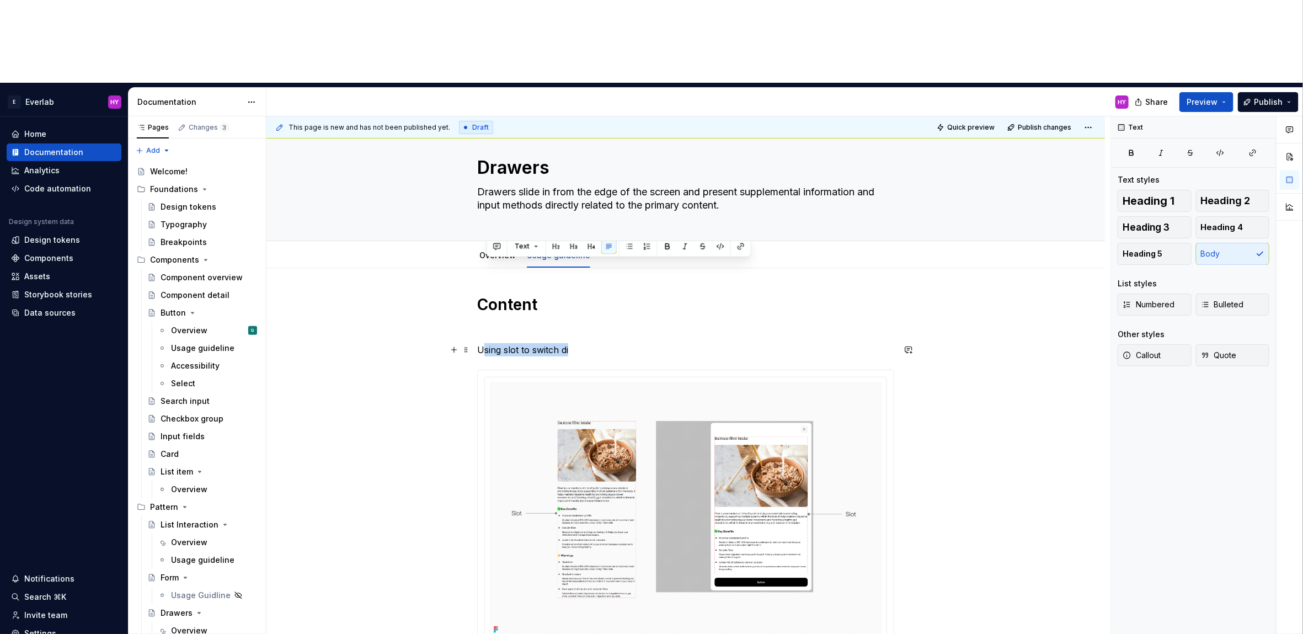
drag, startPoint x: 592, startPoint y: 269, endPoint x: 488, endPoint y: 264, distance: 103.9
click at [488, 343] on p "Using slot to switch di" at bounding box center [685, 349] width 417 height 13
click at [487, 343] on p "Using slot to switch di" at bounding box center [685, 349] width 417 height 13
drag, startPoint x: 592, startPoint y: 267, endPoint x: 480, endPoint y: 267, distance: 111.5
click at [480, 343] on p "Using slot to switch di" at bounding box center [685, 349] width 417 height 13
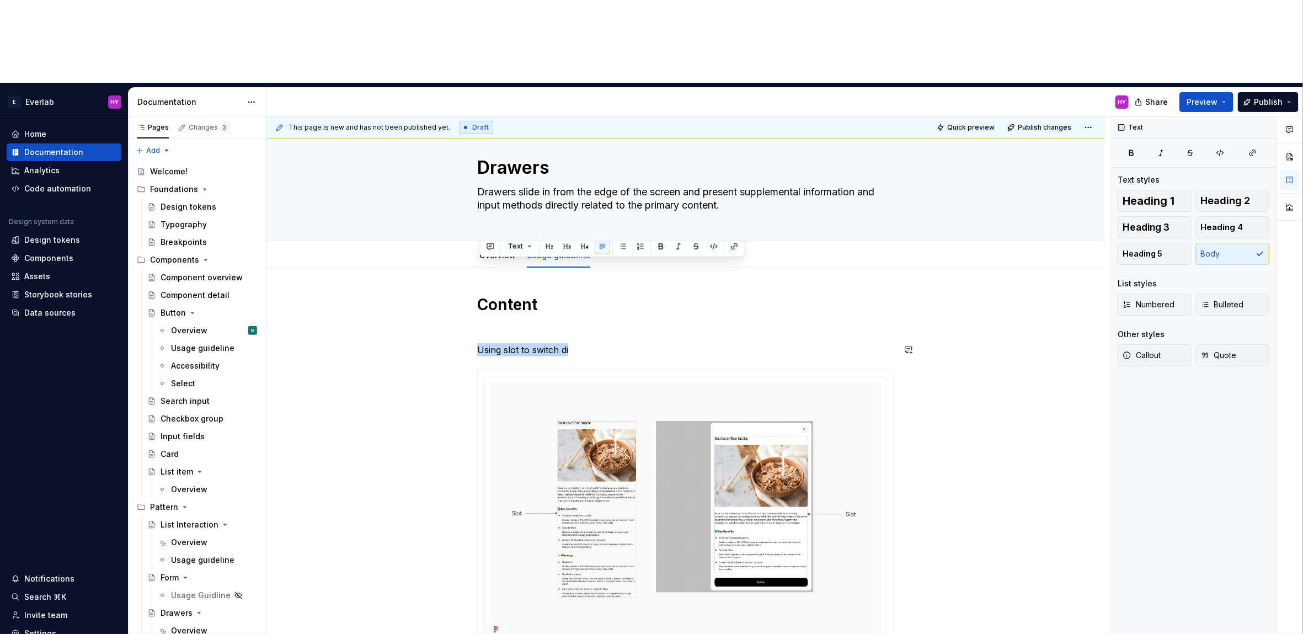
click at [466, 268] on div "Content Using slot to switch di" at bounding box center [686, 576] width 839 height 616
drag, startPoint x: 588, startPoint y: 266, endPoint x: 480, endPoint y: 260, distance: 108.3
click at [480, 343] on p "Using slot to switch di" at bounding box center [685, 349] width 417 height 13
click at [517, 343] on p "Using slot to switch di" at bounding box center [685, 349] width 417 height 13
click at [588, 343] on p "Using slot to switch di" at bounding box center [685, 349] width 417 height 13
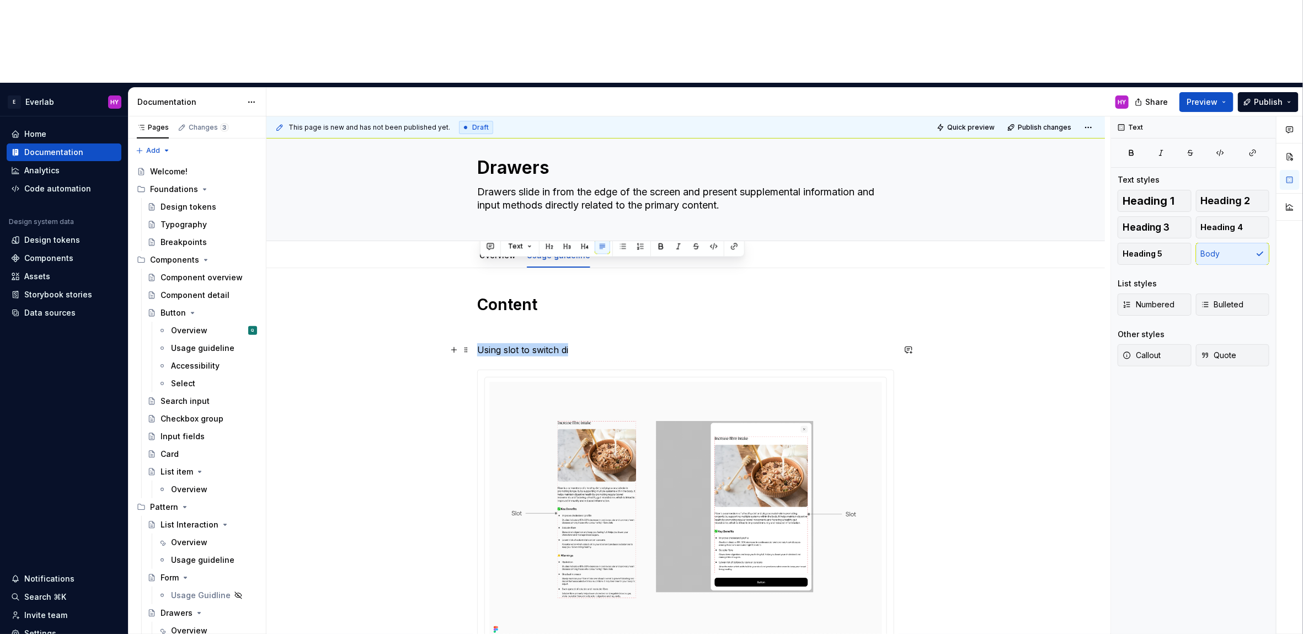
drag, startPoint x: 588, startPoint y: 265, endPoint x: 478, endPoint y: 264, distance: 109.8
click at [478, 268] on div "Content Using slot to switch di" at bounding box center [686, 576] width 839 height 616
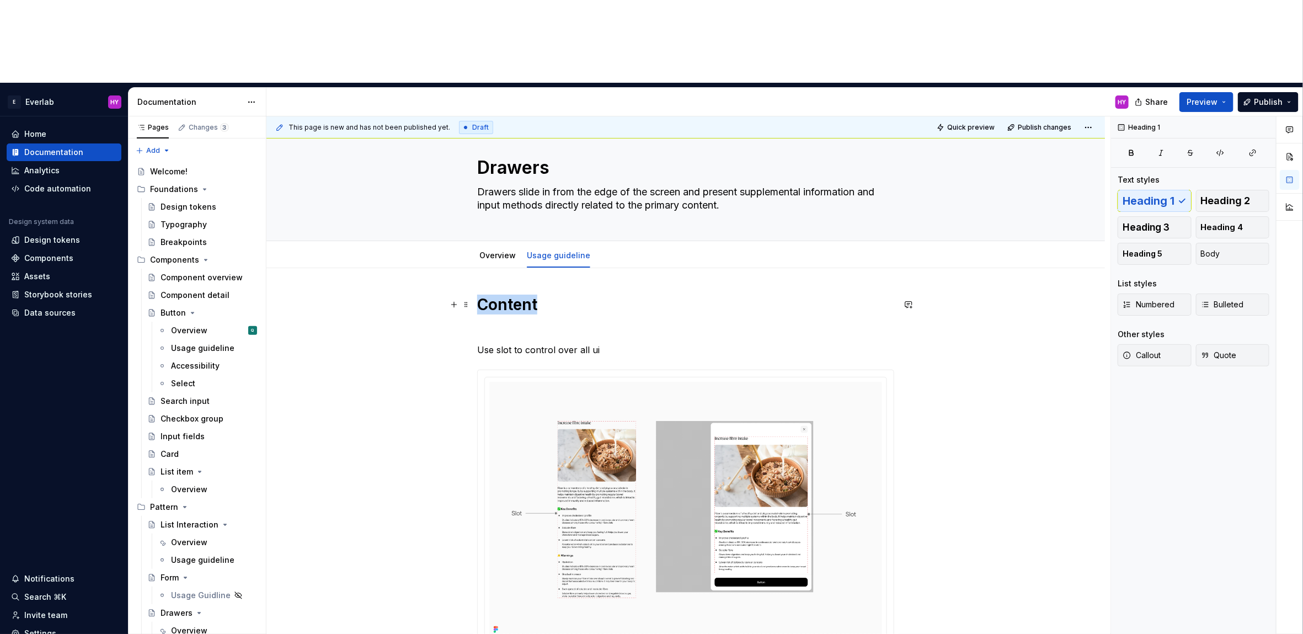
drag, startPoint x: 561, startPoint y: 222, endPoint x: 477, endPoint y: 221, distance: 83.9
click at [477, 268] on div "Content Use slot to control over all ui" at bounding box center [686, 576] width 839 height 616
click at [654, 343] on p "Use slot to control over all ui" at bounding box center [685, 349] width 417 height 13
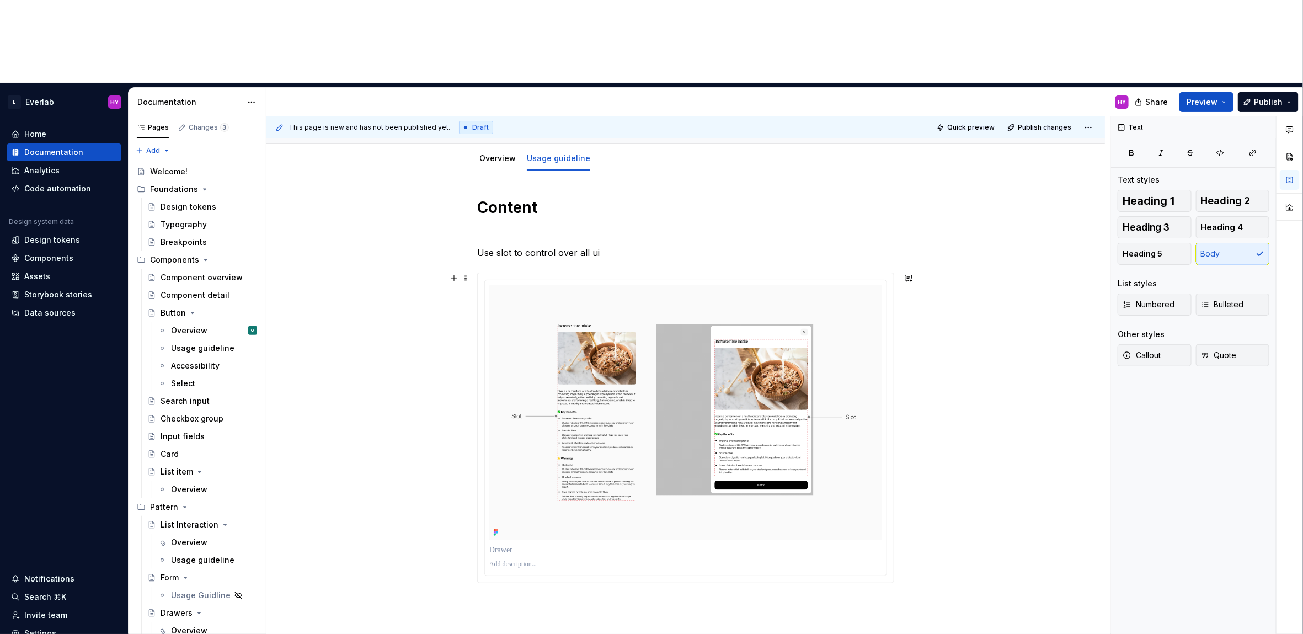
scroll to position [120, 0]
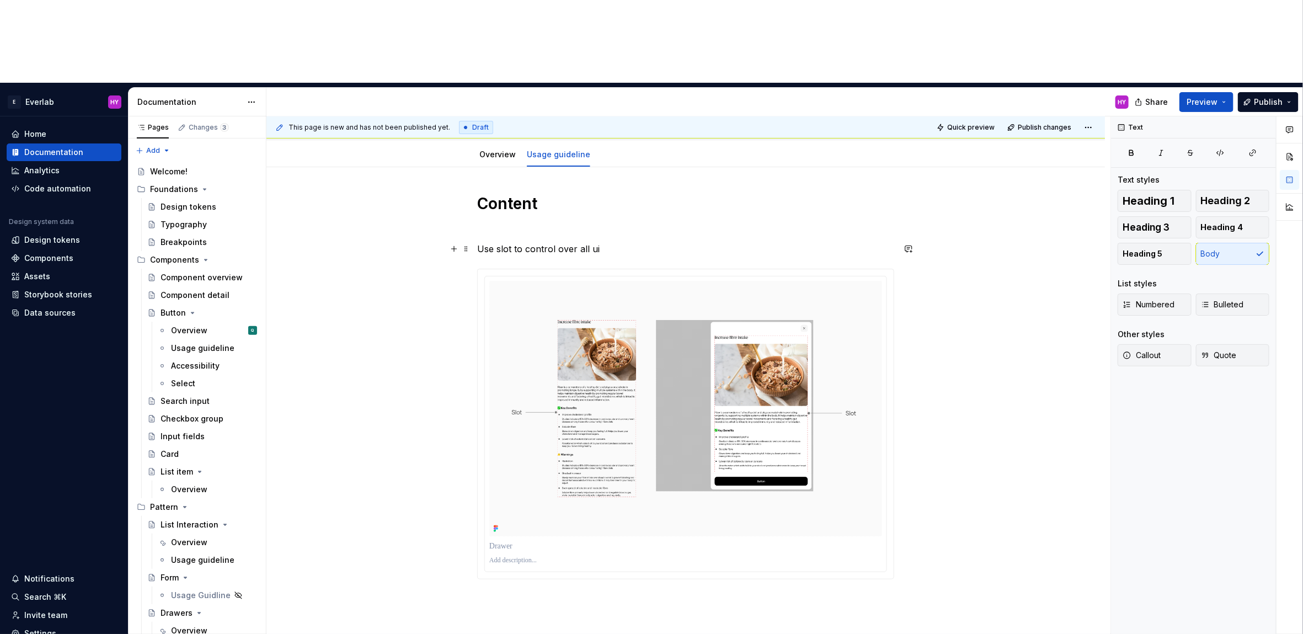
click at [636, 242] on p "Use slot to control over all ui" at bounding box center [685, 248] width 417 height 13
drag, startPoint x: 636, startPoint y: 164, endPoint x: 492, endPoint y: 157, distance: 144.2
click at [492, 194] on div "Content Use slot to control over all ui" at bounding box center [685, 387] width 417 height 386
click at [627, 242] on p "Use slot to control over all ui" at bounding box center [685, 248] width 417 height 13
drag, startPoint x: 625, startPoint y: 171, endPoint x: 475, endPoint y: 164, distance: 149.7
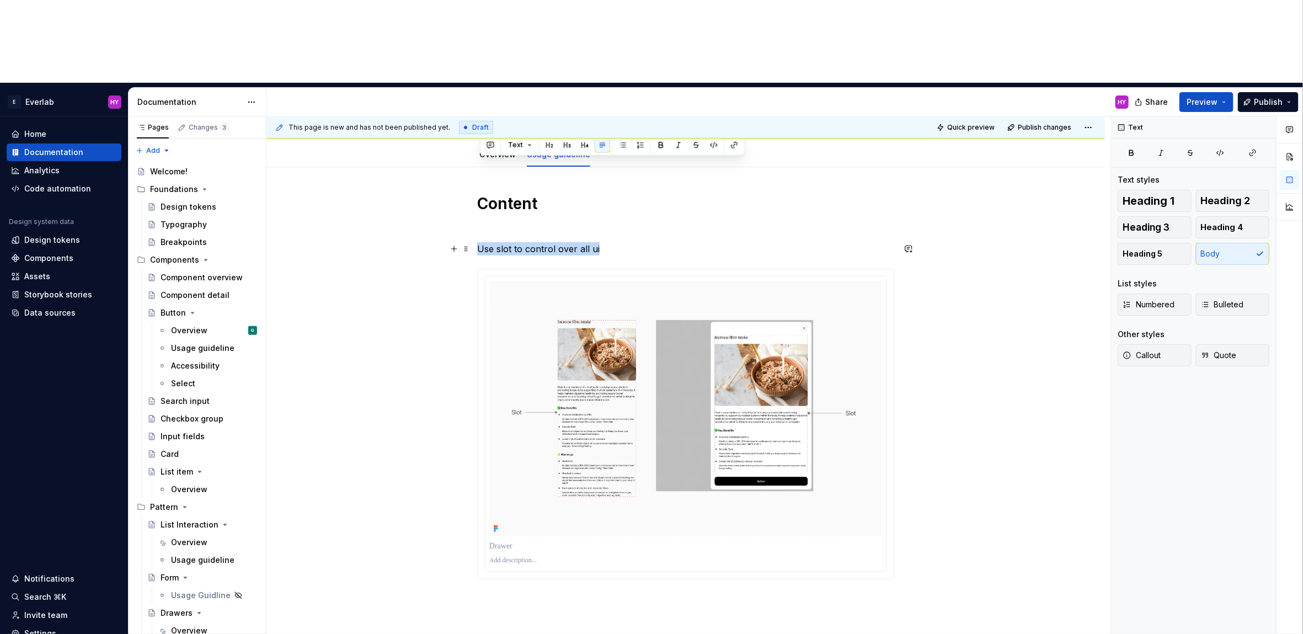
click at [475, 167] on div "Content Use slot to control over all ui" at bounding box center [686, 475] width 839 height 616
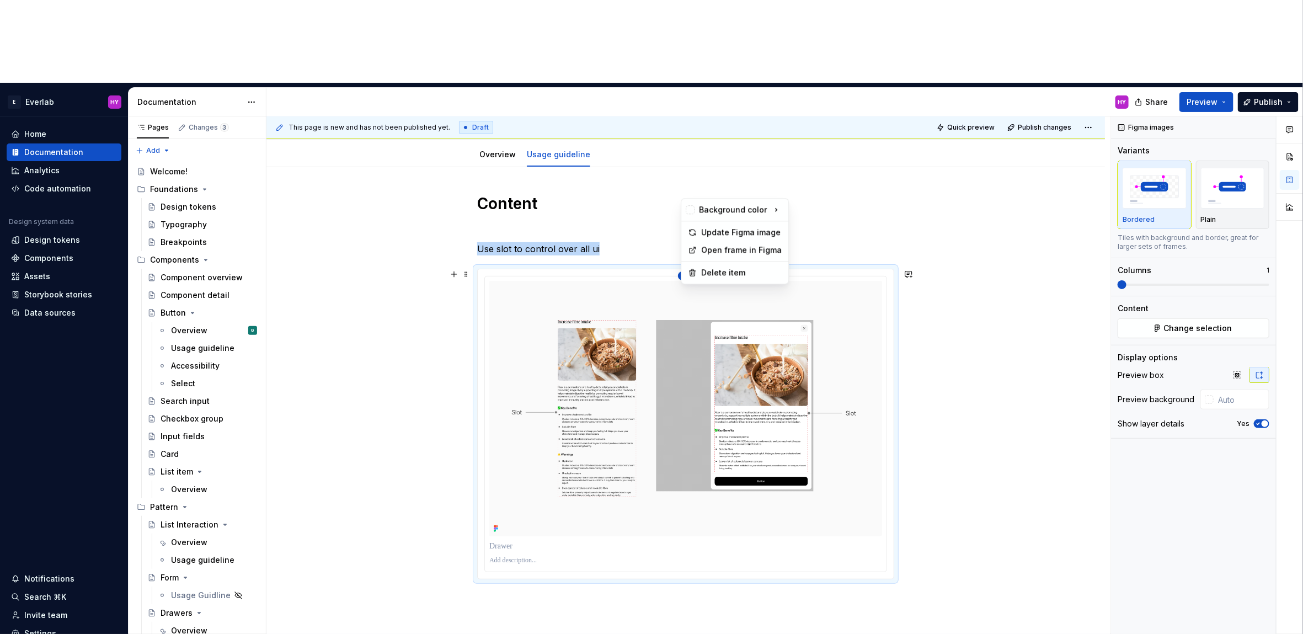
click at [689, 191] on html "E Everlab HY Home Documentation Analytics Code automation Design system data De…" at bounding box center [651, 317] width 1303 height 634
click at [741, 235] on div "Update Figma image" at bounding box center [741, 232] width 81 height 11
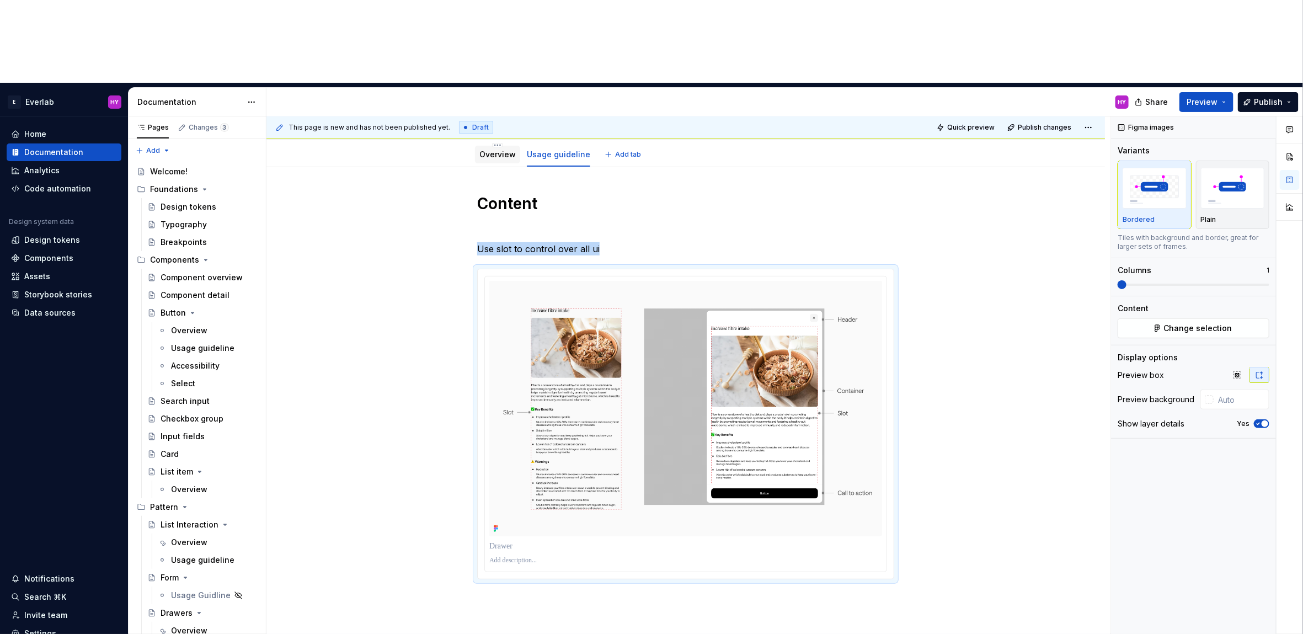
click at [487, 150] on link "Overview" at bounding box center [498, 154] width 36 height 9
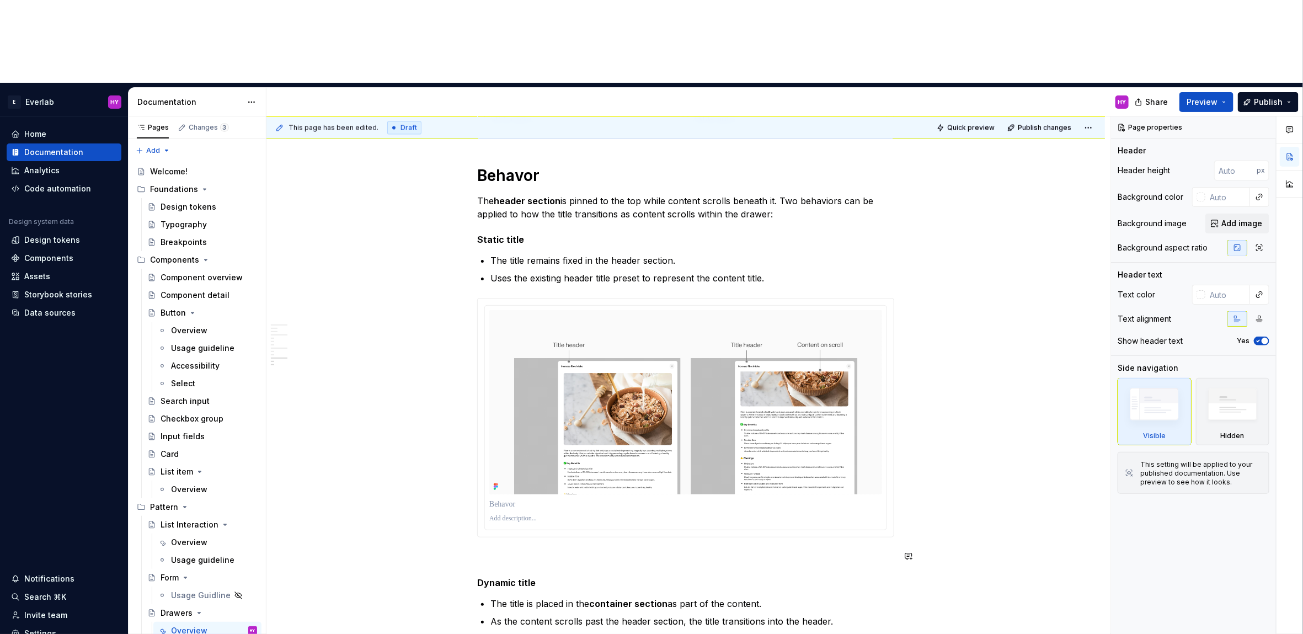
scroll to position [1447, 0]
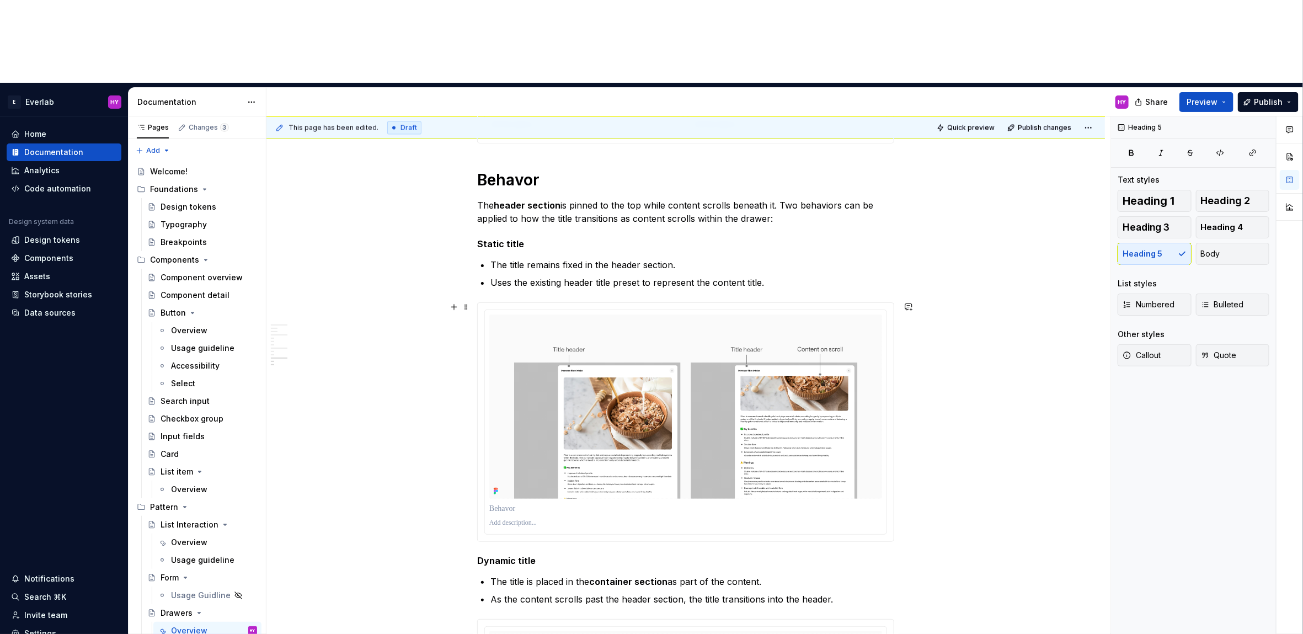
click at [1018, 401] on div "This page has been edited. Draft Quick preview Publish changes Drawers Drawers …" at bounding box center [689, 416] width 844 height 601
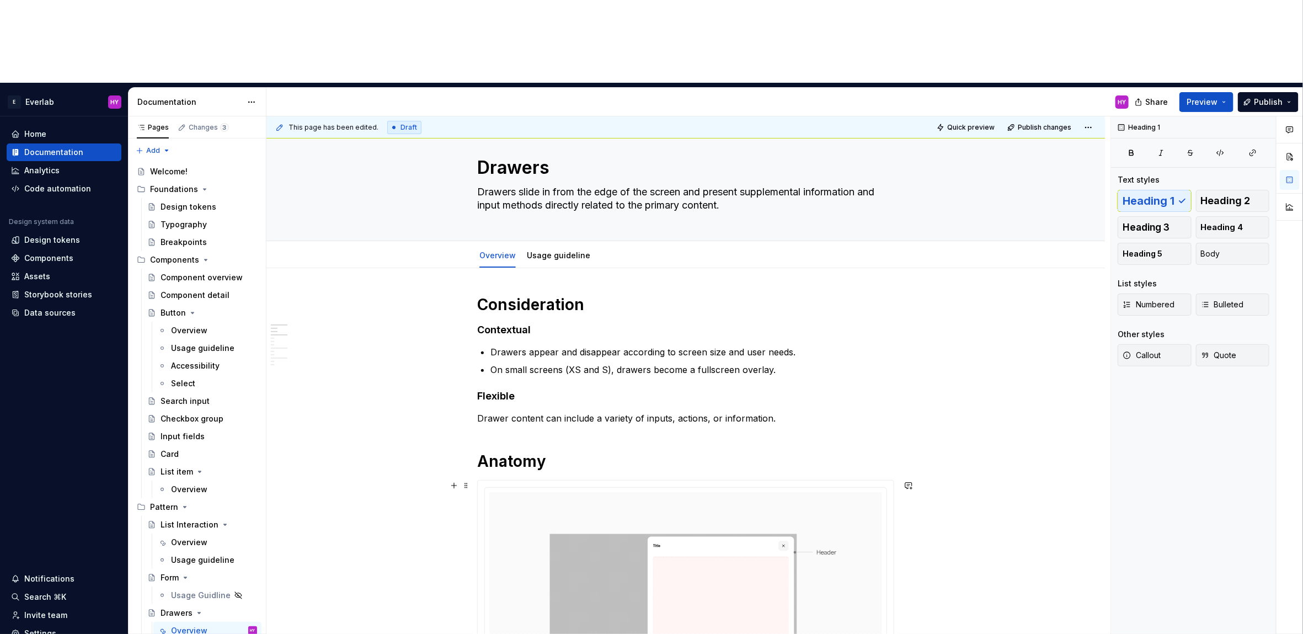
scroll to position [11, 0]
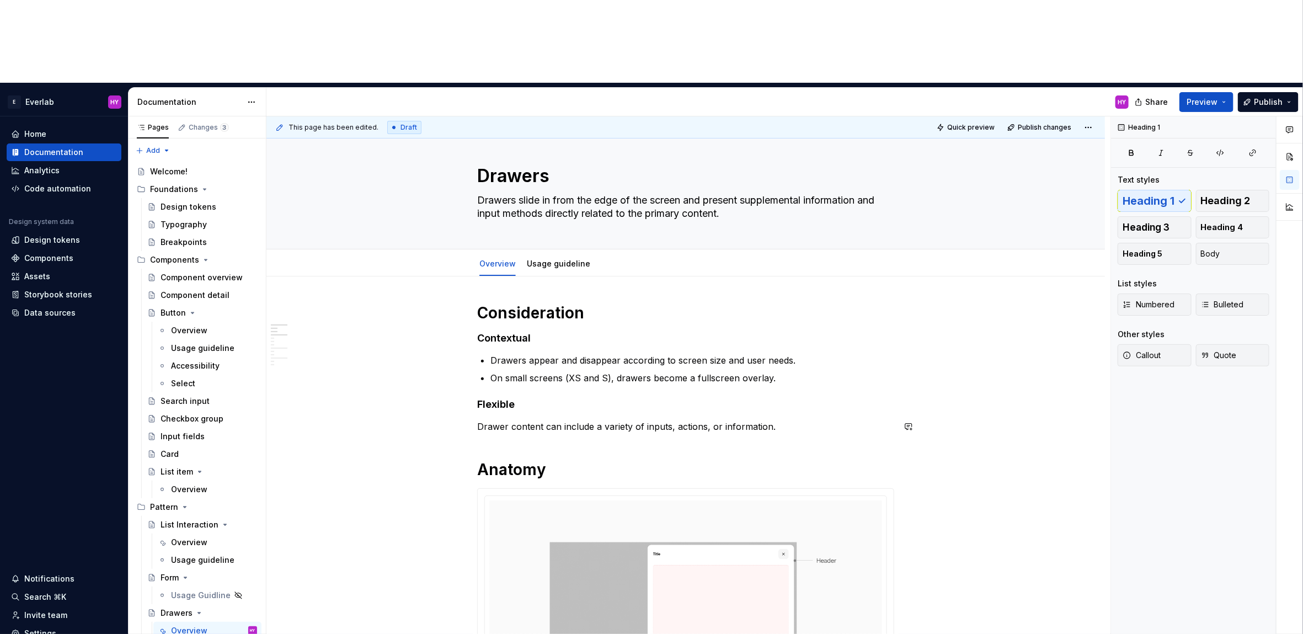
click at [579, 259] on link "Usage guideline" at bounding box center [558, 263] width 63 height 9
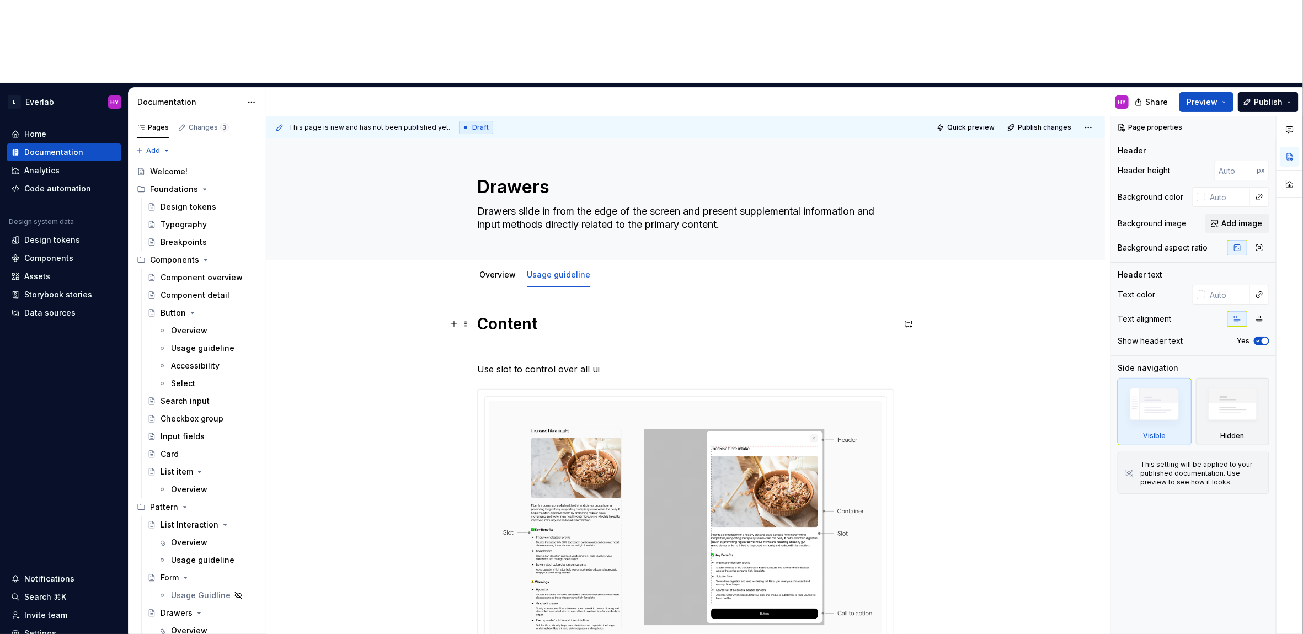
click at [557, 314] on h1 "Content" at bounding box center [685, 334] width 417 height 40
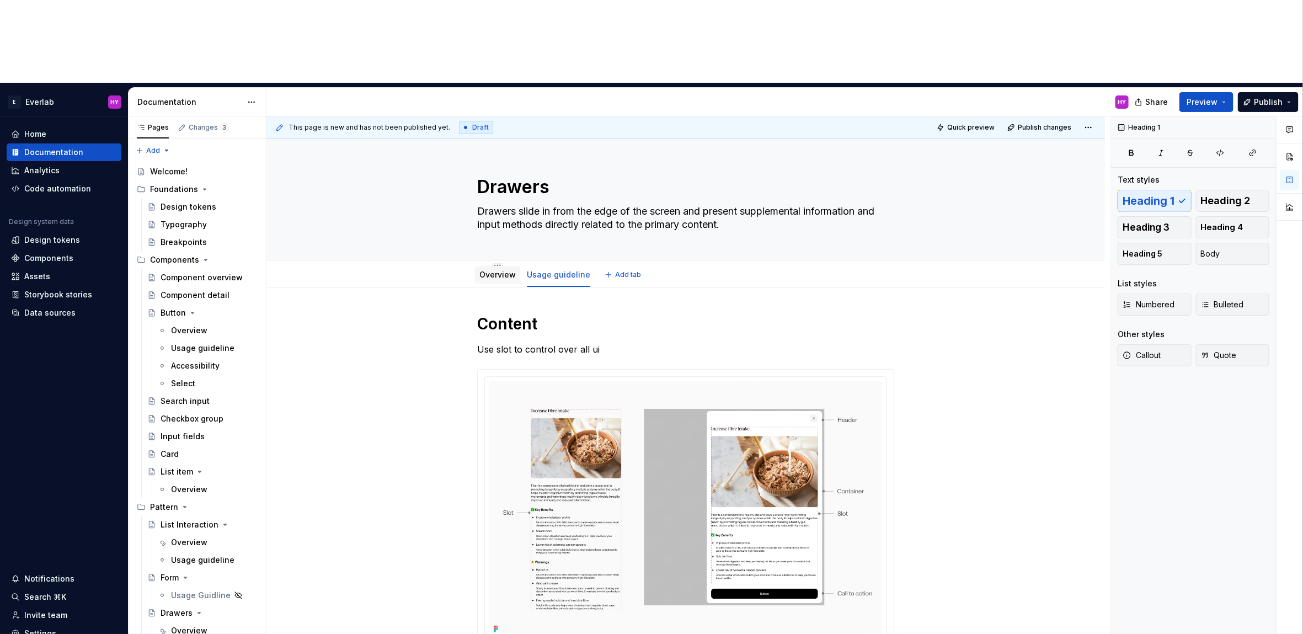
click at [495, 268] on div "Overview" at bounding box center [498, 274] width 36 height 13
click at [542, 270] on link "Usage guideline" at bounding box center [558, 274] width 63 height 9
type textarea "*"
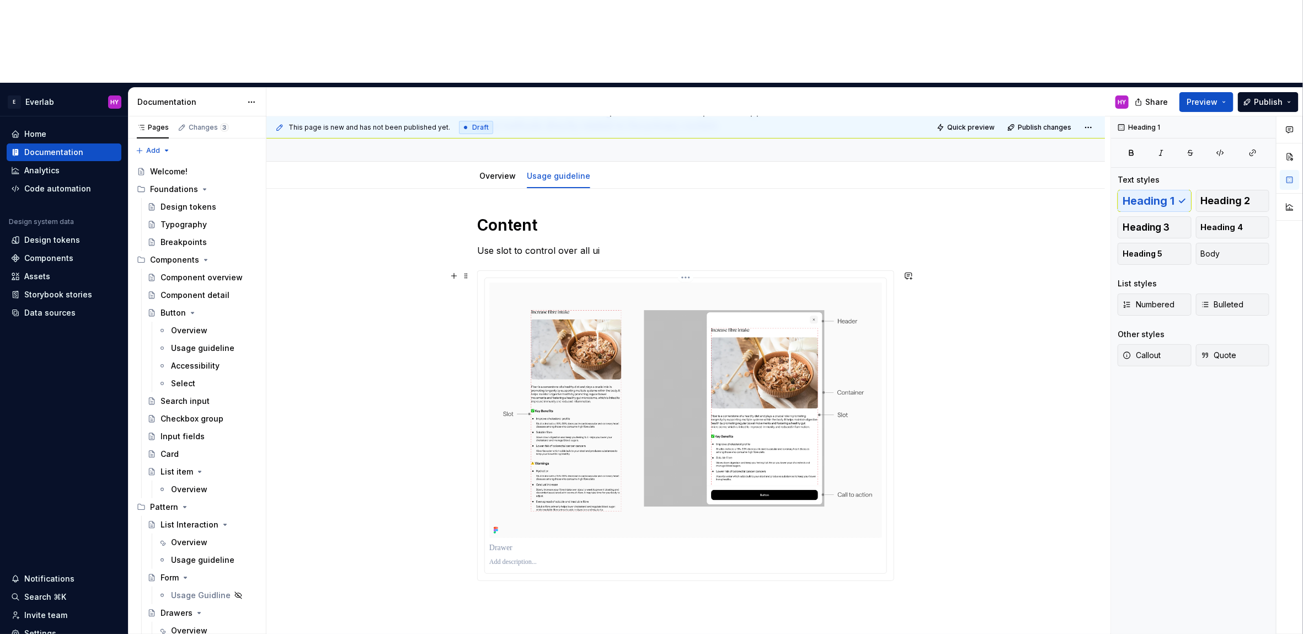
scroll to position [97, 0]
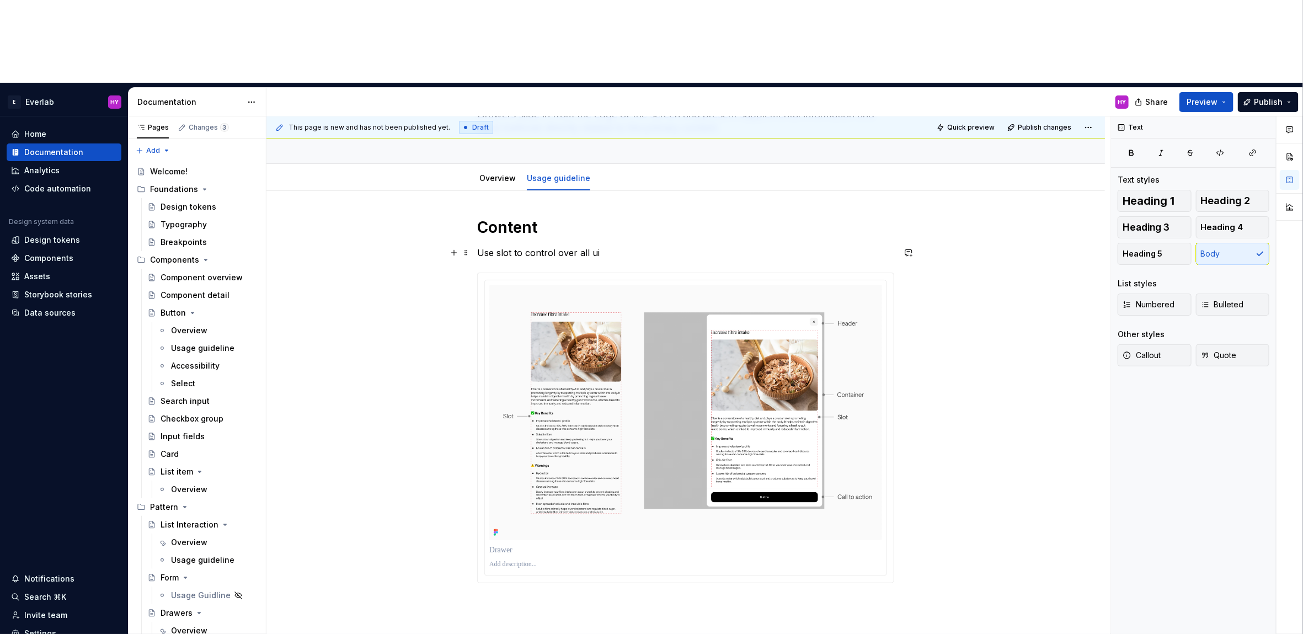
click at [534, 246] on p "Use slot to control over all ui" at bounding box center [685, 252] width 417 height 13
click at [632, 246] on p "Use slot to control over all ui" at bounding box center [685, 252] width 417 height 13
drag, startPoint x: 599, startPoint y: 169, endPoint x: 592, endPoint y: 170, distance: 6.6
click at [592, 246] on p "Use slot to control over all ui" at bounding box center [685, 252] width 417 height 13
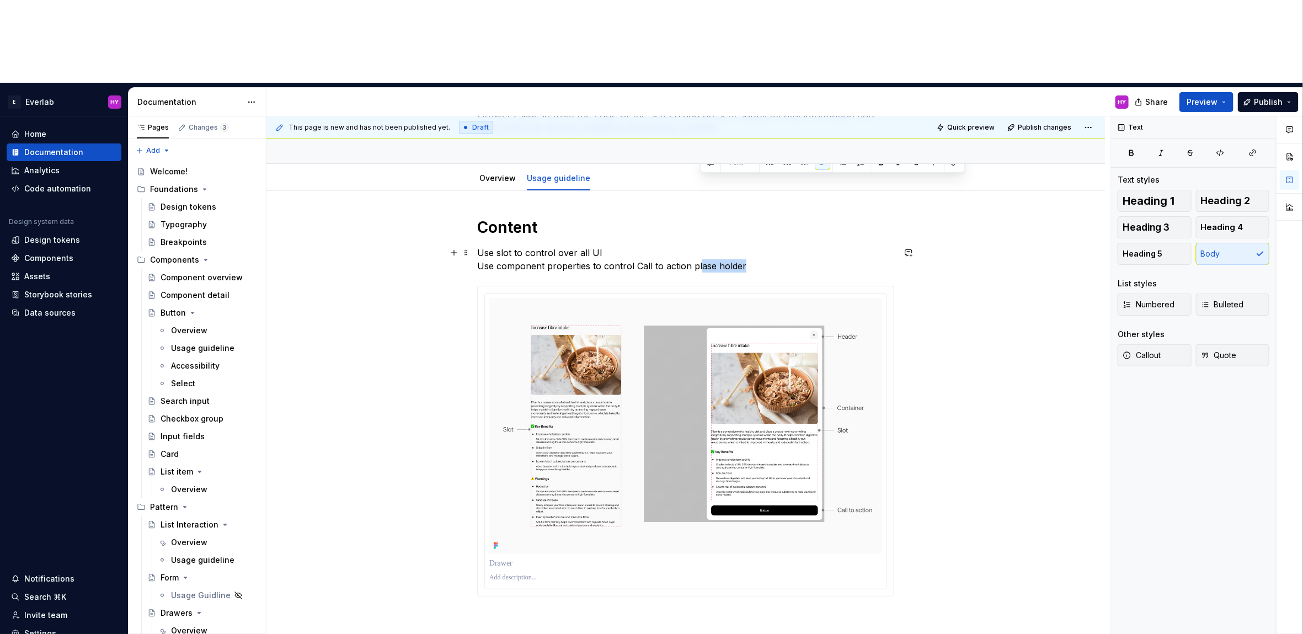
drag, startPoint x: 747, startPoint y: 183, endPoint x: 702, endPoint y: 187, distance: 44.3
click at [702, 246] on p "Use slot to control over all UI Use component properties to control Call to act…" at bounding box center [685, 259] width 417 height 26
drag, startPoint x: 961, startPoint y: 274, endPoint x: 951, endPoint y: 273, distance: 10.0
click at [960, 274] on div "This page is new and has not been published yet. Draft Quick preview Publish ch…" at bounding box center [689, 416] width 844 height 601
drag, startPoint x: 885, startPoint y: 546, endPoint x: 869, endPoint y: 527, distance: 24.7
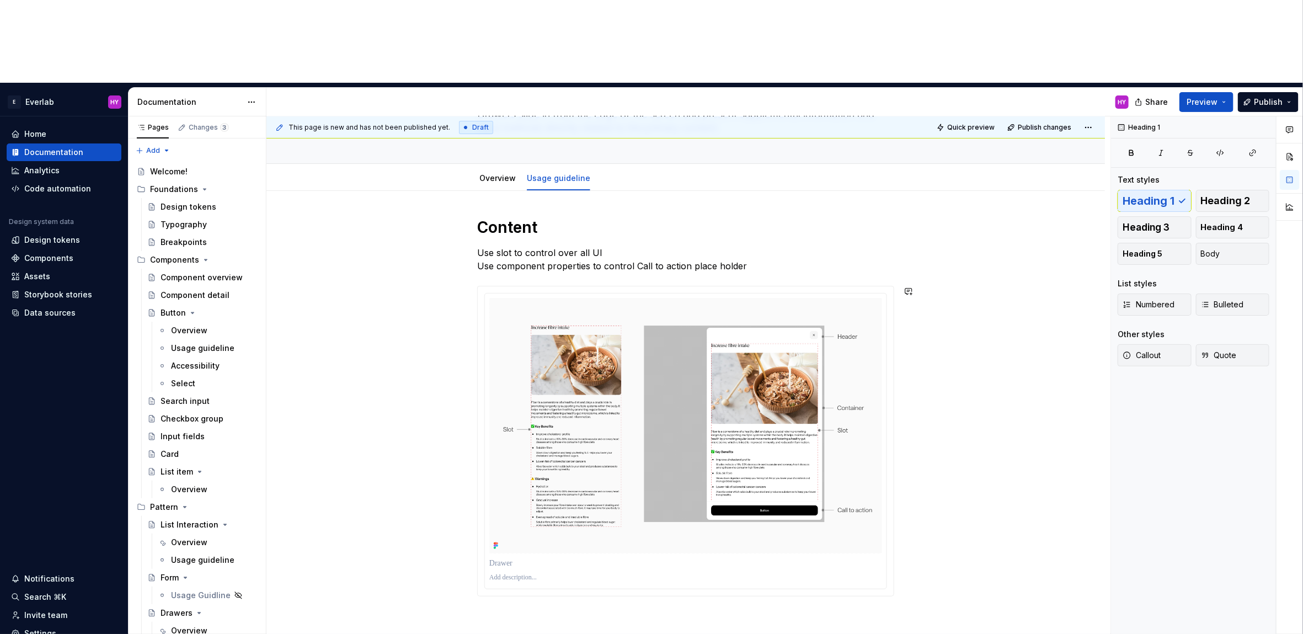
click at [885, 545] on div "This page is new and has not been published yet. Draft Quick preview Publish ch…" at bounding box center [689, 416] width 844 height 601
click at [484, 534] on div "Content Use slot to control over all UI Use component properties to control Cal…" at bounding box center [686, 495] width 839 height 609
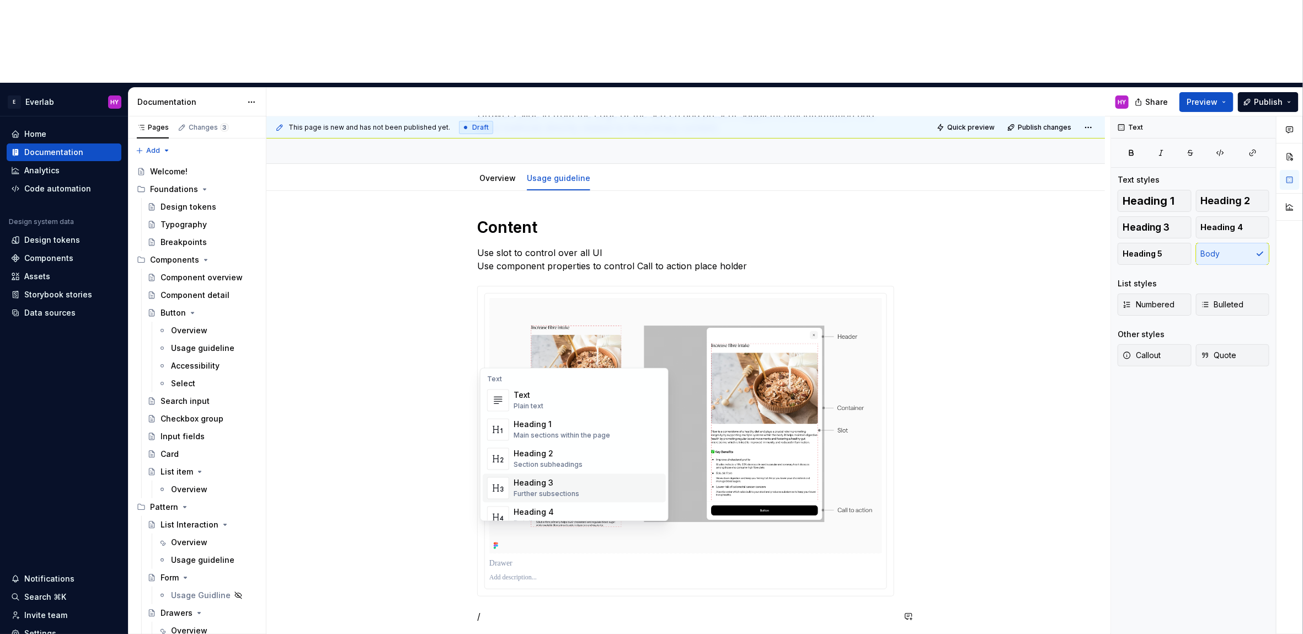
scroll to position [4, 0]
click at [570, 419] on div "Heading 1" at bounding box center [562, 420] width 97 height 11
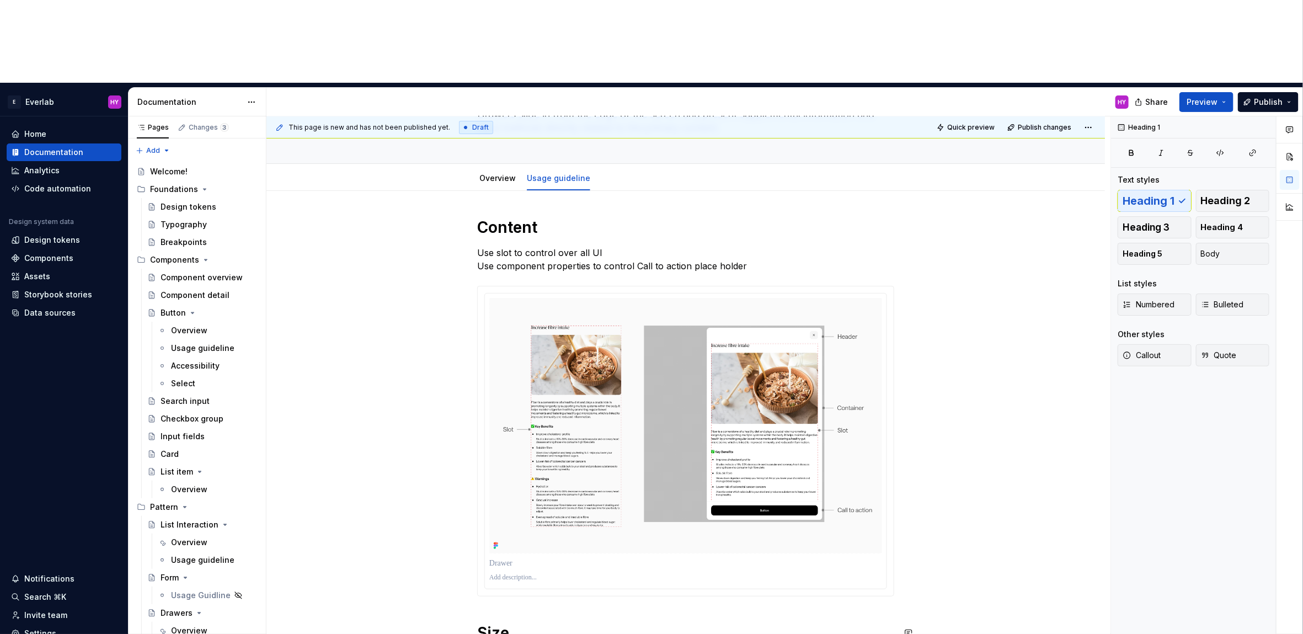
click at [627, 519] on div "Content Use slot to control over all UI Use component properties to control Cal…" at bounding box center [685, 429] width 417 height 425
click at [574, 623] on h1 "Size" at bounding box center [685, 633] width 417 height 20
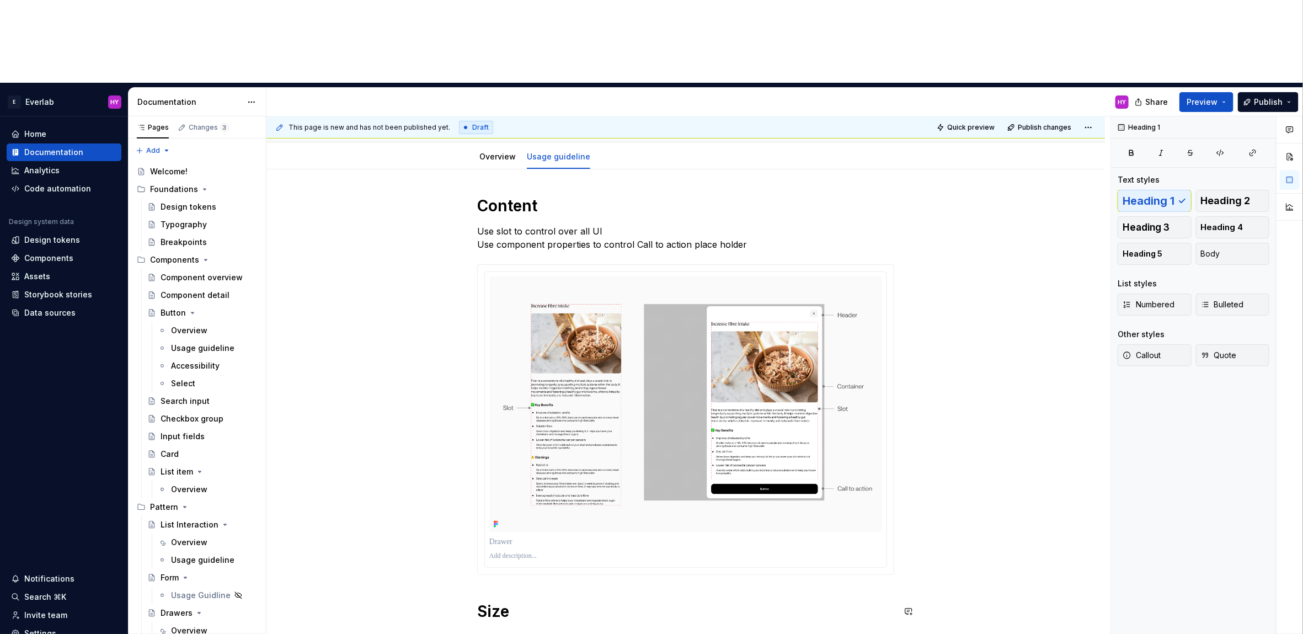
scroll to position [113, 0]
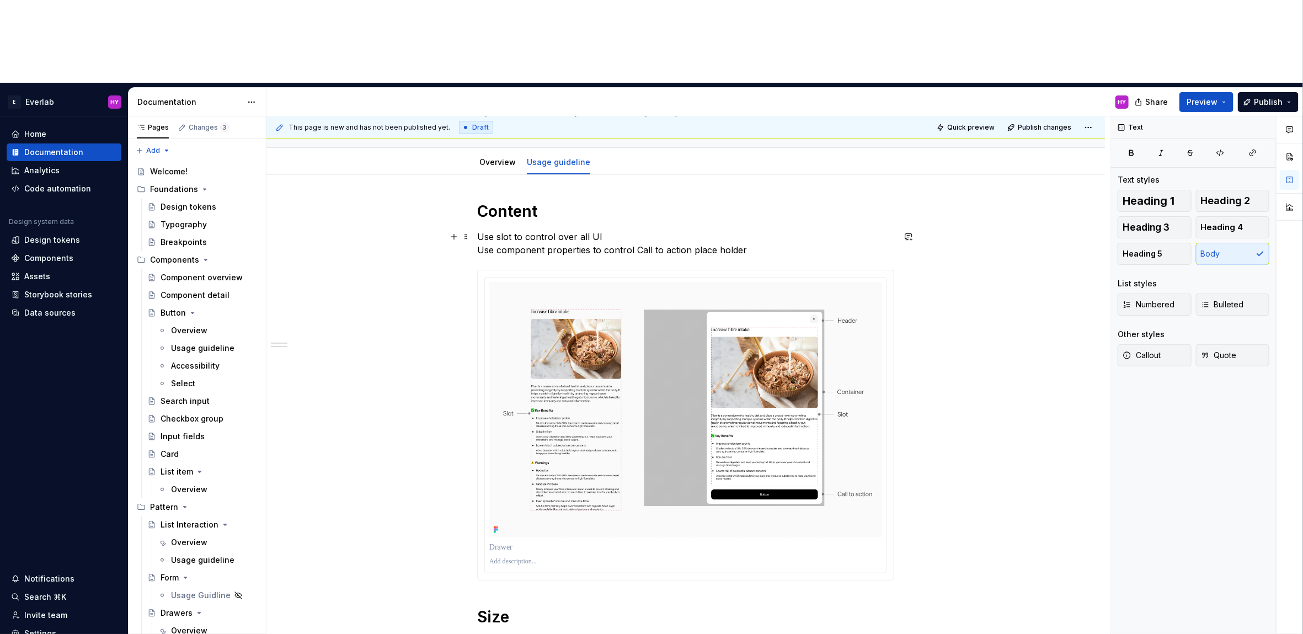
click at [644, 230] on p "Use slot to control over all UI Use component properties to control Call to act…" at bounding box center [685, 243] width 417 height 26
click at [575, 607] on h1 "Size" at bounding box center [685, 617] width 417 height 20
drag, startPoint x: 580, startPoint y: 534, endPoint x: 477, endPoint y: 535, distance: 103.7
click at [477, 535] on div "Content Use slot to control over all UI Use component properties to control cal…" at bounding box center [686, 514] width 839 height 678
click at [562, 567] on div "Content Use slot to control over all UI Use component properties to control cal…" at bounding box center [685, 431] width 417 height 461
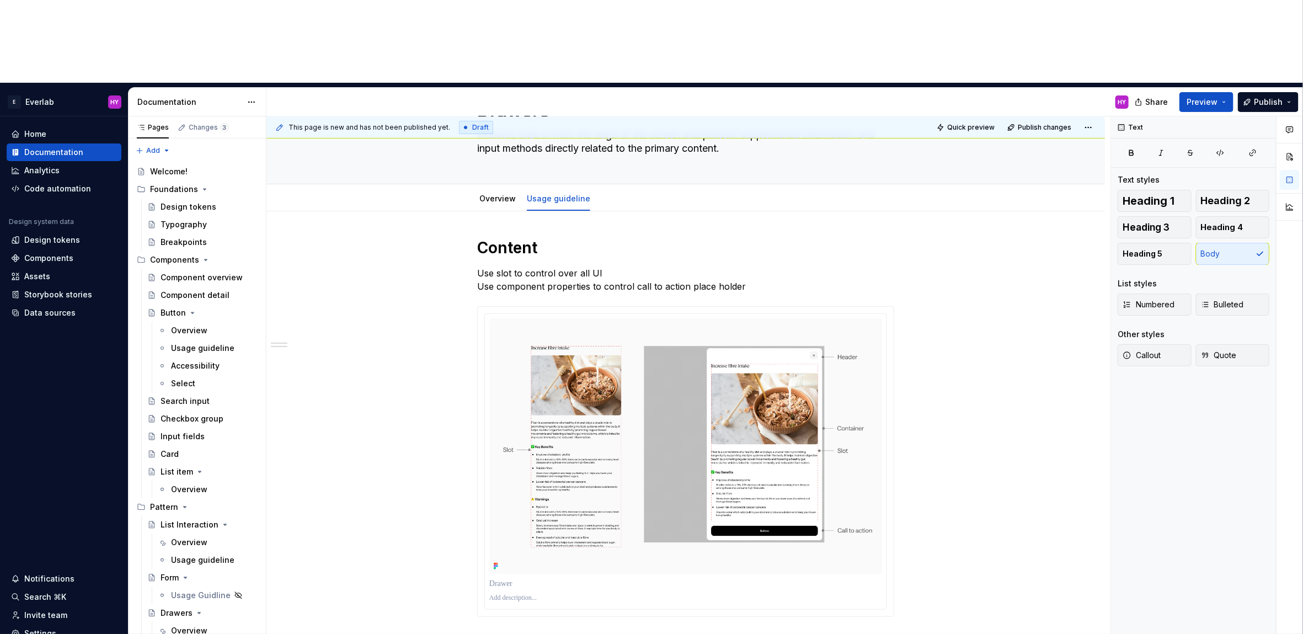
scroll to position [83, 0]
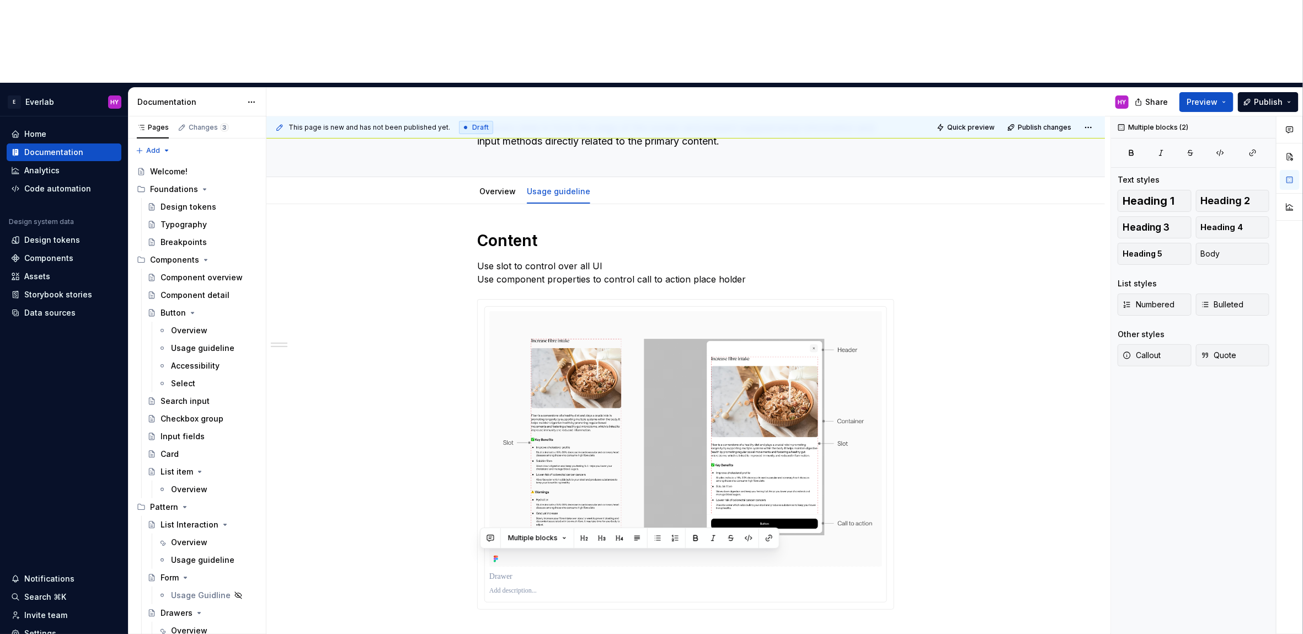
drag, startPoint x: 582, startPoint y: 601, endPoint x: 446, endPoint y: 538, distance: 149.6
click at [446, 538] on div "Content Use slot to control over all UI Use component properties to control cal…" at bounding box center [686, 543] width 839 height 678
click at [728, 259] on p "Use slot to control over all UI Use component properties to control call to act…" at bounding box center [685, 272] width 417 height 26
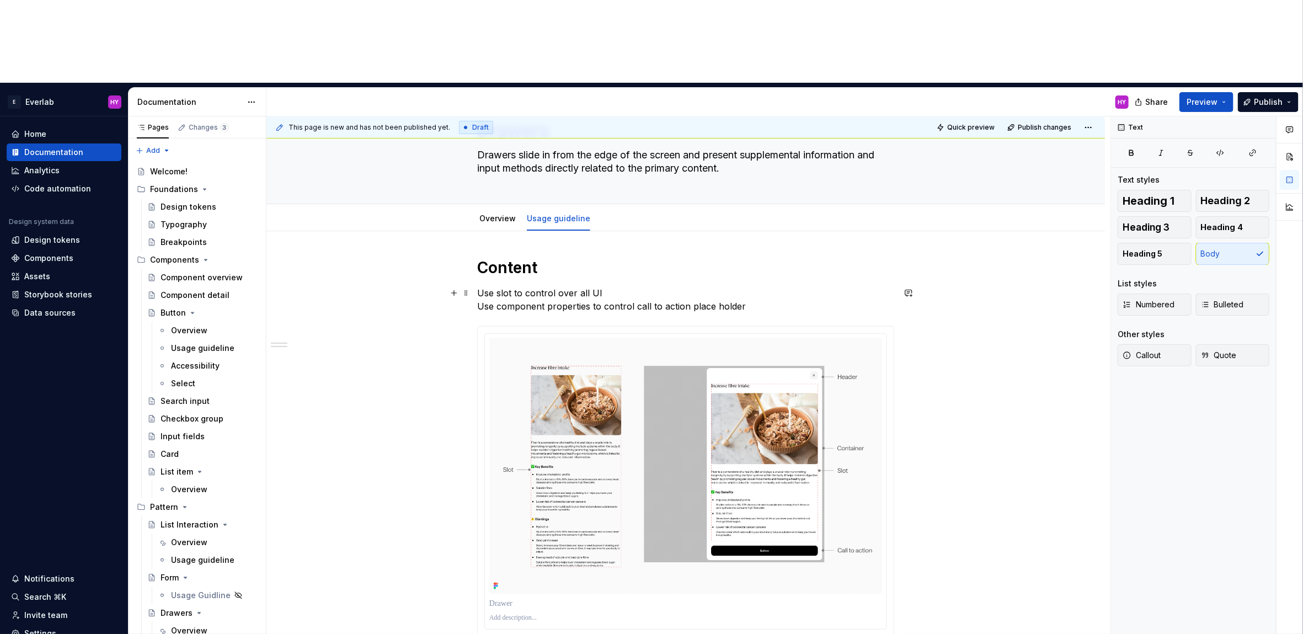
click at [767, 286] on p "Use slot to control over all UI Use component properties to control call to act…" at bounding box center [685, 299] width 417 height 26
drag, startPoint x: 774, startPoint y: 224, endPoint x: 473, endPoint y: 222, distance: 300.7
click at [473, 231] on div "Content Use slot to control over all UI Use component properties to control cal…" at bounding box center [686, 559] width 839 height 656
drag, startPoint x: 618, startPoint y: 223, endPoint x: 467, endPoint y: 227, distance: 151.2
click at [467, 231] on div "Content Use slot to control over all UI Use component poperty for" at bounding box center [686, 559] width 839 height 656
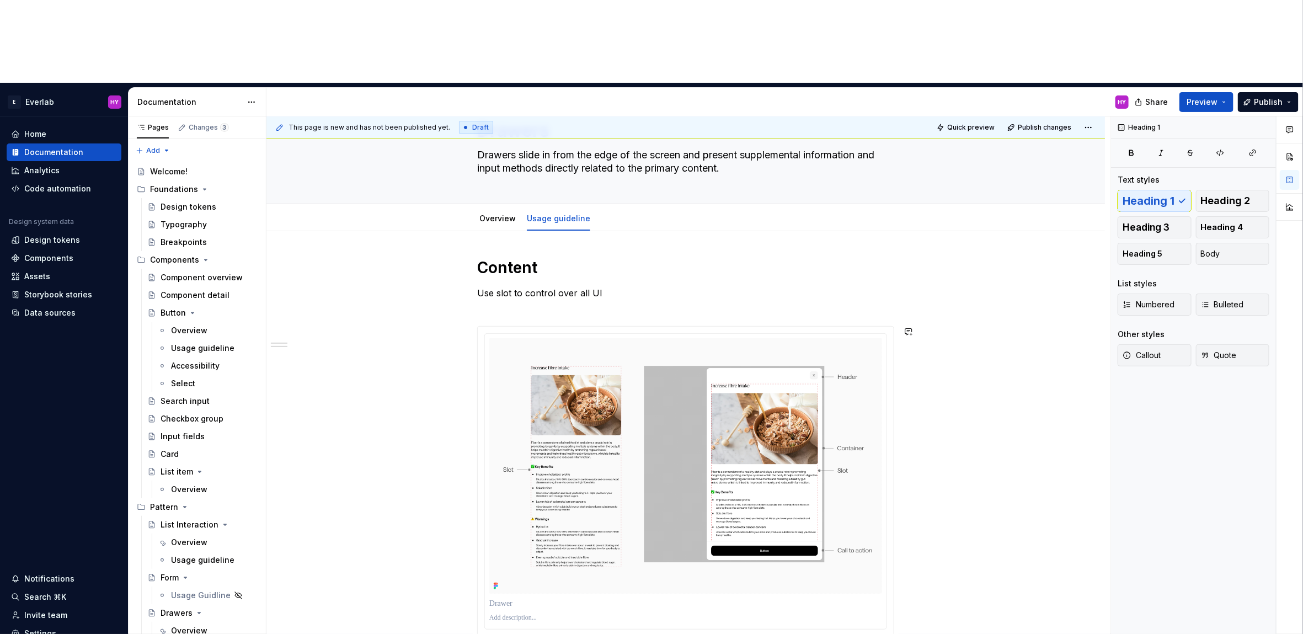
drag, startPoint x: 609, startPoint y: 563, endPoint x: 592, endPoint y: 563, distance: 17.1
click at [609, 563] on div "Content Use slot to control over all UI" at bounding box center [685, 470] width 417 height 425
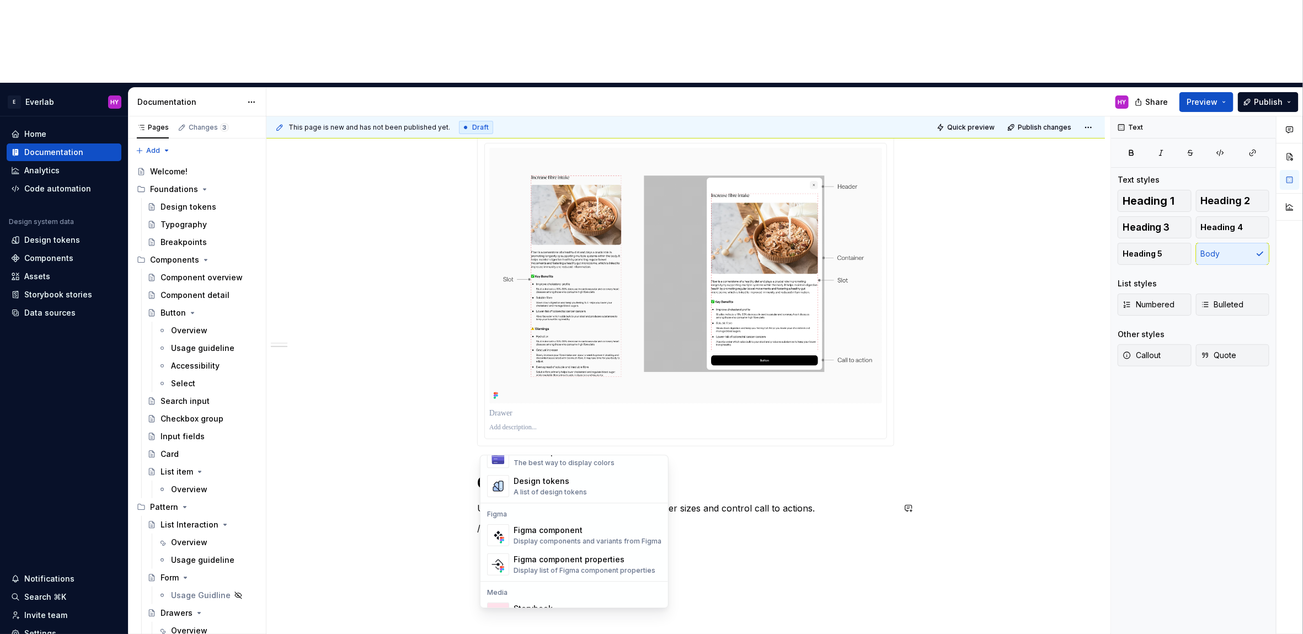
scroll to position [251, 0]
click at [596, 569] on div "Figma component properties Display list of Figma component properties" at bounding box center [588, 559] width 148 height 22
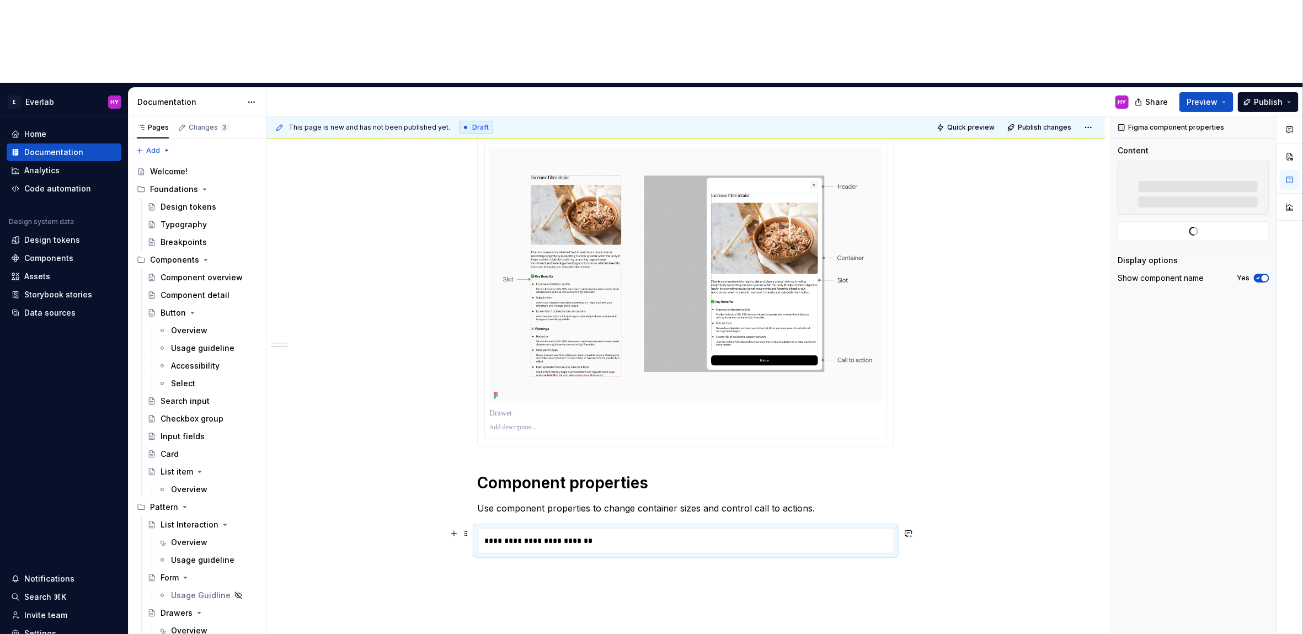
click at [560, 529] on div "**********" at bounding box center [686, 541] width 417 height 24
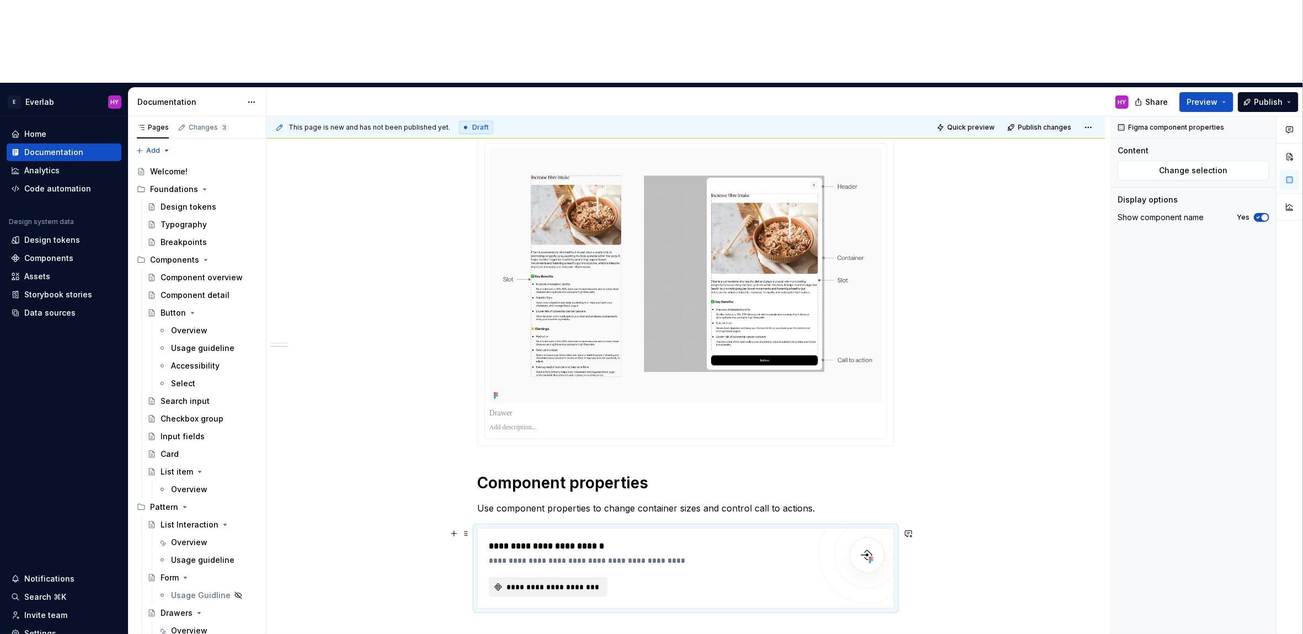
click at [568, 577] on button "**********" at bounding box center [548, 587] width 119 height 20
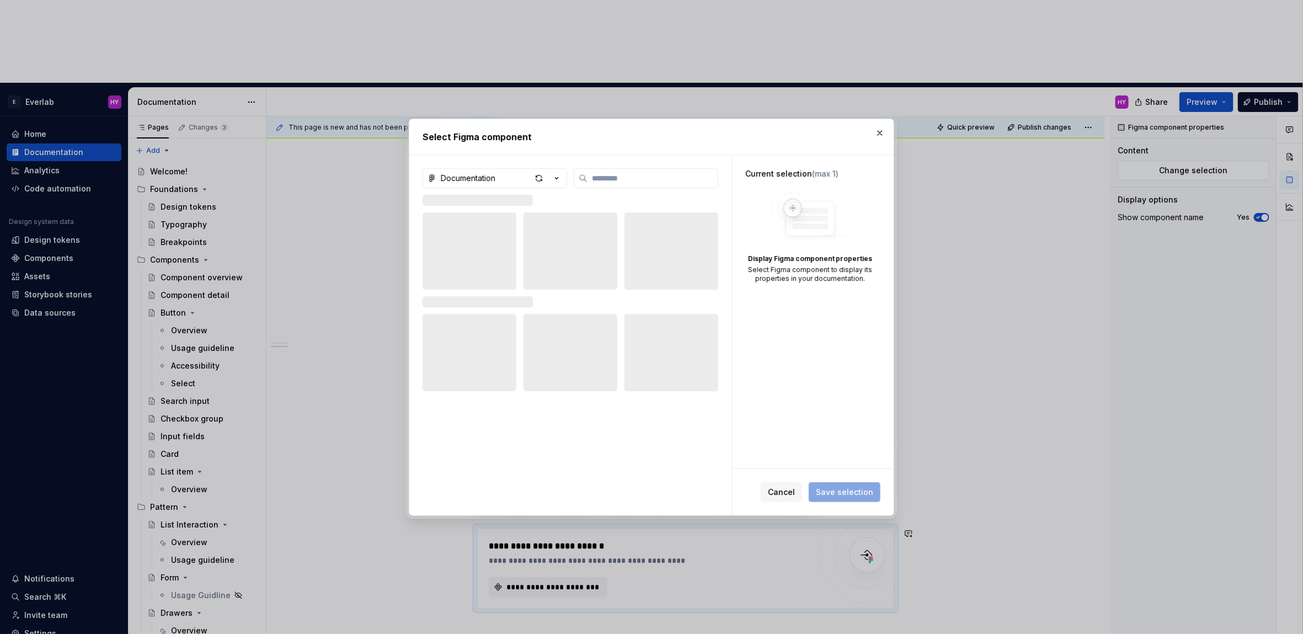
type textarea "*"
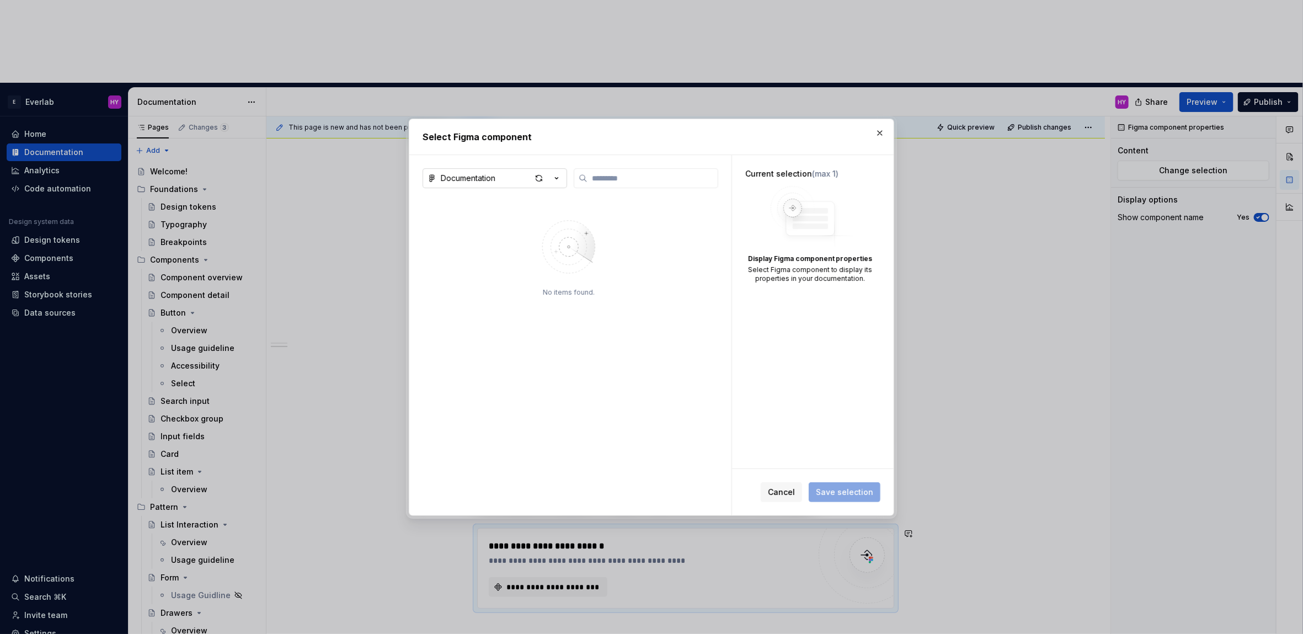
click at [557, 180] on icon "button" at bounding box center [556, 178] width 11 height 11
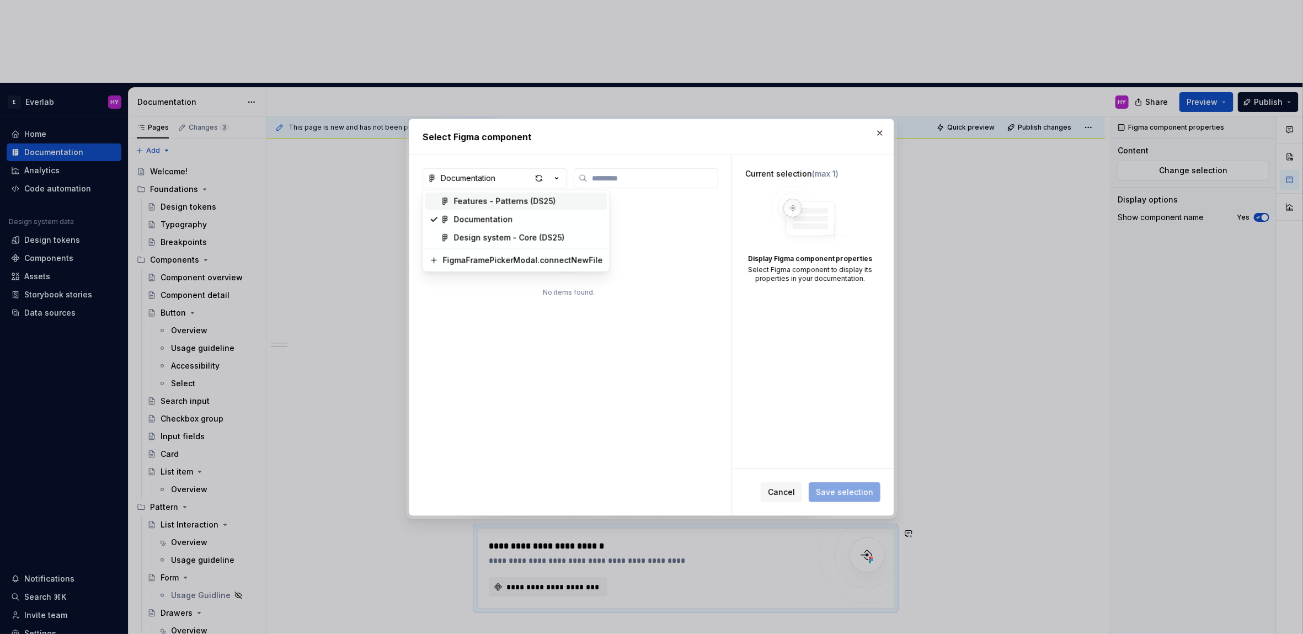
click at [561, 201] on div "Features - Patterns (DS25)" at bounding box center [528, 201] width 149 height 11
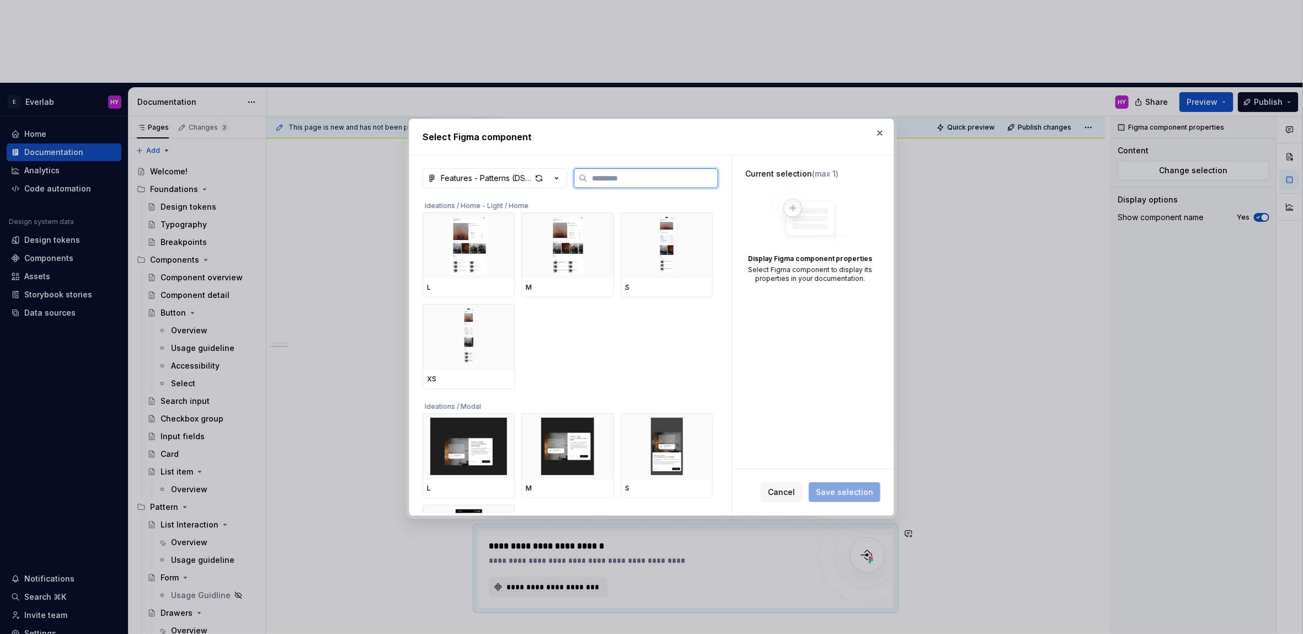
click at [634, 178] on input "search" at bounding box center [653, 178] width 130 height 11
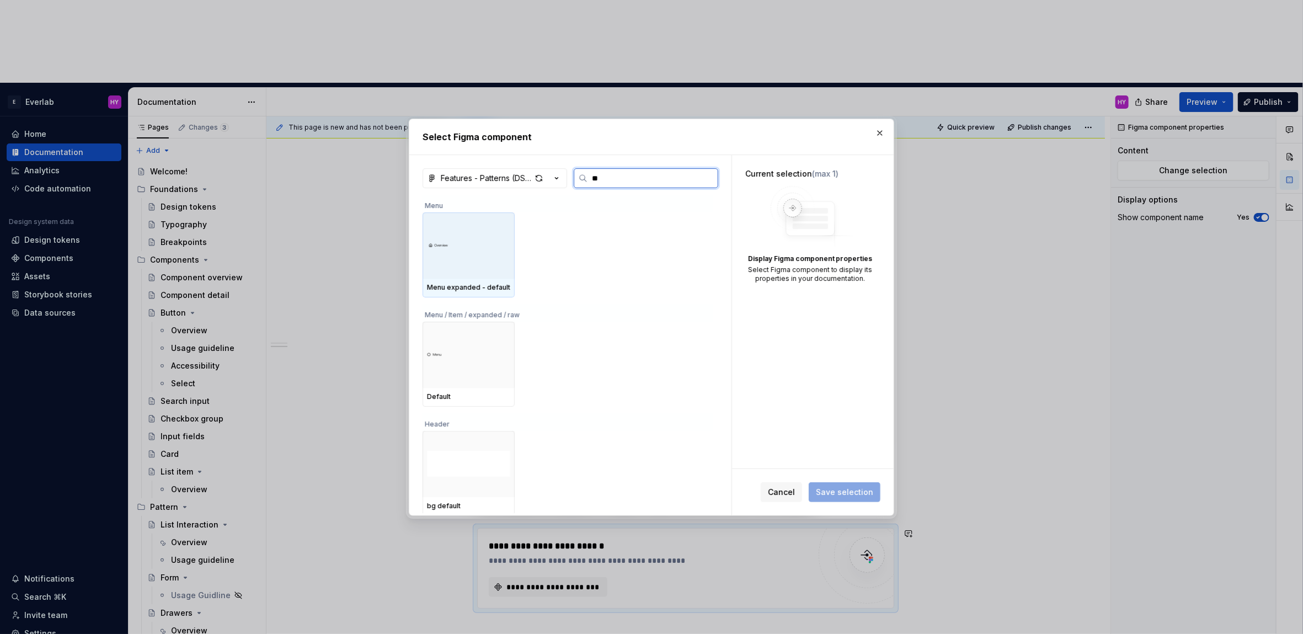
type input "*"
type input "***"
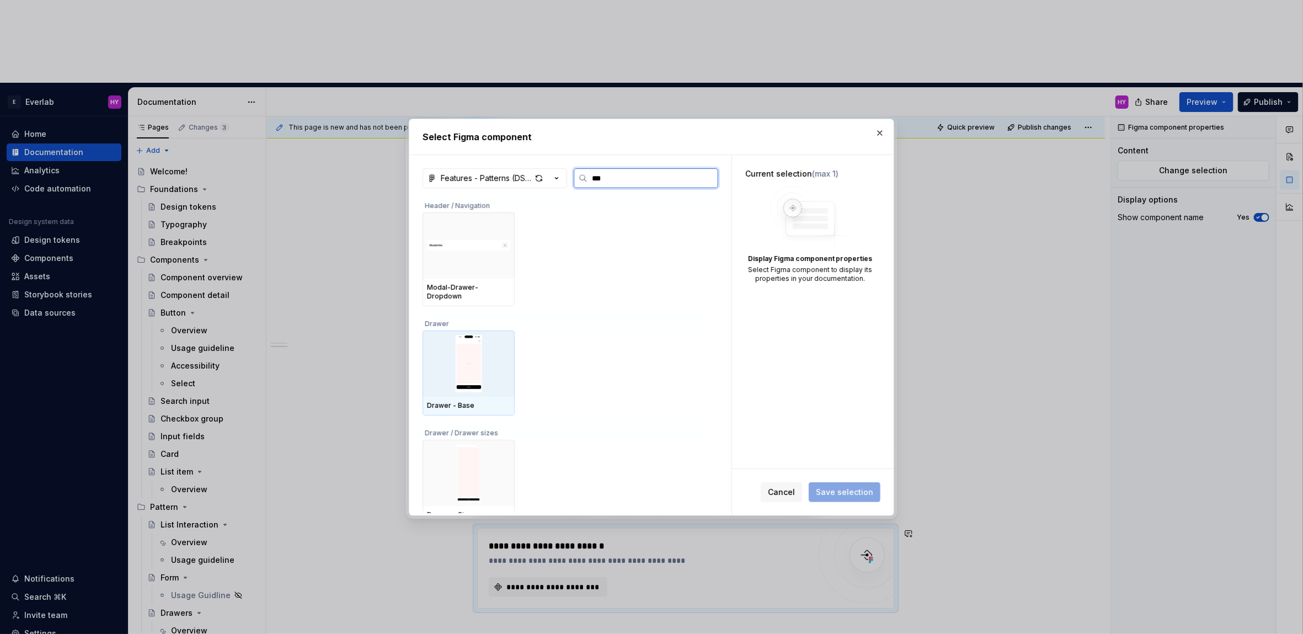
click at [440, 365] on img at bounding box center [468, 363] width 83 height 57
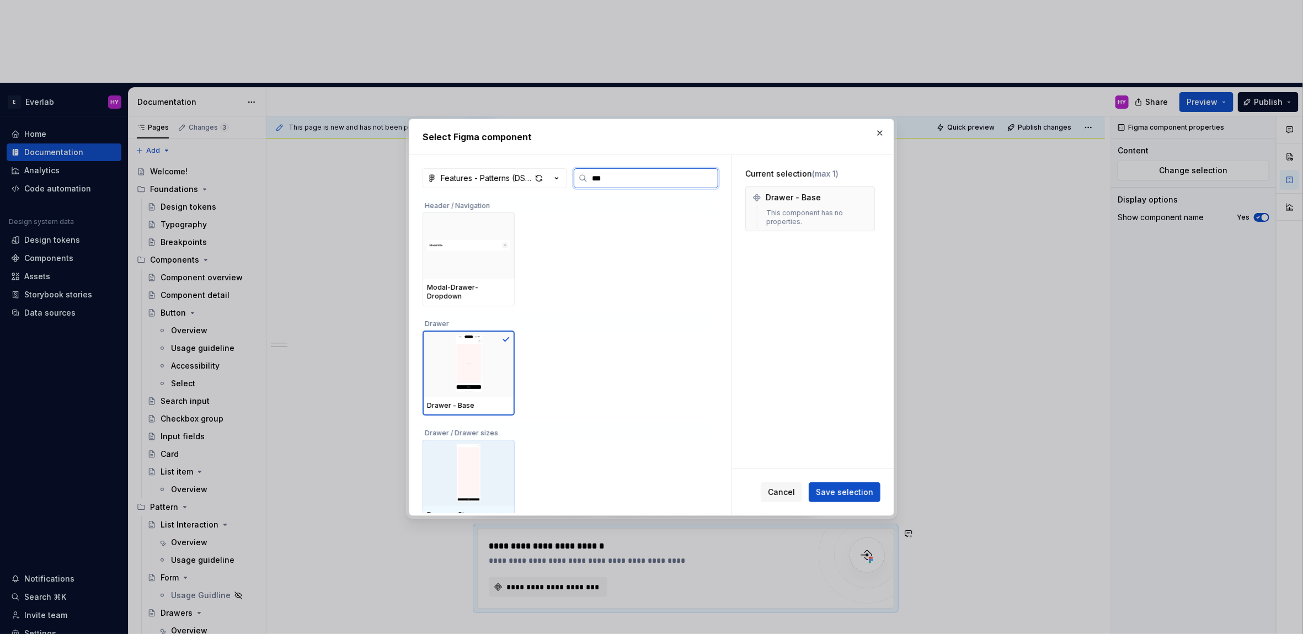
click at [496, 475] on img at bounding box center [468, 472] width 83 height 57
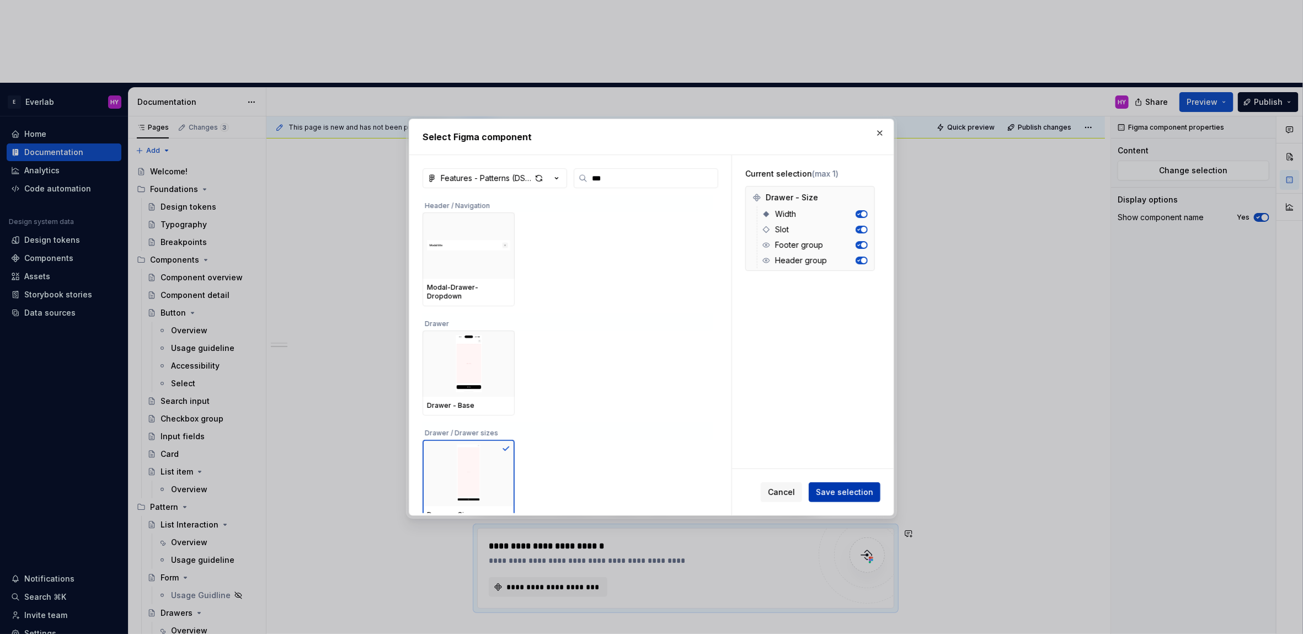
click at [845, 494] on span "Save selection" at bounding box center [844, 492] width 57 height 11
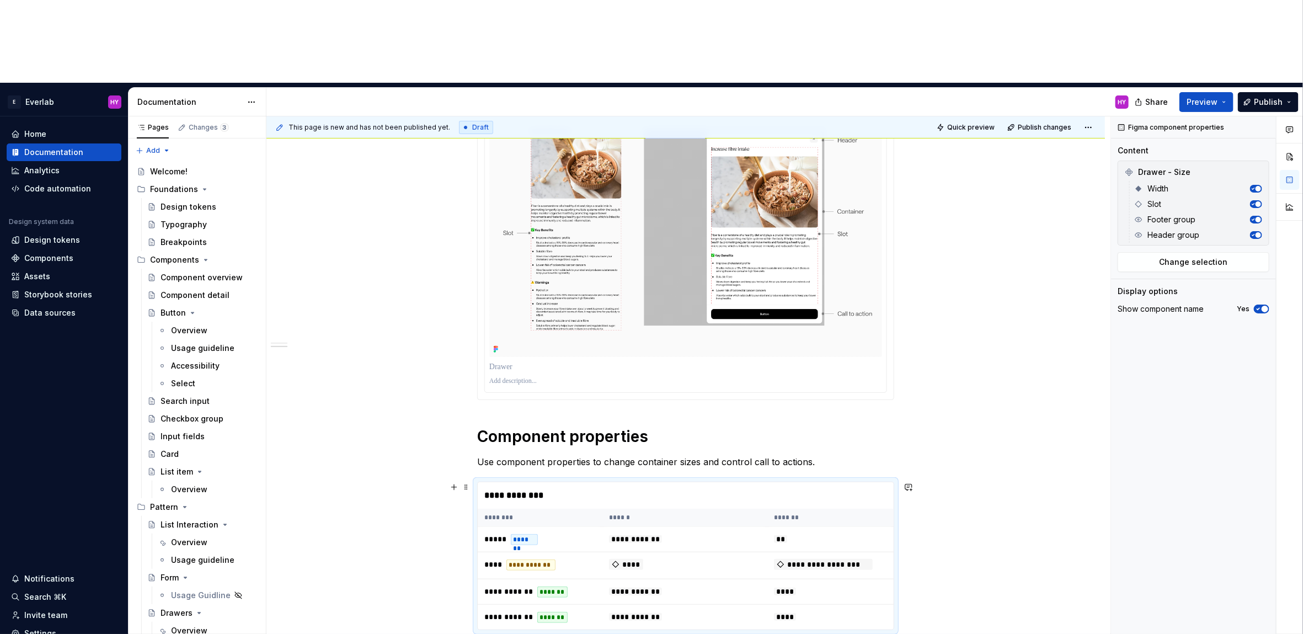
scroll to position [301, 0]
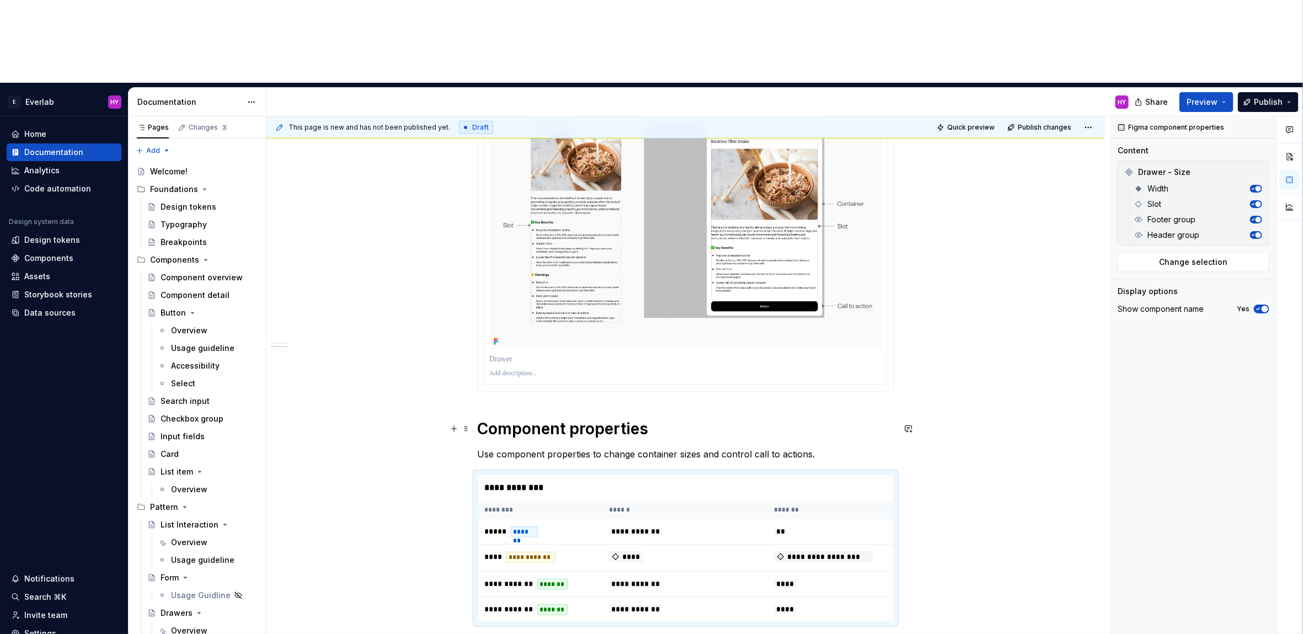
click at [929, 350] on div "**********" at bounding box center [686, 406] width 839 height 839
click at [524, 448] on p "Use component properties to change container sizes and control call to actions." at bounding box center [685, 454] width 417 height 13
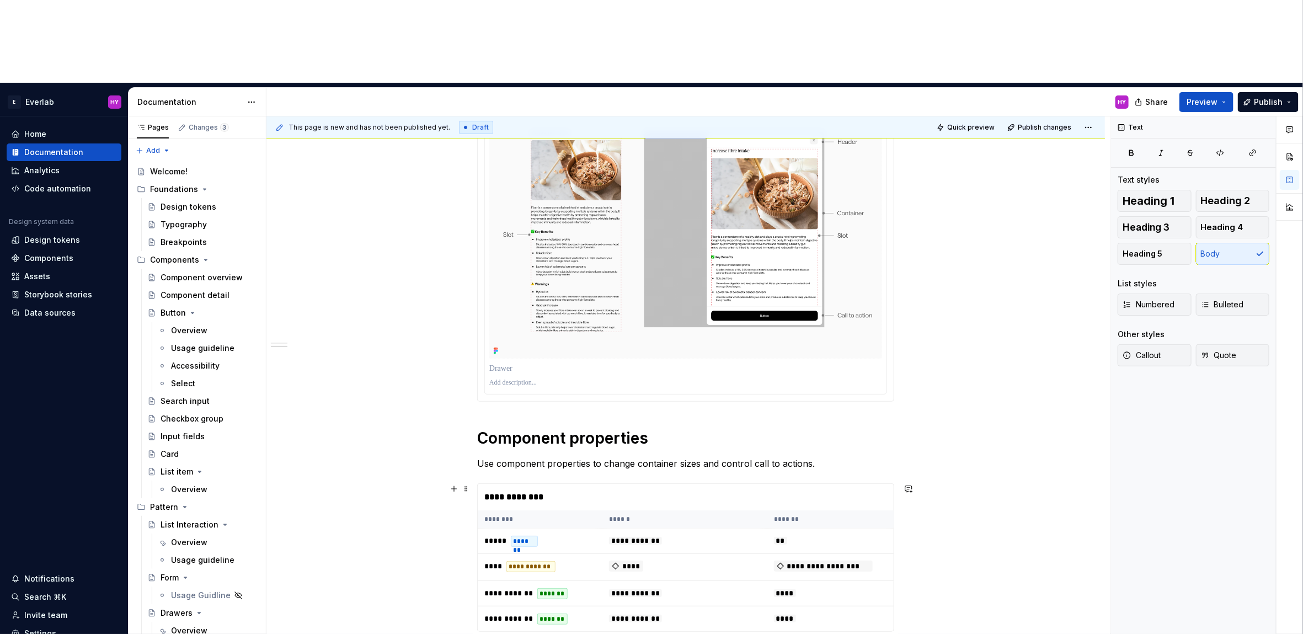
scroll to position [294, 0]
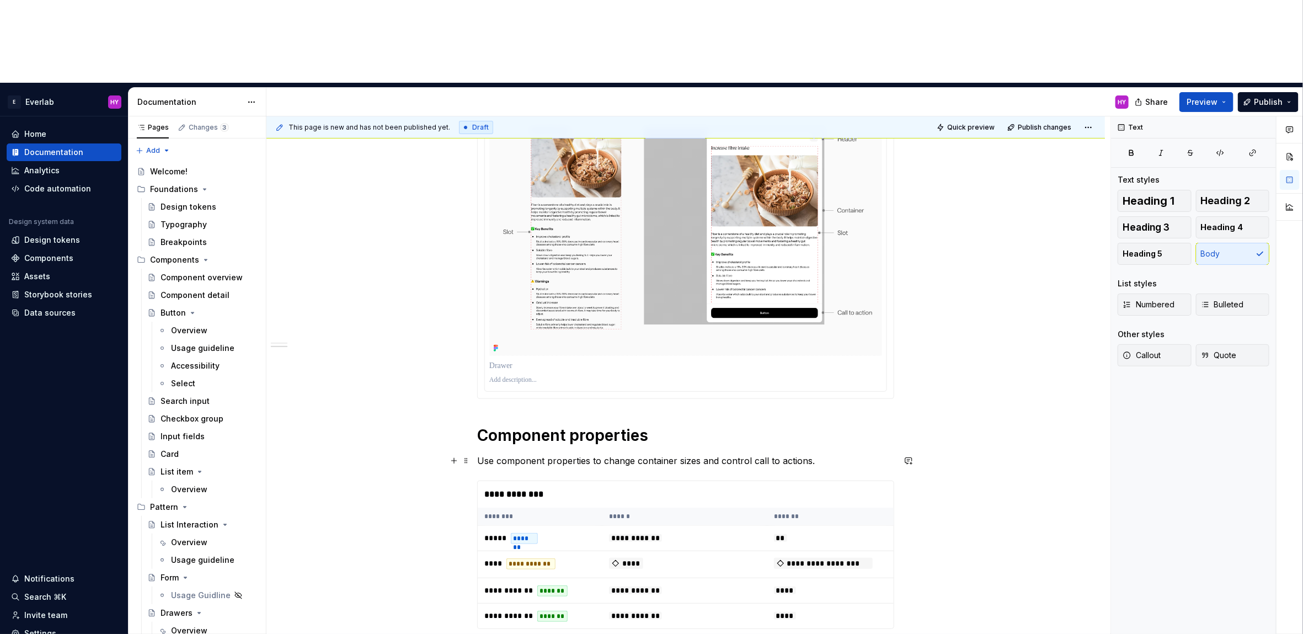
click at [811, 454] on p "Use component properties to change container sizes and control call to actions." at bounding box center [685, 460] width 417 height 13
click at [826, 454] on p "Use component properties to change container sizes and control call to actions." at bounding box center [685, 460] width 417 height 13
click at [53, 307] on div "Data sources" at bounding box center [49, 312] width 51 height 11
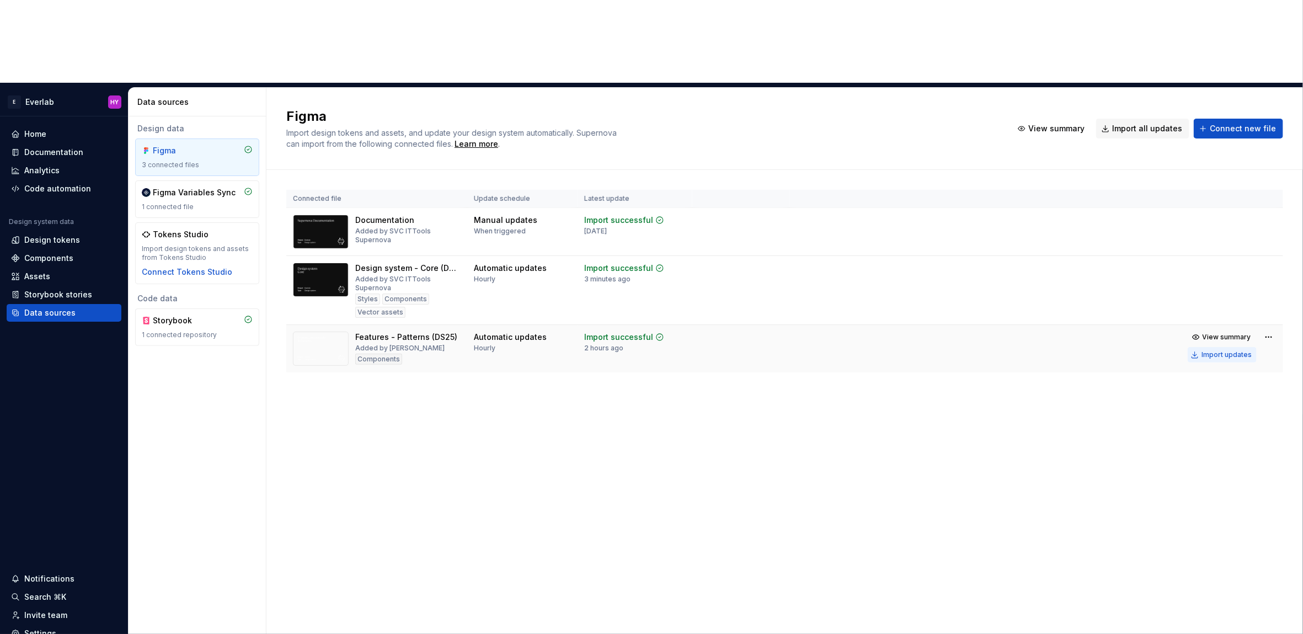
click at [1214, 350] on div "Import updates" at bounding box center [1227, 354] width 50 height 9
click at [1222, 350] on div "Import updates" at bounding box center [1227, 354] width 50 height 9
click at [84, 147] on div "Documentation" at bounding box center [64, 152] width 106 height 11
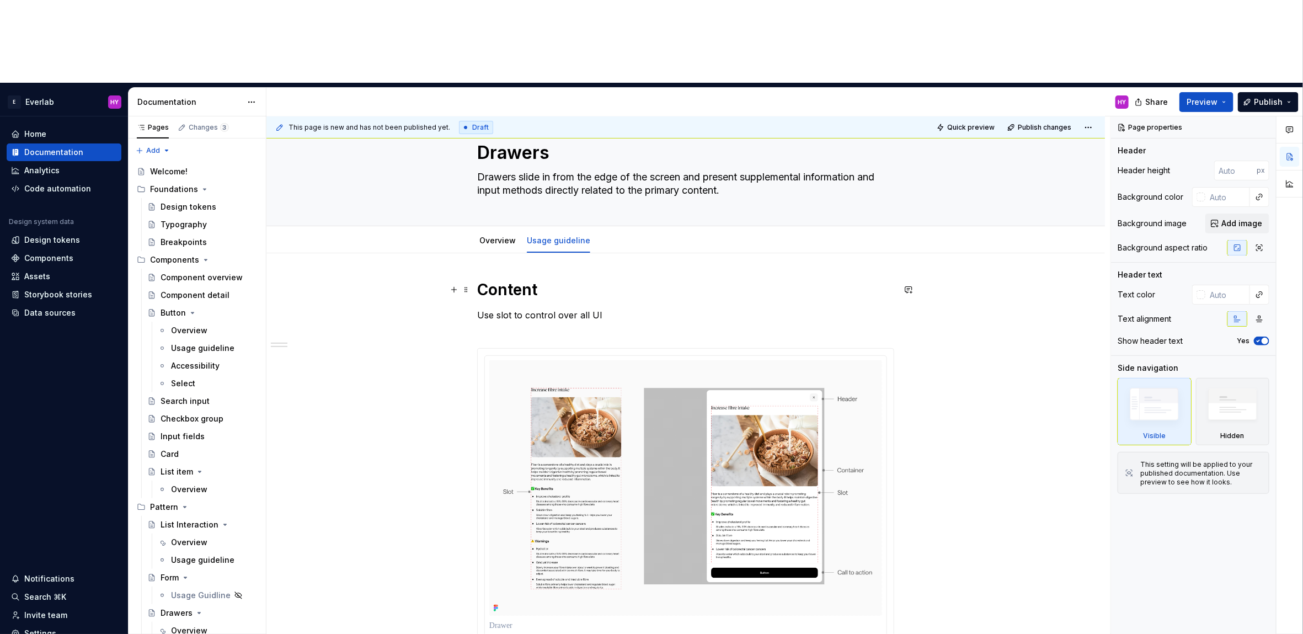
scroll to position [30, 0]
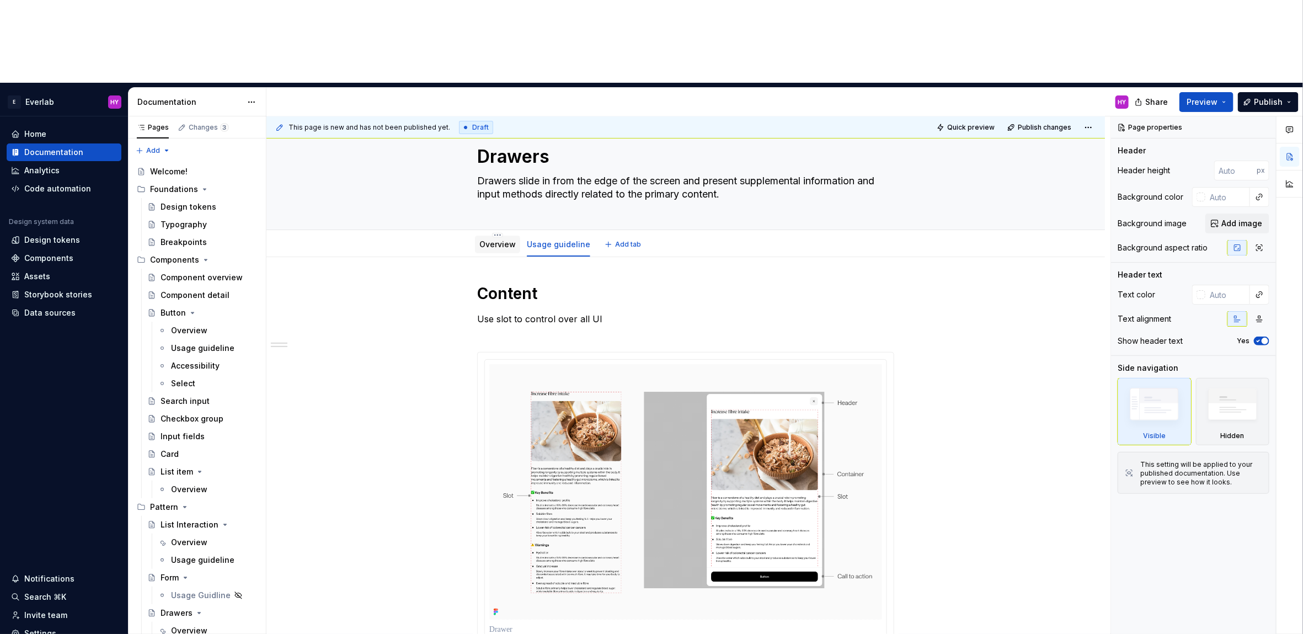
click at [507, 239] on link "Overview" at bounding box center [498, 243] width 36 height 9
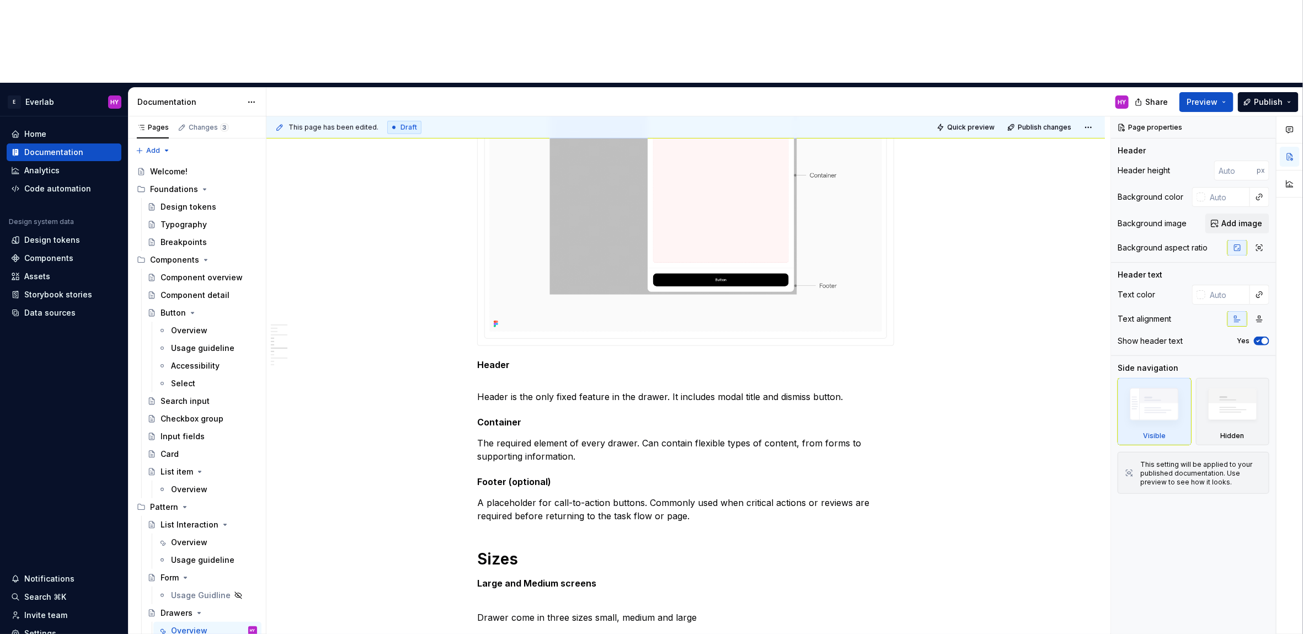
scroll to position [509, 0]
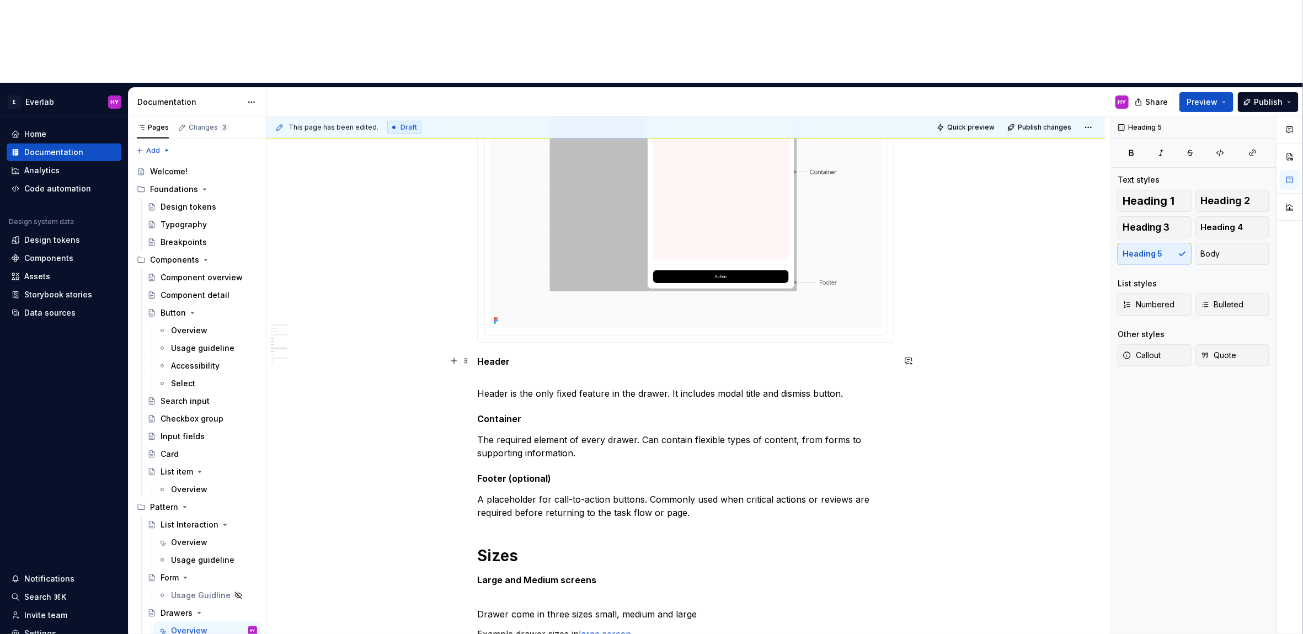
drag, startPoint x: 560, startPoint y: 282, endPoint x: 535, endPoint y: 292, distance: 26.4
click at [559, 356] on h5 "Header" at bounding box center [685, 367] width 417 height 22
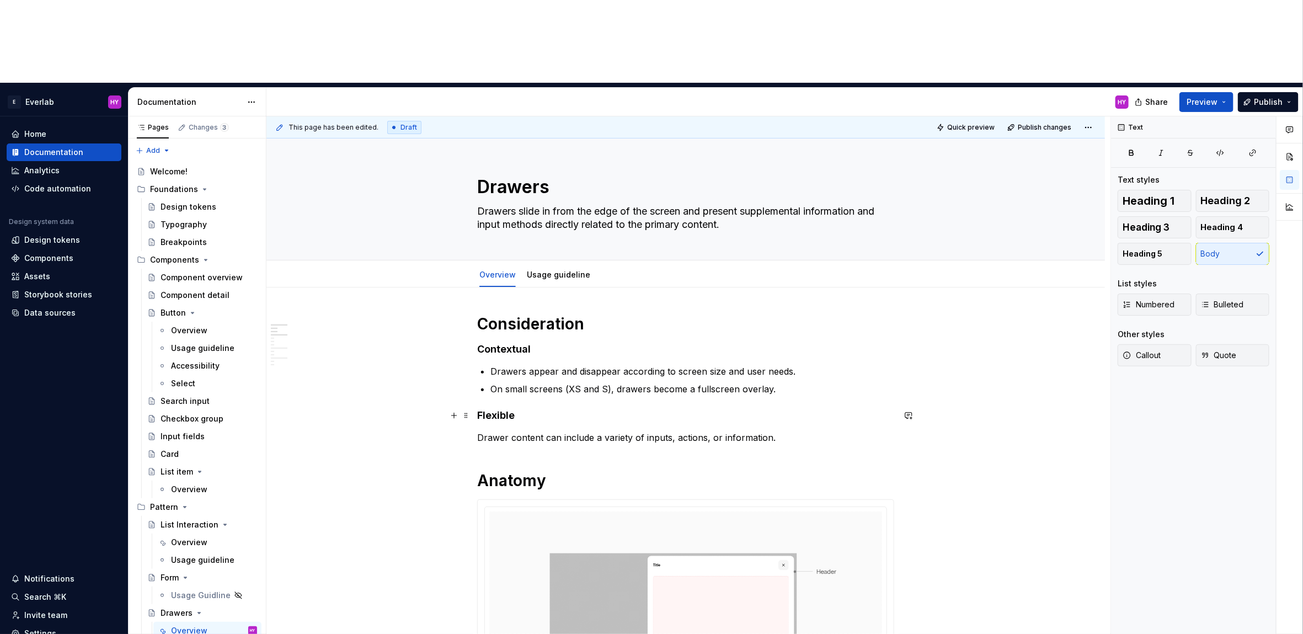
scroll to position [1, 0]
click at [1197, 97] on span "Preview" at bounding box center [1202, 102] width 31 height 11
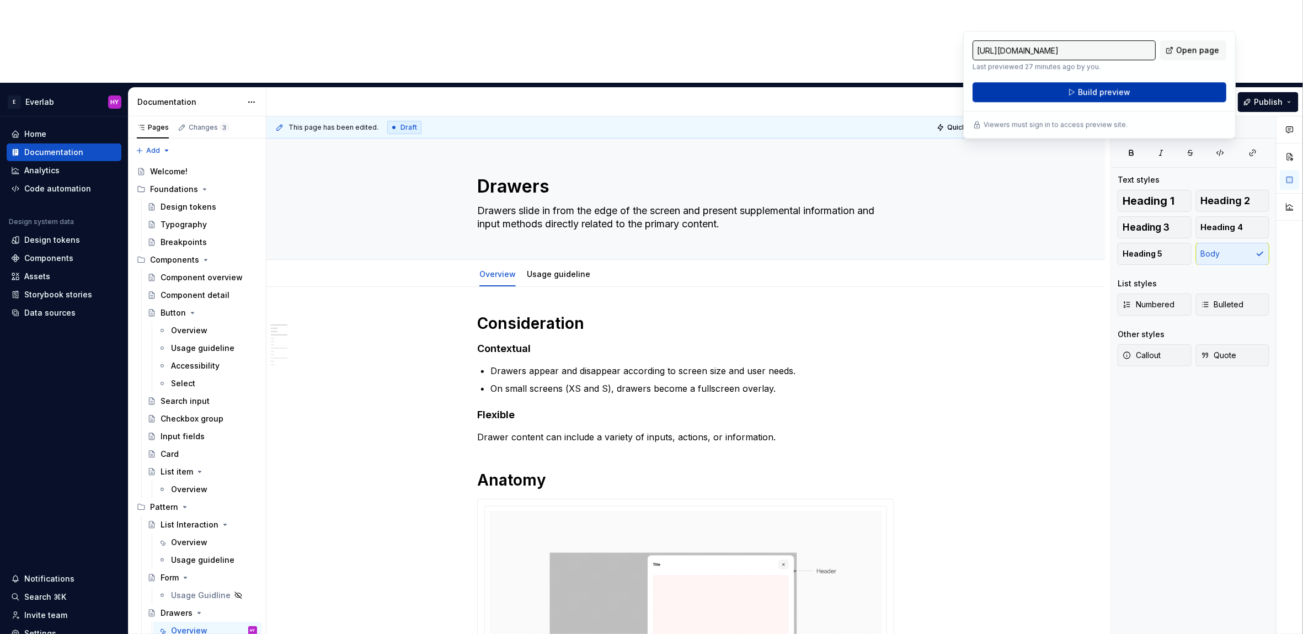
click at [1072, 92] on button "Build preview" at bounding box center [1100, 92] width 254 height 20
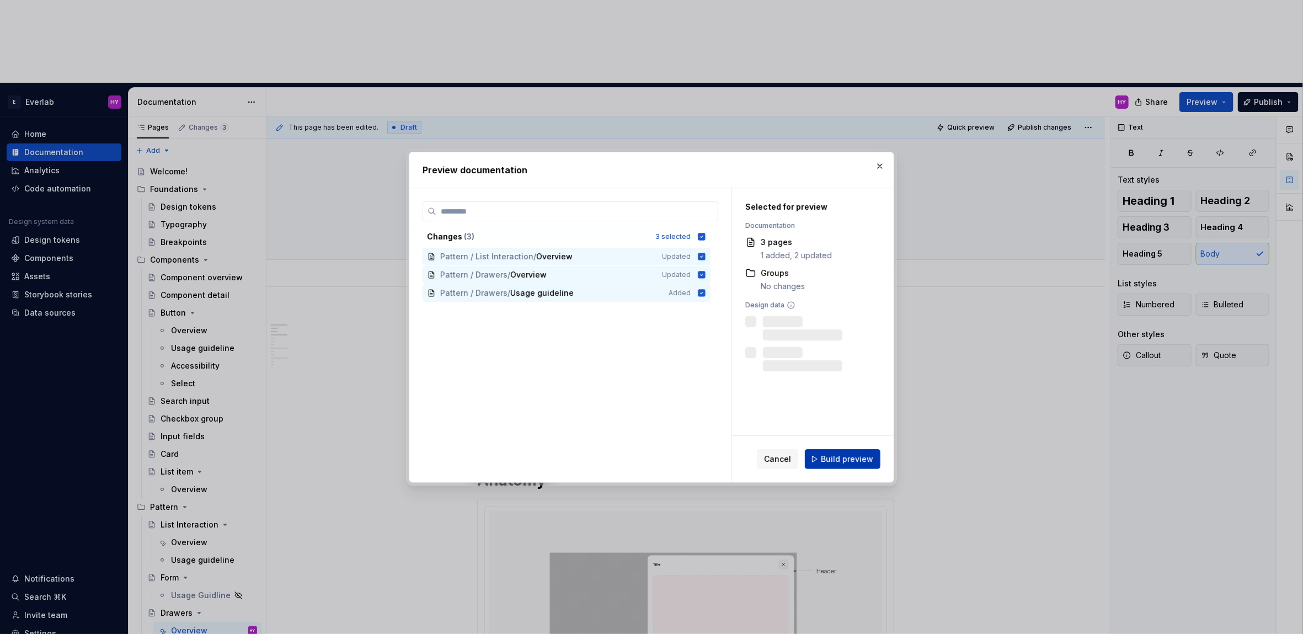
click at [856, 464] on span "Build preview" at bounding box center [847, 459] width 52 height 11
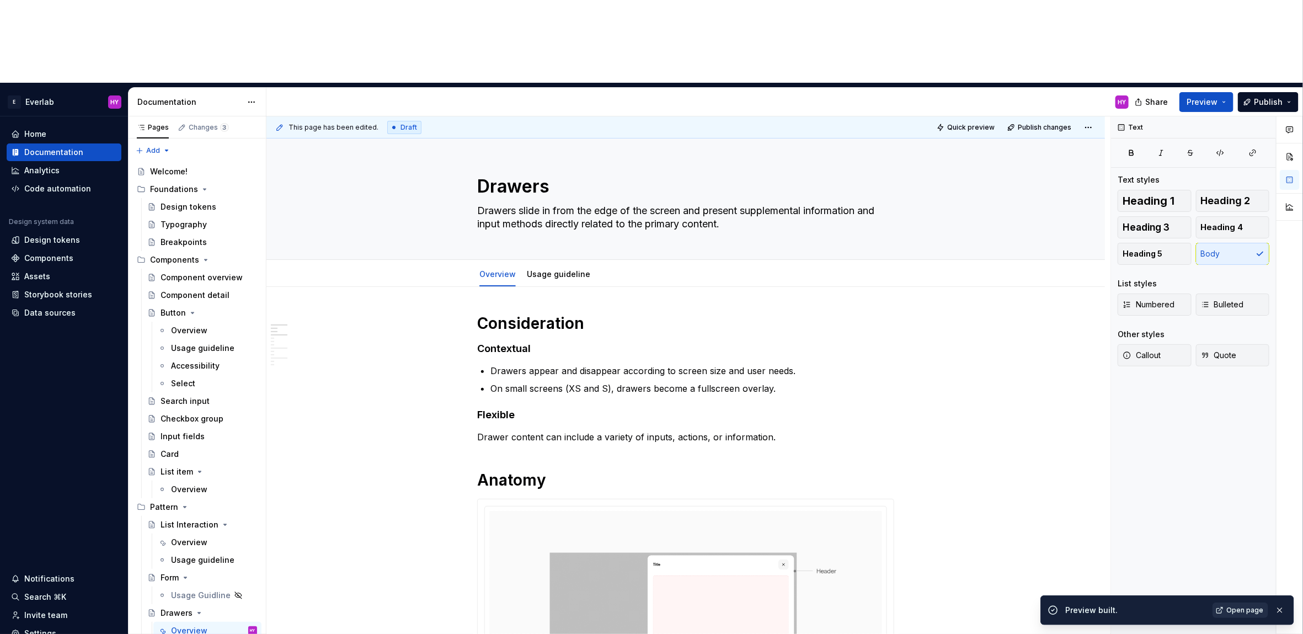
click at [1242, 612] on span "Open page" at bounding box center [1245, 610] width 37 height 9
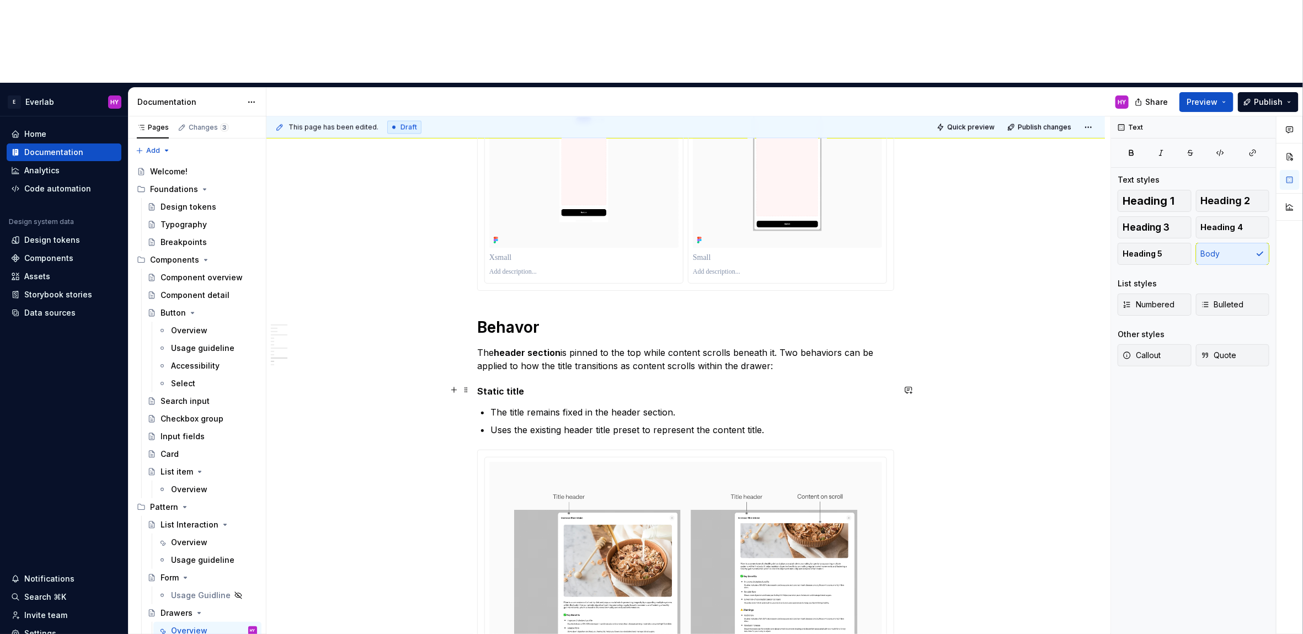
scroll to position [1331, 0]
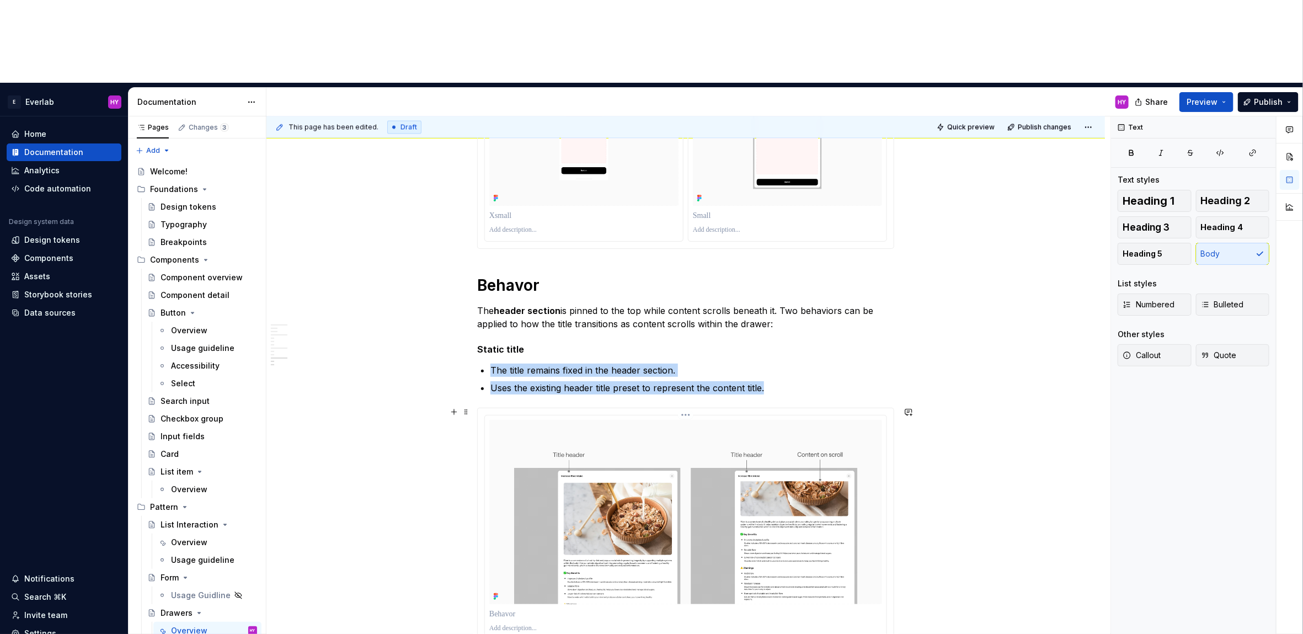
click at [886, 415] on div at bounding box center [686, 527] width 402 height 224
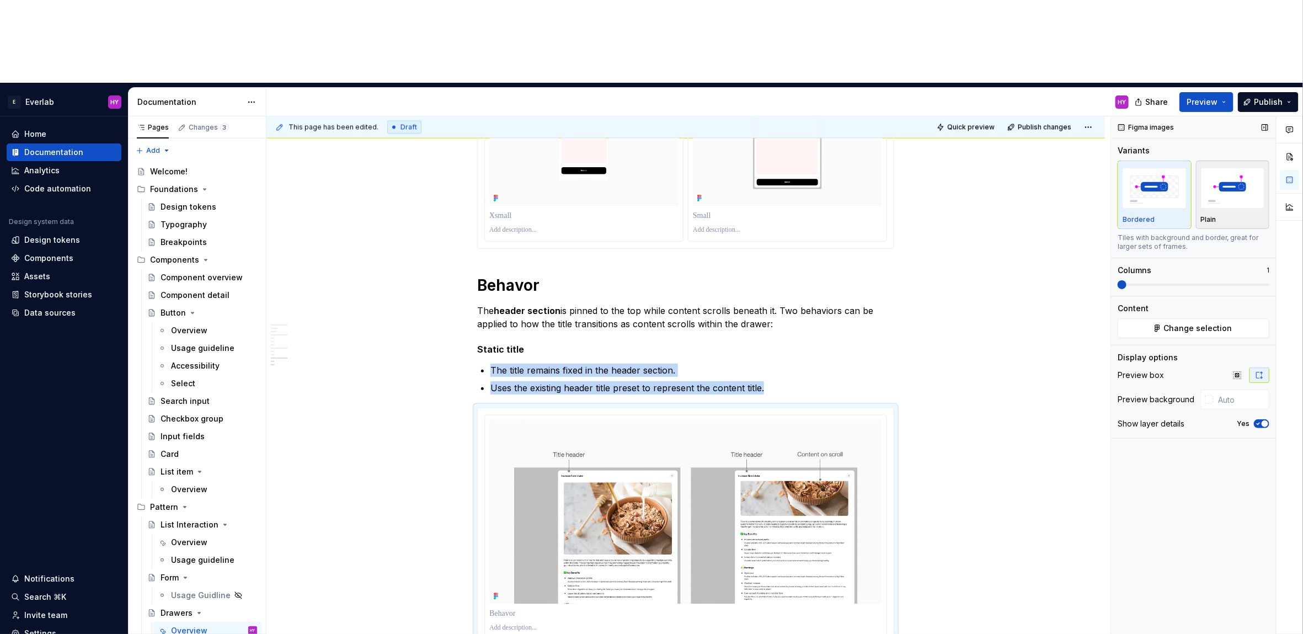
click at [1245, 168] on img "button" at bounding box center [1233, 188] width 64 height 40
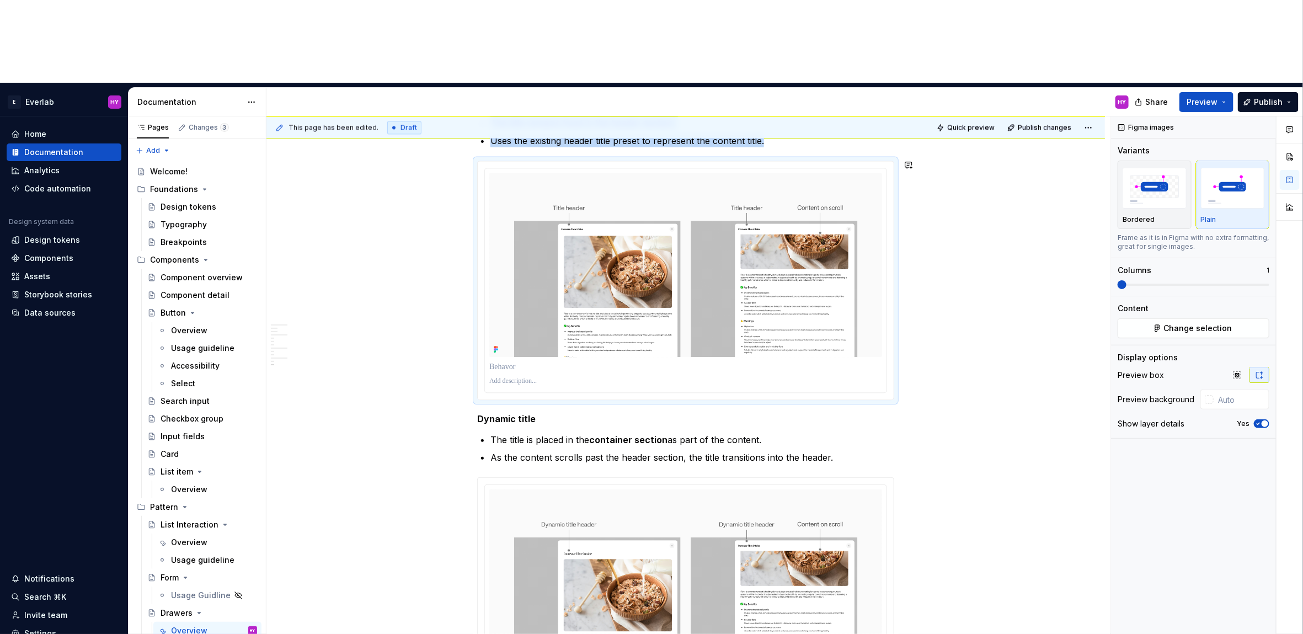
scroll to position [1579, 0]
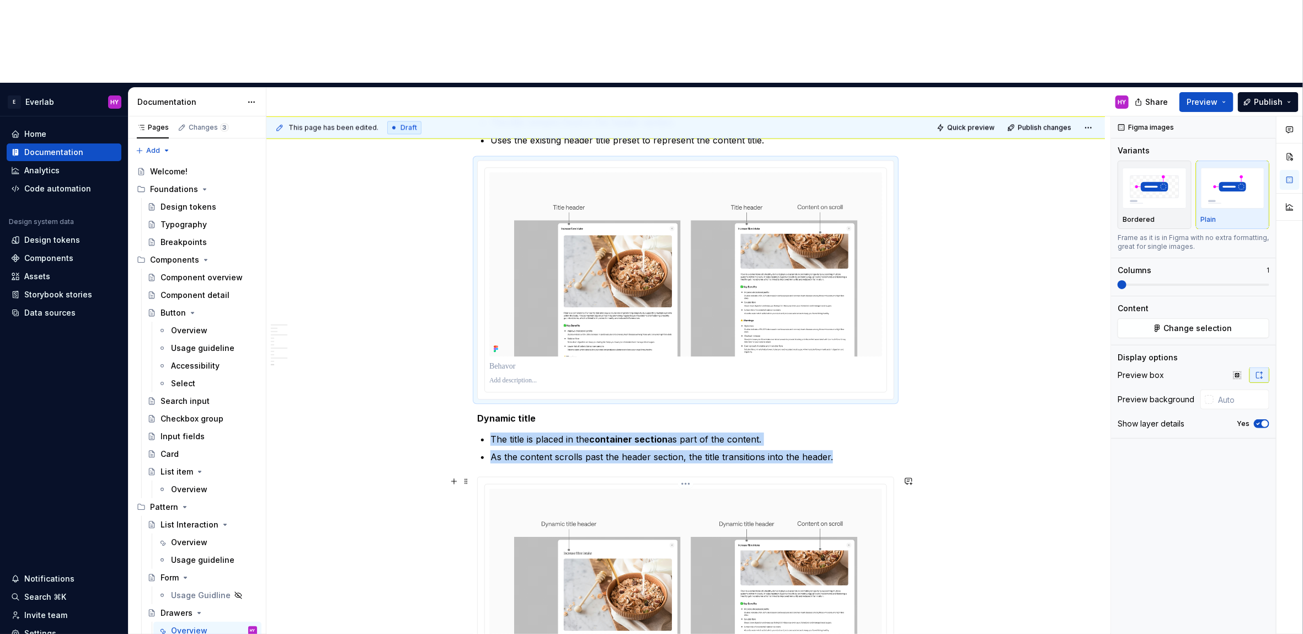
click at [772, 489] on img at bounding box center [685, 581] width 393 height 184
click at [1234, 168] on img "button" at bounding box center [1233, 188] width 64 height 40
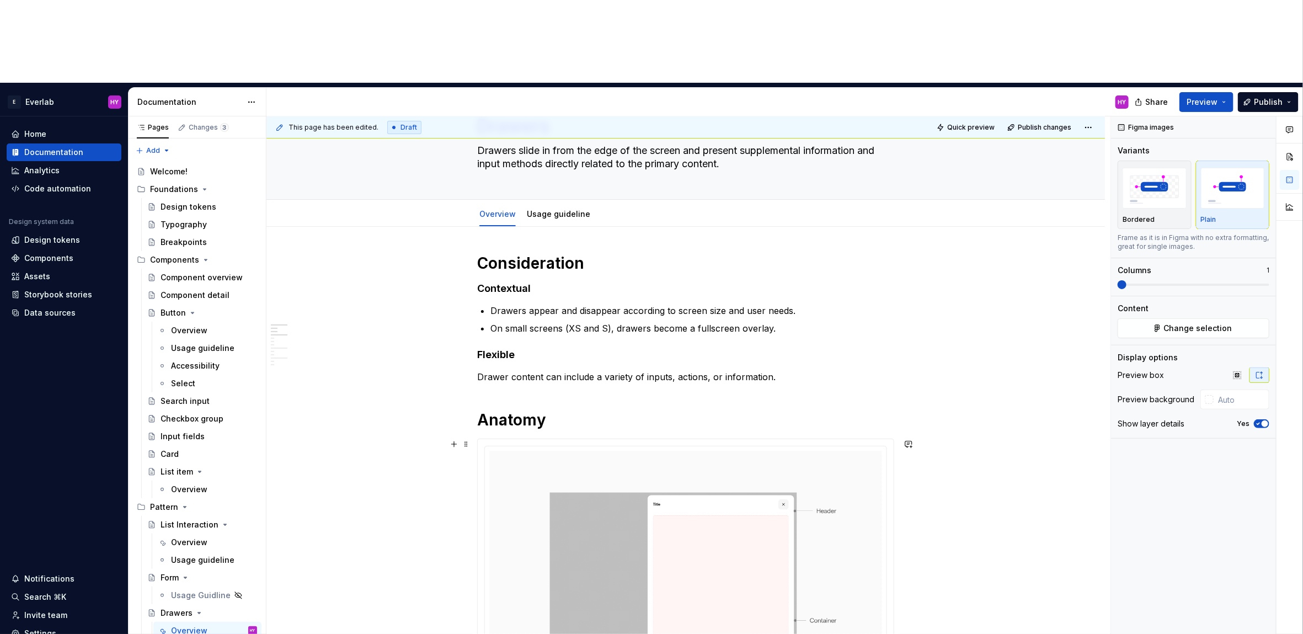
scroll to position [0, 0]
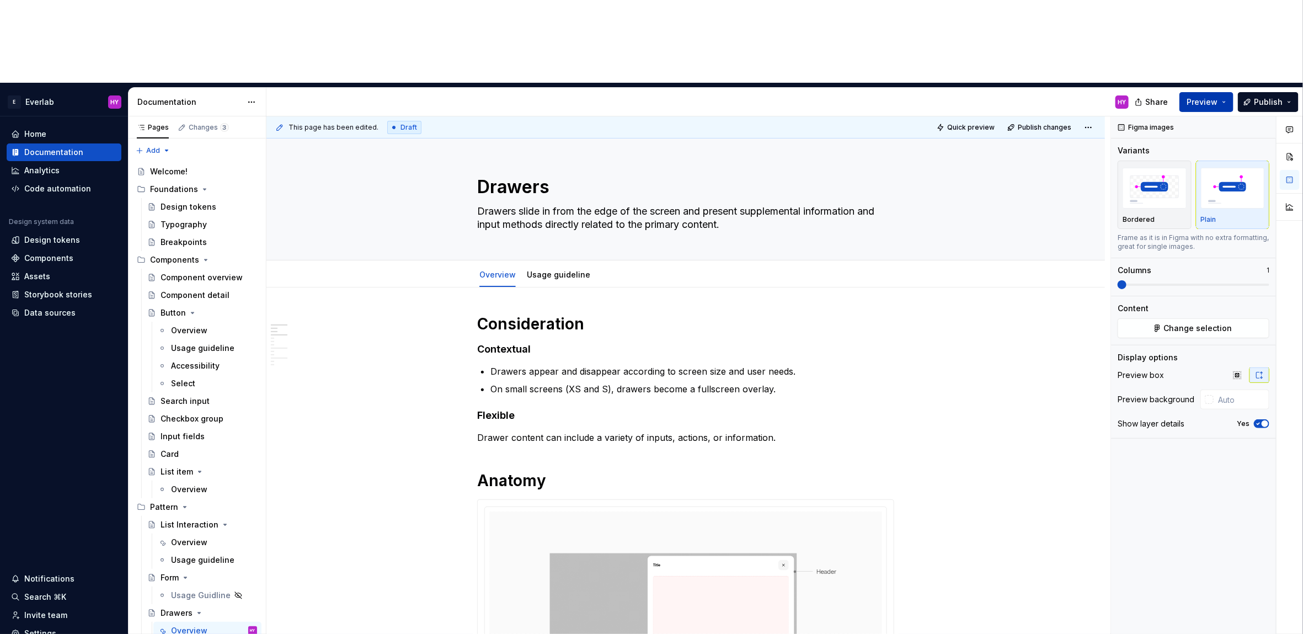
click at [1209, 97] on span "Preview" at bounding box center [1202, 102] width 31 height 11
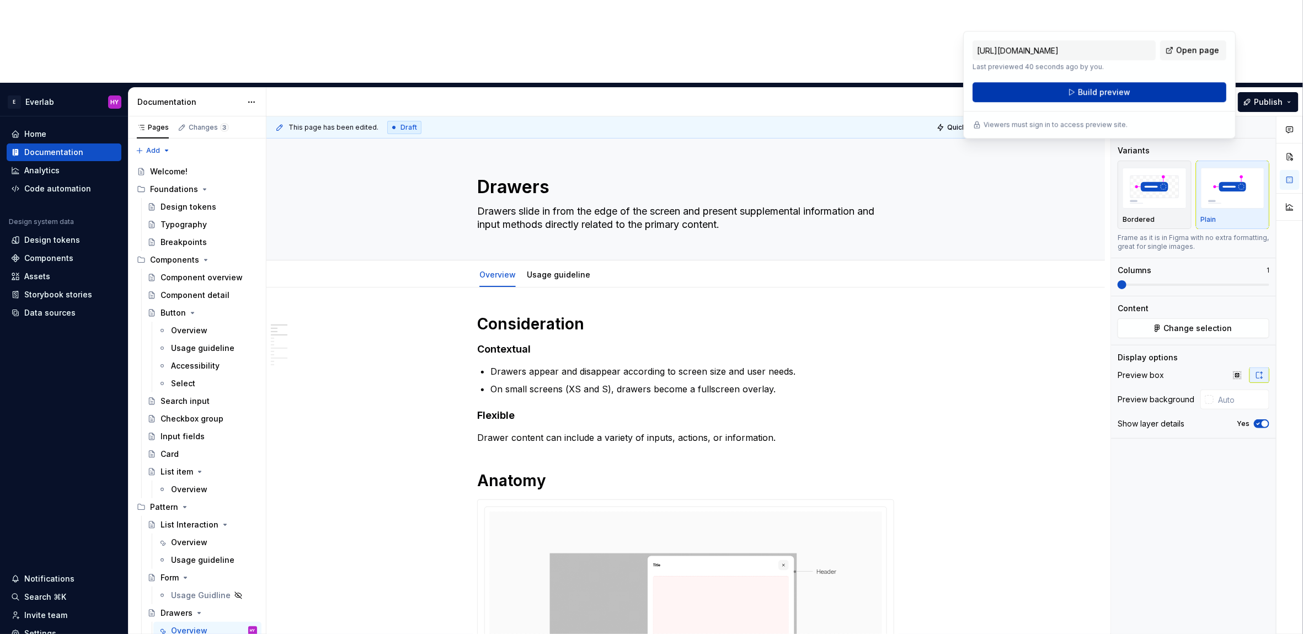
click at [1166, 86] on button "Build preview" at bounding box center [1100, 92] width 254 height 20
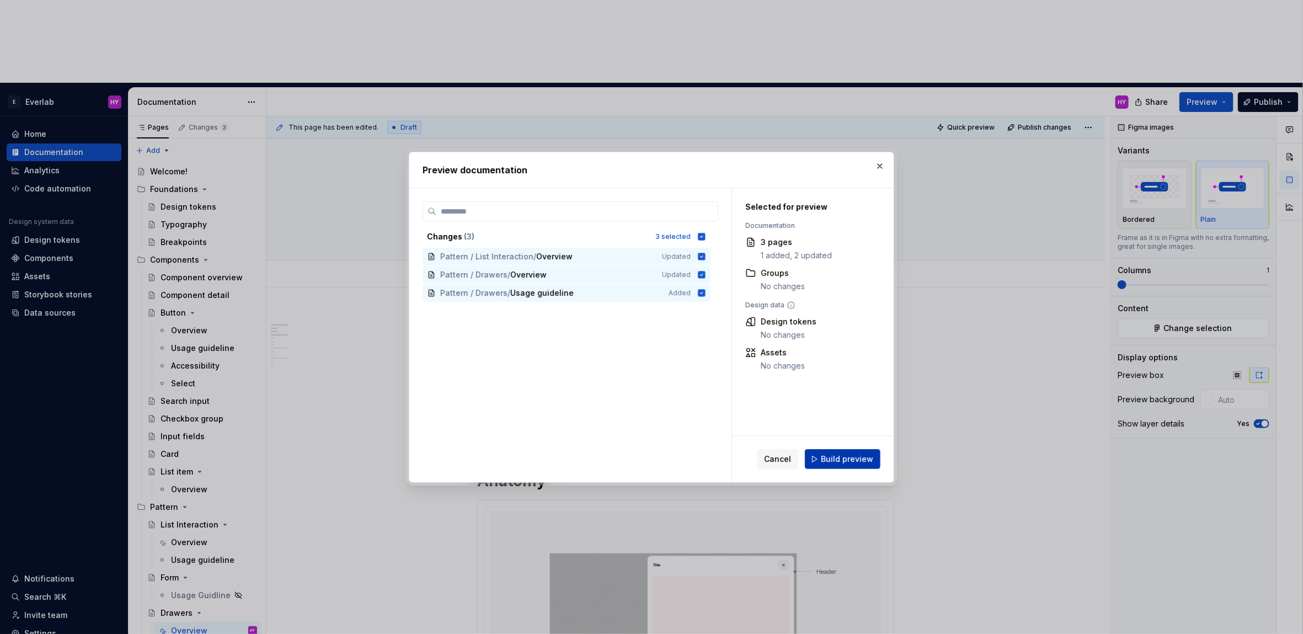
click at [834, 469] on div "Cancel Build preview" at bounding box center [813, 459] width 162 height 46
click at [862, 456] on span "Build preview" at bounding box center [847, 459] width 52 height 11
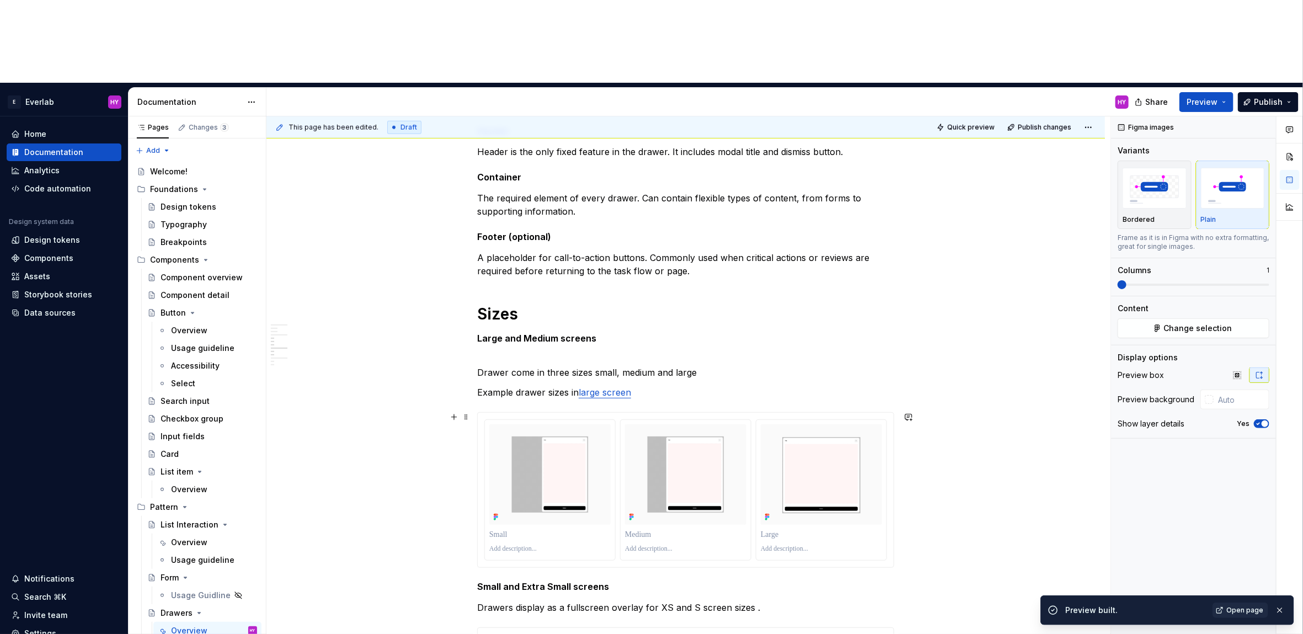
scroll to position [726, 0]
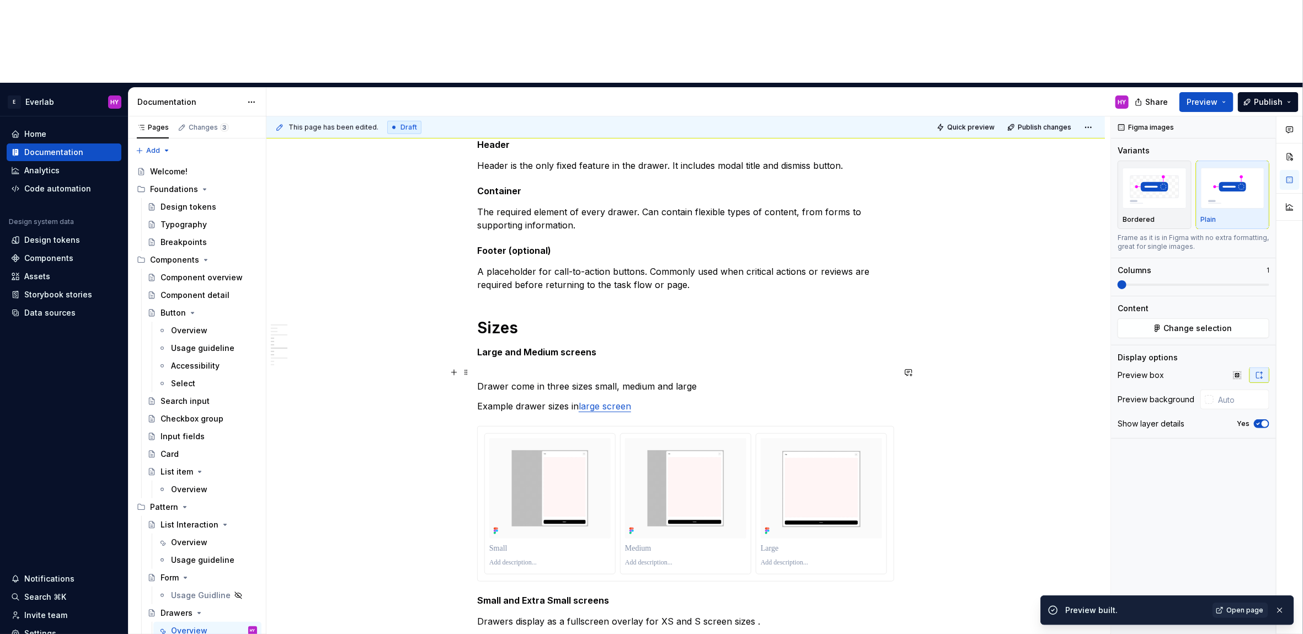
click at [560, 366] on p "Drawer come in three sizes small, medium and large" at bounding box center [685, 379] width 417 height 26
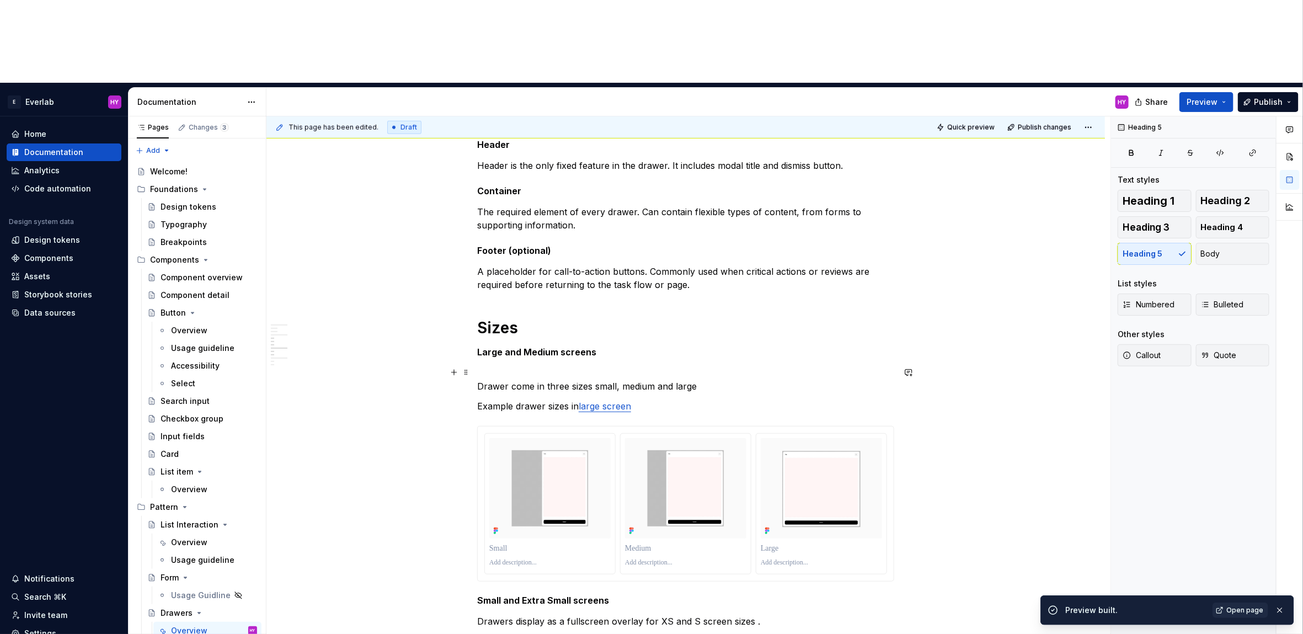
click at [481, 366] on p "Drawer come in three sizes small, medium and large" at bounding box center [685, 379] width 417 height 26
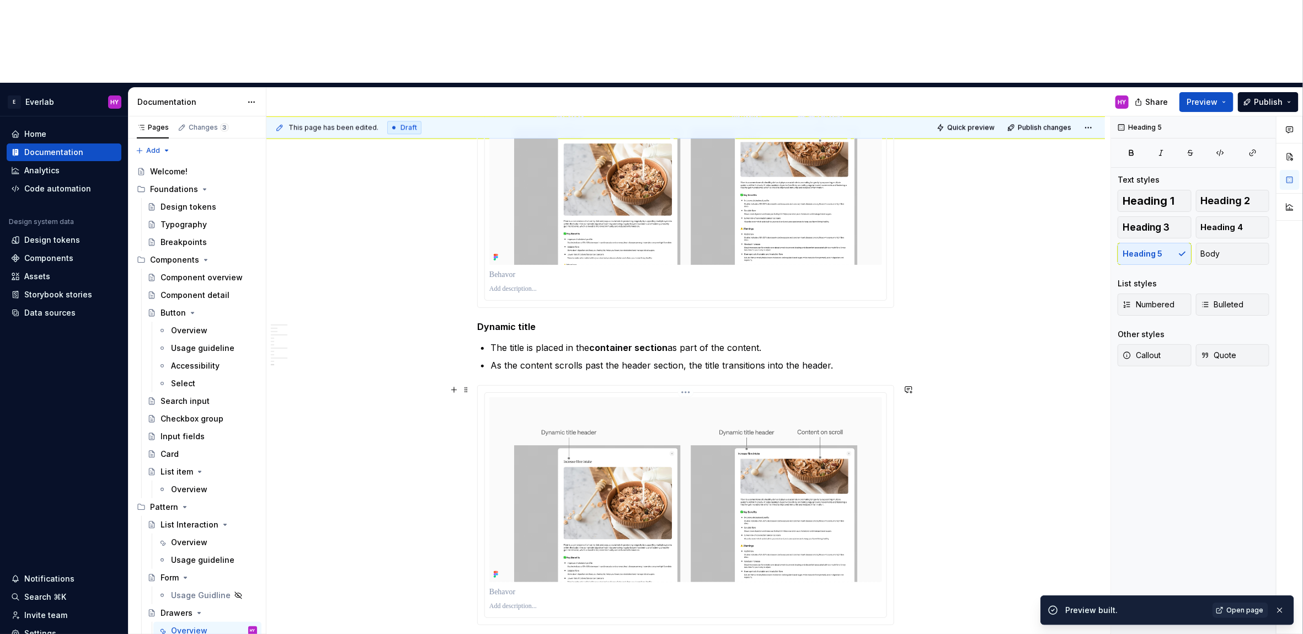
scroll to position [1949, 0]
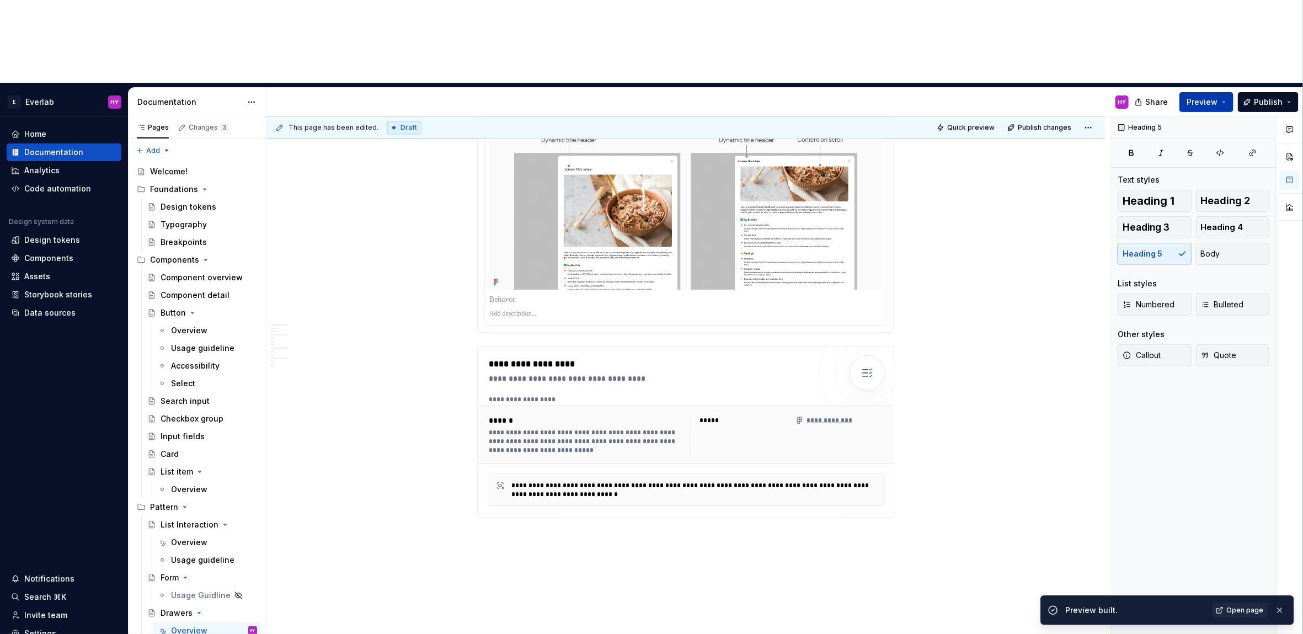
click at [1214, 97] on span "Preview" at bounding box center [1202, 102] width 31 height 11
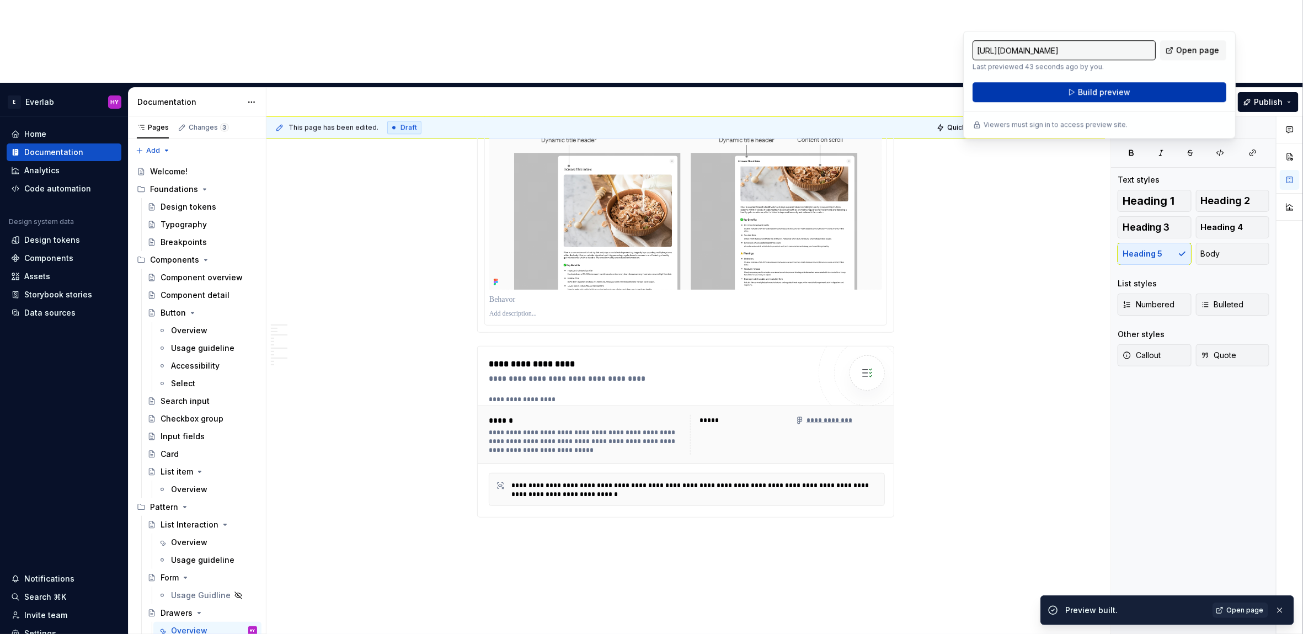
click at [1109, 98] on button "Build preview" at bounding box center [1100, 92] width 254 height 20
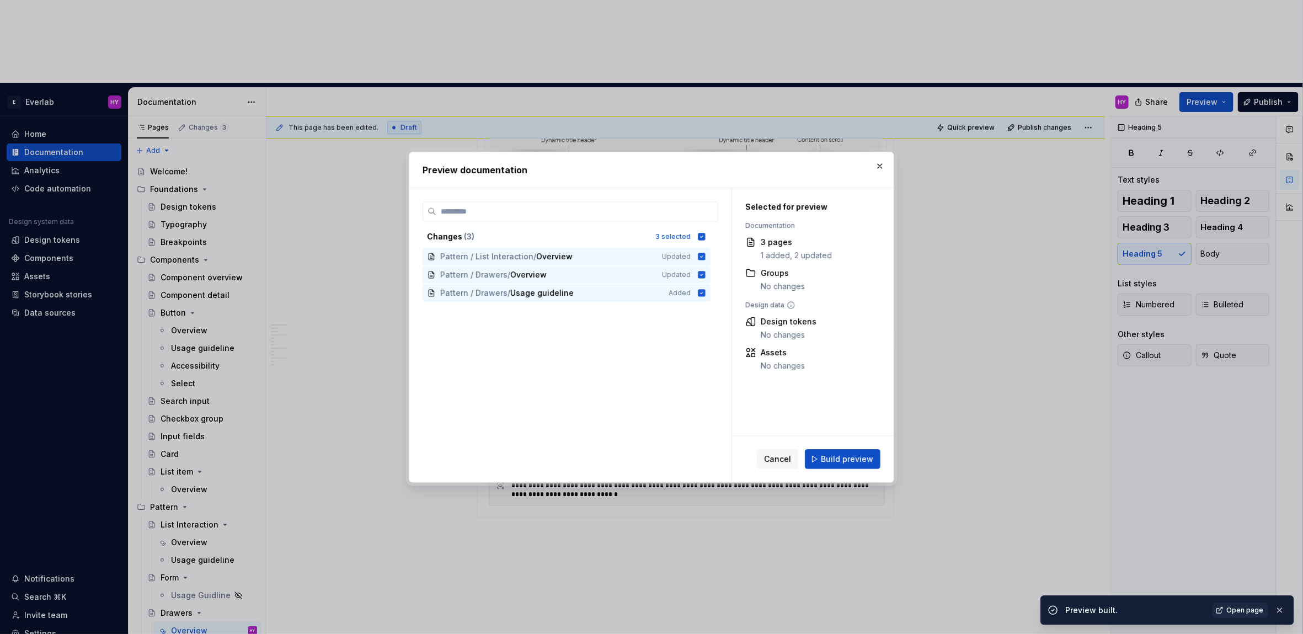
click at [856, 456] on span "Build preview" at bounding box center [847, 459] width 52 height 11
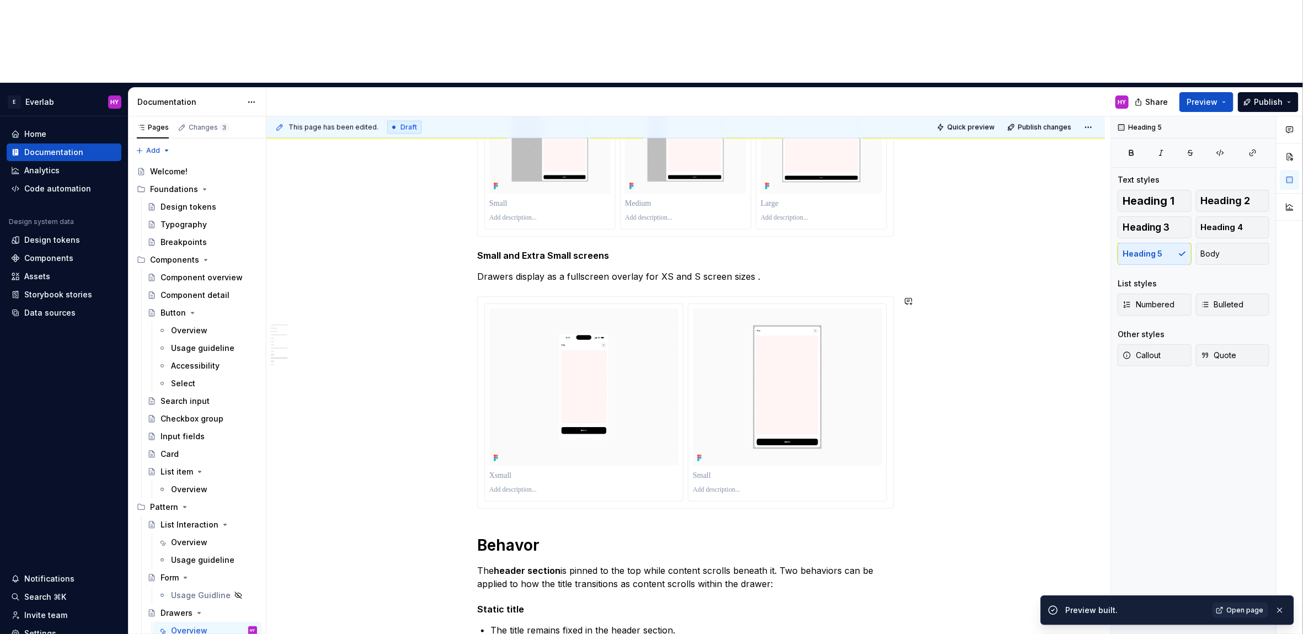
scroll to position [1152, 0]
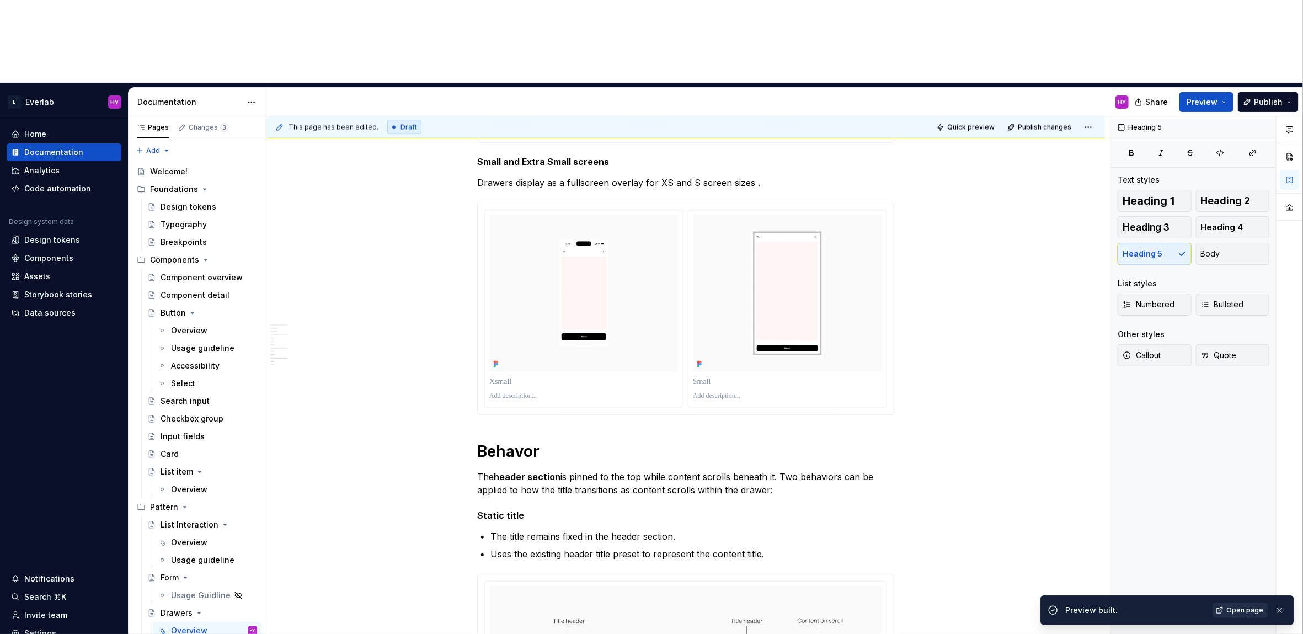
click at [1237, 610] on span "Open page" at bounding box center [1245, 610] width 37 height 9
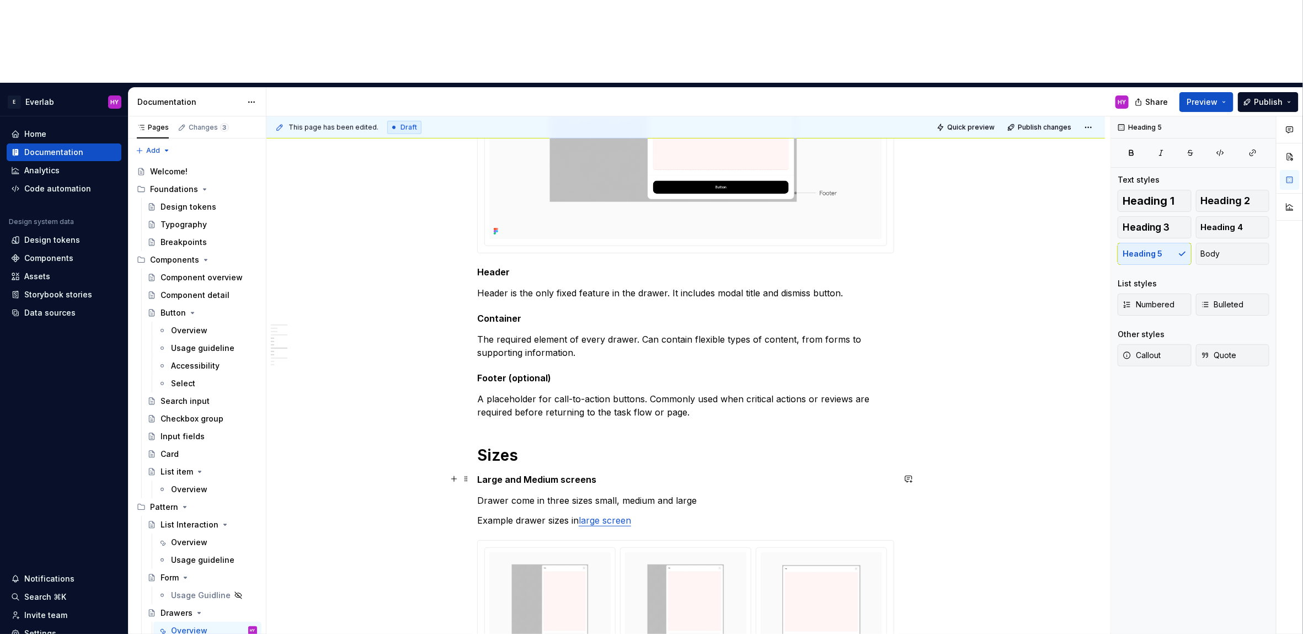
scroll to position [598, 0]
click at [800, 475] on h5 "Large and Medium screens" at bounding box center [685, 480] width 417 height 11
click at [1215, 97] on span "Preview" at bounding box center [1202, 102] width 31 height 11
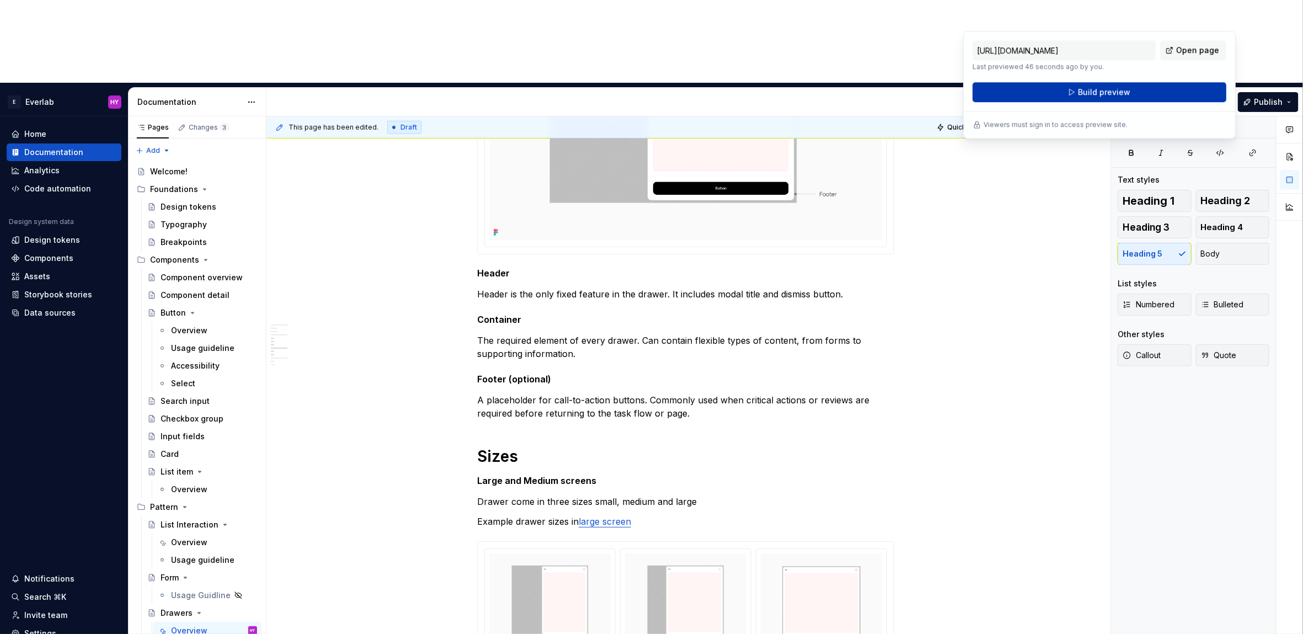
click at [1138, 90] on button "Build preview" at bounding box center [1100, 92] width 254 height 20
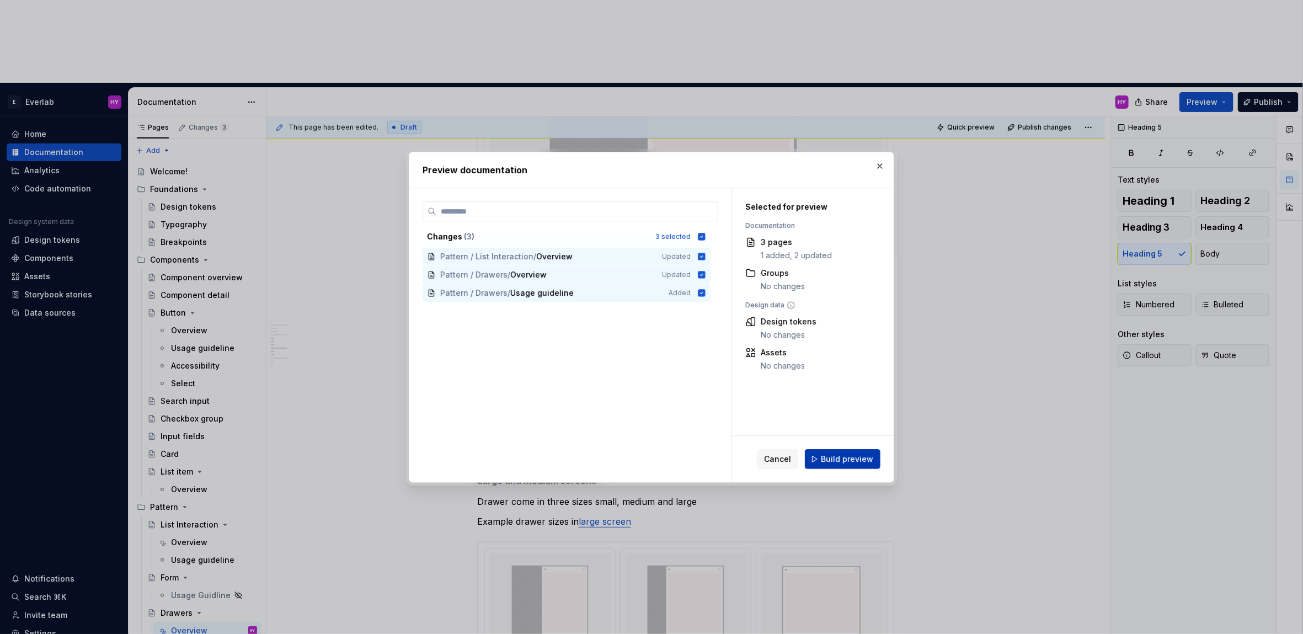
click at [834, 461] on span "Build preview" at bounding box center [847, 459] width 52 height 11
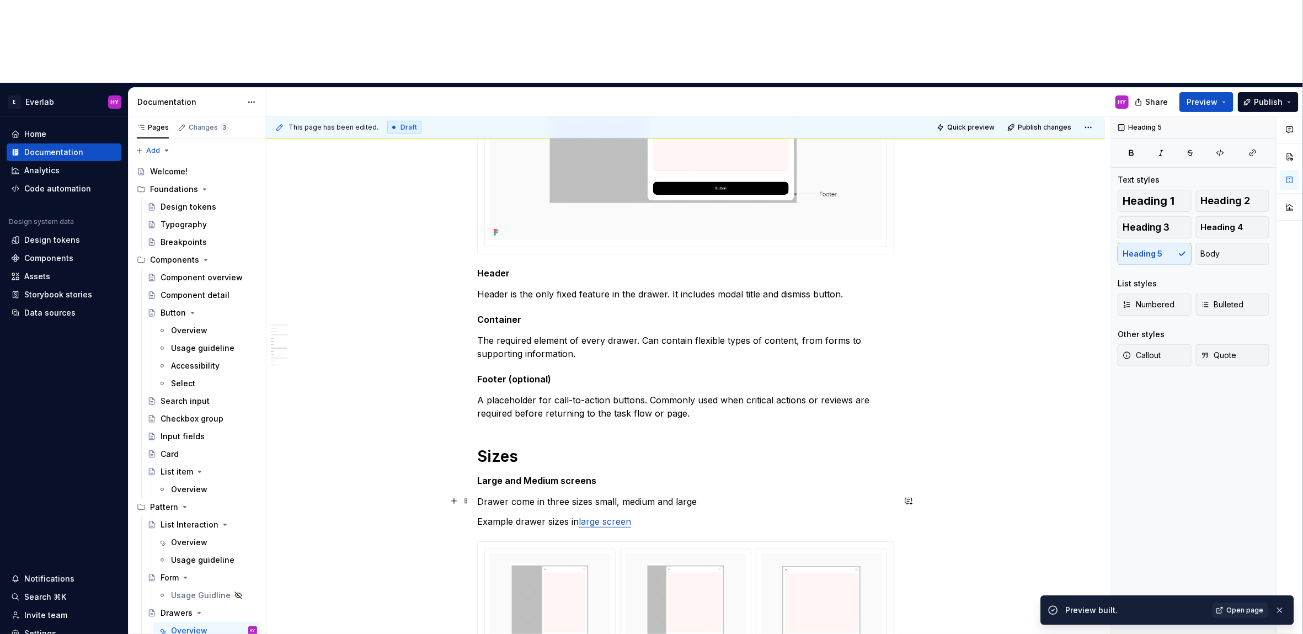
scroll to position [821, 0]
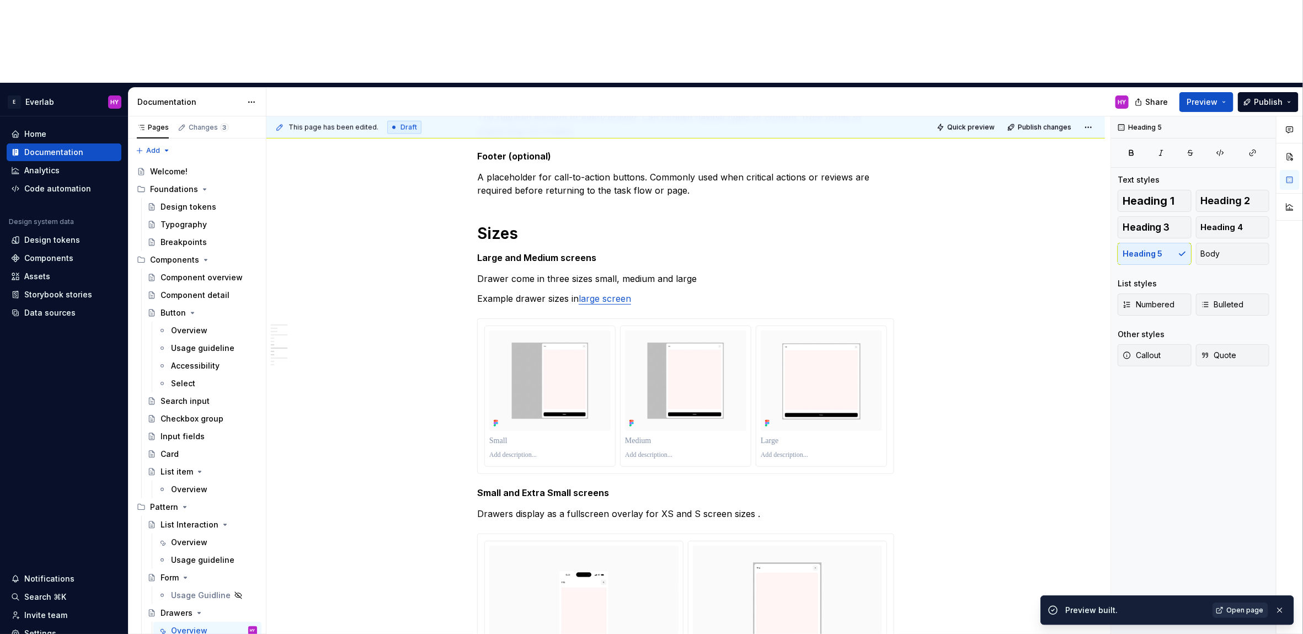
click at [1253, 610] on span "Open page" at bounding box center [1245, 610] width 37 height 9
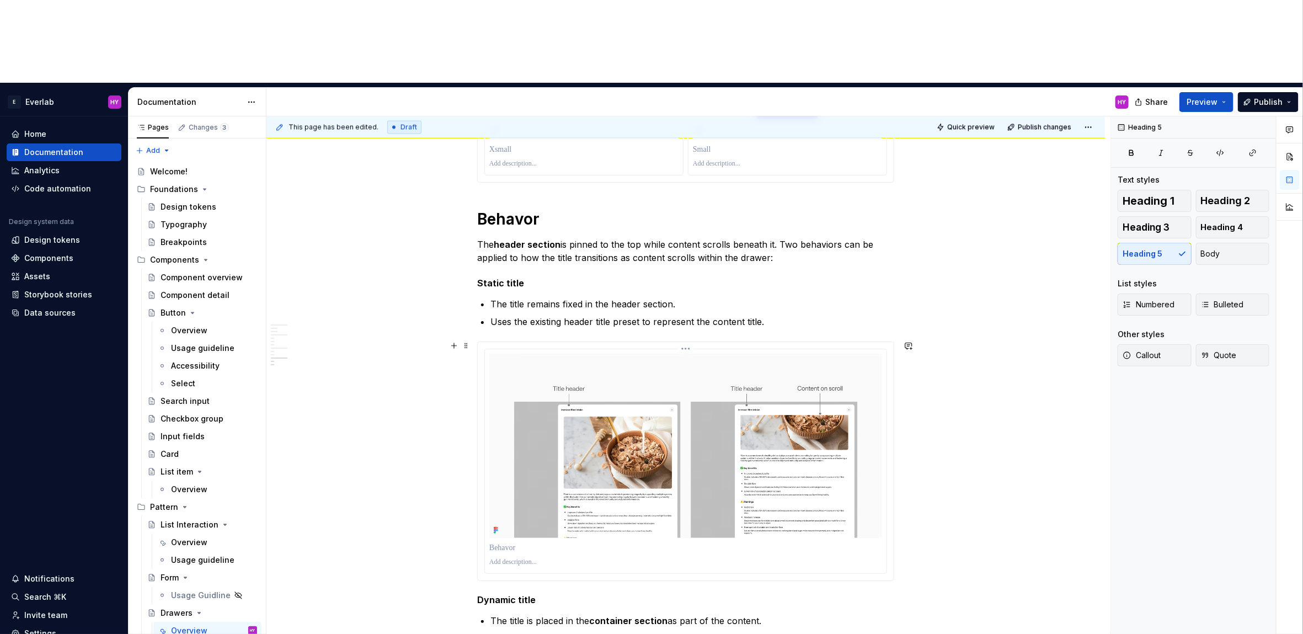
scroll to position [1386, 0]
click at [498, 276] on h5 "Static title" at bounding box center [685, 281] width 417 height 11
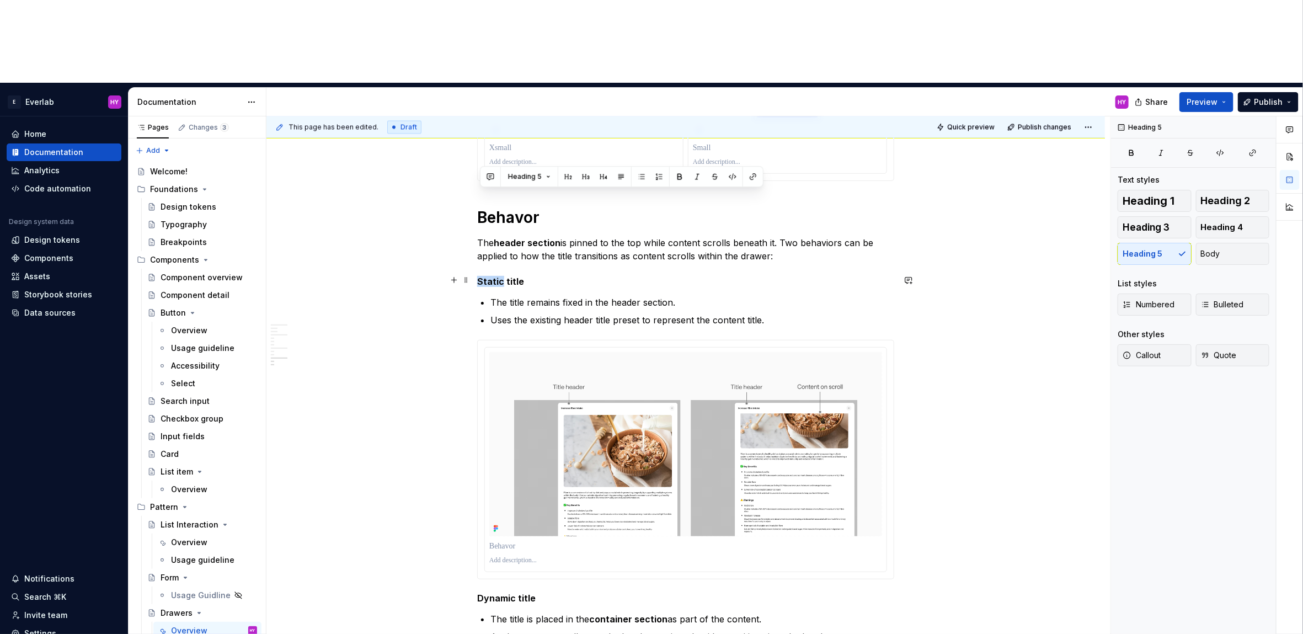
drag, startPoint x: 505, startPoint y: 196, endPoint x: 482, endPoint y: 195, distance: 22.7
click at [482, 276] on h5 "Static title" at bounding box center [685, 281] width 417 height 11
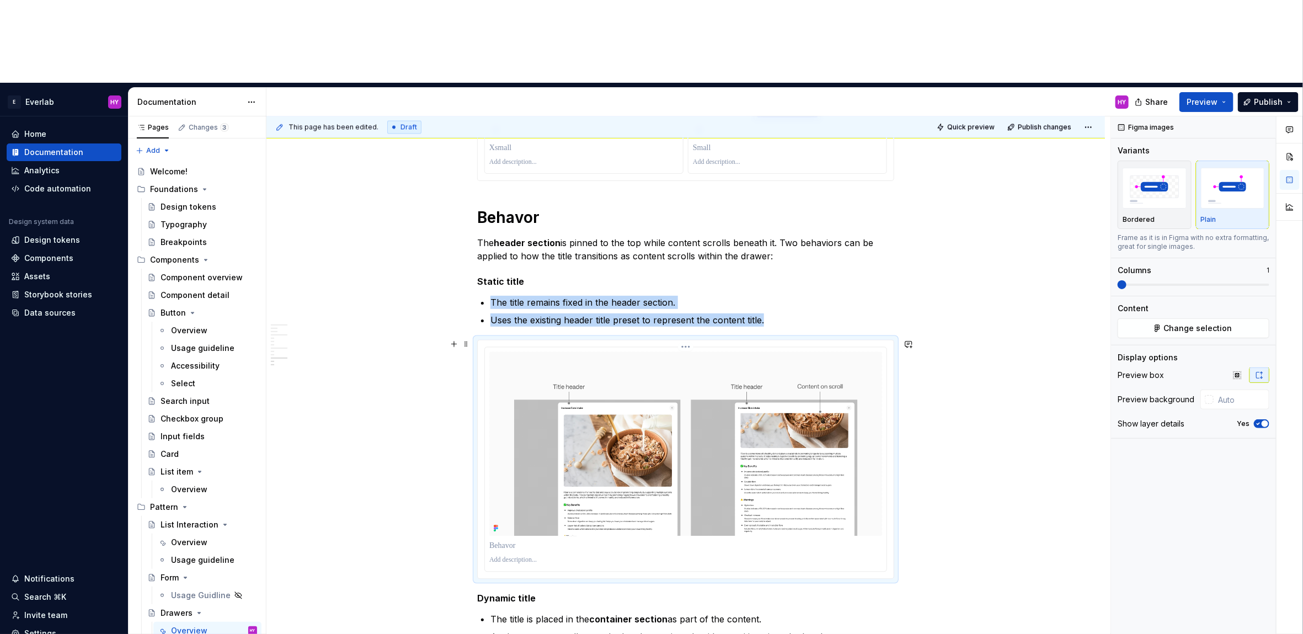
click at [576, 352] on img at bounding box center [685, 444] width 393 height 184
click at [695, 348] on div at bounding box center [686, 460] width 402 height 224
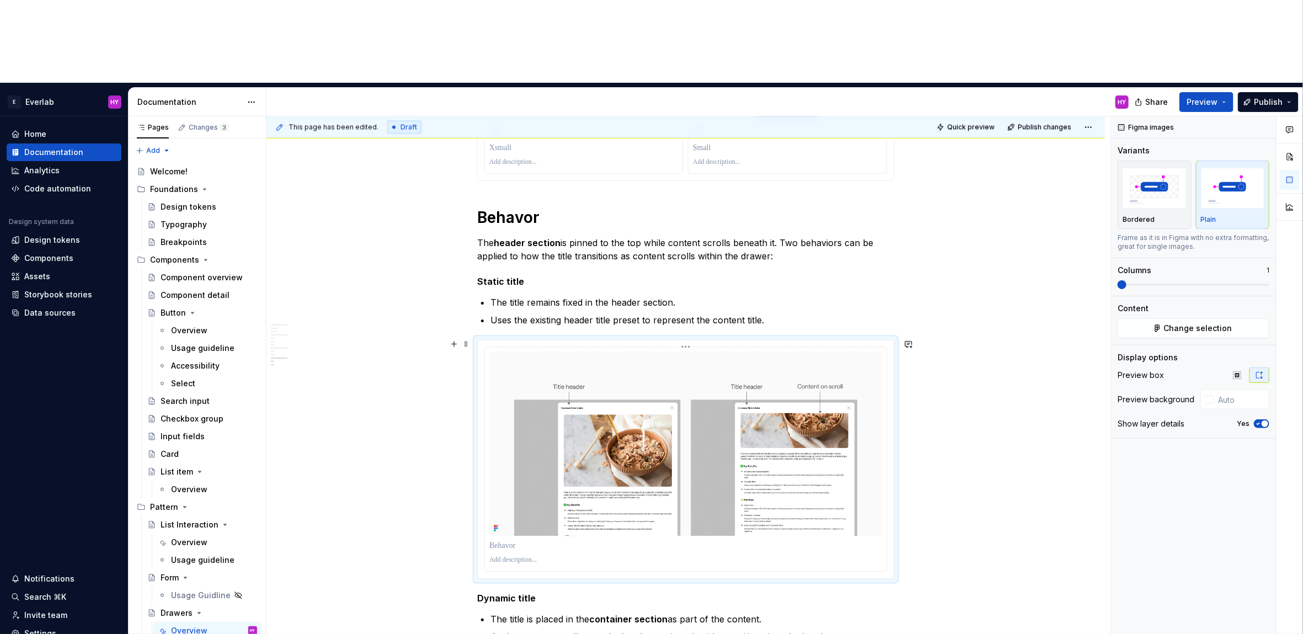
click at [689, 264] on html "E Everlab HY Home Documentation Analytics Code automation Design system data De…" at bounding box center [651, 317] width 1303 height 634
click at [699, 299] on div "Update Figma image" at bounding box center [735, 303] width 103 height 18
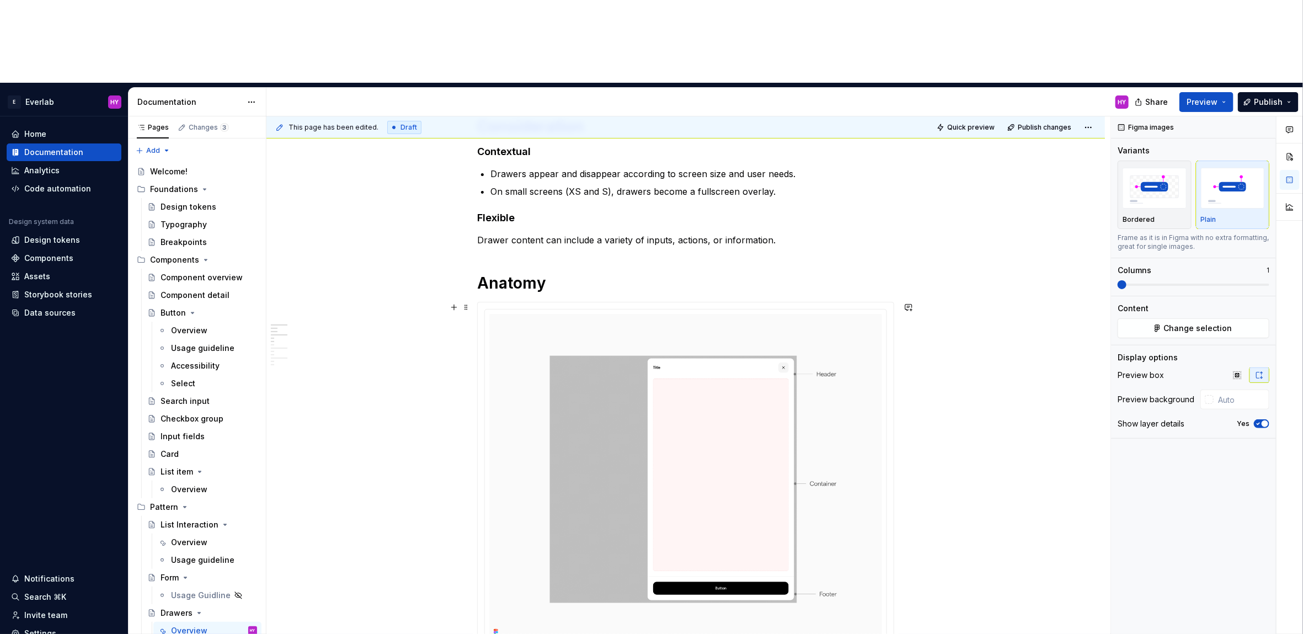
scroll to position [0, 0]
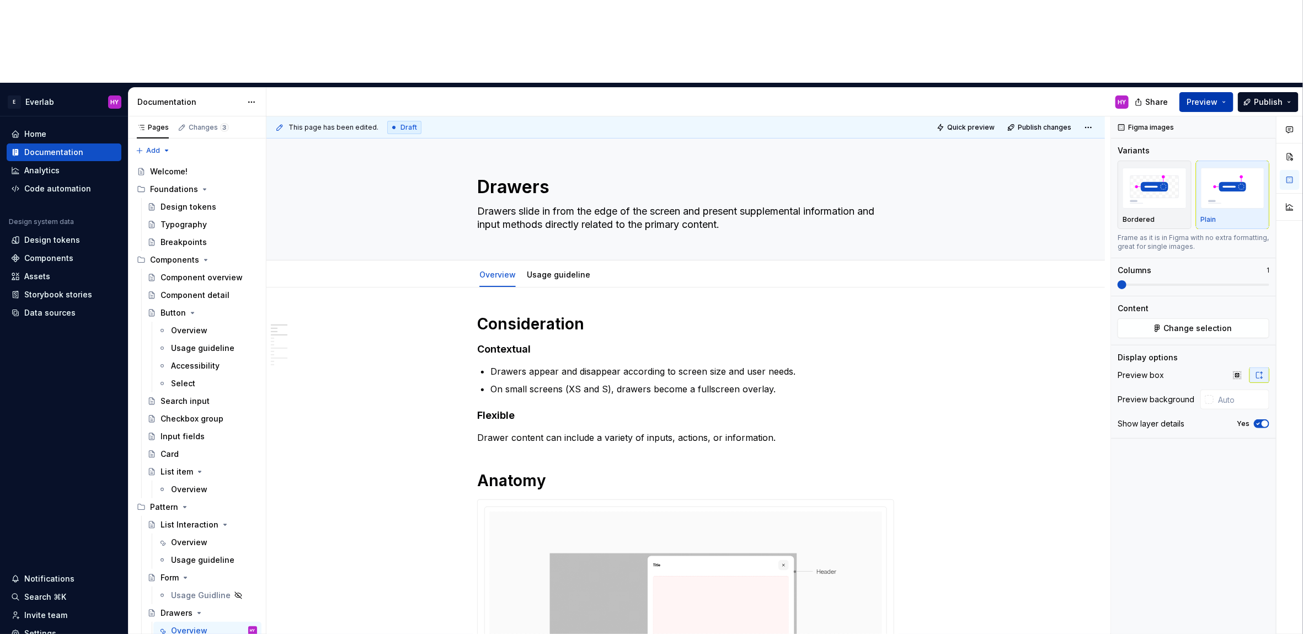
click at [1214, 97] on span "Preview" at bounding box center [1202, 102] width 31 height 11
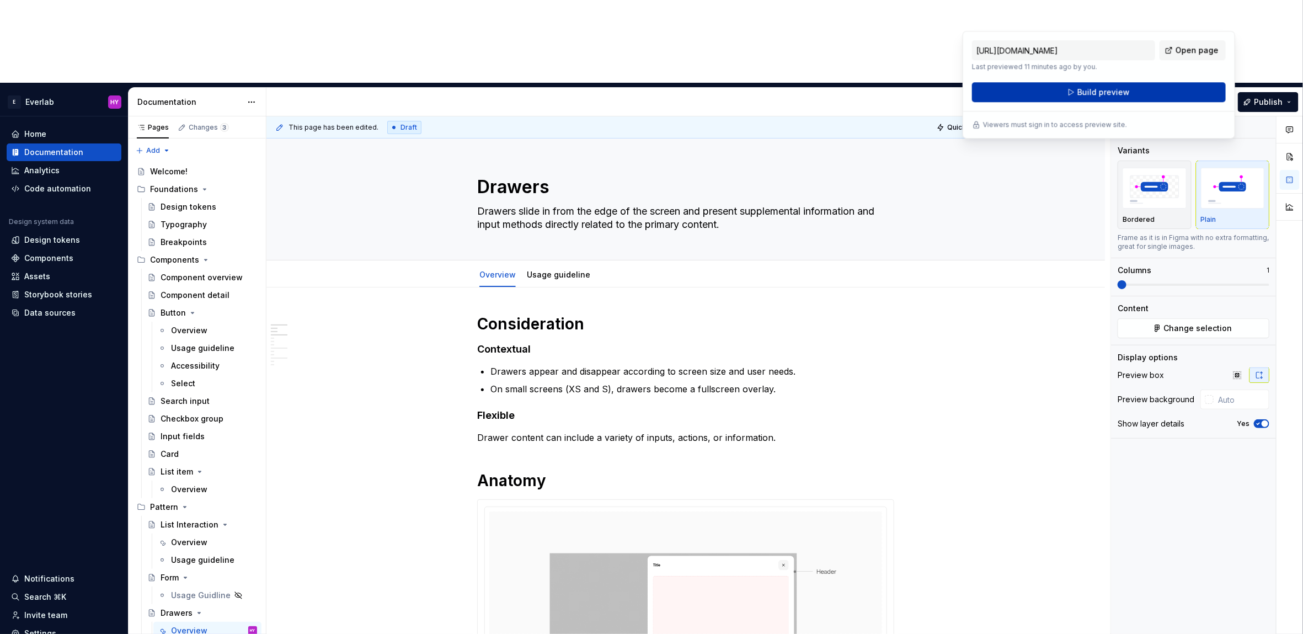
click at [1104, 90] on span "Build preview" at bounding box center [1104, 92] width 52 height 11
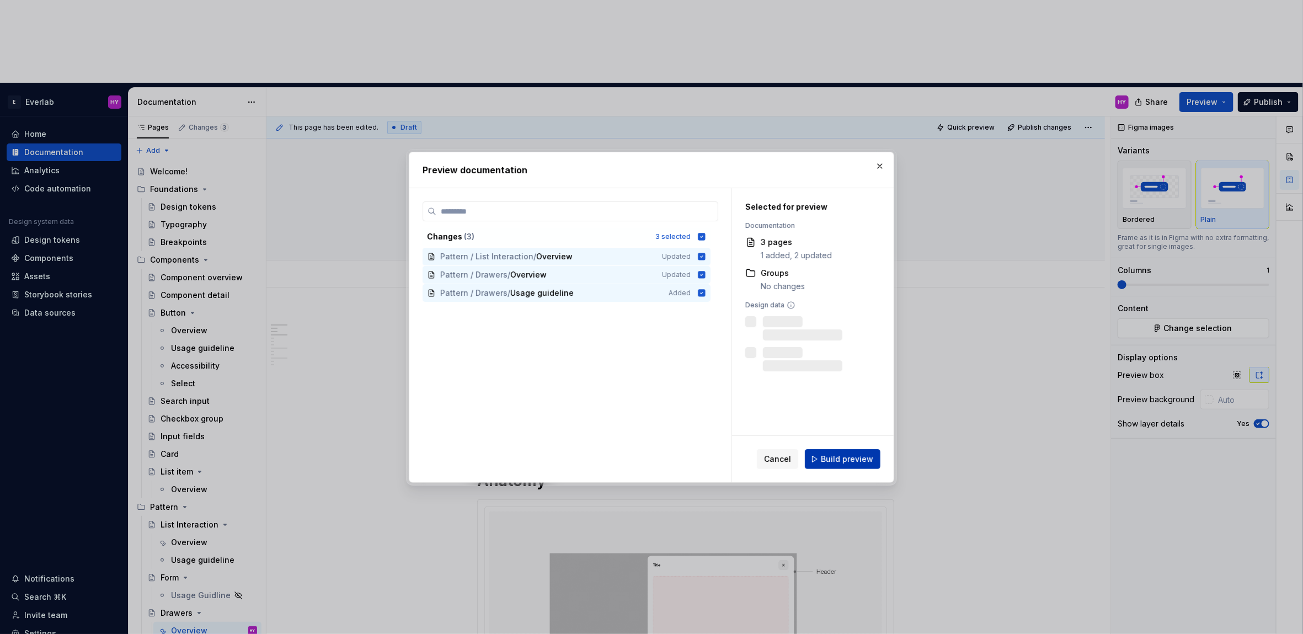
click at [834, 456] on span "Build preview" at bounding box center [847, 459] width 52 height 11
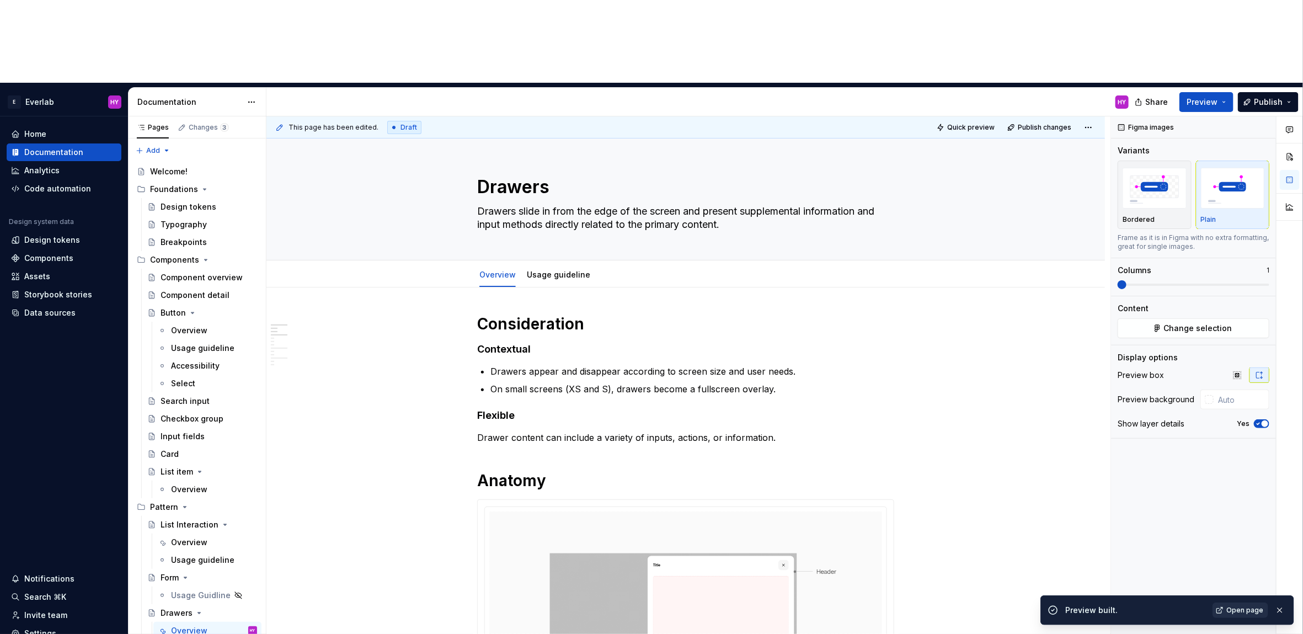
click at [1254, 614] on link "Open page" at bounding box center [1241, 610] width 56 height 15
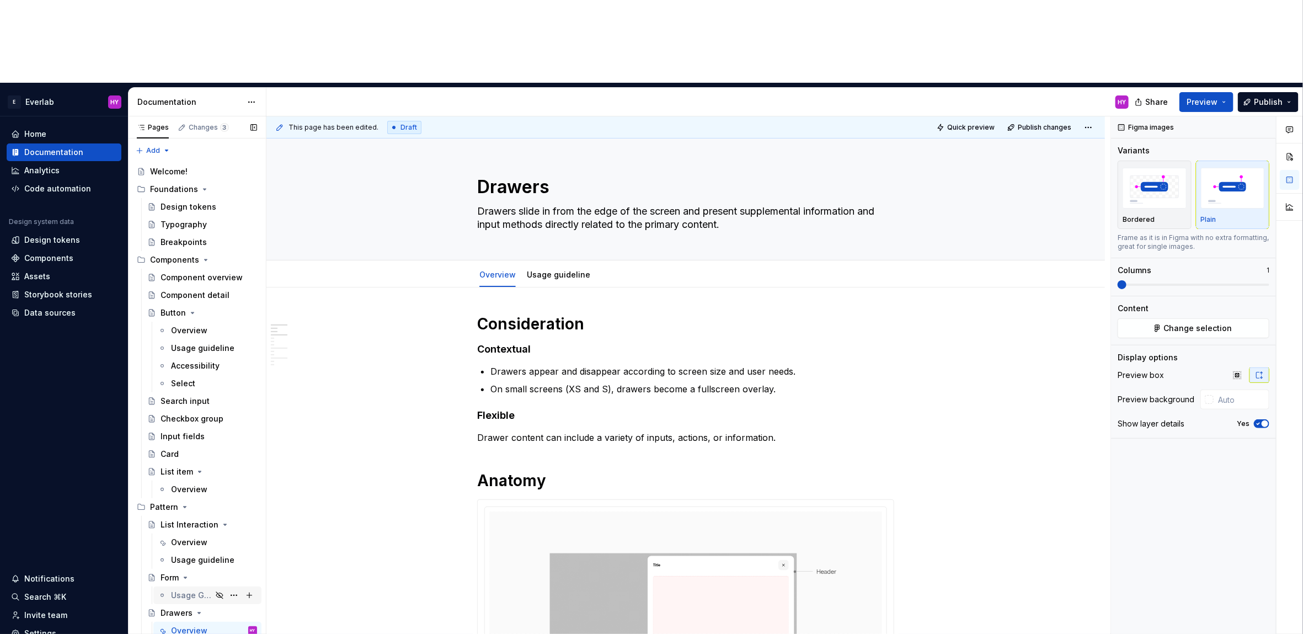
click at [188, 590] on div "Usage Guidline" at bounding box center [191, 595] width 41 height 11
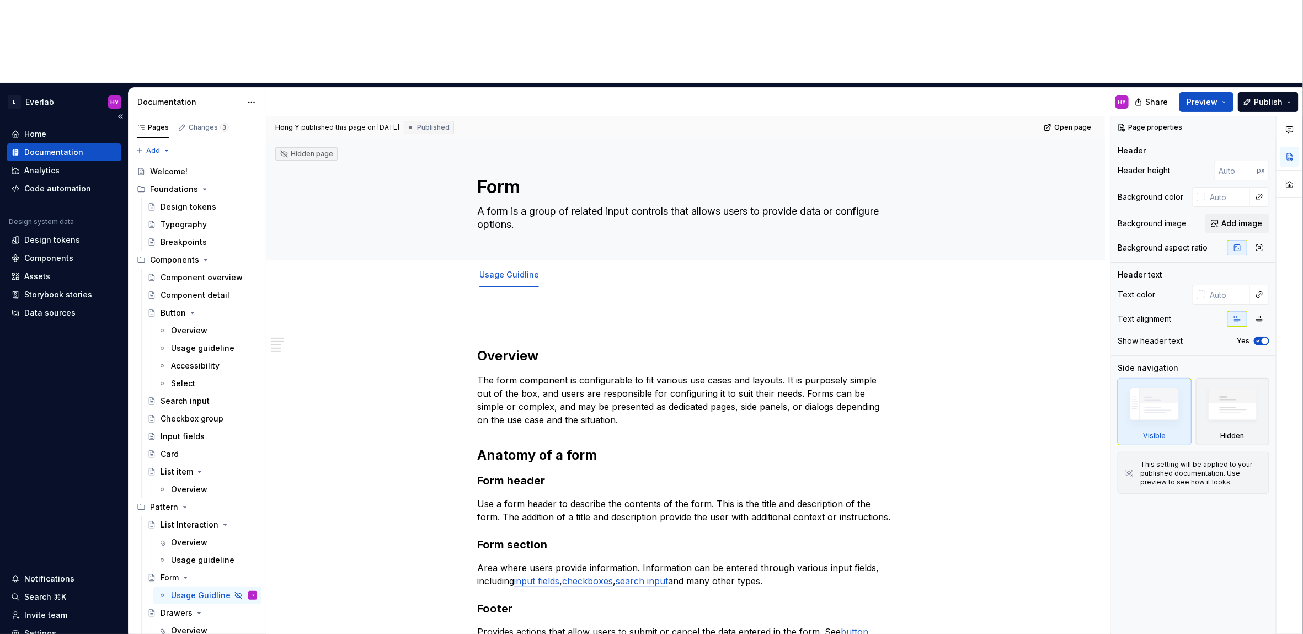
scroll to position [157, 0]
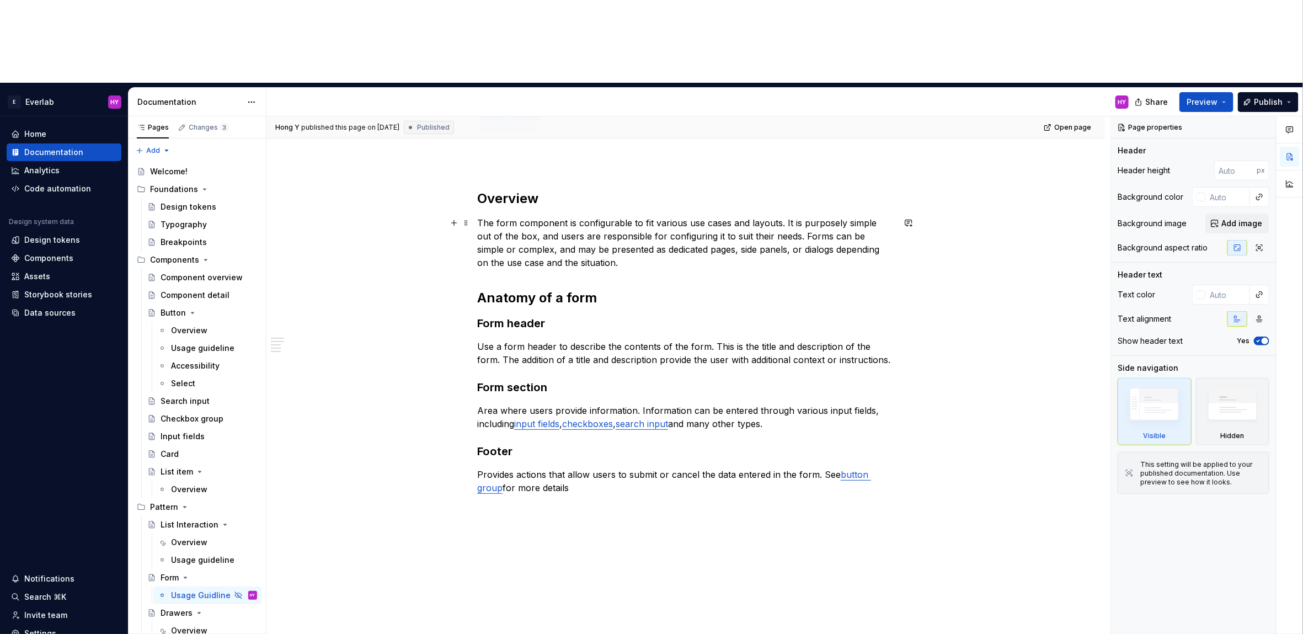
click at [354, 183] on div "Overview The form component is configurable to fit various use cases and layout…" at bounding box center [686, 424] width 839 height 588
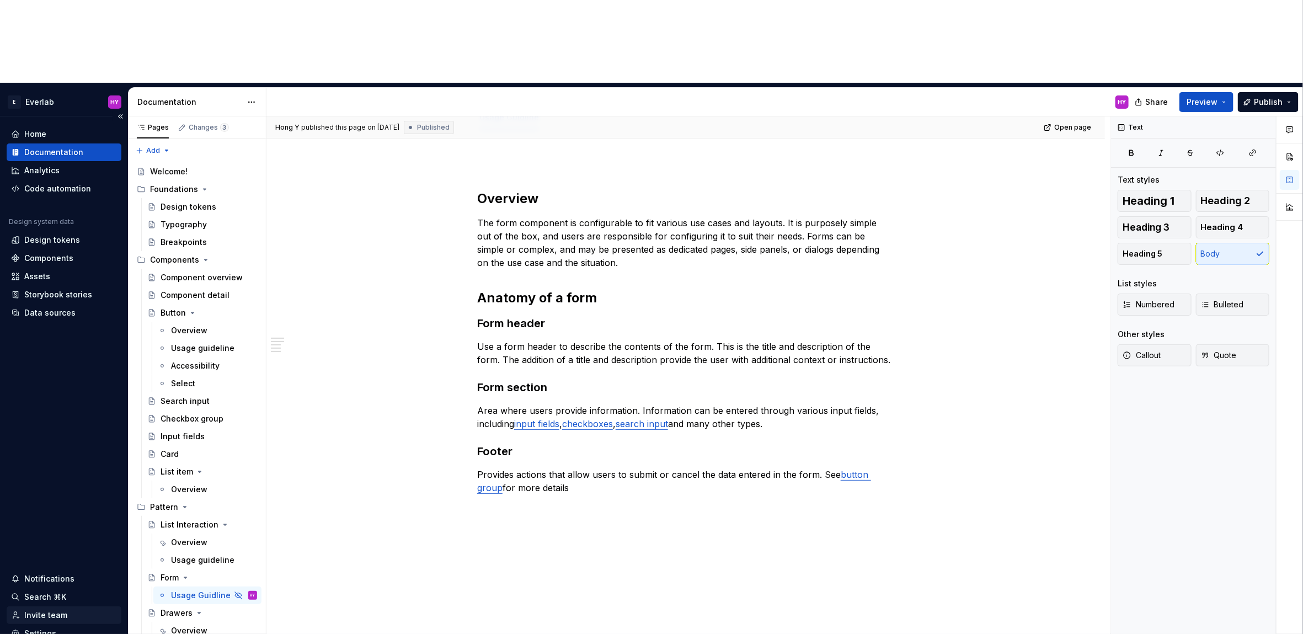
click at [70, 610] on div "Invite team" at bounding box center [64, 615] width 106 height 11
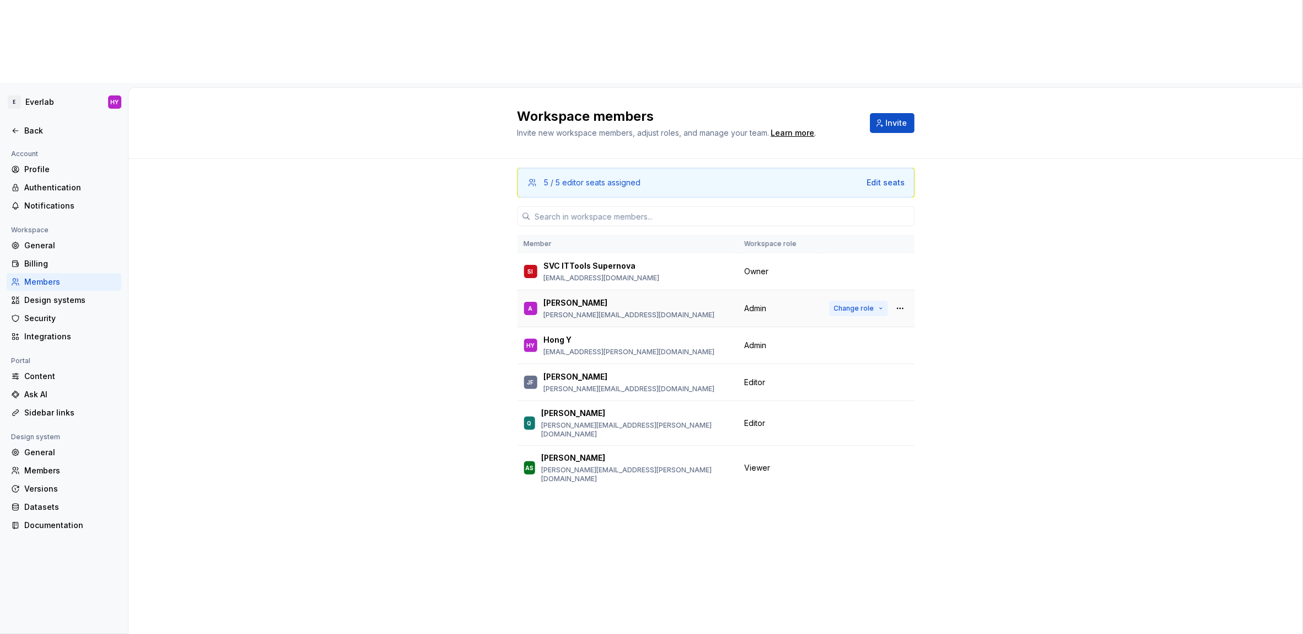
click at [861, 304] on span "Change role" at bounding box center [854, 308] width 40 height 9
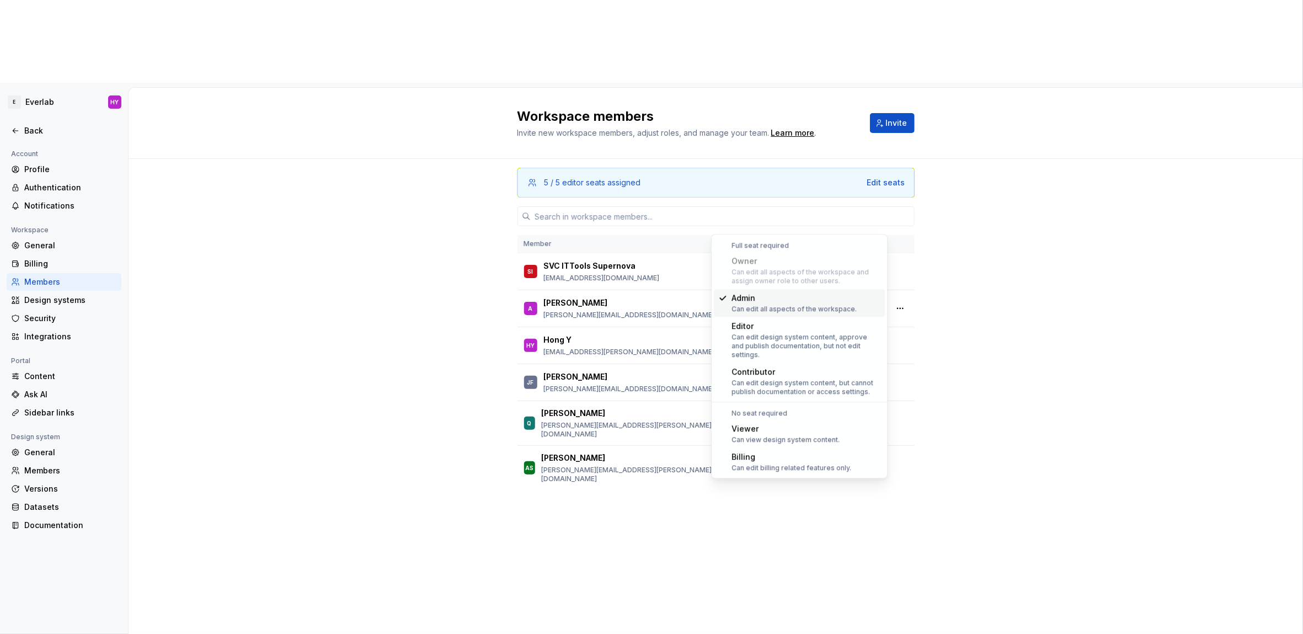
click at [472, 289] on div "5 / 5 editor seats assigned Edit seats Member Workspace role SI SVC ITTools Sup…" at bounding box center [716, 438] width 1175 height 558
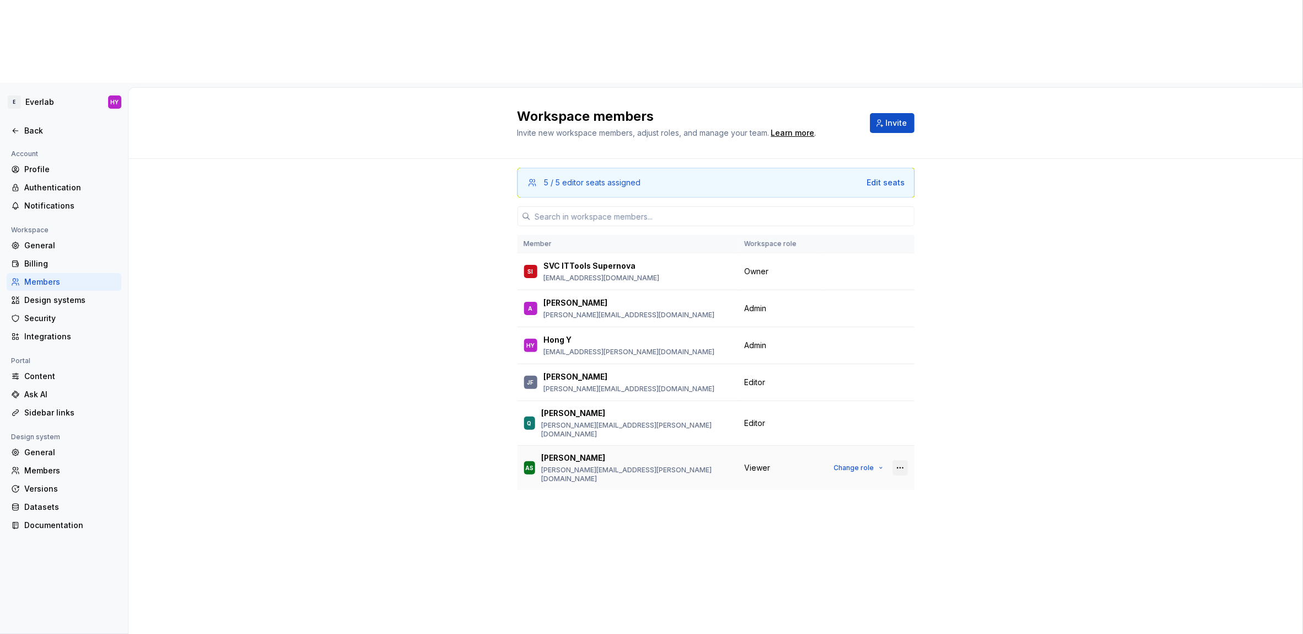
click at [901, 460] on button "button" at bounding box center [900, 467] width 15 height 15
click at [867, 389] on div "Remove from workspace" at bounding box center [832, 392] width 95 height 11
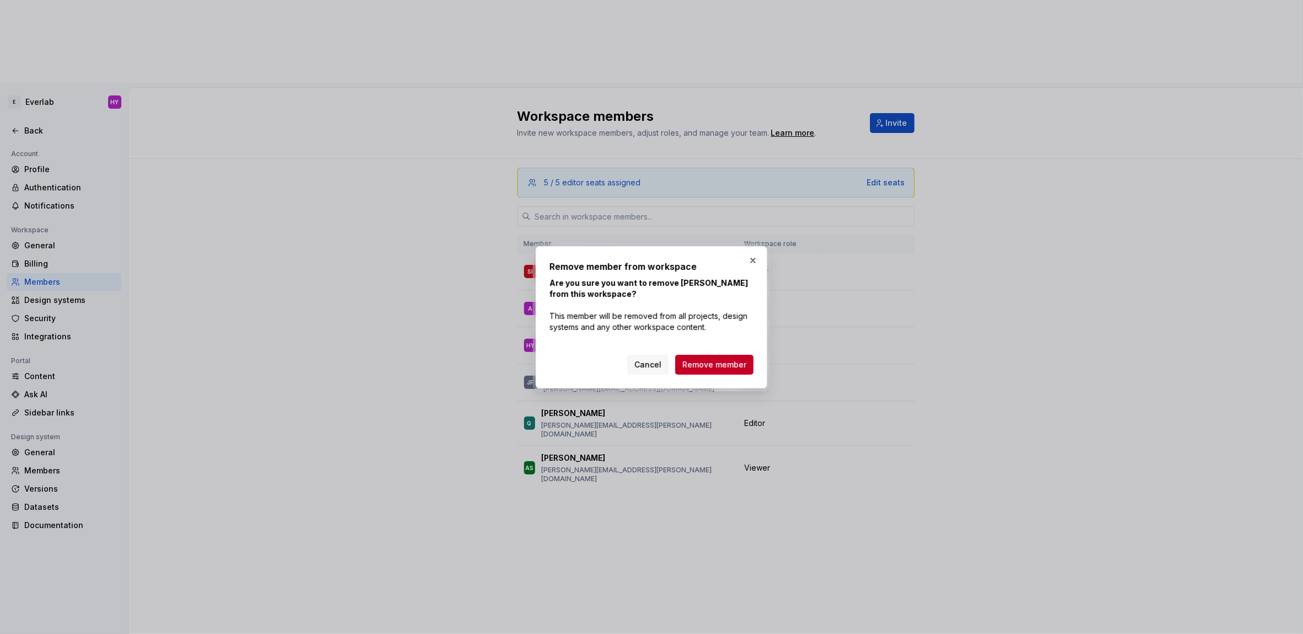
click at [734, 371] on button "Remove member" at bounding box center [714, 365] width 78 height 20
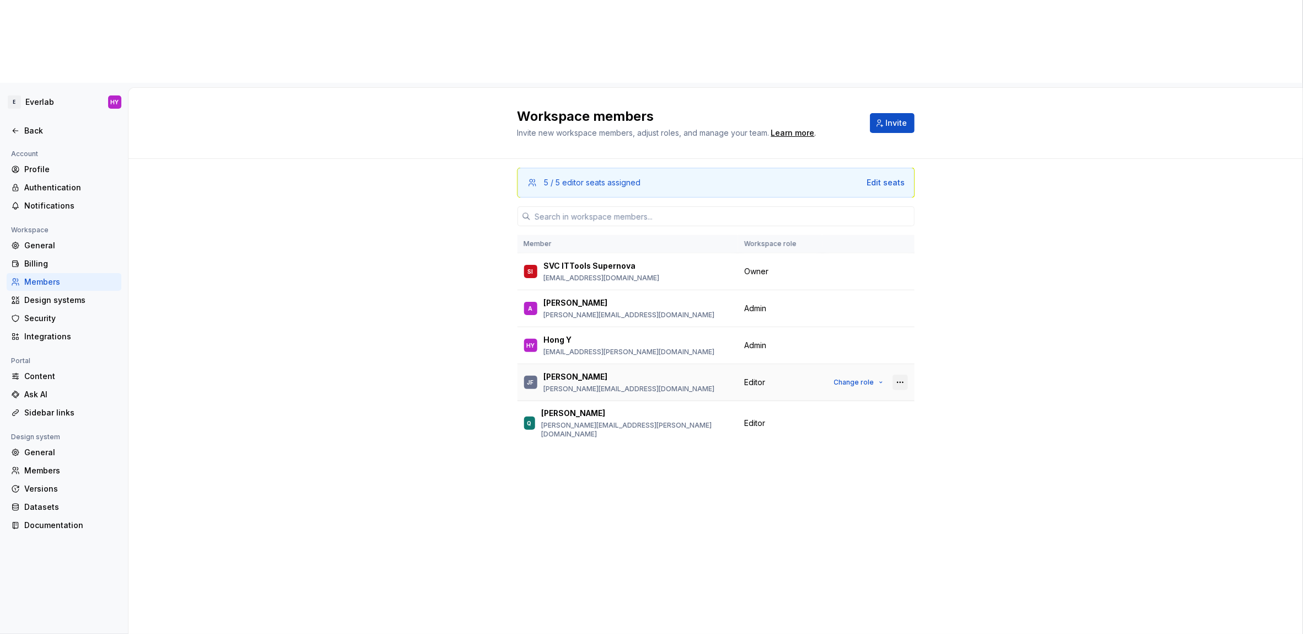
click at [907, 375] on button "button" at bounding box center [900, 382] width 15 height 15
click at [398, 310] on div "5 / 5 editor seats assigned Edit seats Member Workspace role SI SVC ITTools Sup…" at bounding box center [716, 438] width 1175 height 558
click at [87, 331] on div "Integrations" at bounding box center [70, 336] width 93 height 11
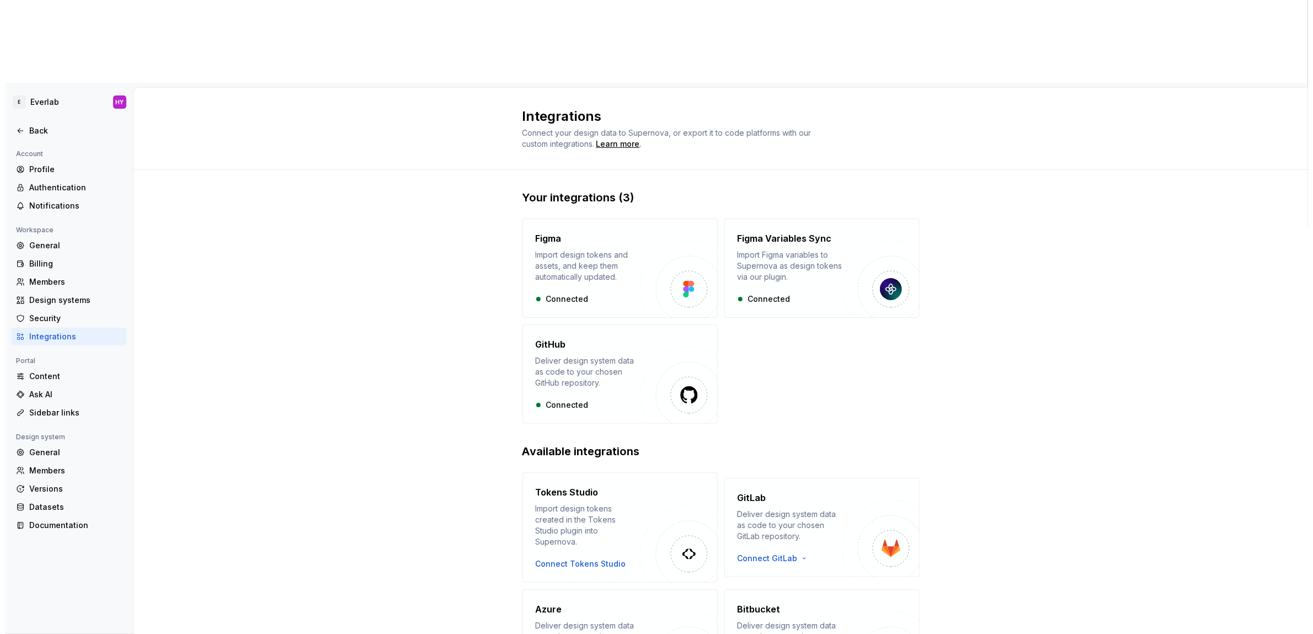
scroll to position [2, 0]
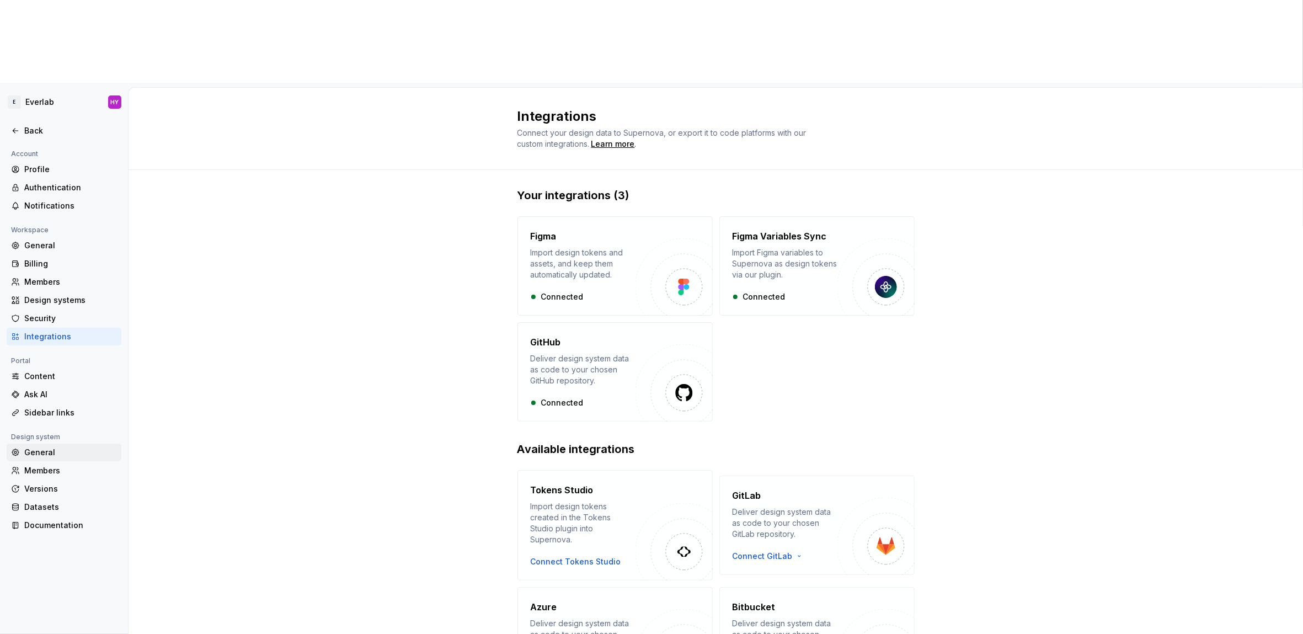
click at [67, 447] on div "General" at bounding box center [70, 452] width 93 height 11
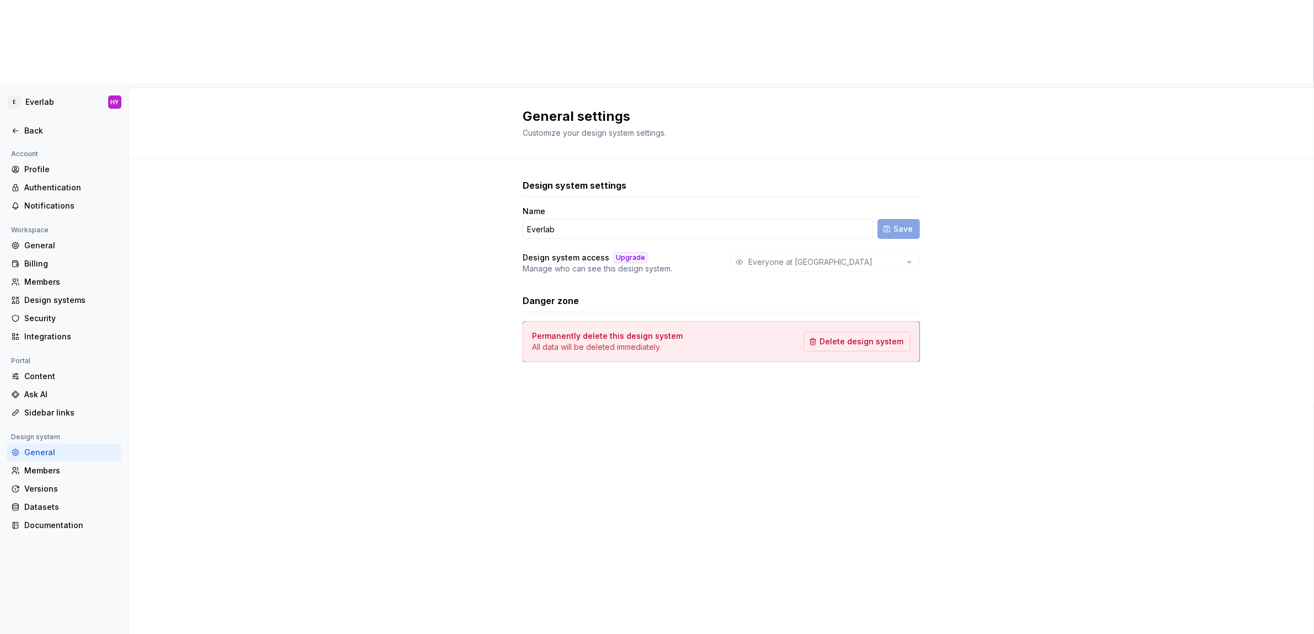
click at [209, 248] on div "Design system settings Name Everlab Save Design system access Upgrade Manage wh…" at bounding box center [721, 281] width 1185 height 245
click at [95, 295] on div "Design systems" at bounding box center [70, 300] width 93 height 11
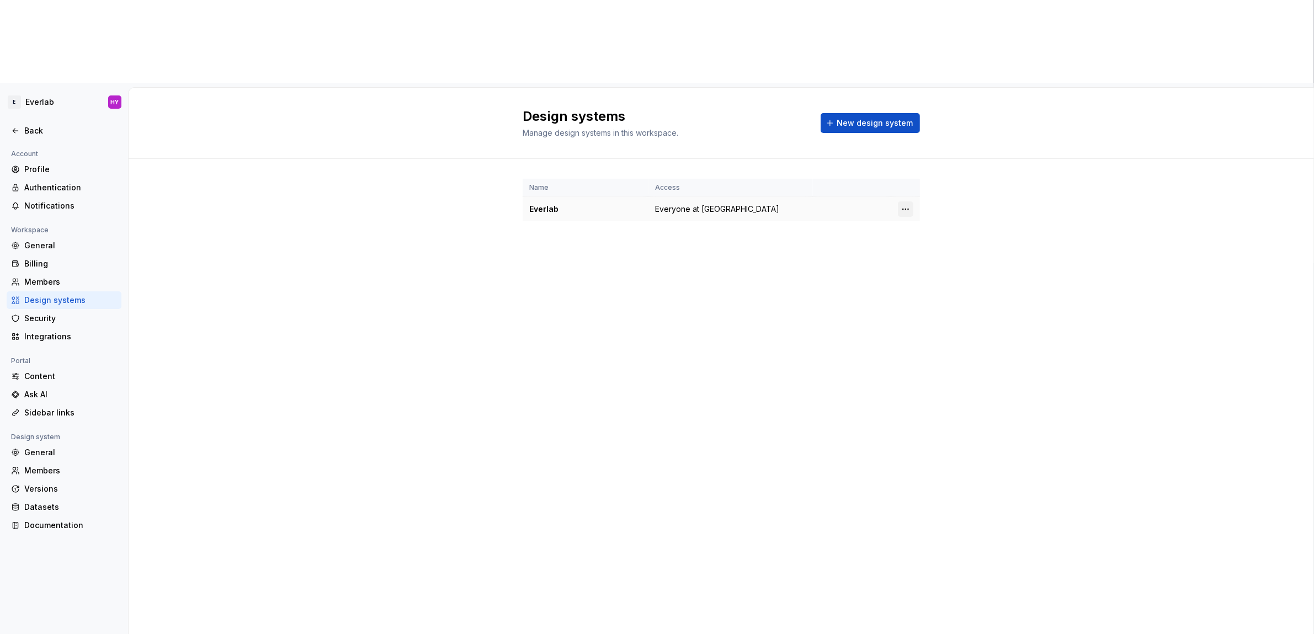
click at [907, 127] on html "E Everlab HY Back Account Profile Authentication Notifications Workspace Genera…" at bounding box center [657, 317] width 1314 height 634
click at [946, 168] on div "Design system settings" at bounding box center [970, 164] width 105 height 11
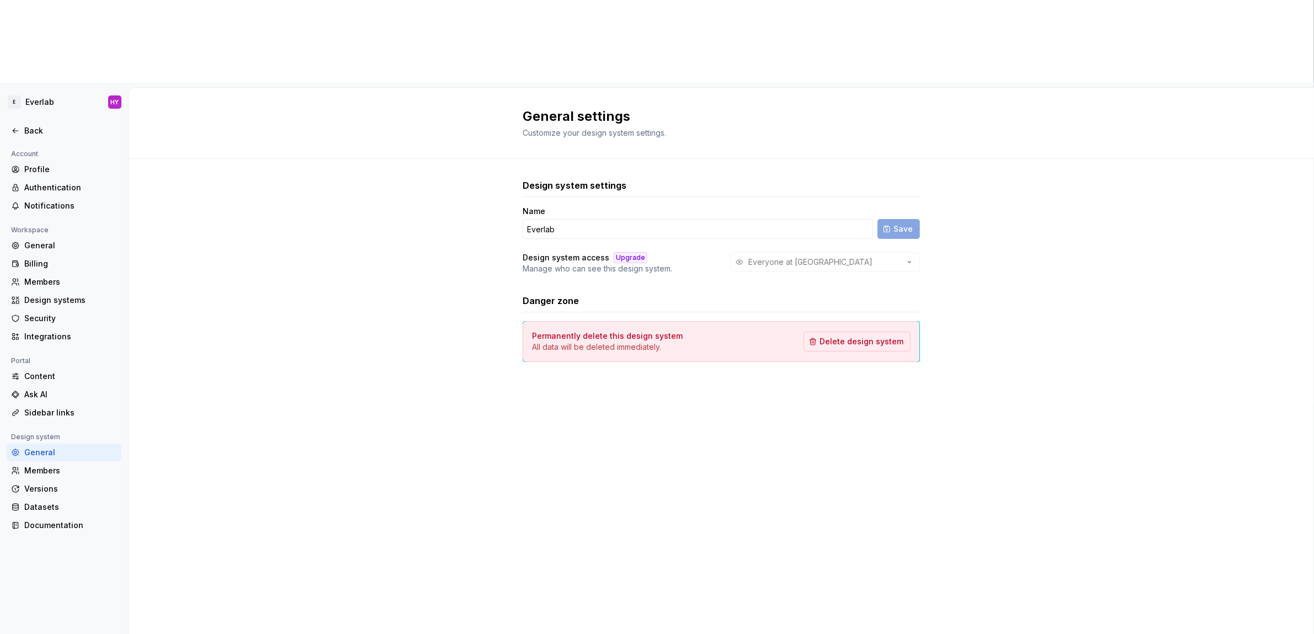
click at [909, 252] on div "Everyone at [GEOGRAPHIC_DATA]" at bounding box center [825, 262] width 190 height 20
click at [276, 169] on div "Design system settings Name Everlab Save Design system access Upgrade Manage wh…" at bounding box center [721, 281] width 1185 height 245
click at [15, 126] on icon at bounding box center [15, 130] width 9 height 9
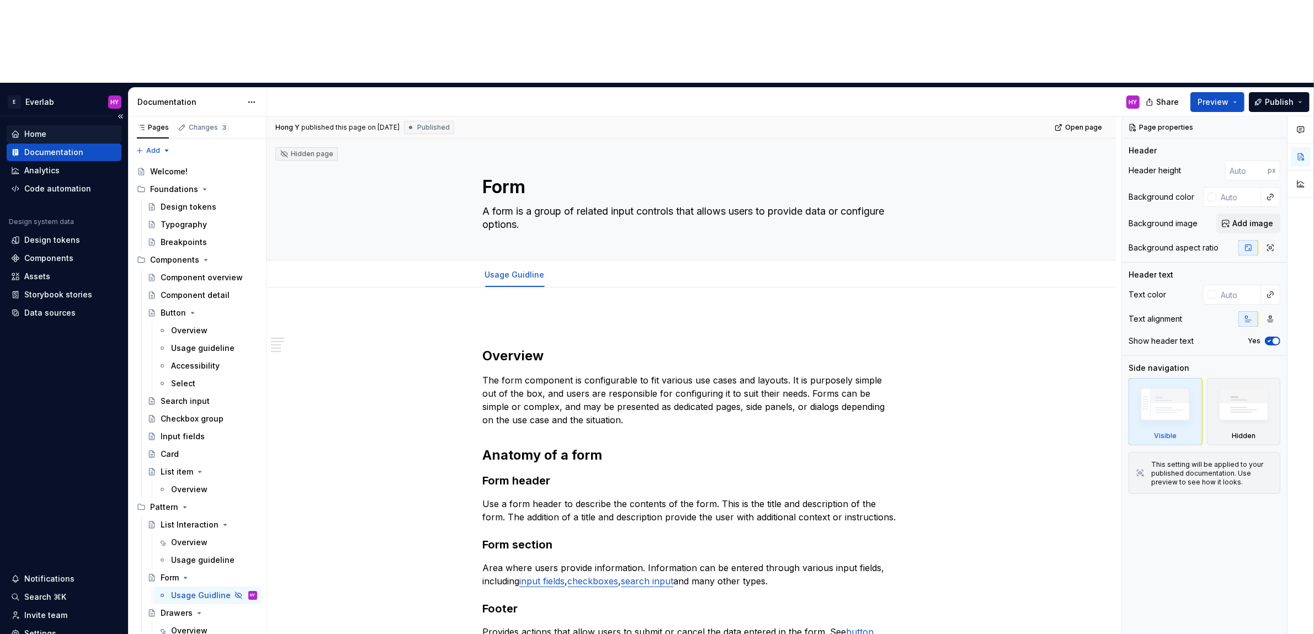
type textarea "*"
click at [91, 147] on div "Documentation" at bounding box center [64, 152] width 106 height 11
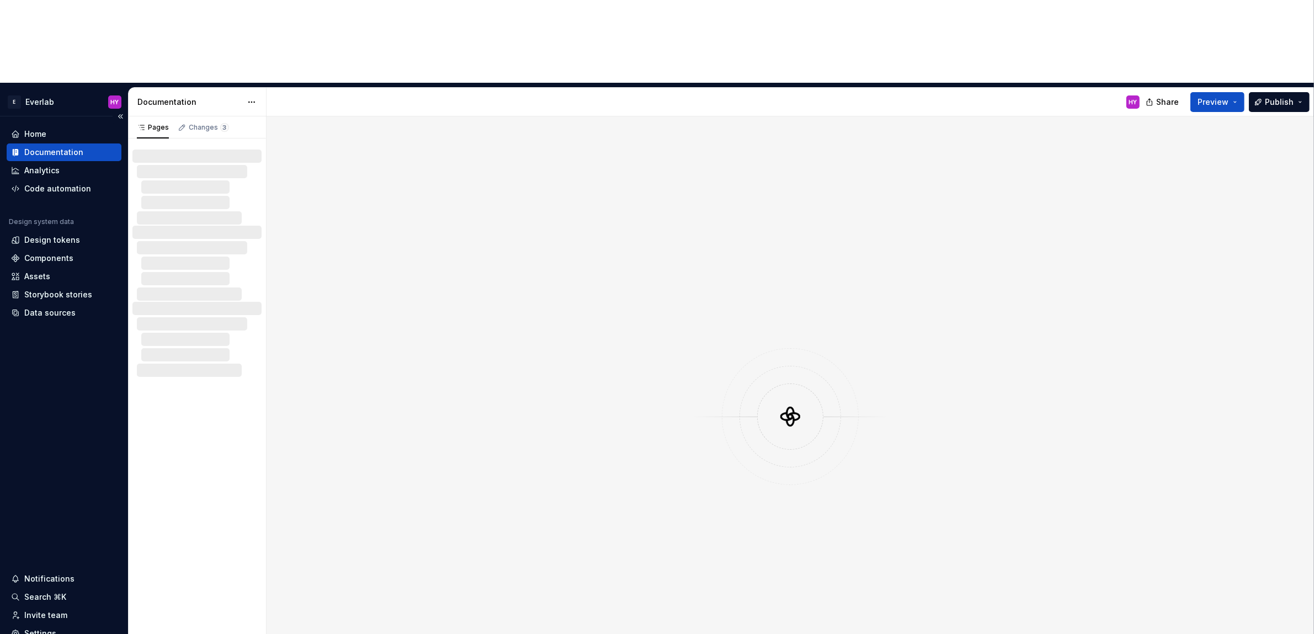
click at [91, 147] on div "Documentation" at bounding box center [64, 152] width 106 height 11
click at [257, 16] on html "E Everlab HY Home Documentation Analytics Code automation Design system data De…" at bounding box center [657, 317] width 1314 height 634
click at [272, 110] on div "Documentation settings" at bounding box center [314, 114] width 105 height 11
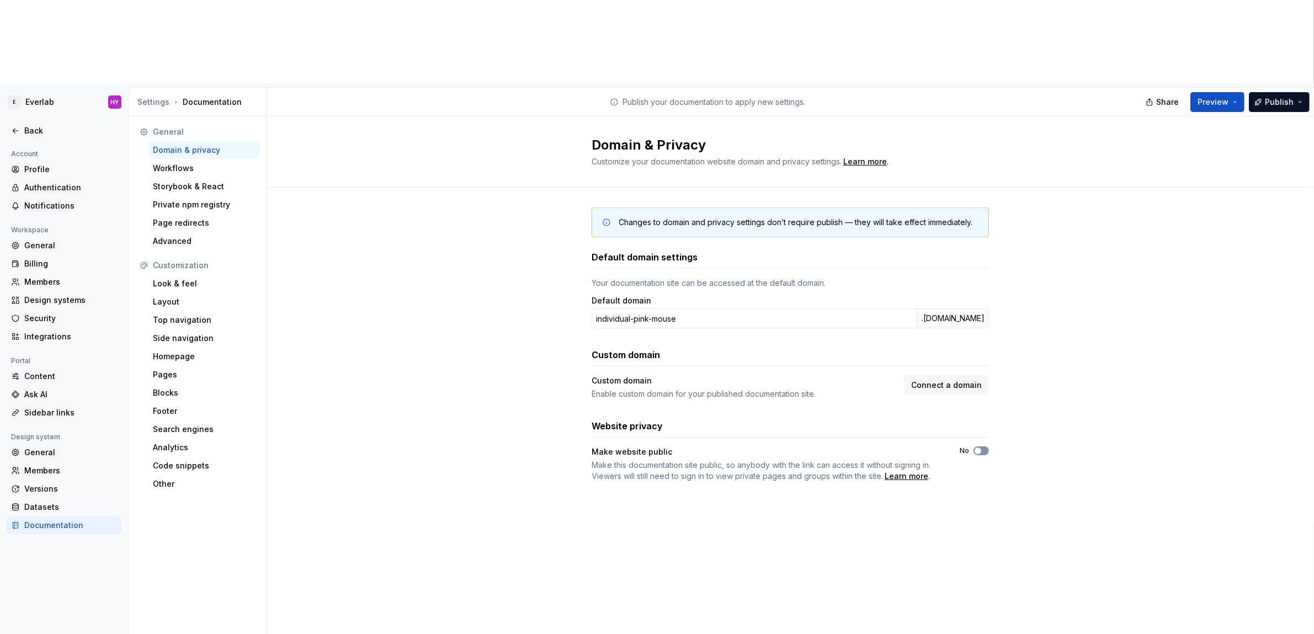
click at [979, 448] on span "button" at bounding box center [977, 451] width 7 height 7
click at [1226, 188] on div "Changes to domain and privacy settings don’t require publish — they will take e…" at bounding box center [790, 379] width 1047 height 383
click at [1227, 97] on span "Preview" at bounding box center [1212, 102] width 31 height 11
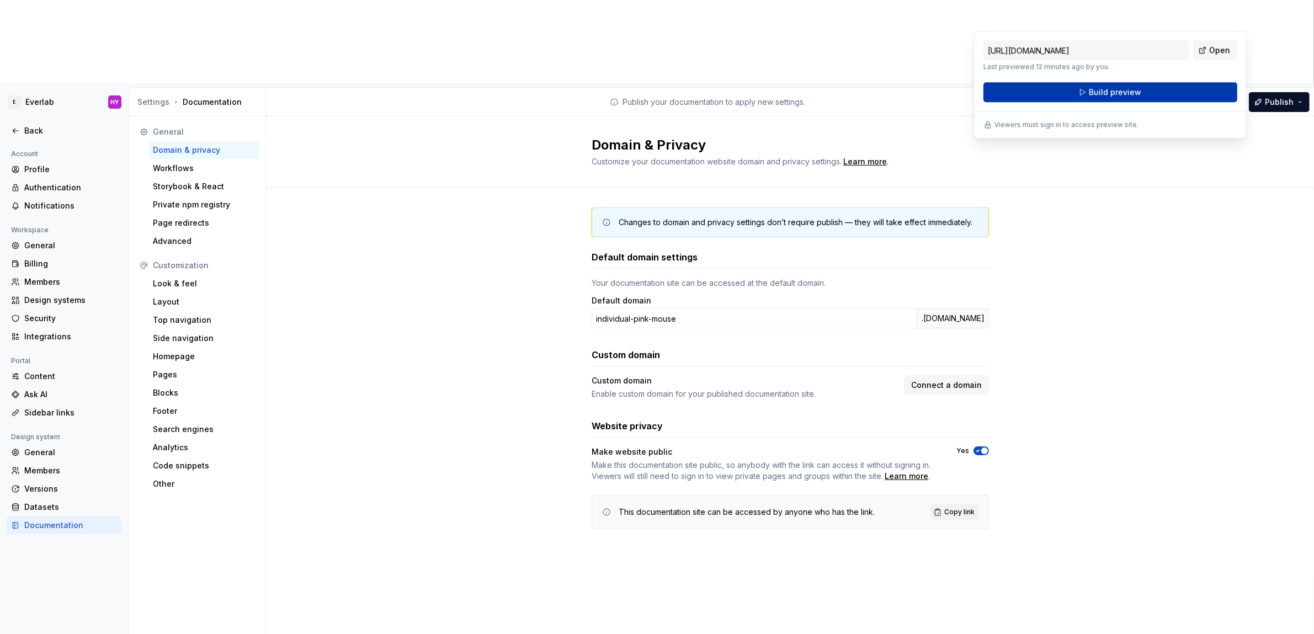
click at [1161, 93] on button "Build preview" at bounding box center [1110, 92] width 254 height 20
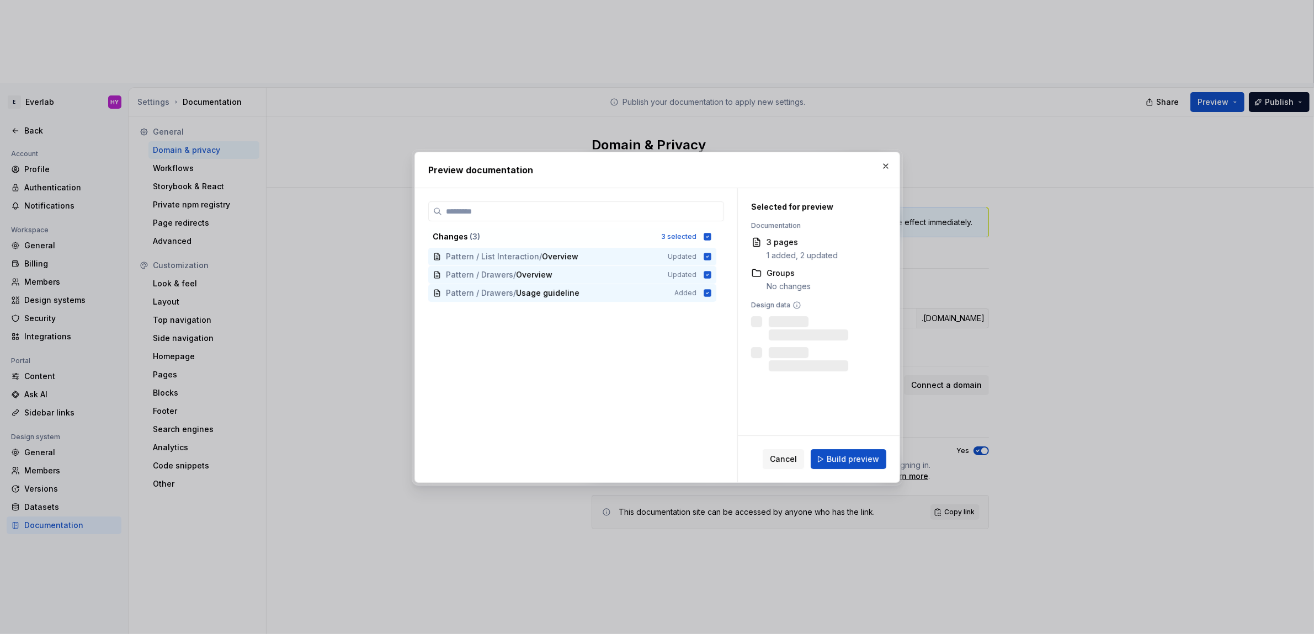
click at [858, 456] on span "Build preview" at bounding box center [853, 459] width 52 height 11
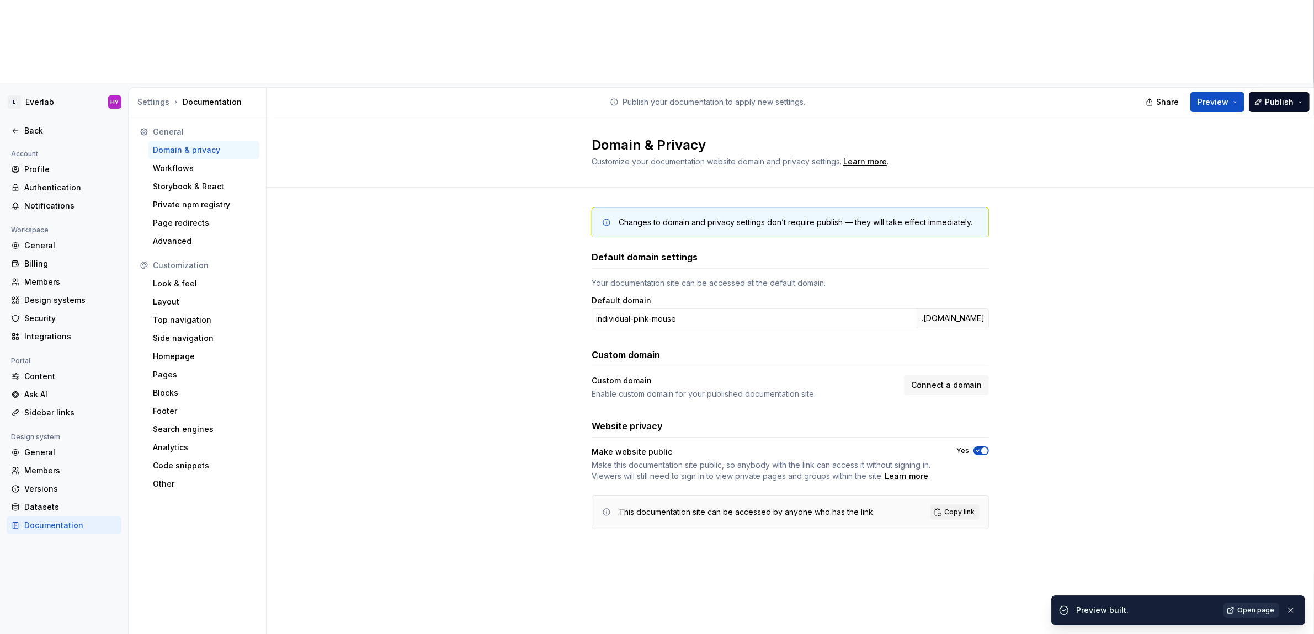
click at [1268, 610] on span "Open page" at bounding box center [1255, 610] width 37 height 9
click at [910, 471] on div "Learn more" at bounding box center [907, 476] width 44 height 11
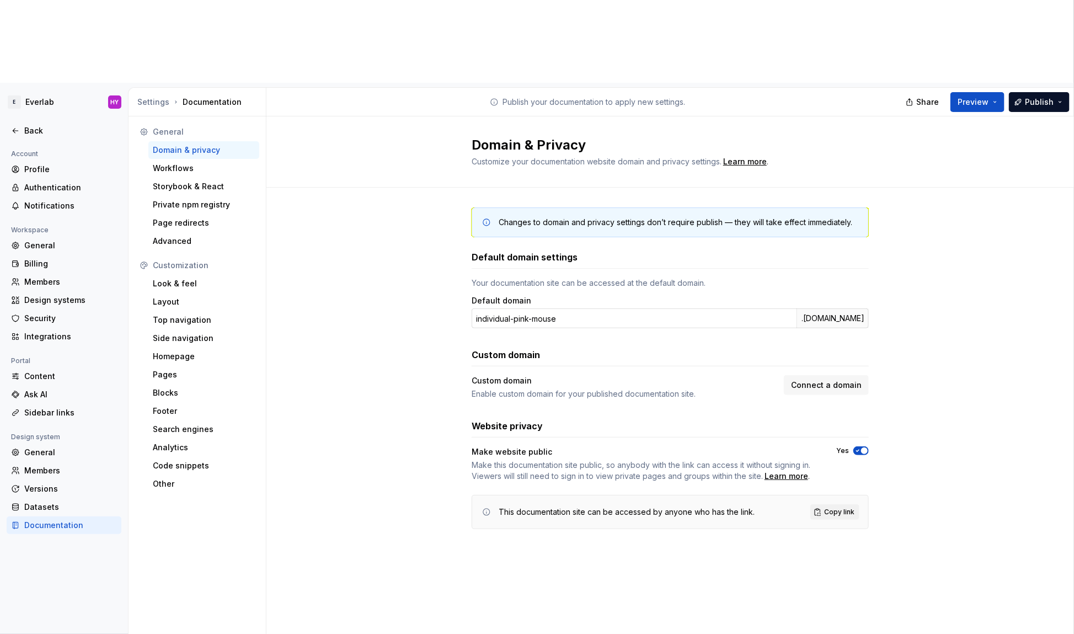
click at [595, 308] on input "individual-pink-mouse" at bounding box center [634, 318] width 325 height 20
type input "everlab"
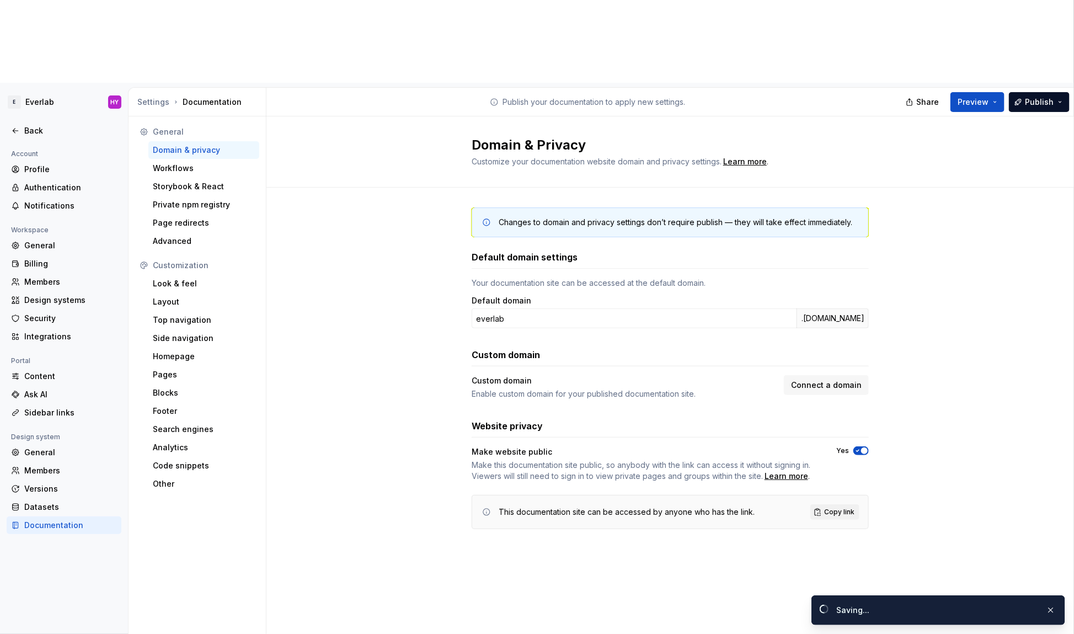
click at [998, 324] on div "Changes to domain and privacy settings don’t require publish — they will take e…" at bounding box center [671, 379] width 808 height 383
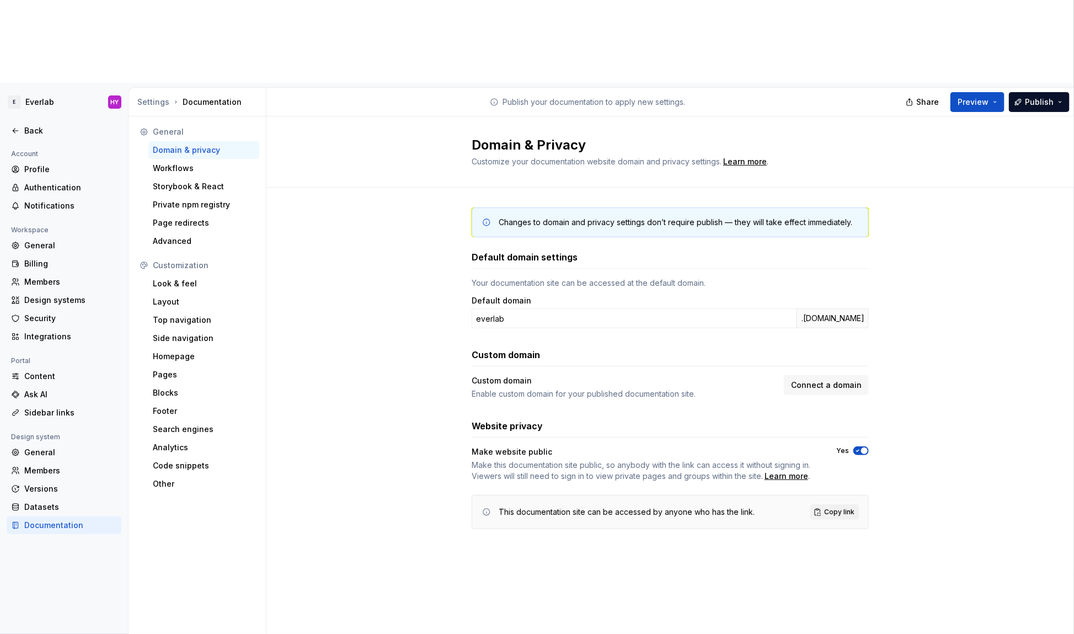
click at [979, 260] on div "Changes to domain and privacy settings don’t require publish — they will take e…" at bounding box center [671, 379] width 808 height 383
click at [1035, 97] on span "Publish" at bounding box center [1039, 102] width 29 height 11
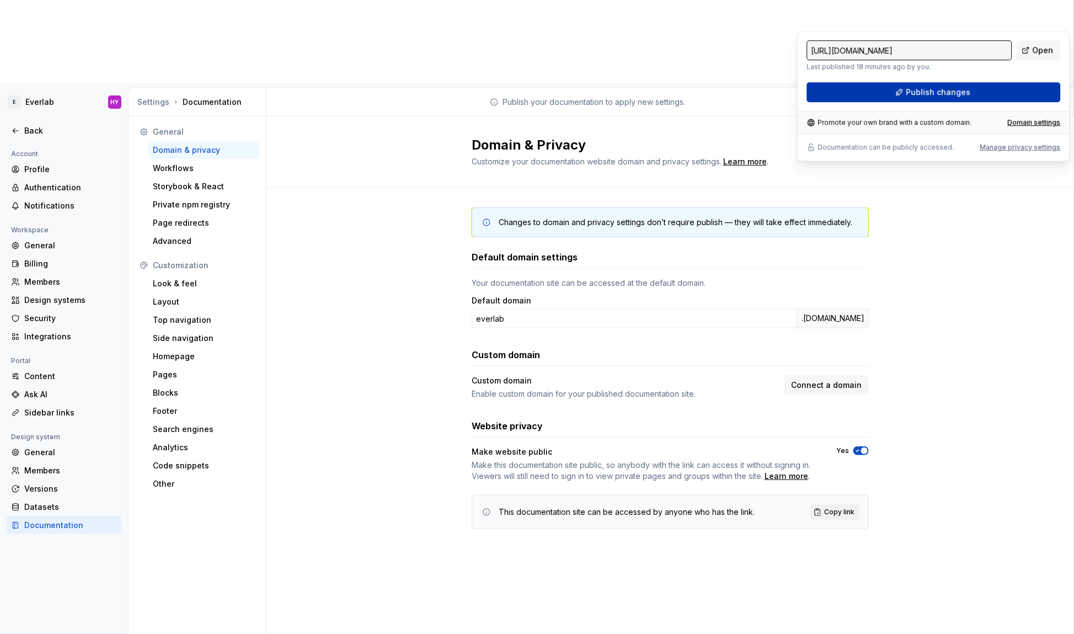
click at [955, 92] on span "Publish changes" at bounding box center [938, 92] width 65 height 11
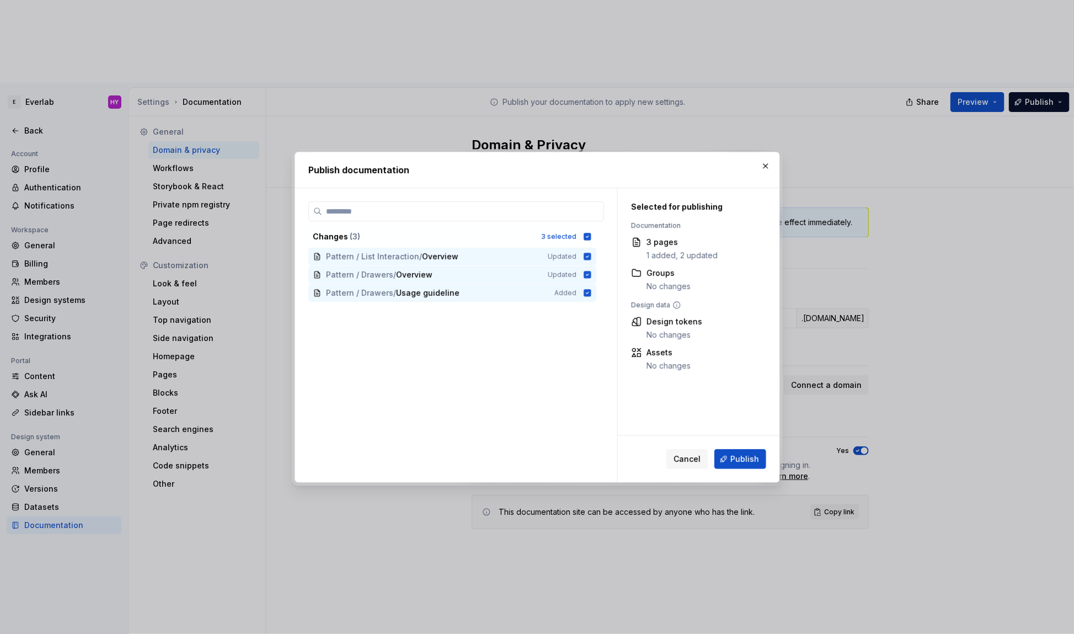
click at [756, 459] on span "Publish" at bounding box center [745, 459] width 29 height 11
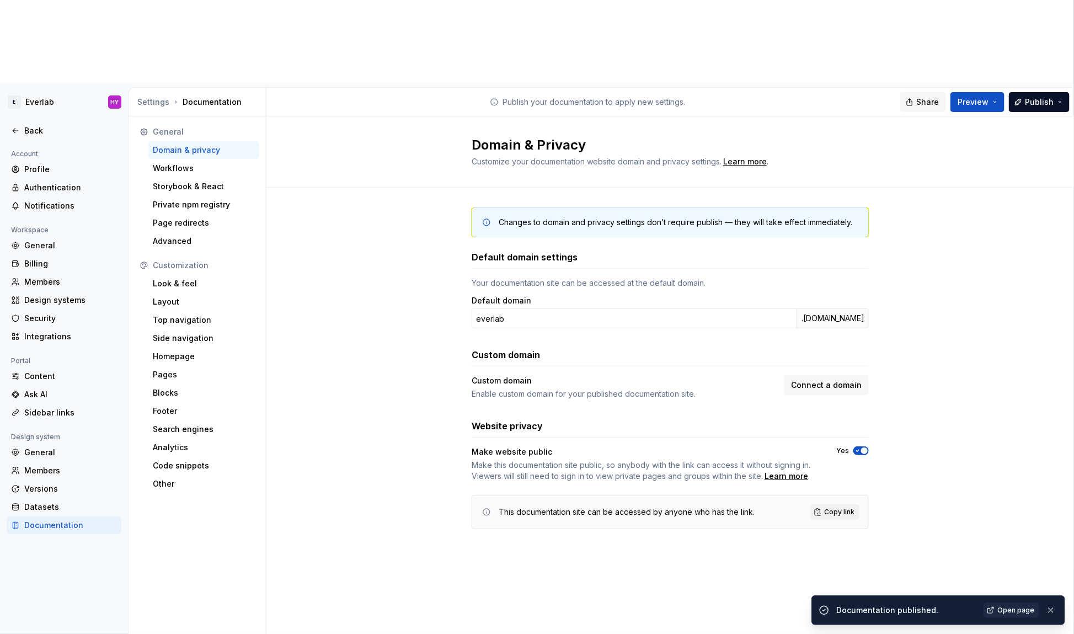
click at [934, 97] on span "Share" at bounding box center [928, 102] width 23 height 11
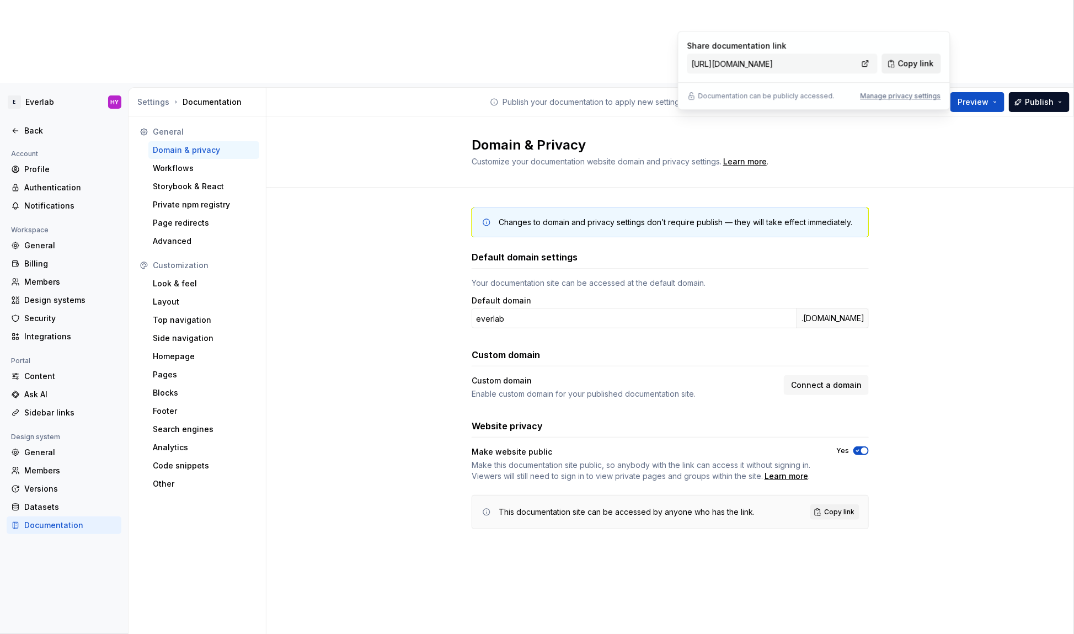
click at [922, 60] on span "Copy link" at bounding box center [916, 63] width 36 height 11
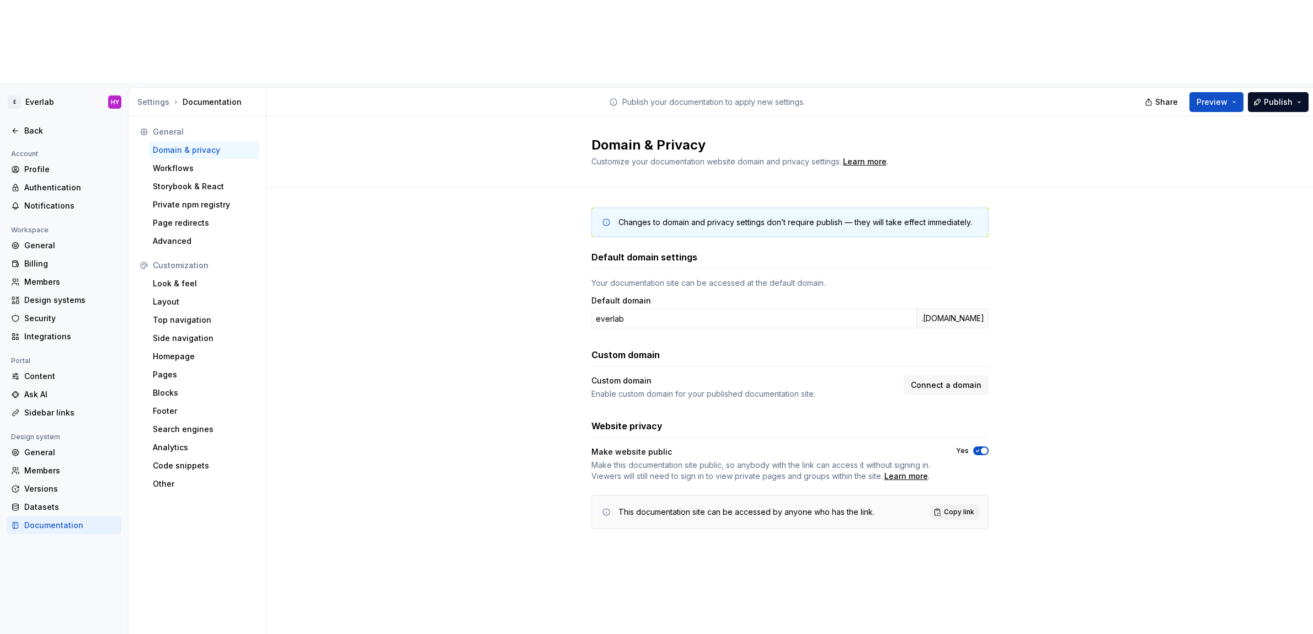
click at [343, 188] on div "Changes to domain and privacy settings don’t require publish — they will take e…" at bounding box center [790, 379] width 1047 height 383
click at [14, 126] on icon at bounding box center [15, 130] width 9 height 9
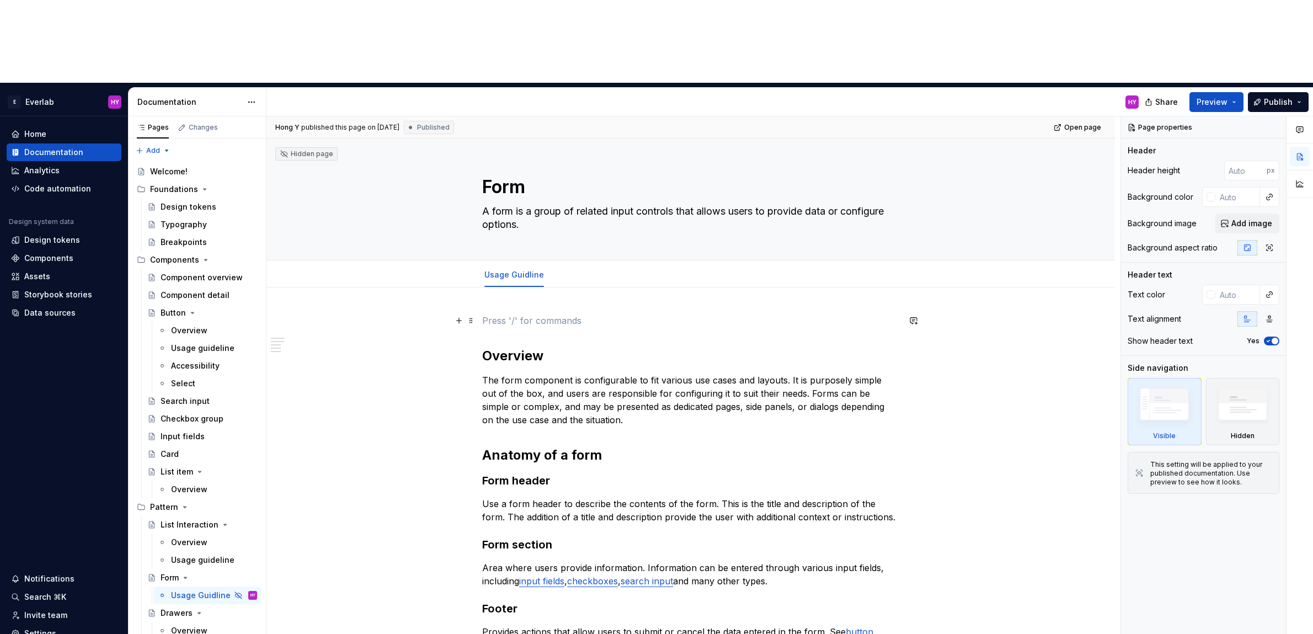
click at [518, 314] on p at bounding box center [690, 320] width 417 height 13
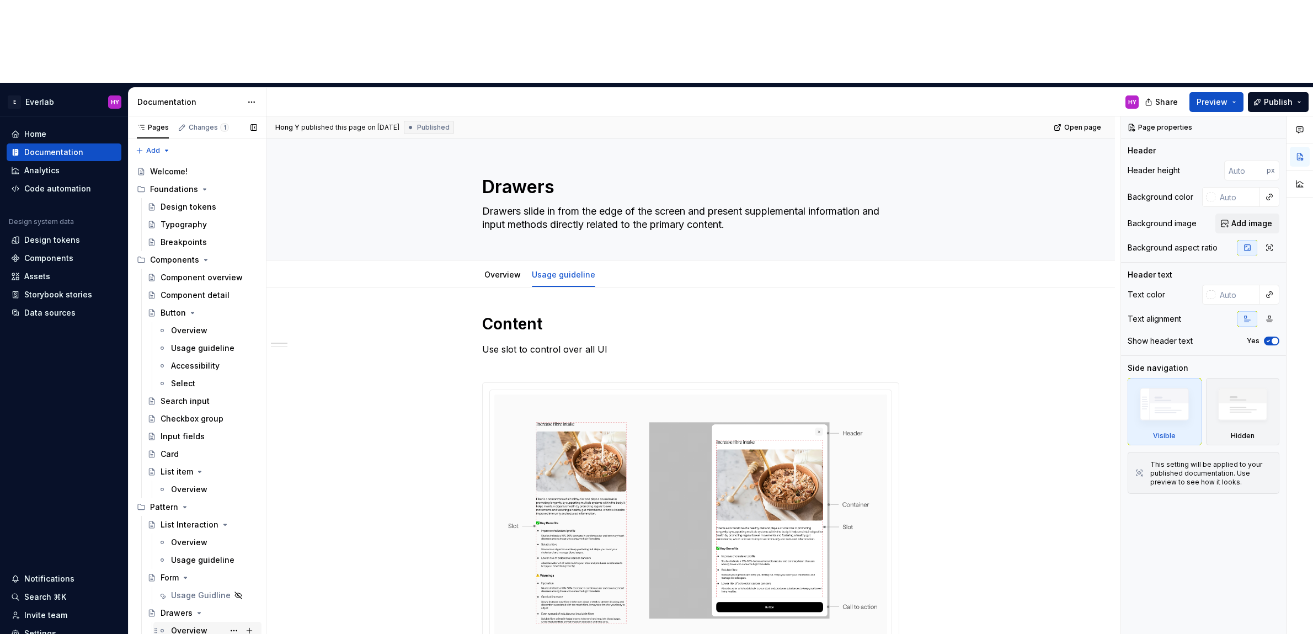
click at [190, 625] on div "Overview" at bounding box center [189, 630] width 36 height 11
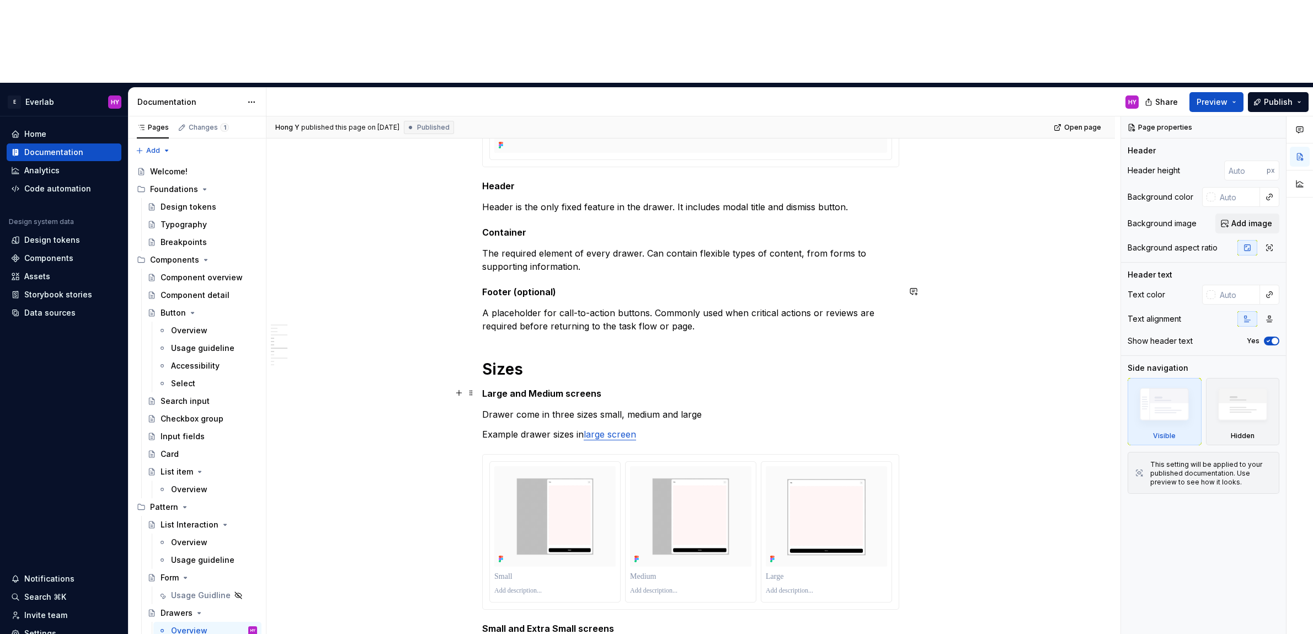
scroll to position [720, 0]
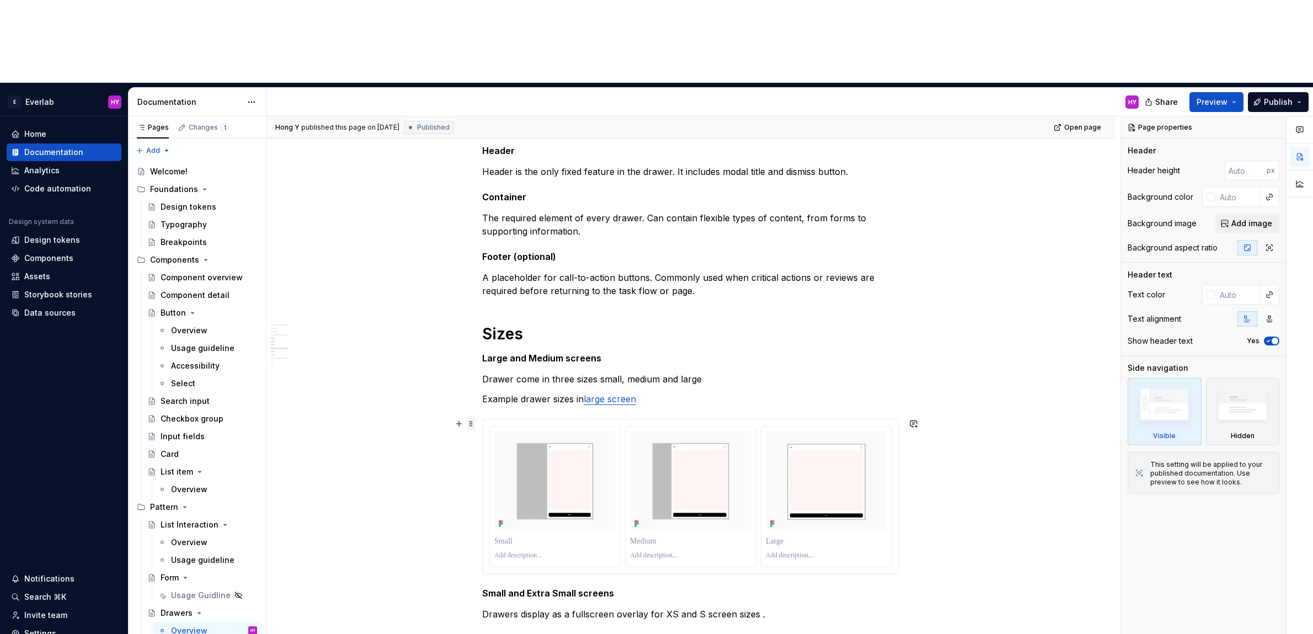
click at [471, 416] on span at bounding box center [471, 423] width 9 height 15
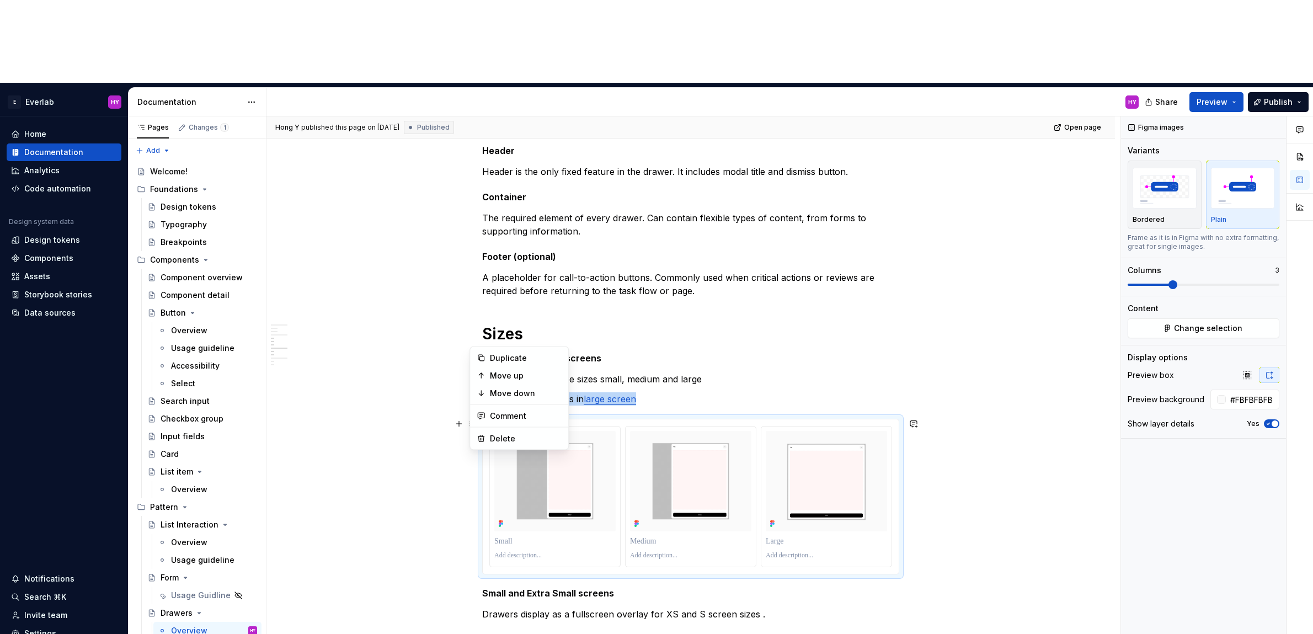
click at [598, 427] on div at bounding box center [555, 497] width 130 height 141
click at [601, 431] on img at bounding box center [554, 481] width 121 height 101
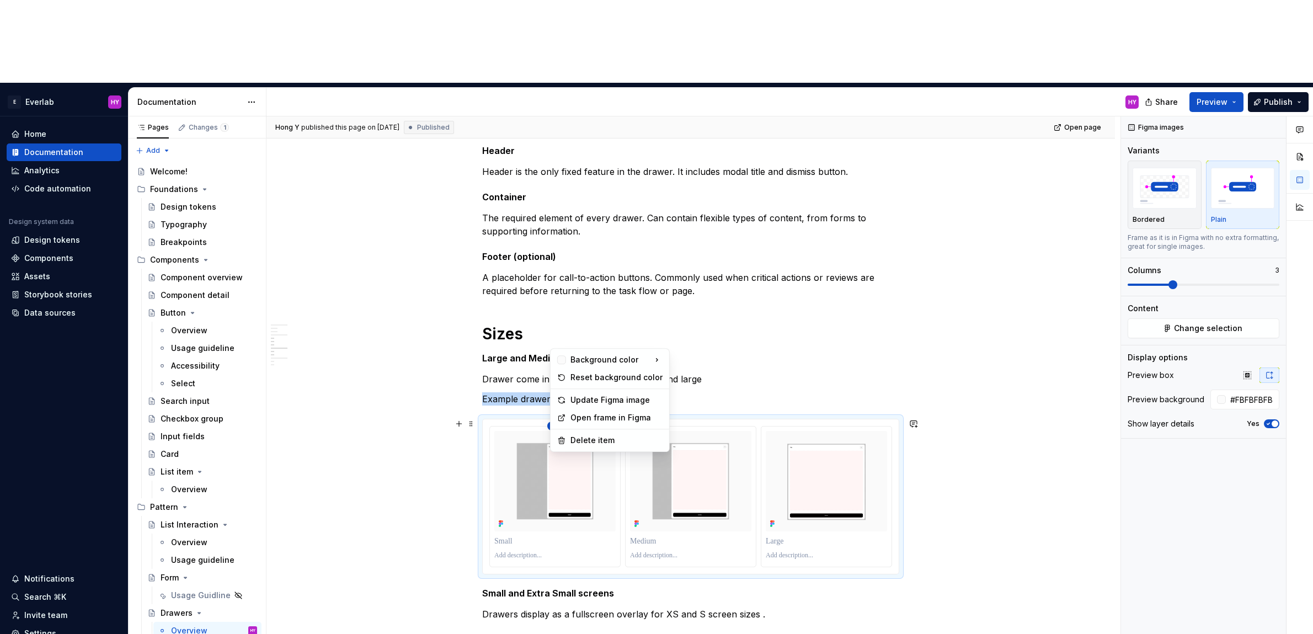
click at [557, 340] on html "E Everlab HY Home Documentation Analytics Code automation Design system data De…" at bounding box center [656, 317] width 1313 height 634
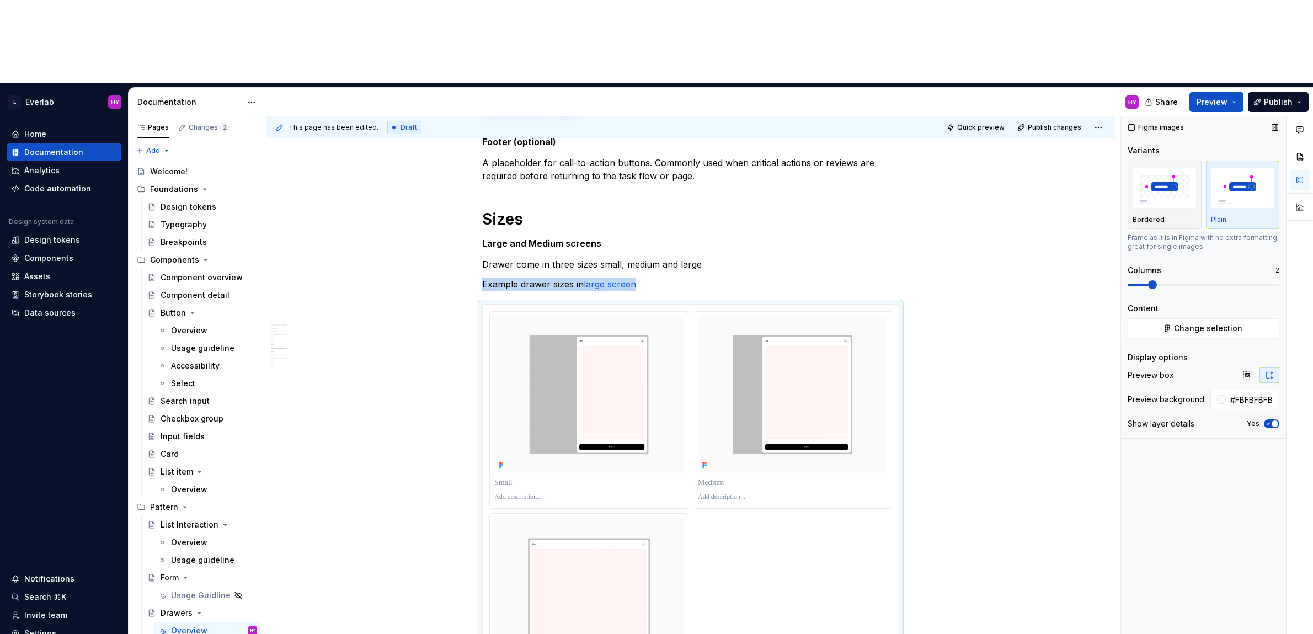
scroll to position [1021, 0]
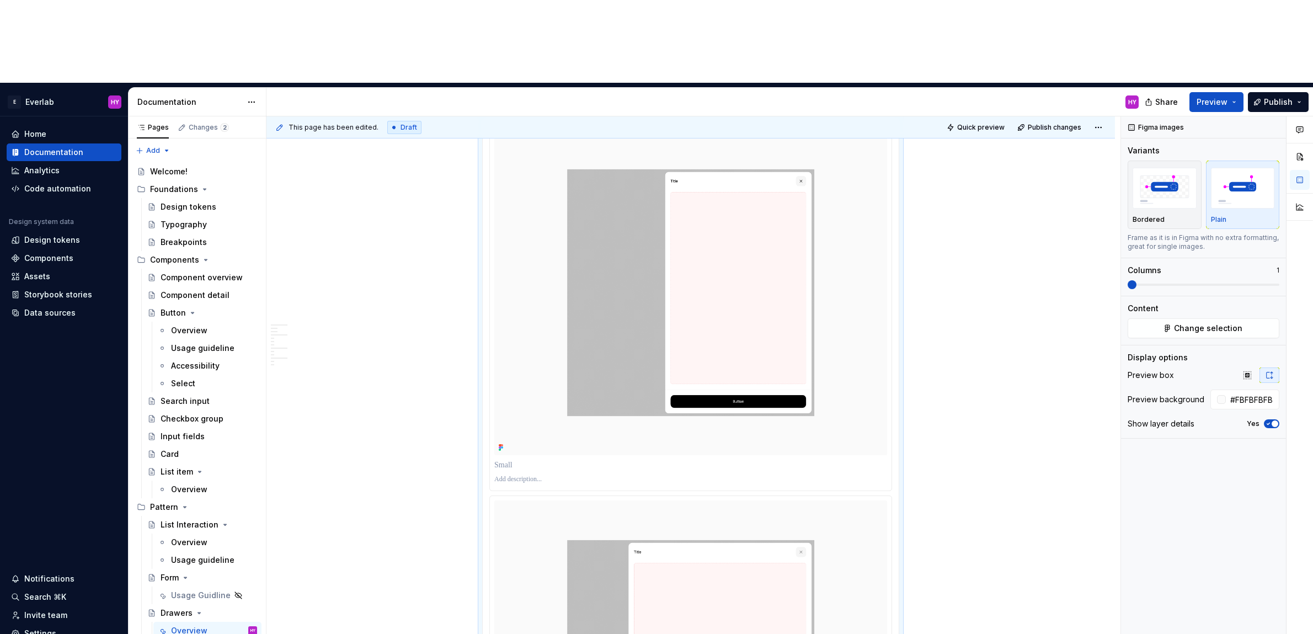
click at [1132, 280] on span at bounding box center [1132, 284] width 9 height 9
click at [1131, 280] on span at bounding box center [1132, 284] width 9 height 9
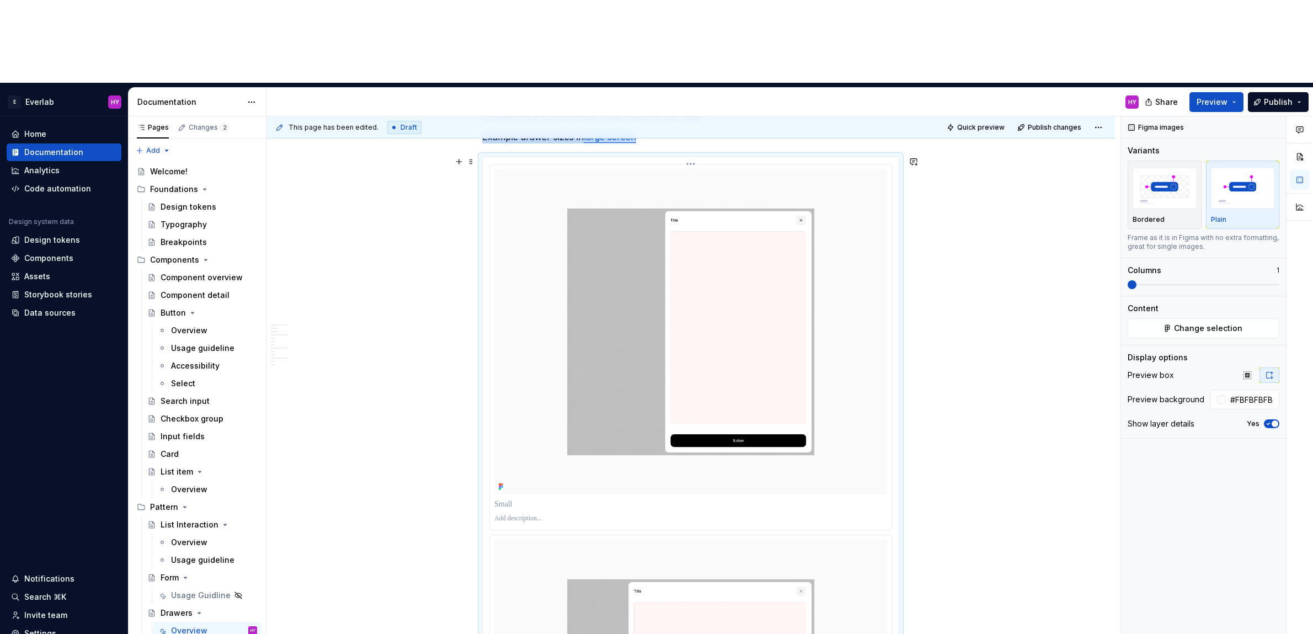
scroll to position [985, 0]
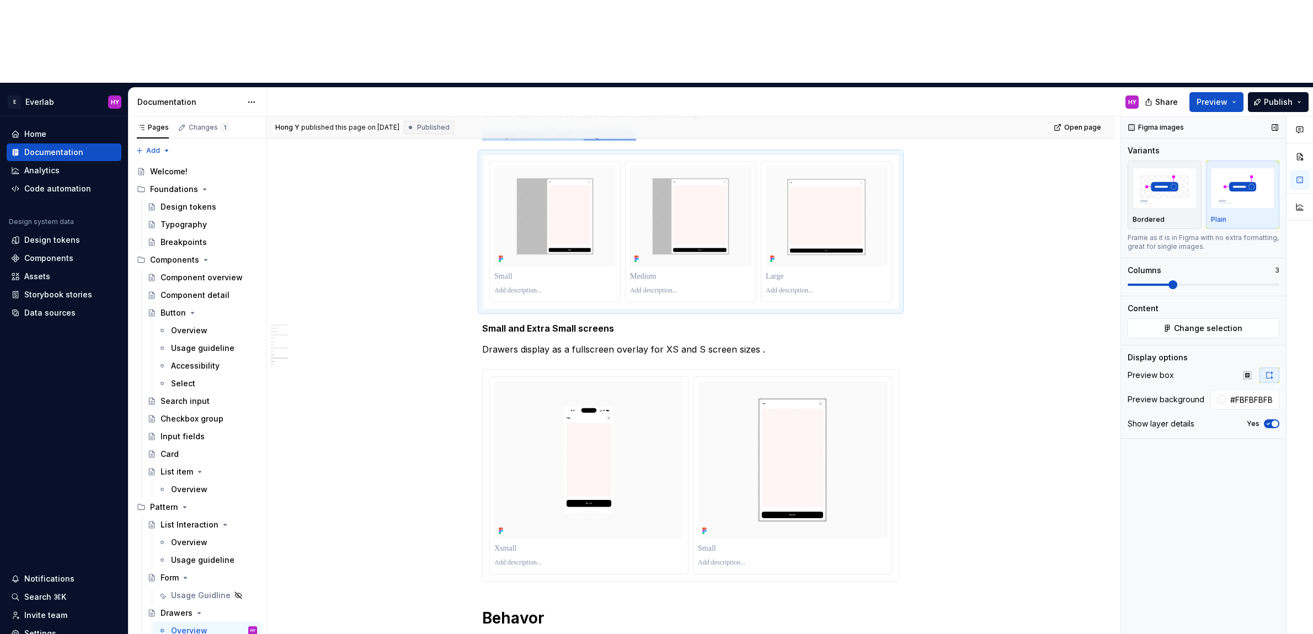
click at [1169, 280] on span at bounding box center [1173, 284] width 9 height 9
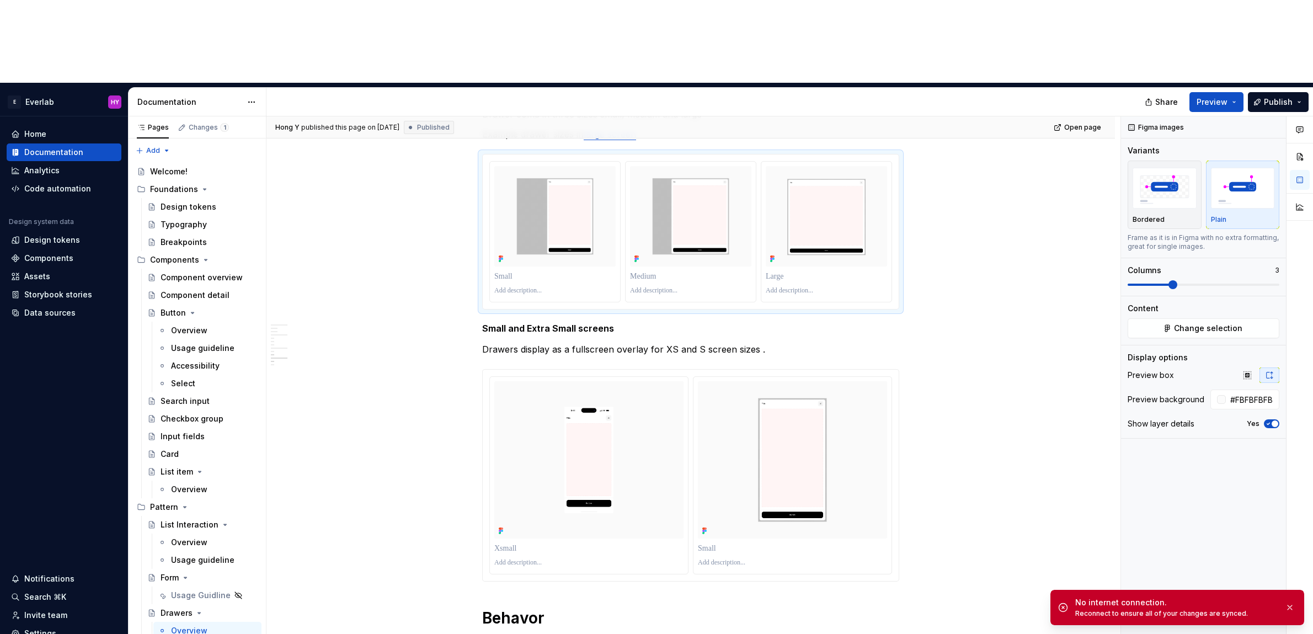
type textarea "*"
